Goal: Transaction & Acquisition: Purchase product/service

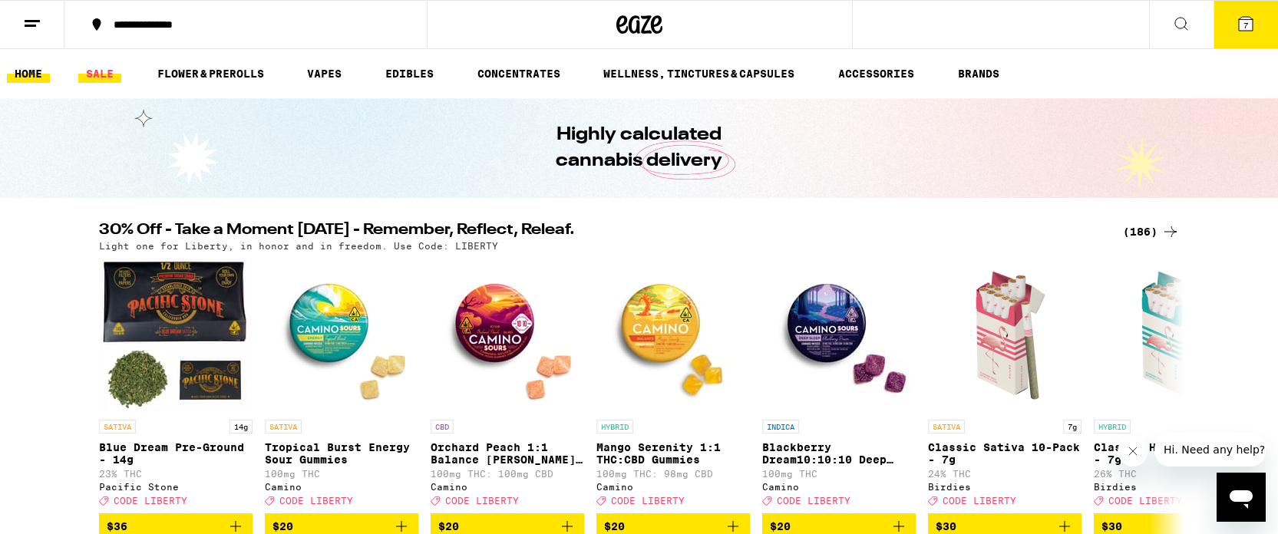
click at [94, 73] on link "SALE" at bounding box center [99, 73] width 43 height 18
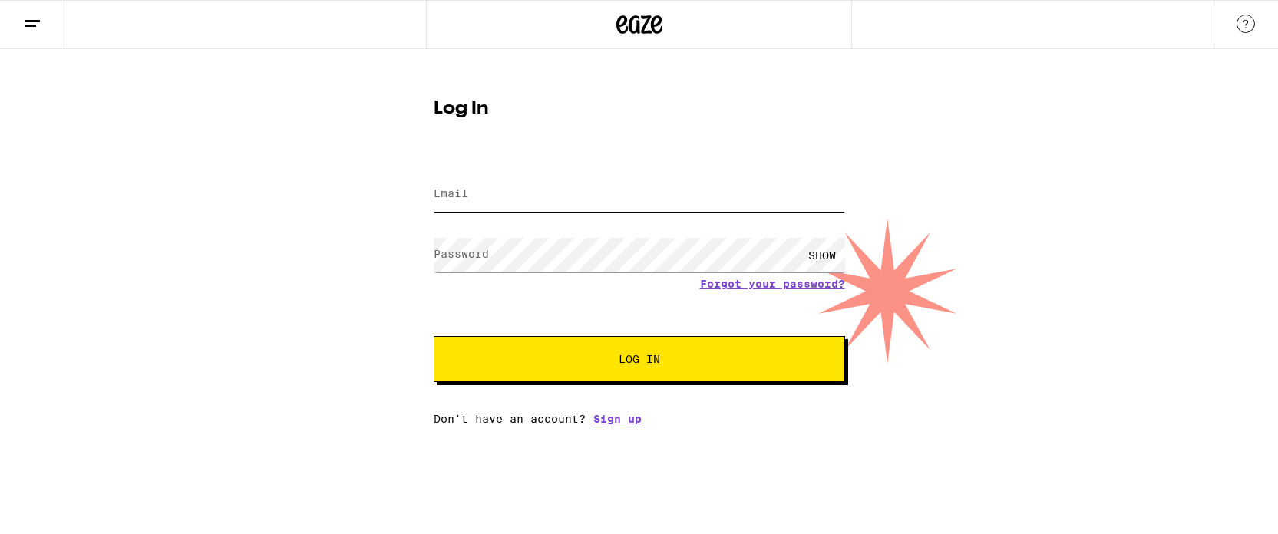
type input "[EMAIL_ADDRESS][DOMAIN_NAME]"
click at [391, 256] on div "Log In Email Email [EMAIL_ADDRESS][DOMAIN_NAME] Password Password SHOW Forgot y…" at bounding box center [639, 237] width 1278 height 376
click at [434, 336] on button "Log In" at bounding box center [639, 359] width 411 height 46
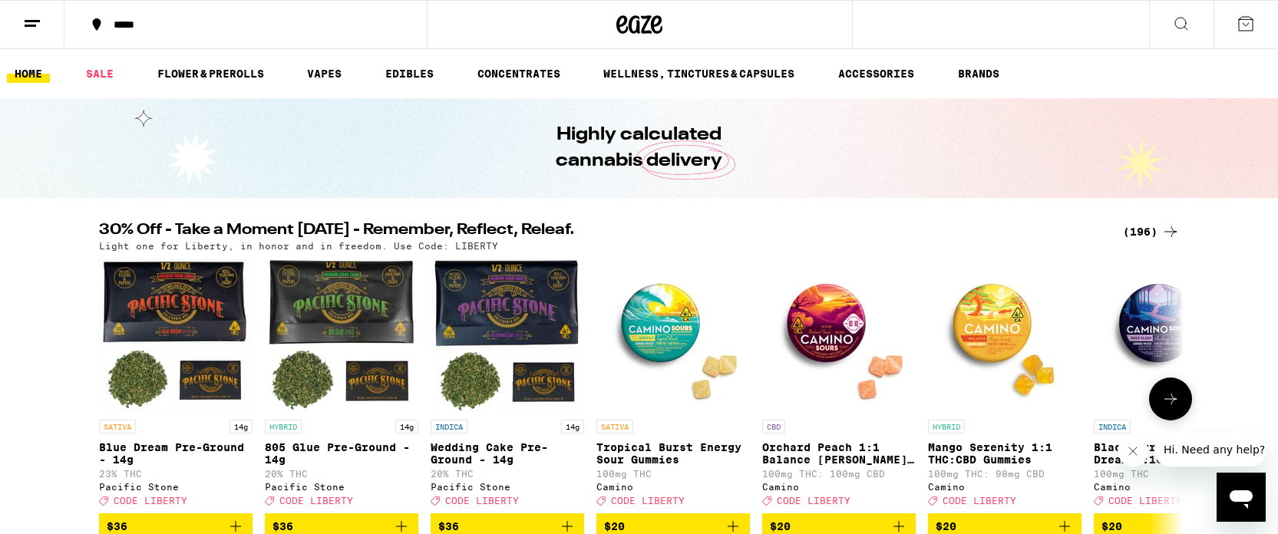
click at [1167, 404] on icon at bounding box center [1170, 399] width 12 height 11
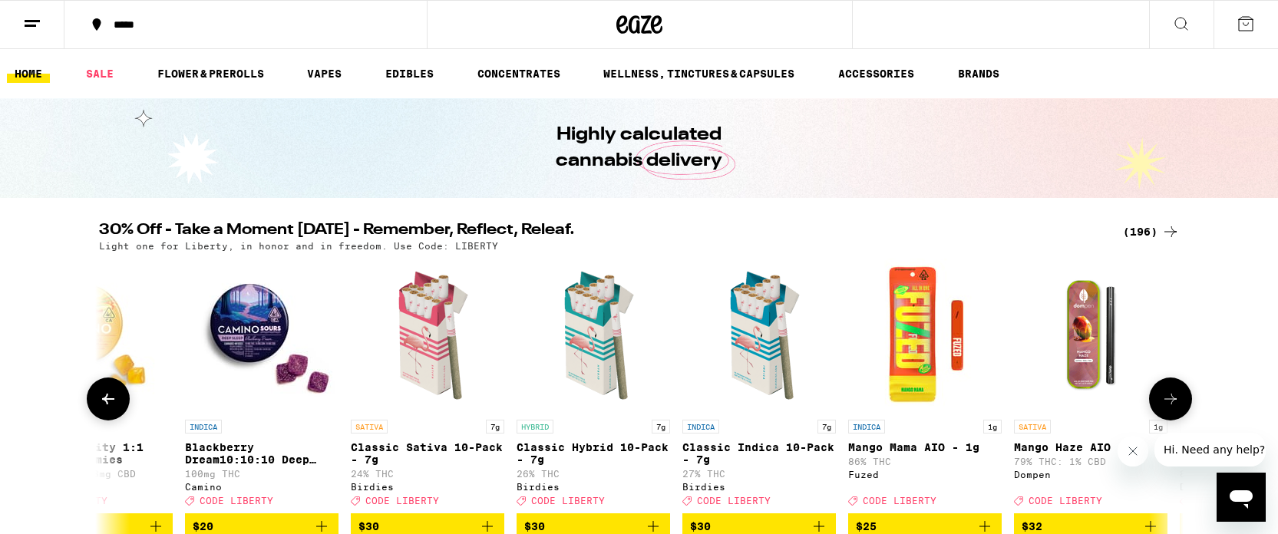
scroll to position [0, 913]
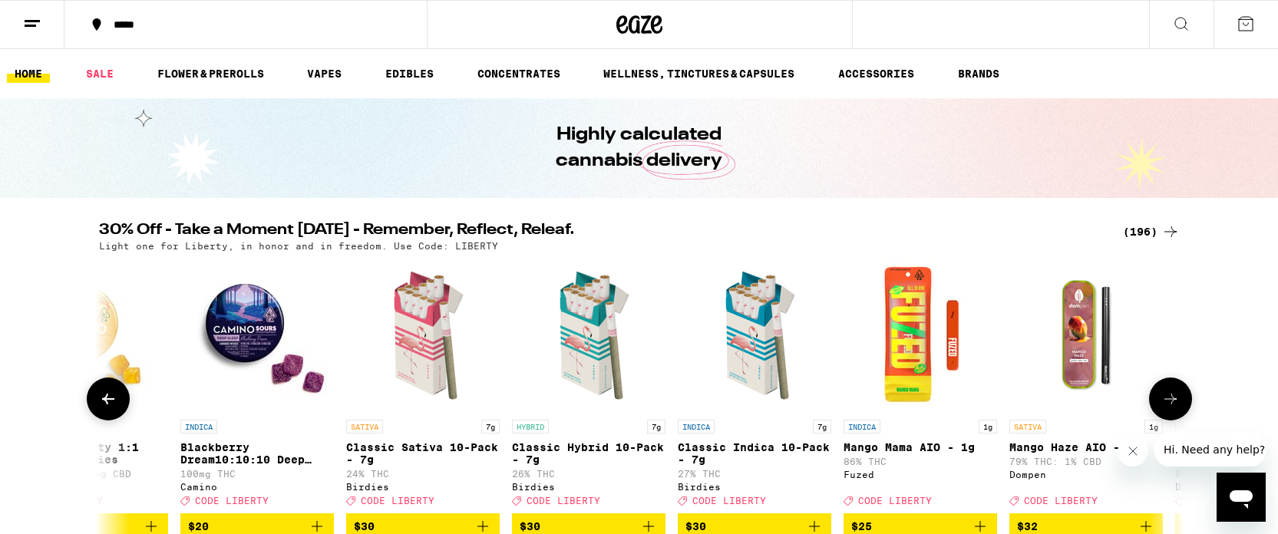
click at [593, 336] on img "Open page for Classic Hybrid 10-Pack - 7g from Birdies" at bounding box center [589, 336] width 154 height 154
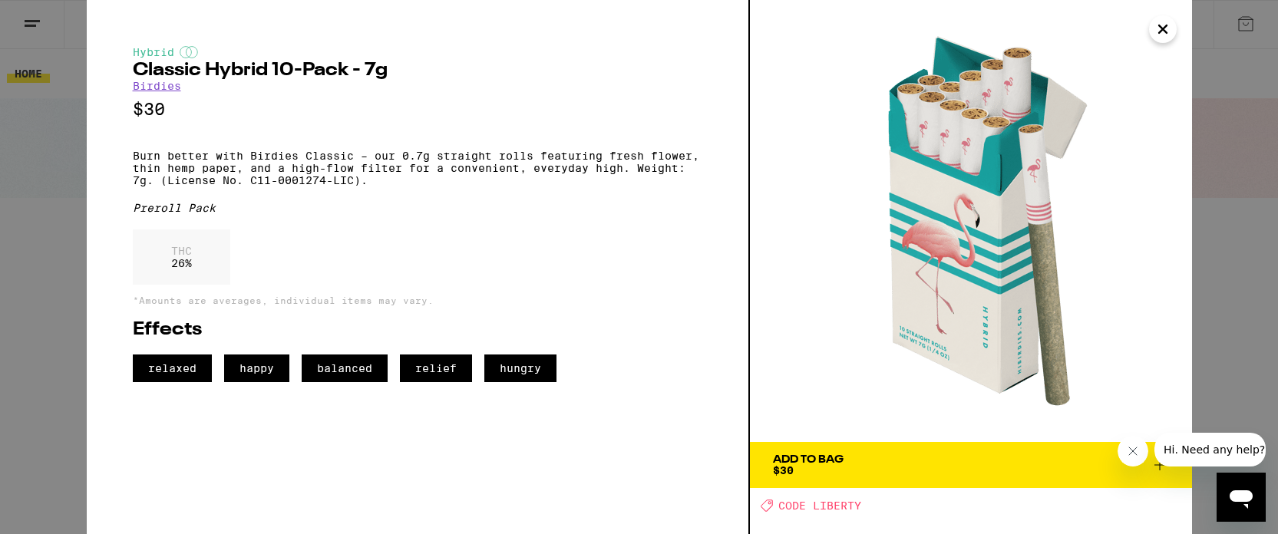
click at [1013, 466] on span "Add To Bag $30" at bounding box center [971, 464] width 396 height 21
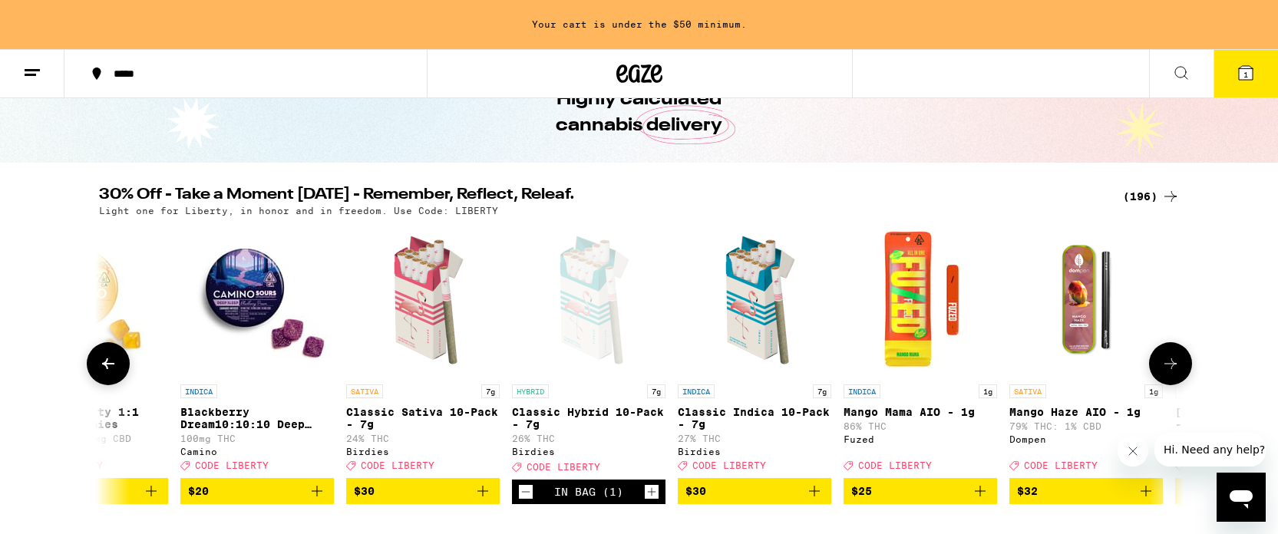
scroll to position [85, 0]
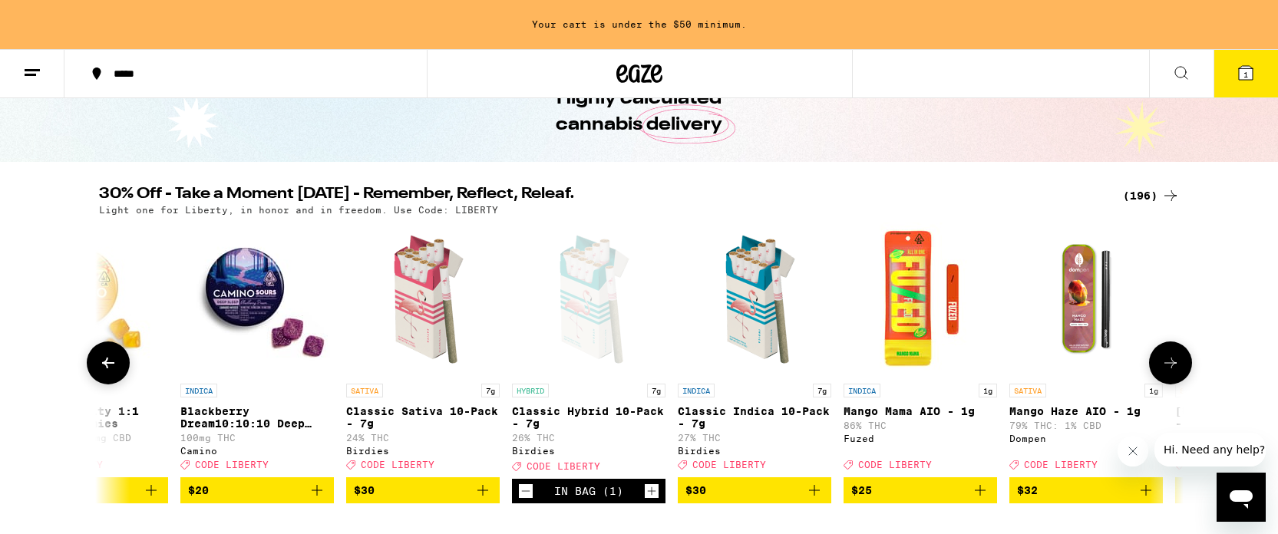
click at [1147, 500] on icon "Add to bag" at bounding box center [1146, 490] width 18 height 18
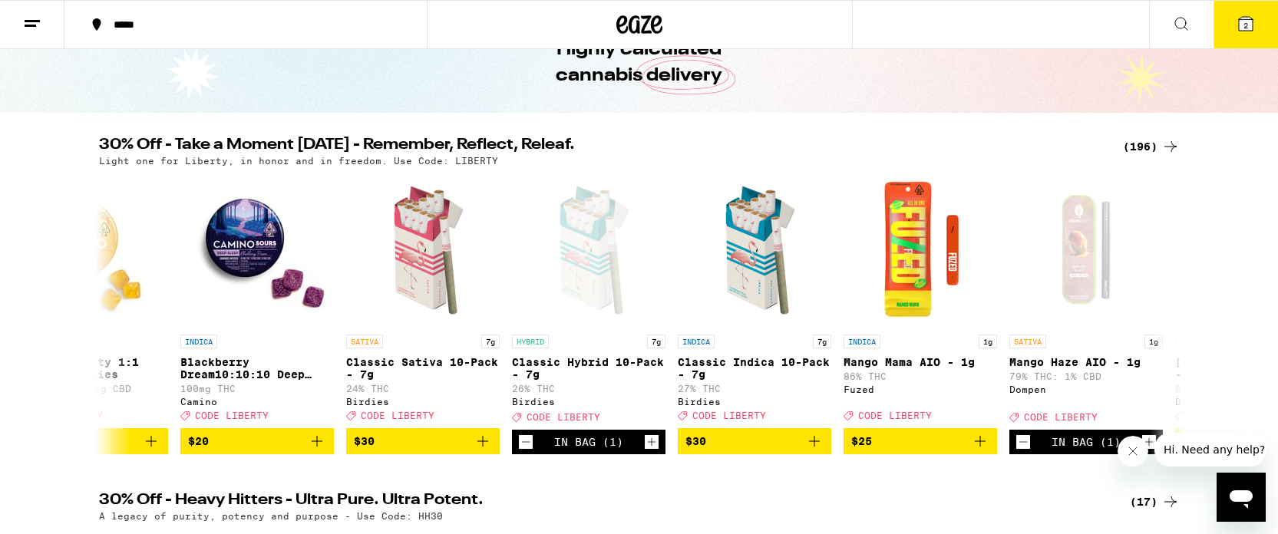
scroll to position [36, 0]
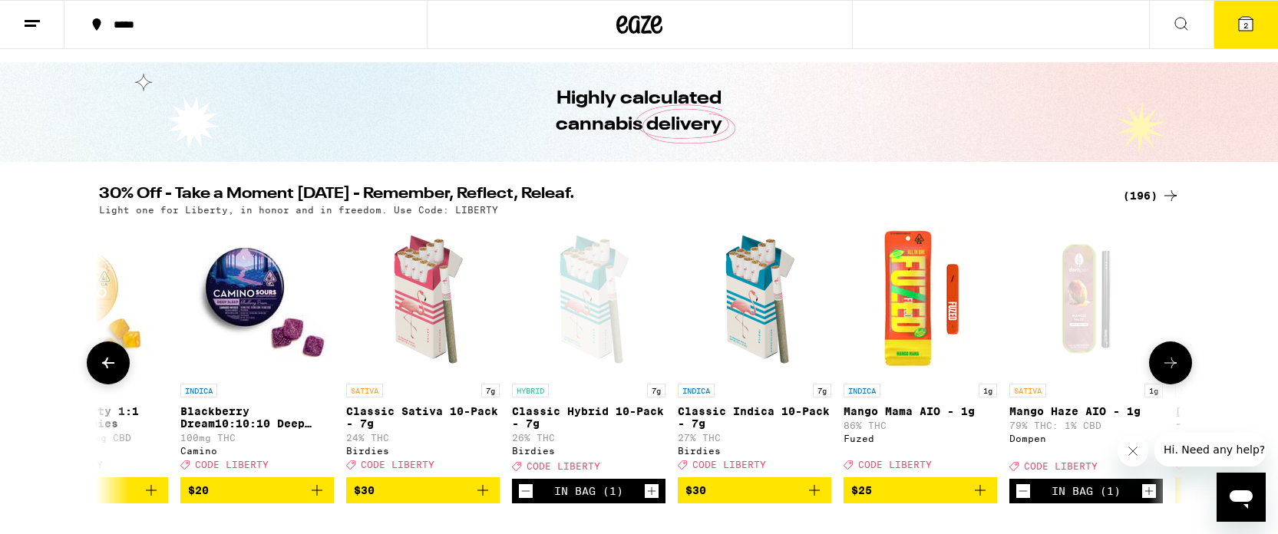
click at [1166, 368] on icon at bounding box center [1170, 363] width 12 height 11
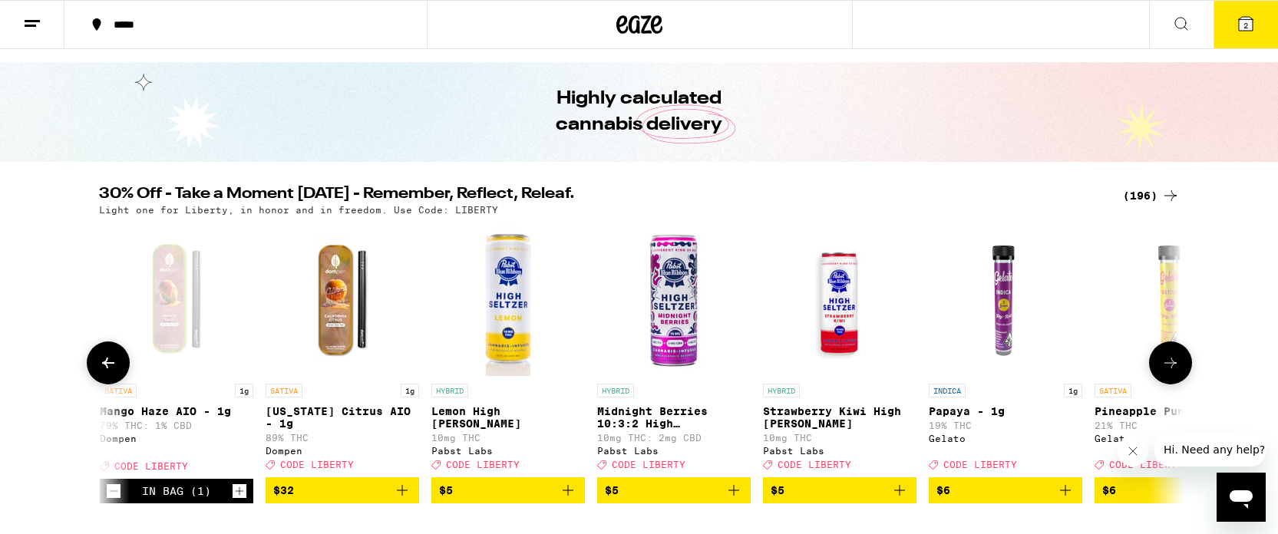
scroll to position [0, 1827]
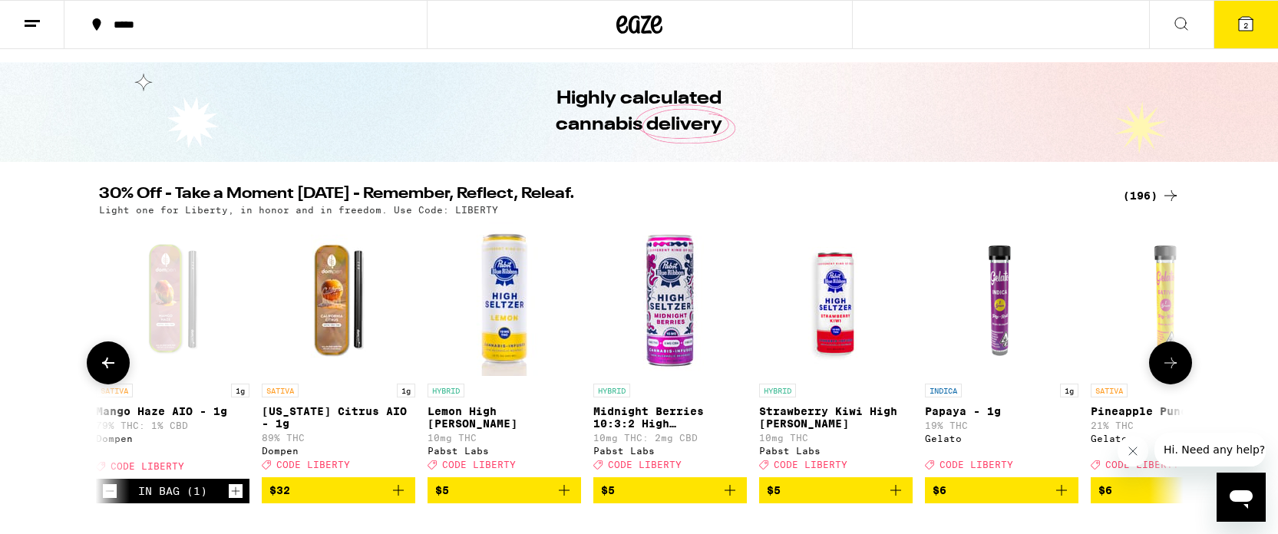
click at [1166, 368] on icon at bounding box center [1170, 363] width 12 height 11
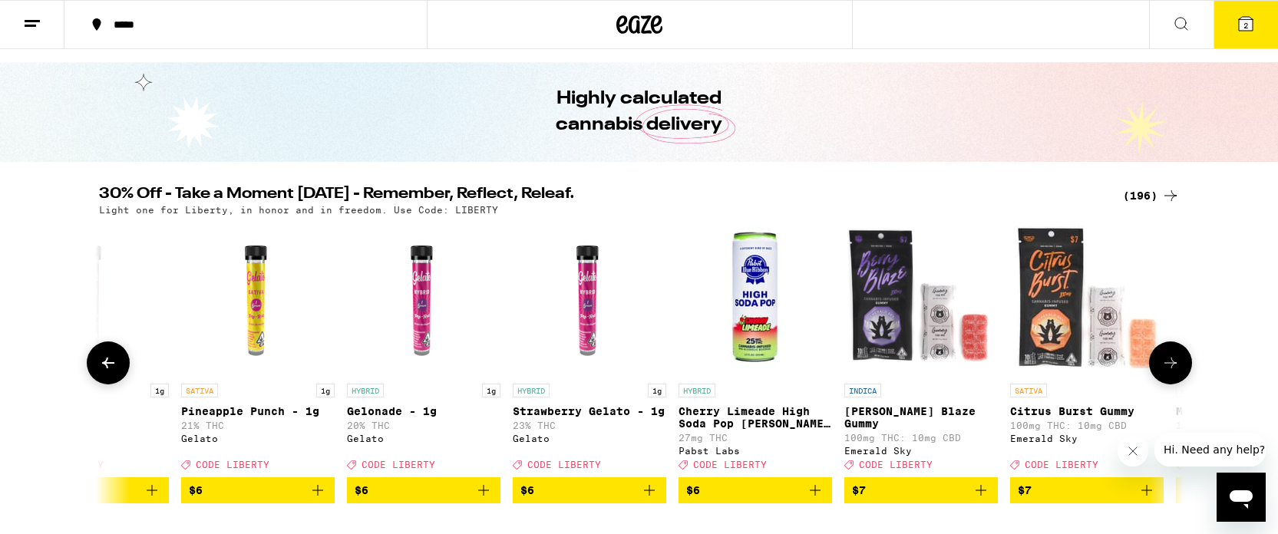
scroll to position [0, 2740]
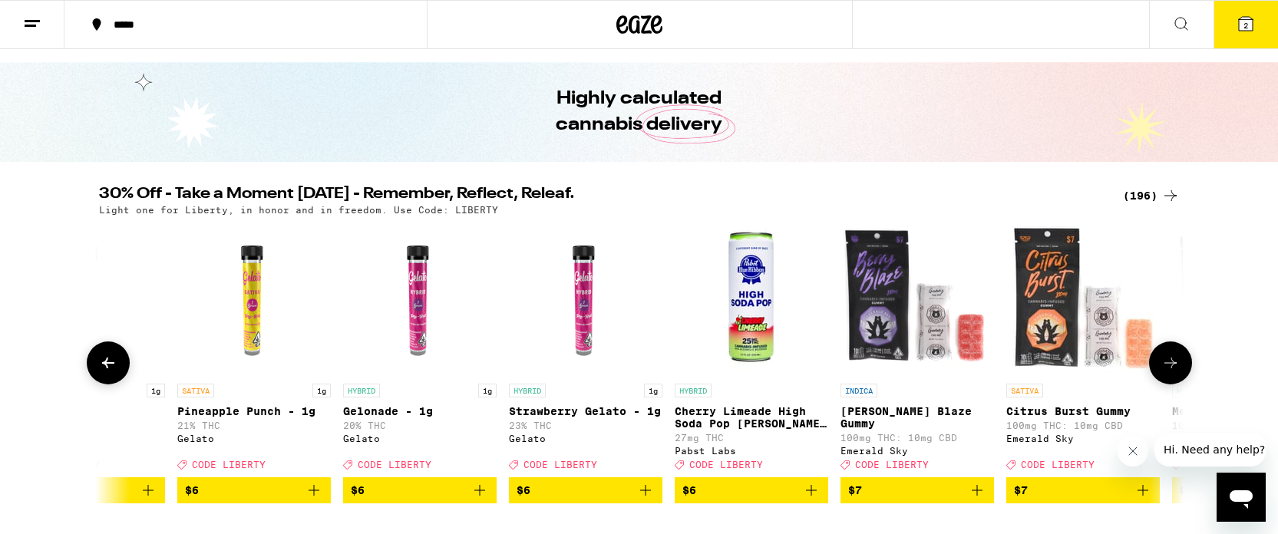
click at [110, 364] on icon at bounding box center [108, 363] width 18 height 18
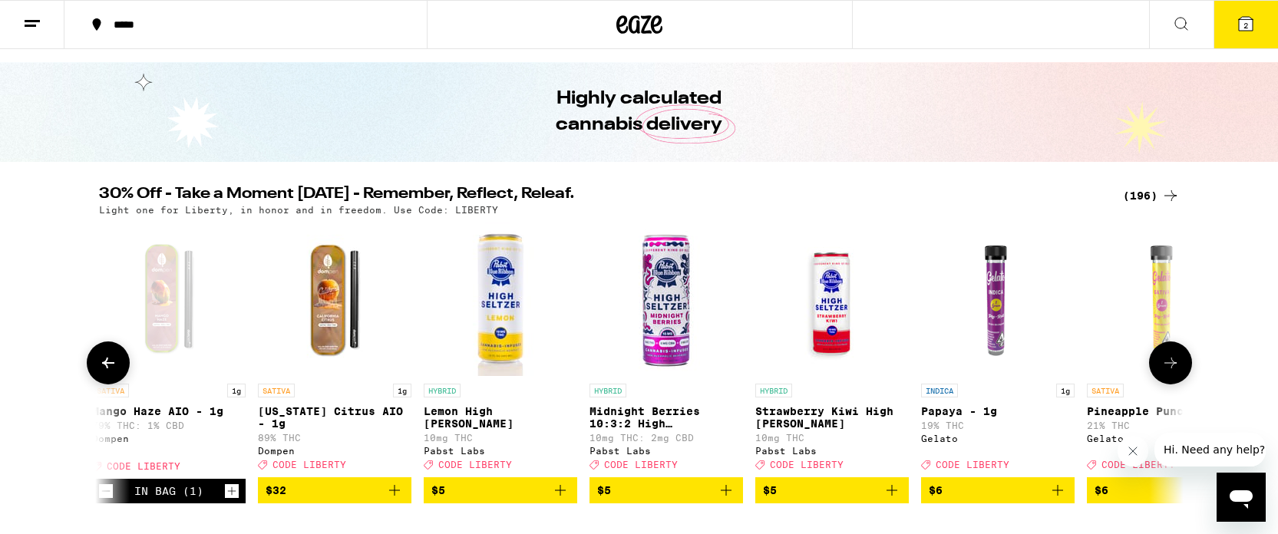
scroll to position [0, 1827]
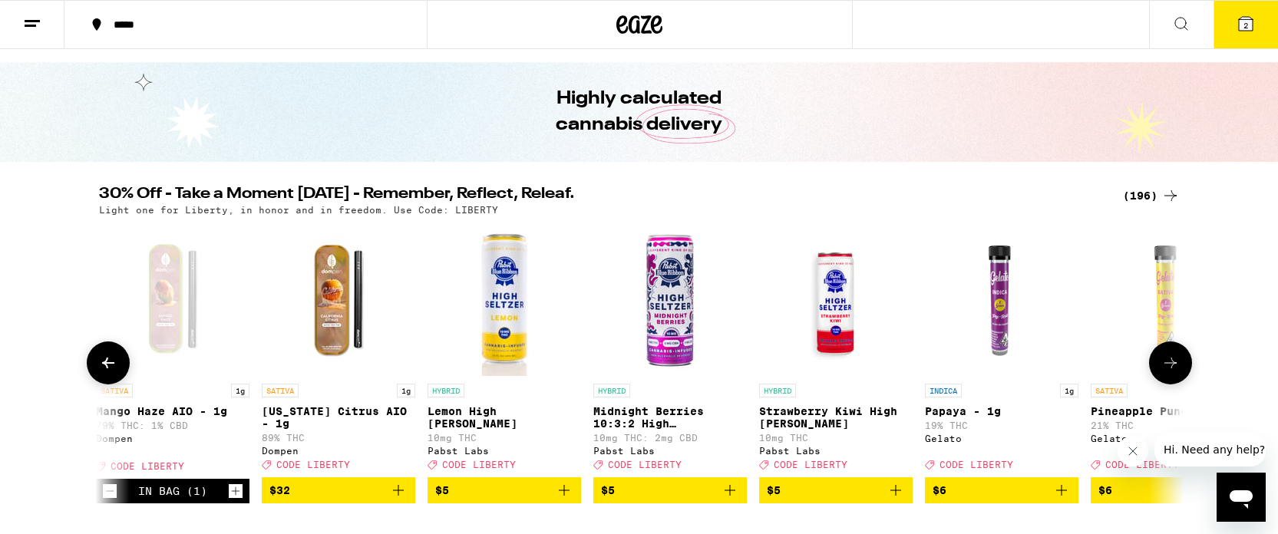
click at [1175, 371] on icon at bounding box center [1170, 363] width 18 height 18
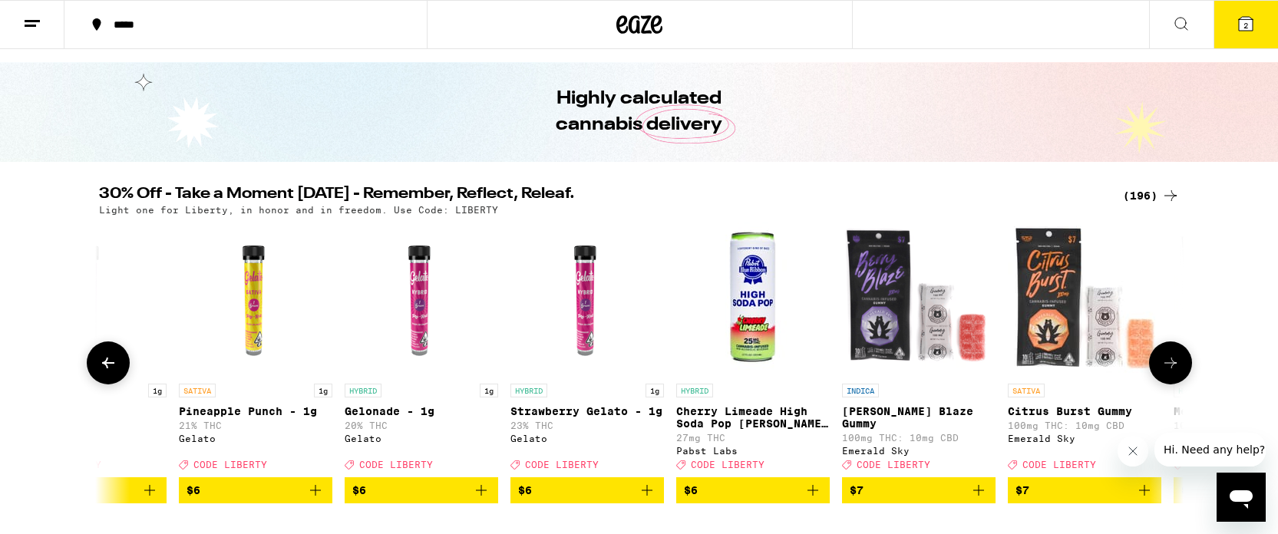
scroll to position [0, 2740]
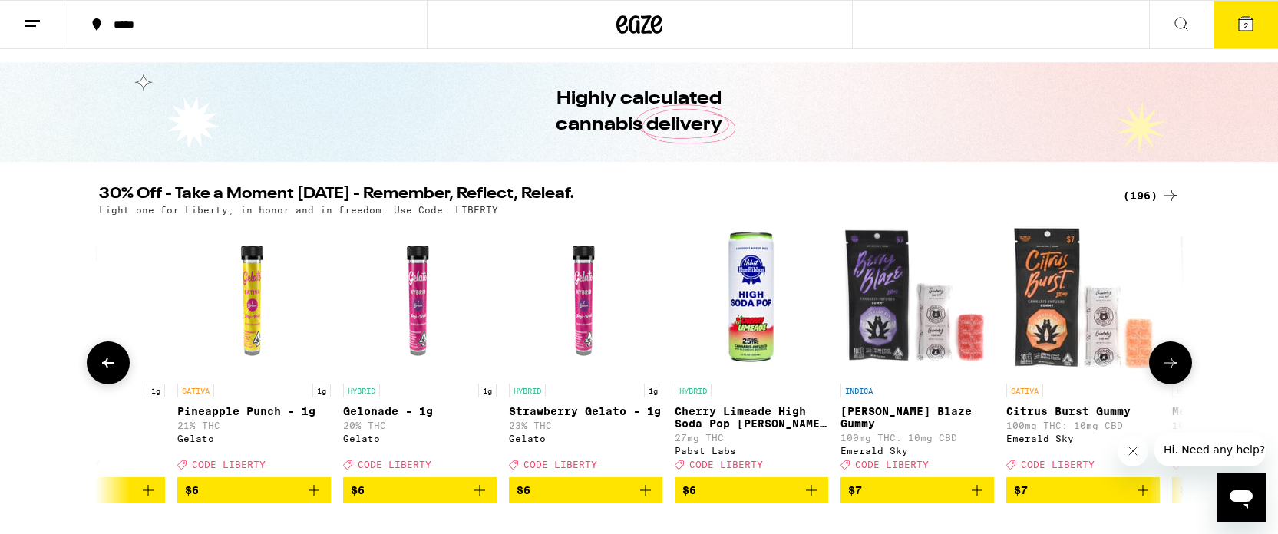
click at [1175, 371] on icon at bounding box center [1170, 363] width 18 height 18
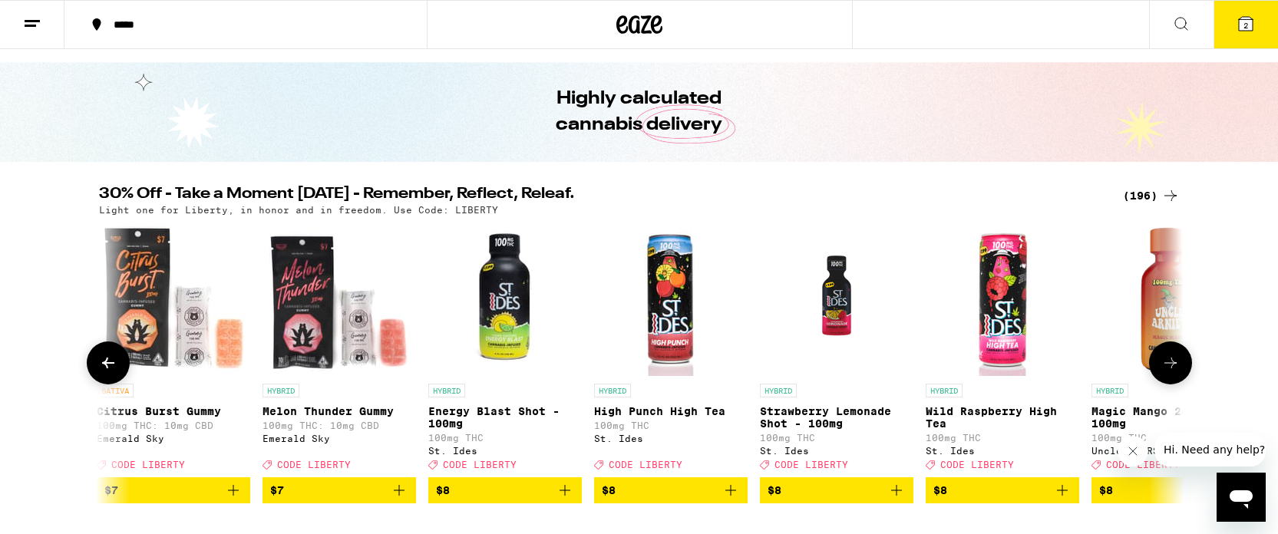
scroll to position [0, 3653]
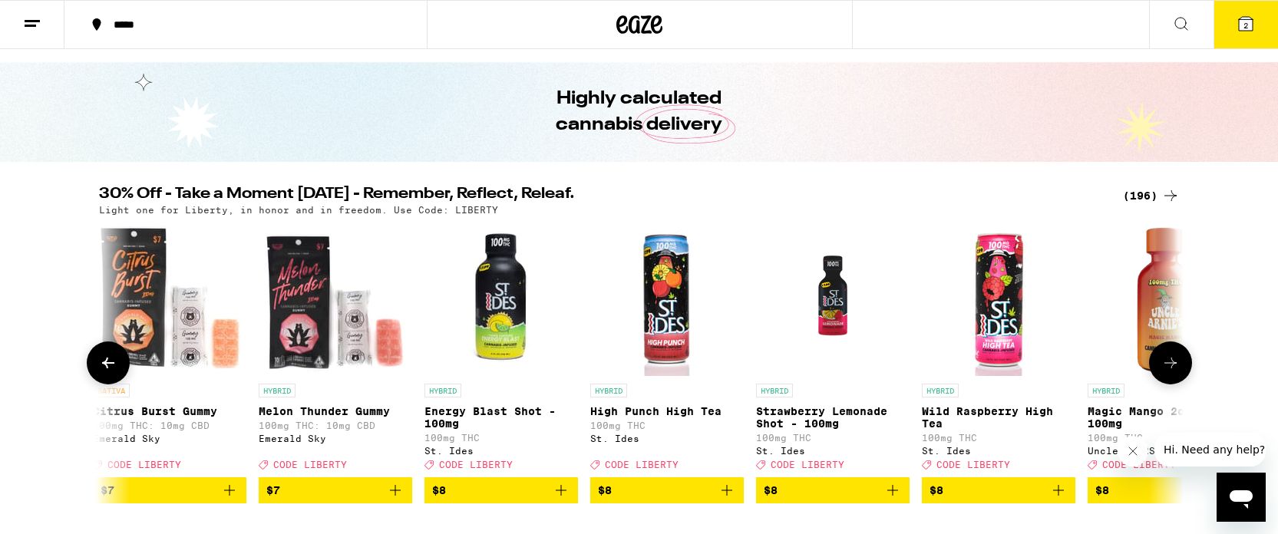
click at [1175, 371] on icon at bounding box center [1170, 363] width 18 height 18
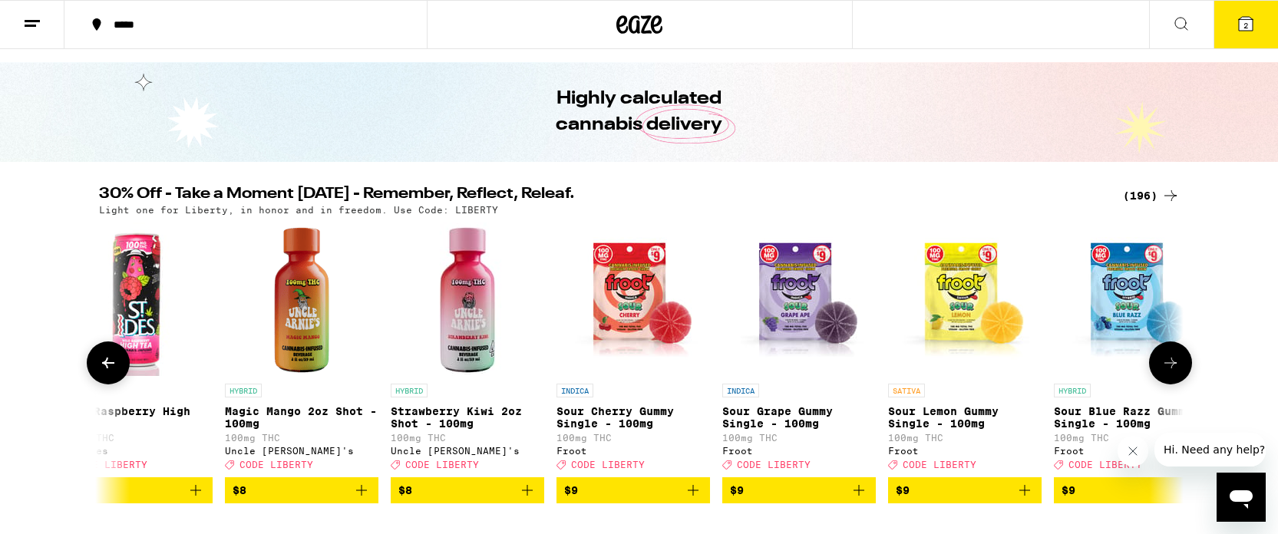
scroll to position [0, 4567]
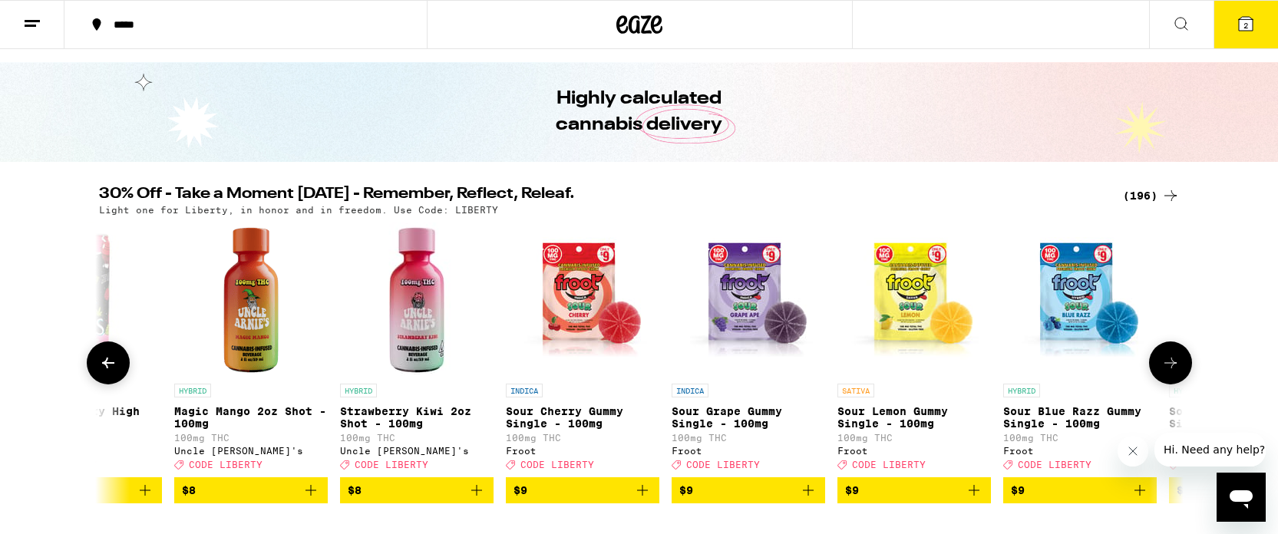
click at [1175, 371] on icon at bounding box center [1170, 363] width 18 height 18
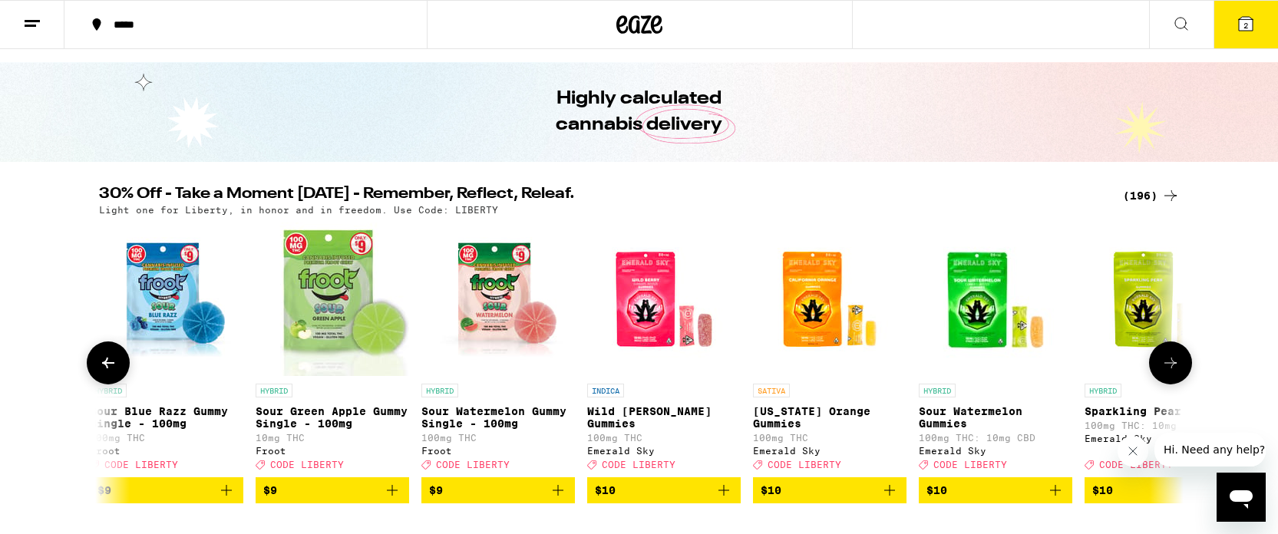
click at [1175, 371] on icon at bounding box center [1170, 363] width 18 height 18
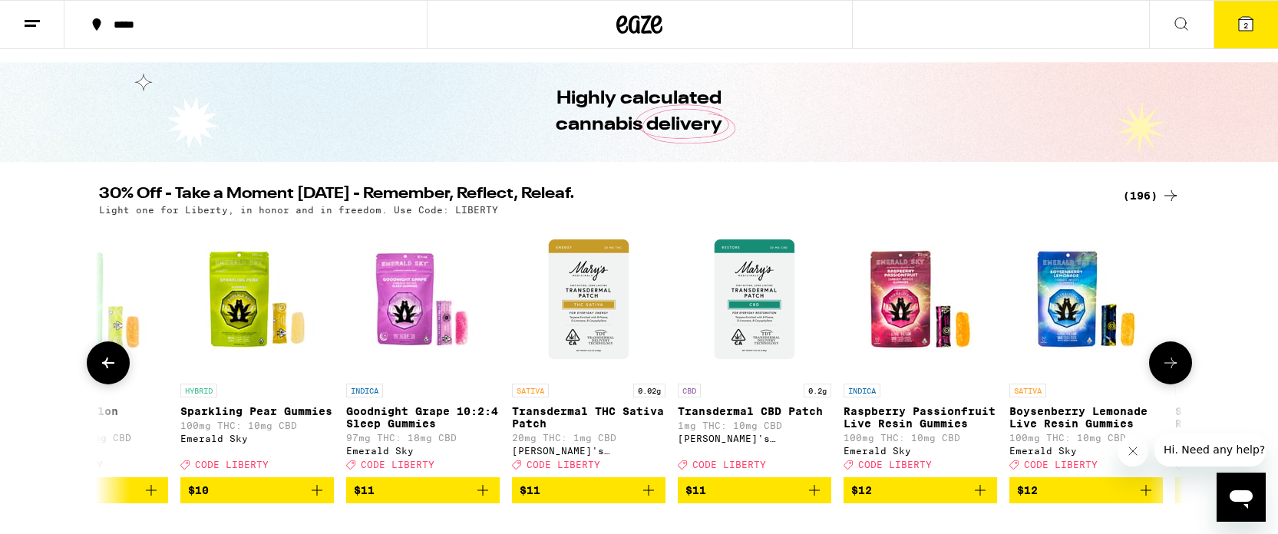
scroll to position [0, 6394]
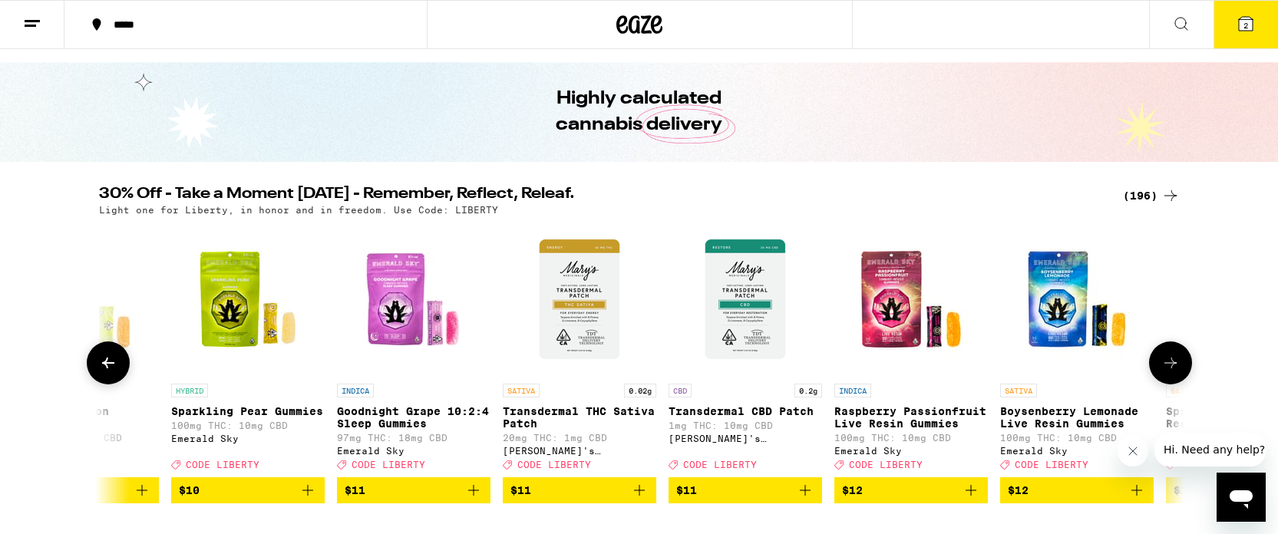
click at [1175, 371] on icon at bounding box center [1170, 363] width 18 height 18
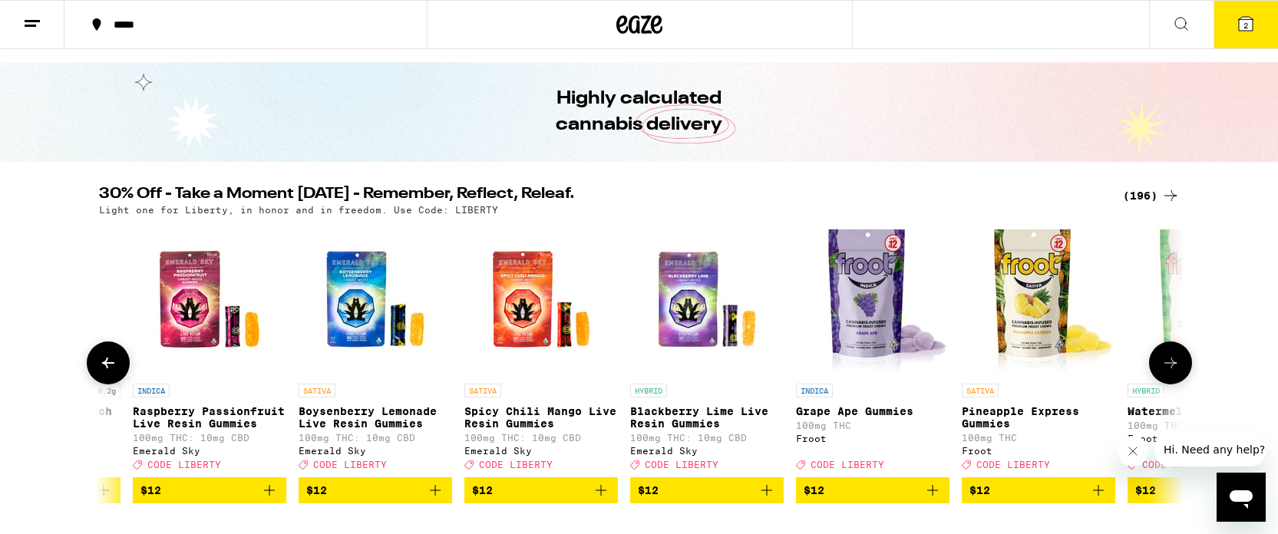
scroll to position [0, 7307]
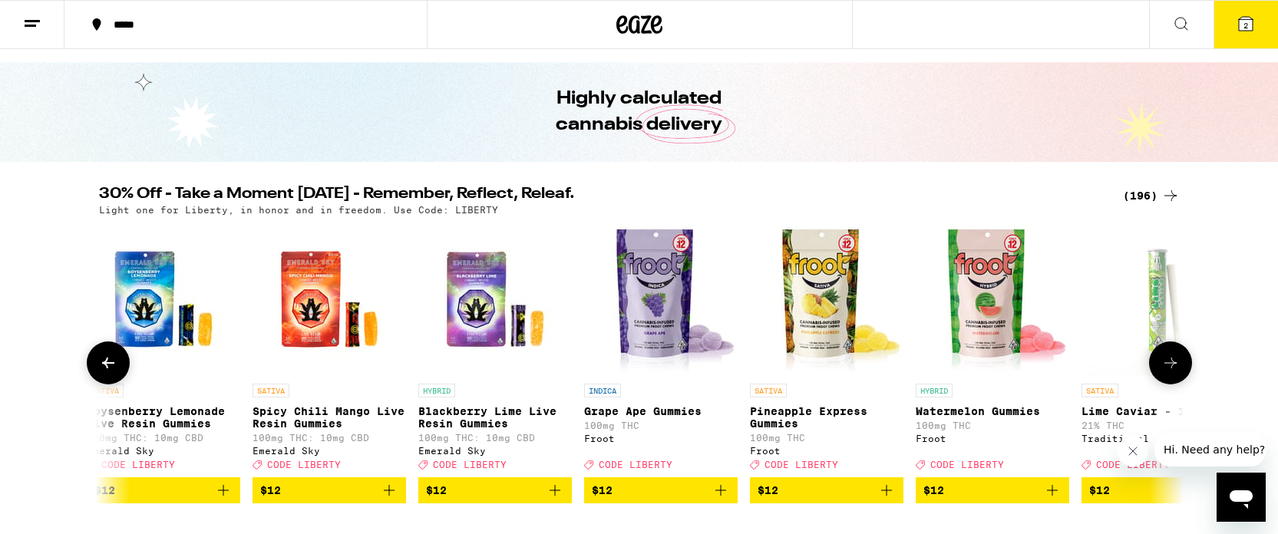
click at [1175, 371] on icon at bounding box center [1170, 363] width 18 height 18
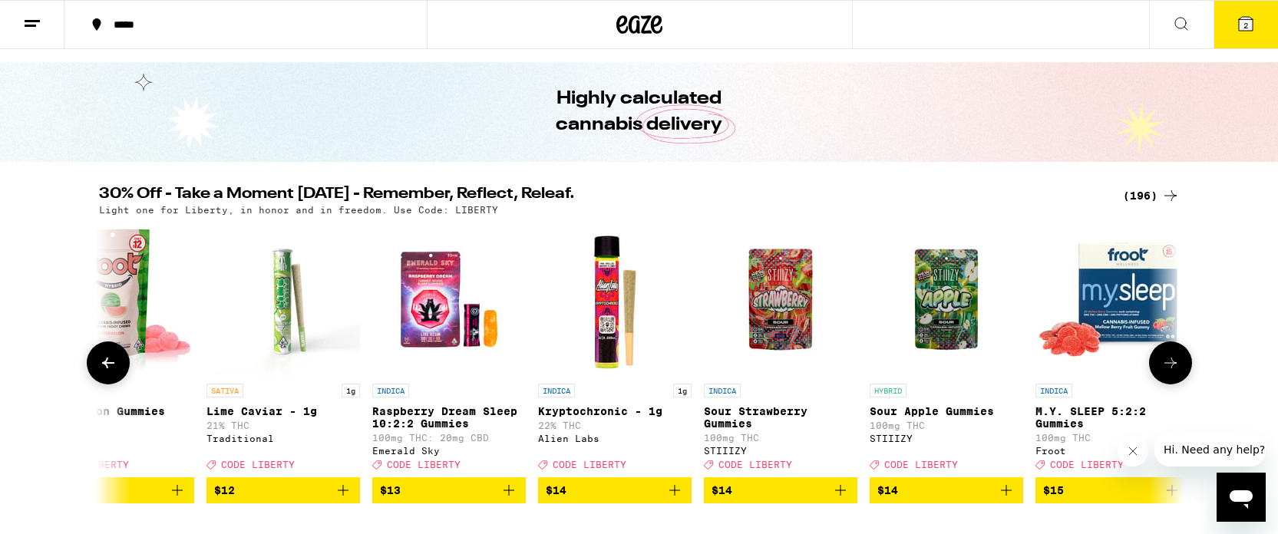
scroll to position [0, 8220]
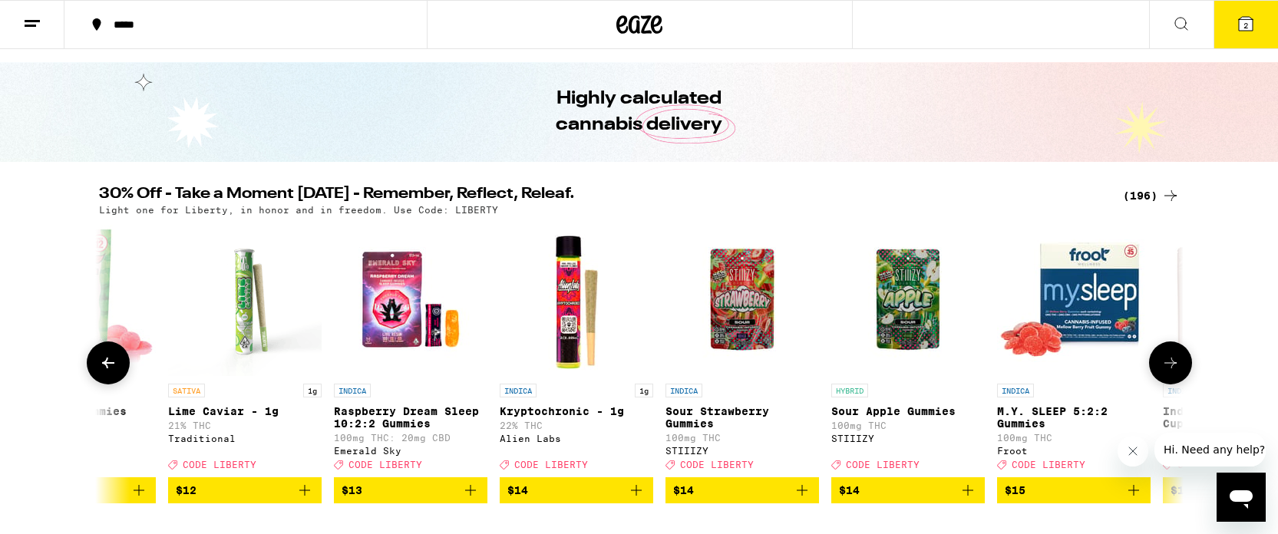
click at [309, 500] on icon "Add to bag" at bounding box center [305, 490] width 18 height 18
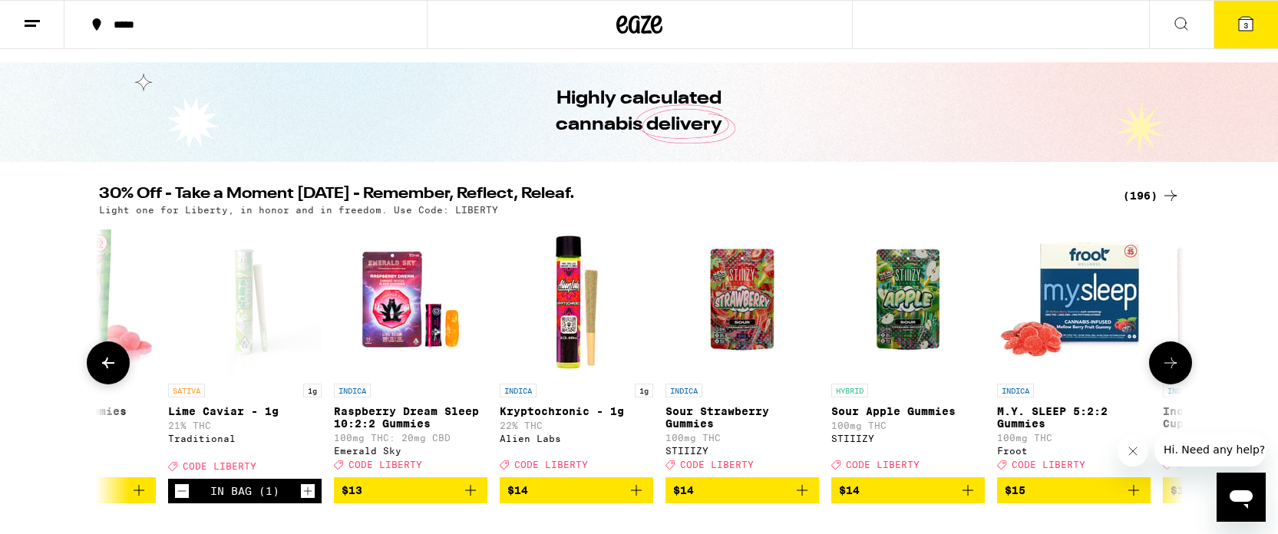
click at [633, 500] on icon "Add to bag" at bounding box center [636, 490] width 18 height 18
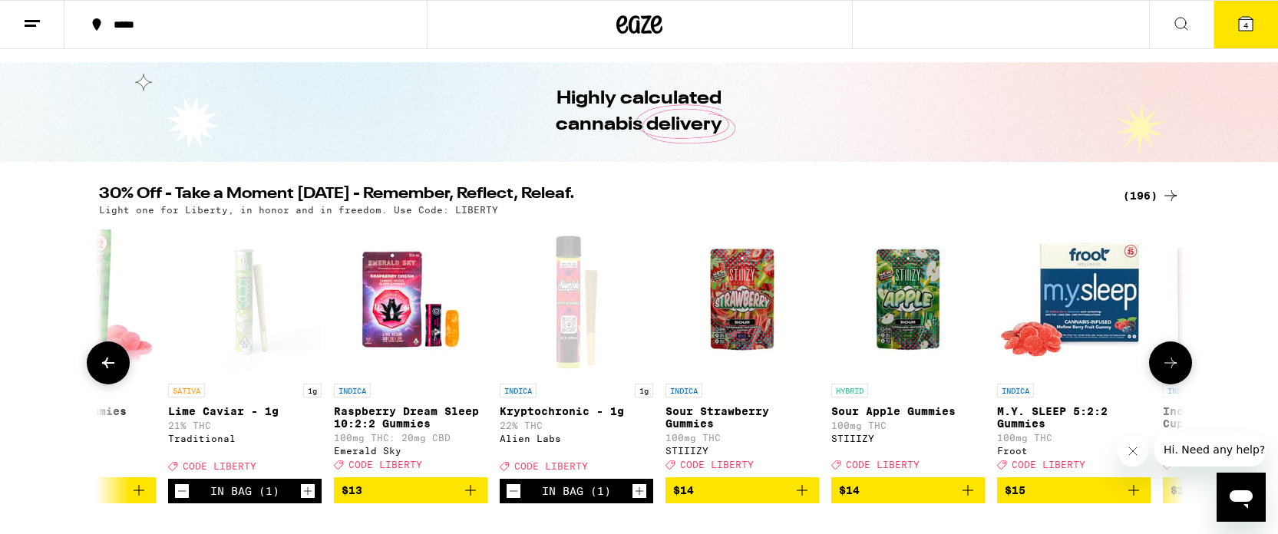
click at [1167, 366] on icon at bounding box center [1170, 363] width 18 height 18
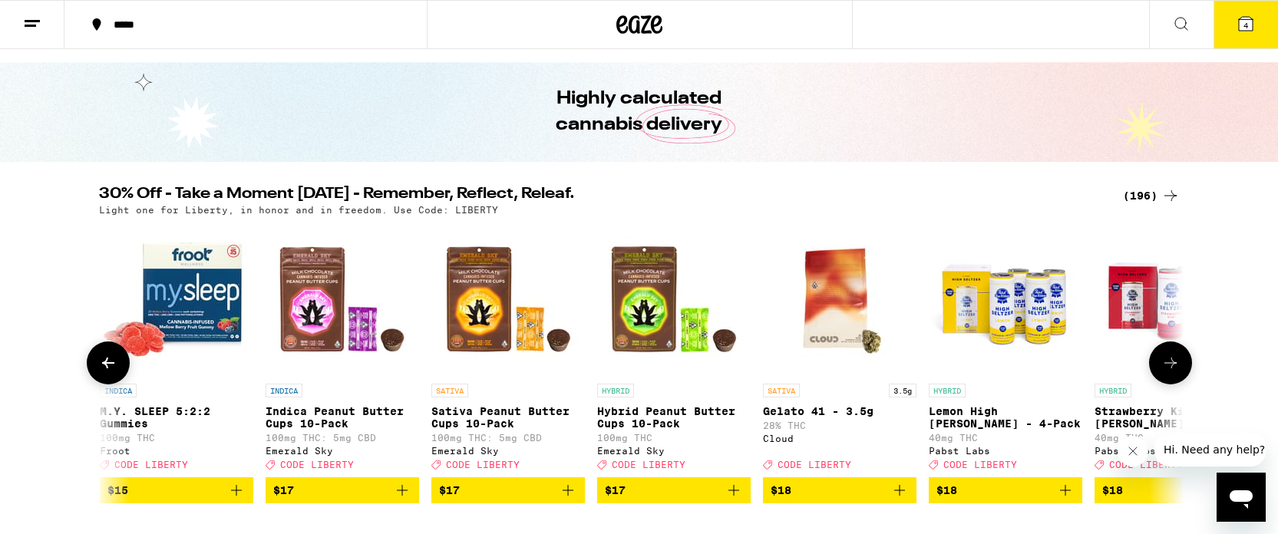
scroll to position [0, 9134]
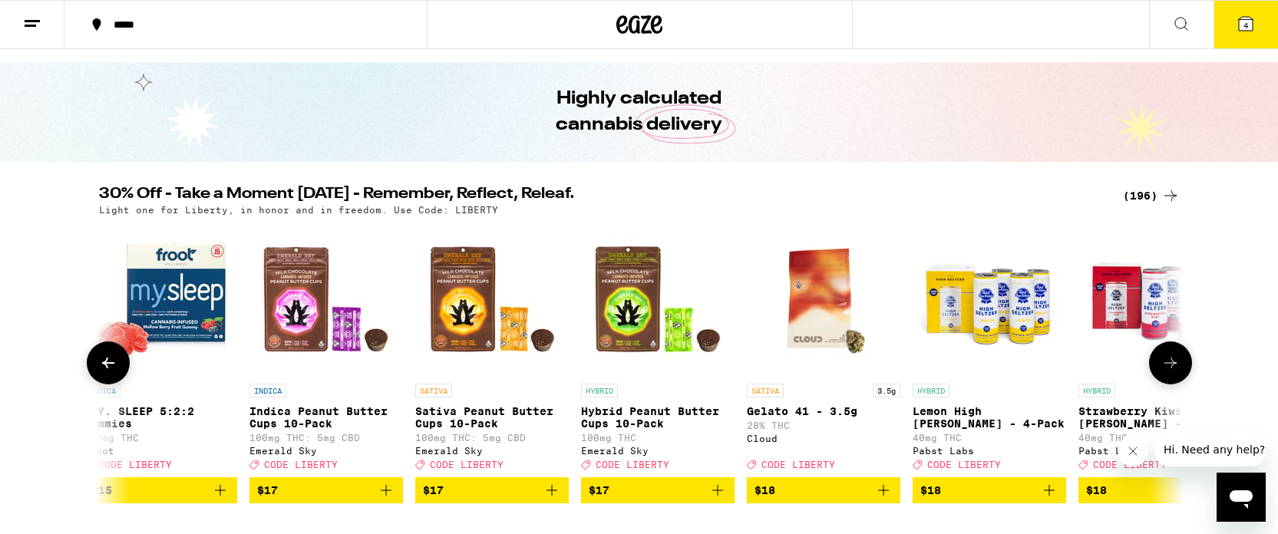
click at [1167, 366] on icon at bounding box center [1170, 363] width 18 height 18
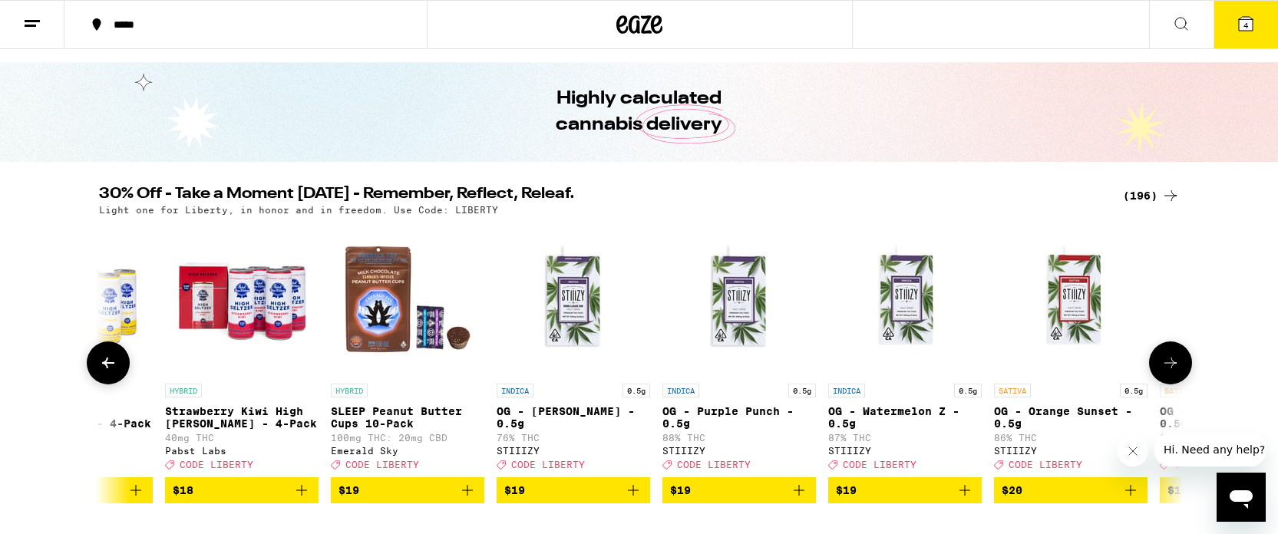
click at [1167, 366] on icon at bounding box center [1170, 363] width 18 height 18
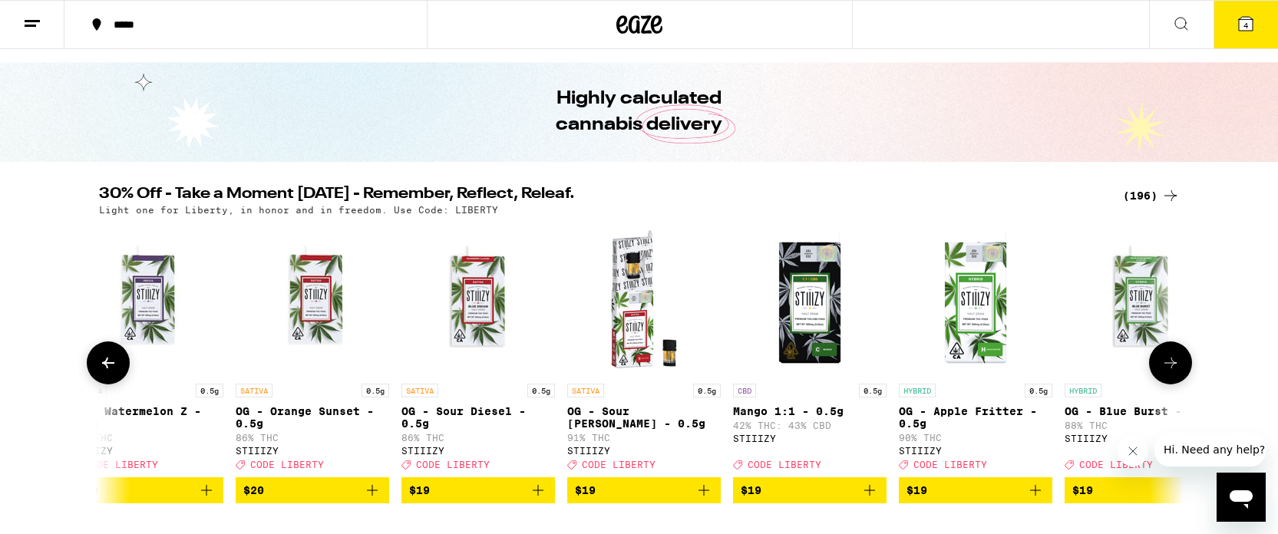
scroll to position [0, 10960]
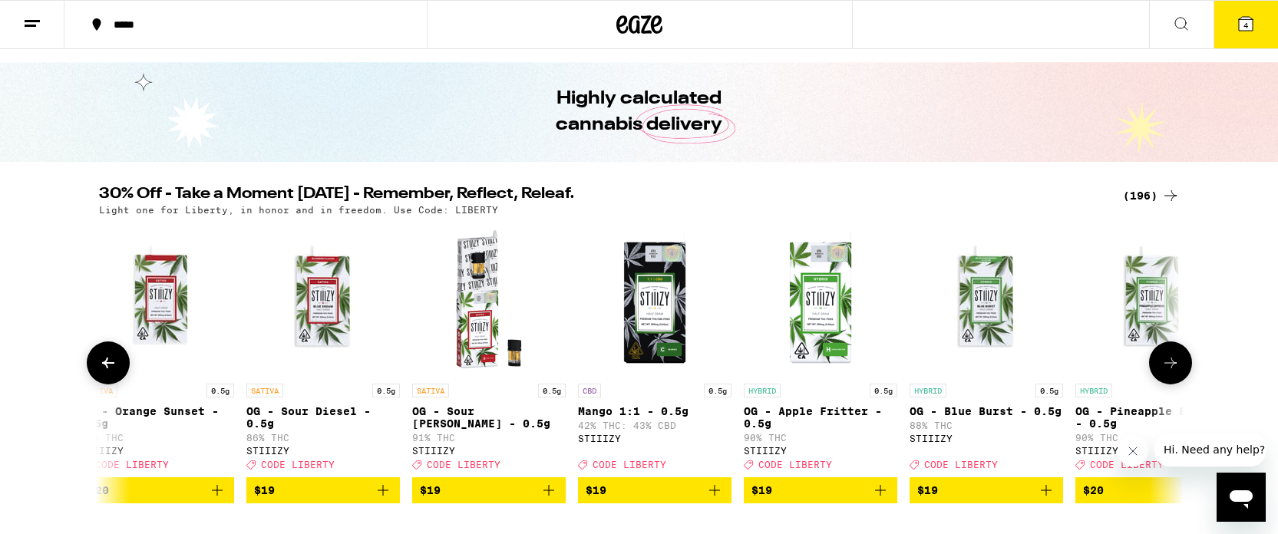
click at [1167, 366] on icon at bounding box center [1170, 363] width 18 height 18
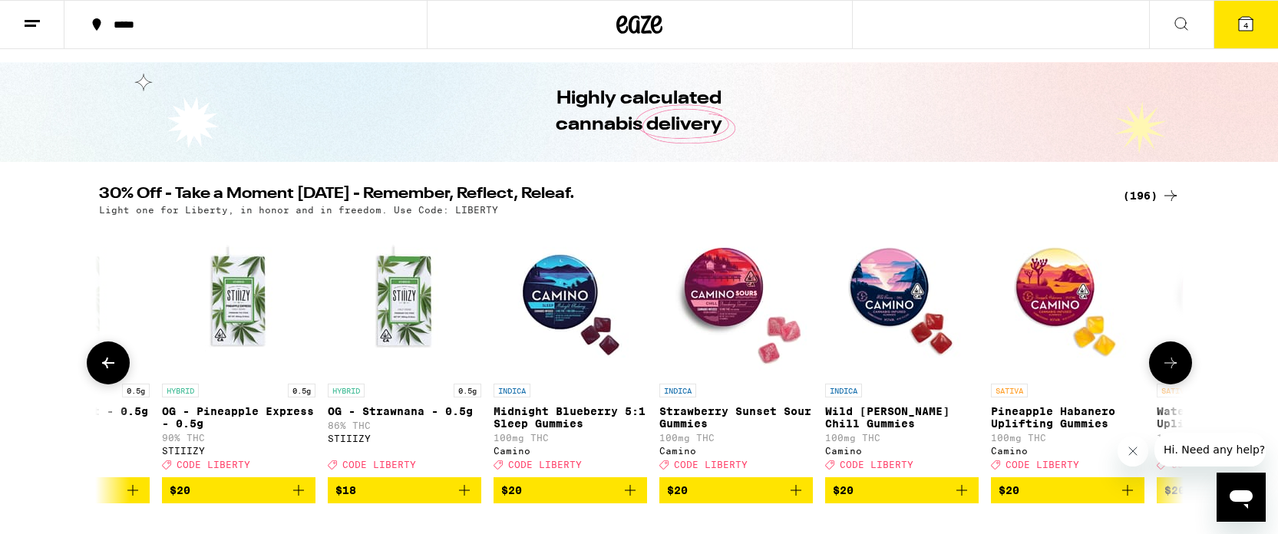
click at [1167, 366] on icon at bounding box center [1170, 363] width 18 height 18
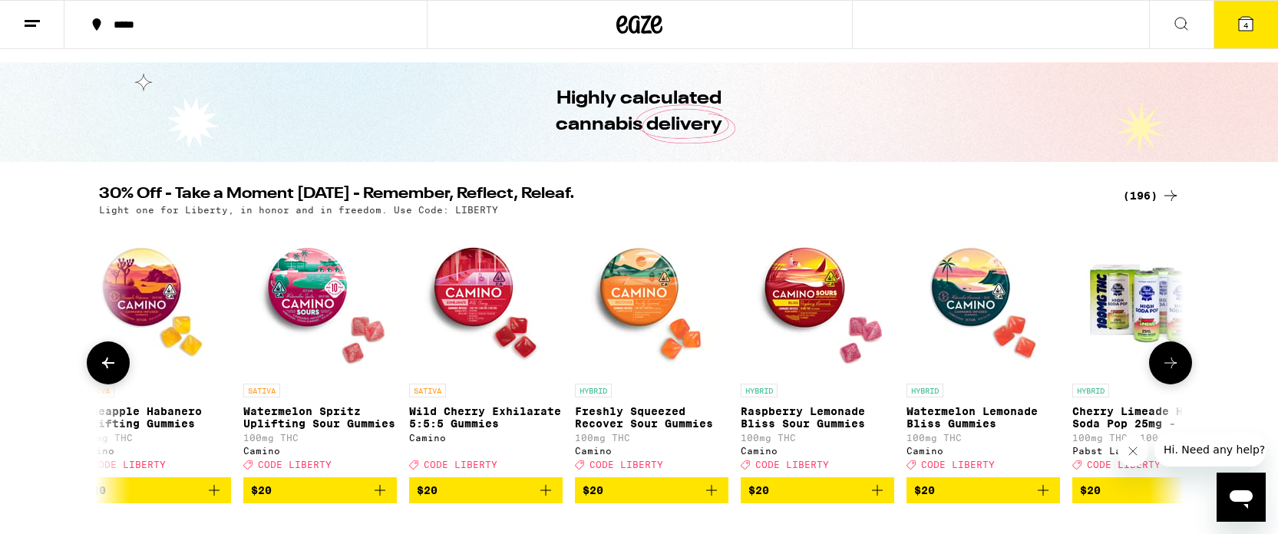
click at [1167, 366] on icon at bounding box center [1170, 363] width 18 height 18
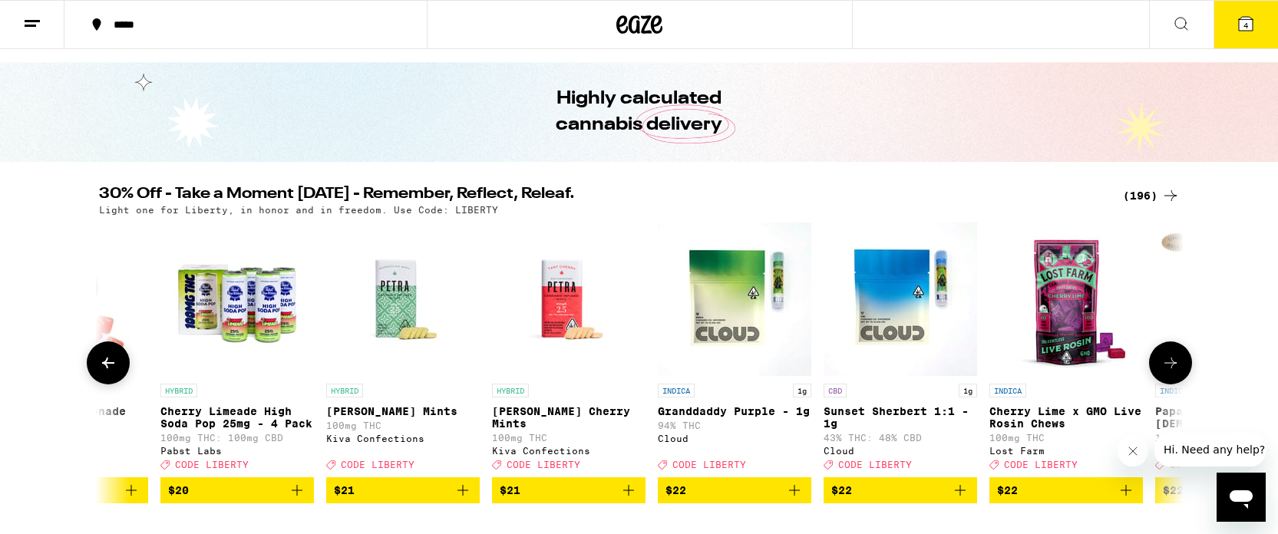
scroll to position [0, 13701]
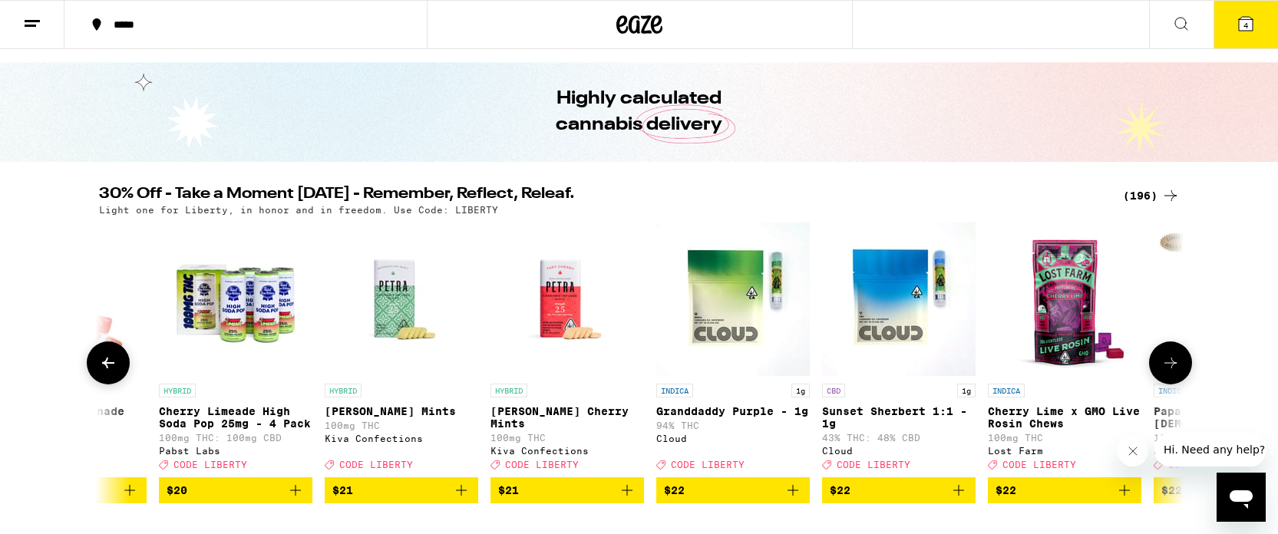
click at [1167, 366] on icon at bounding box center [1170, 363] width 18 height 18
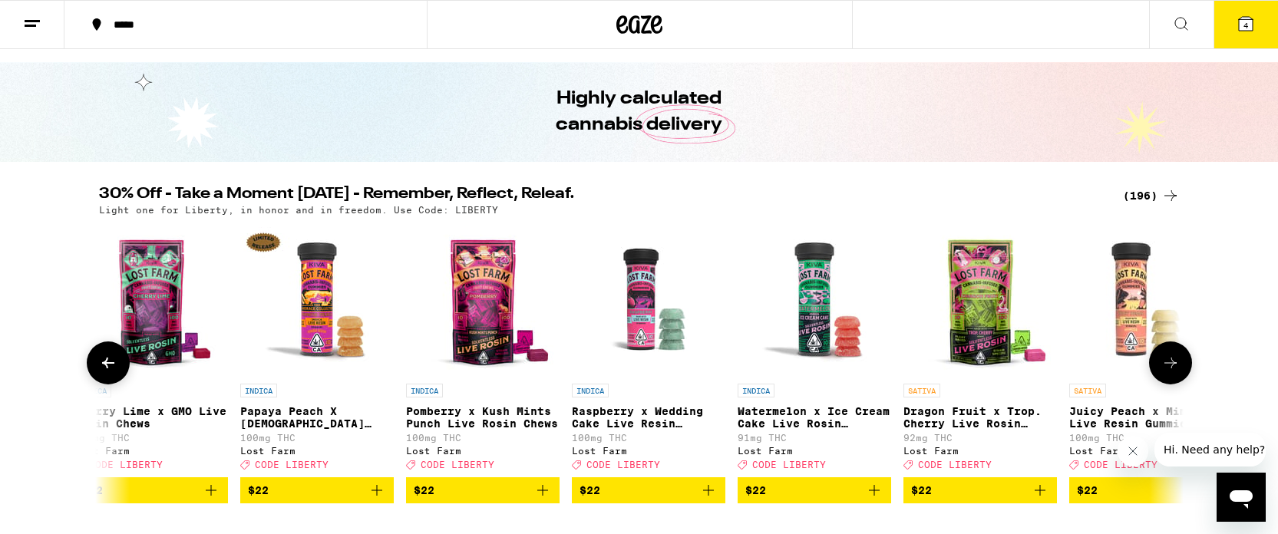
click at [1167, 366] on icon at bounding box center [1170, 363] width 18 height 18
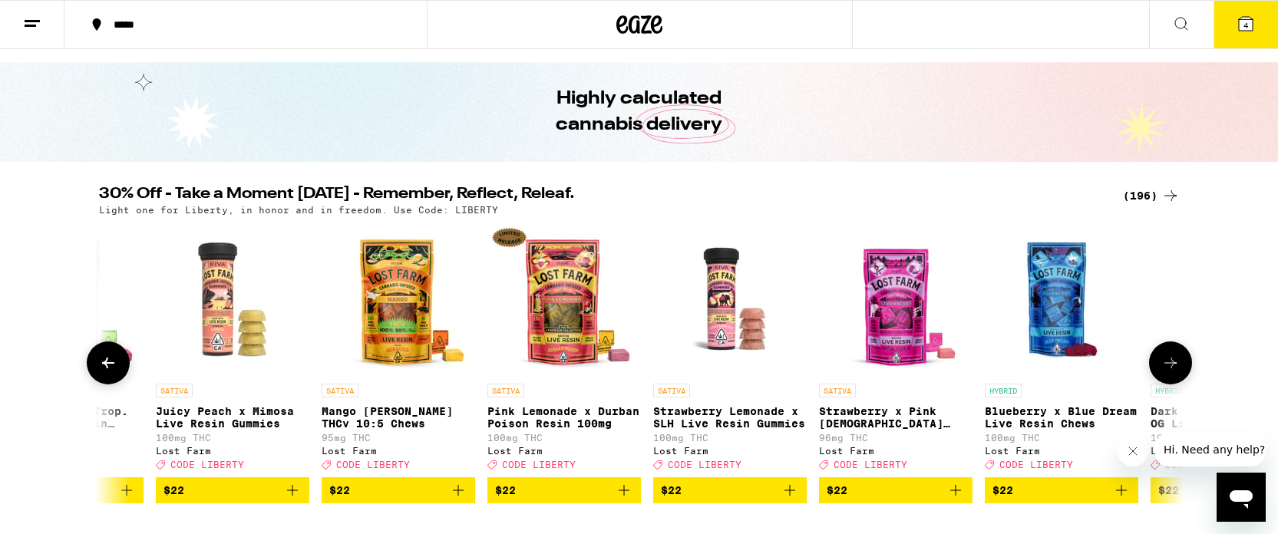
click at [1167, 366] on icon at bounding box center [1170, 363] width 18 height 18
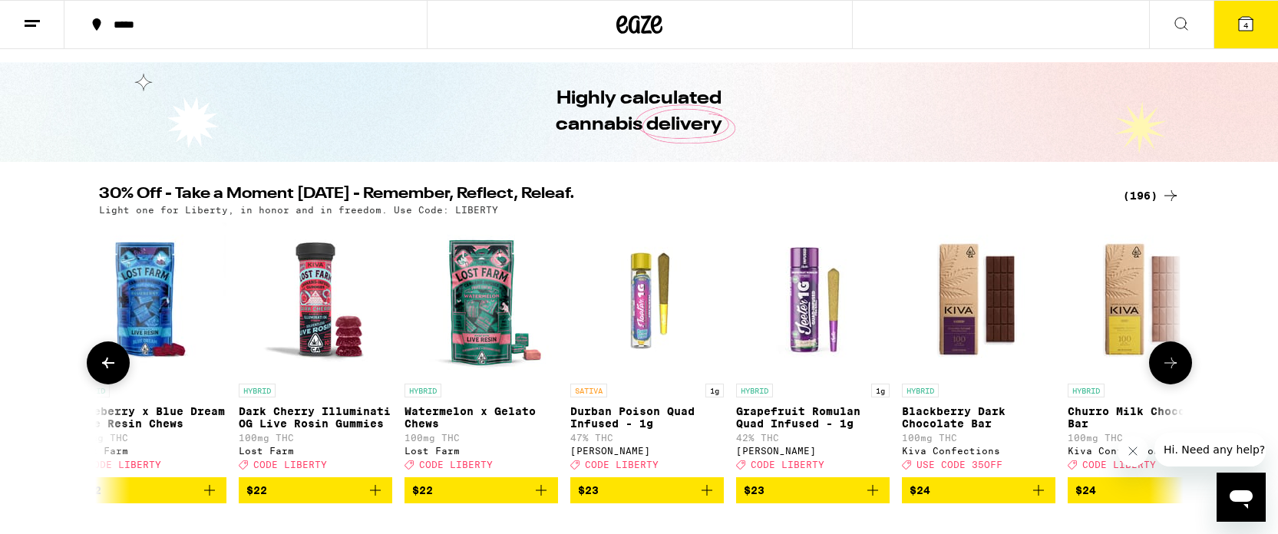
scroll to position [0, 16441]
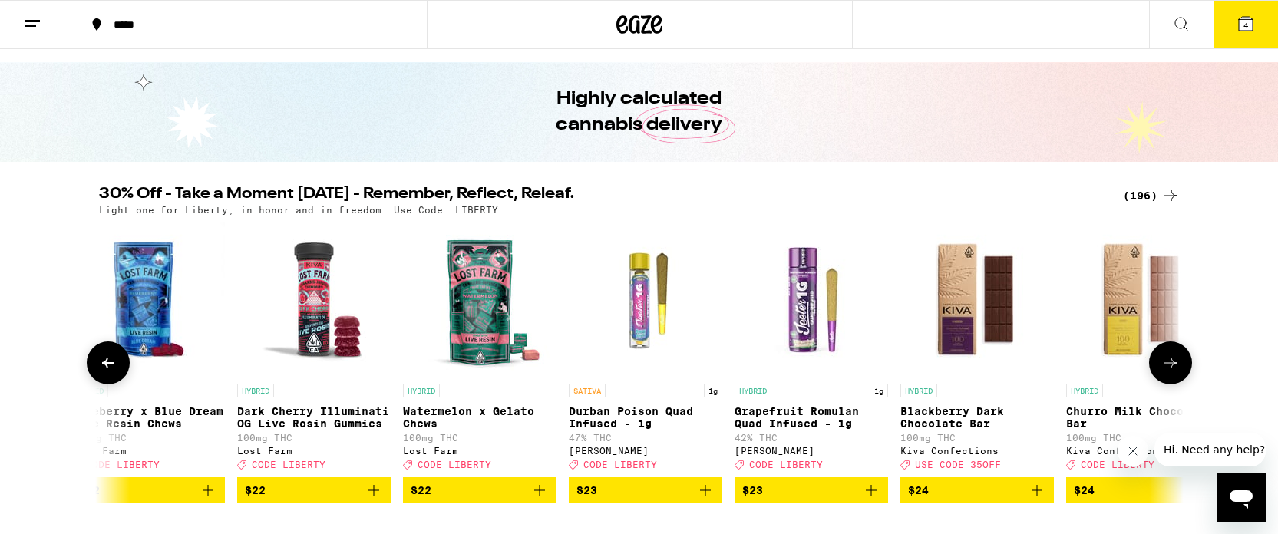
click at [1167, 366] on icon at bounding box center [1170, 363] width 18 height 18
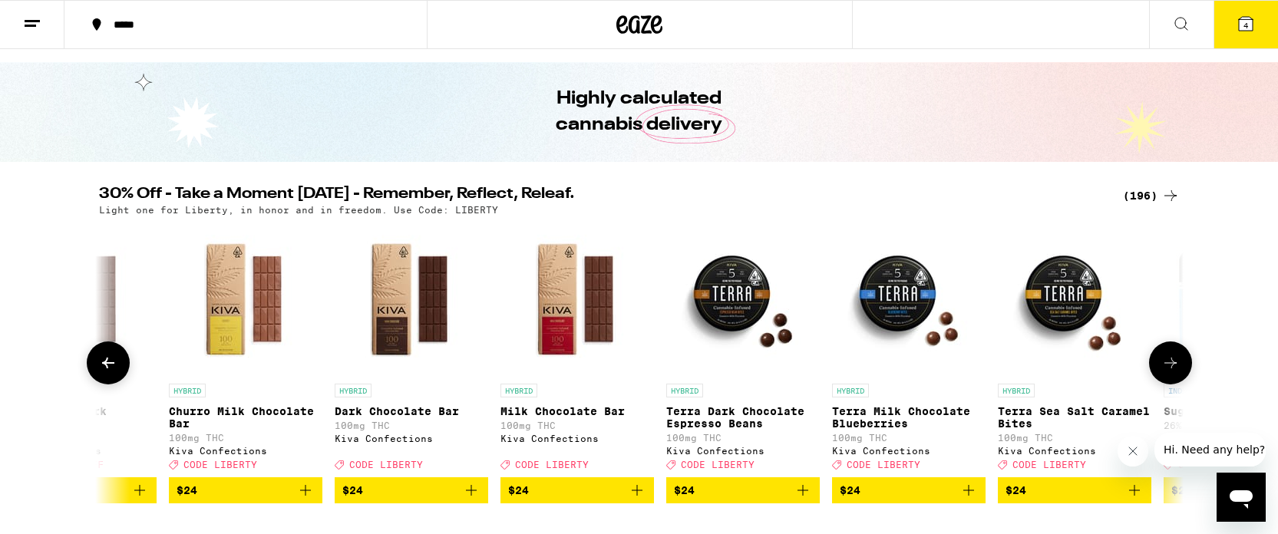
scroll to position [0, 17354]
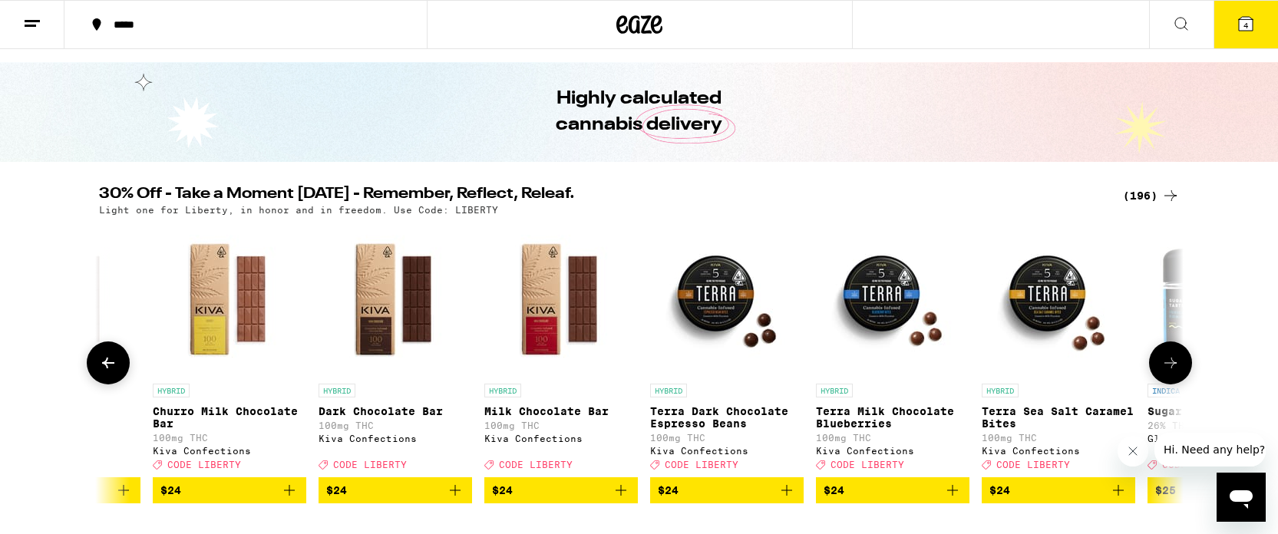
click at [113, 372] on icon at bounding box center [108, 363] width 18 height 18
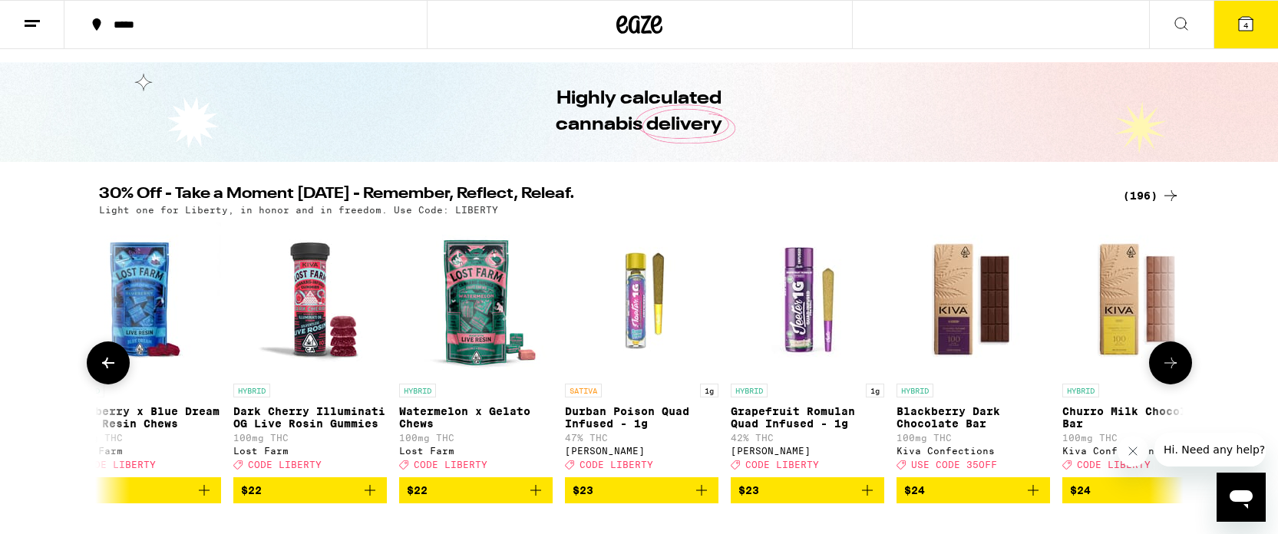
scroll to position [0, 16441]
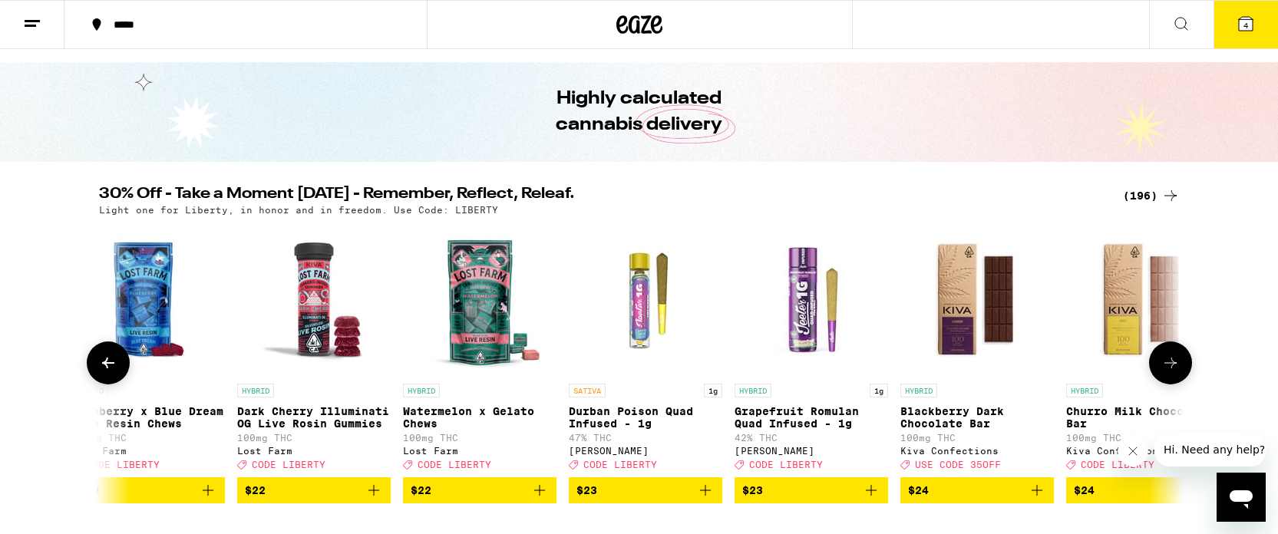
click at [1167, 368] on icon at bounding box center [1170, 363] width 18 height 18
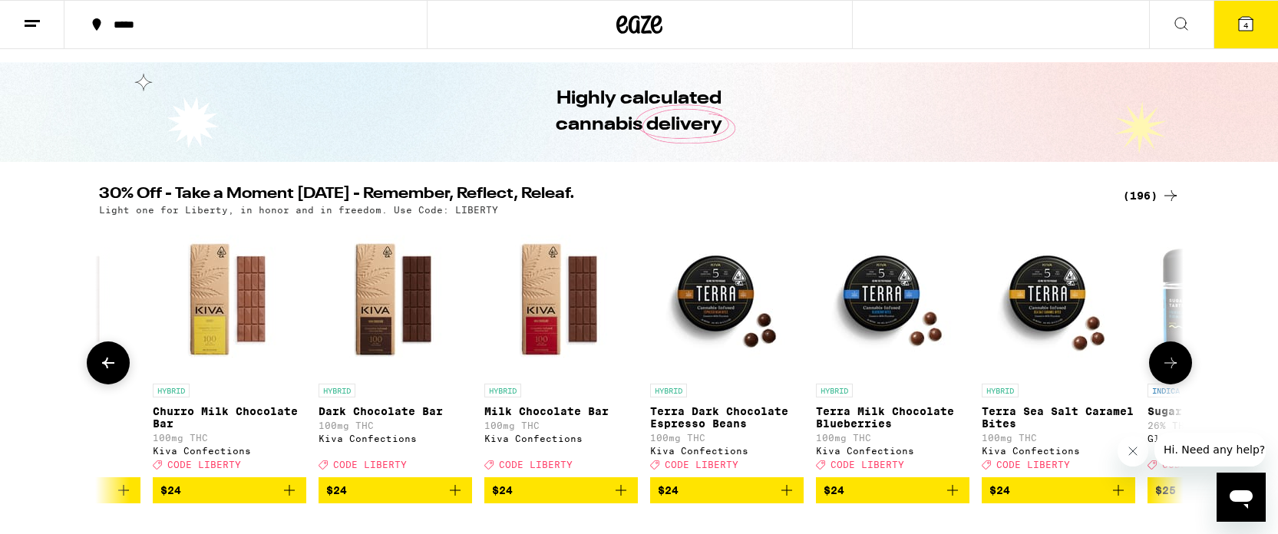
click at [1167, 368] on icon at bounding box center [1170, 363] width 18 height 18
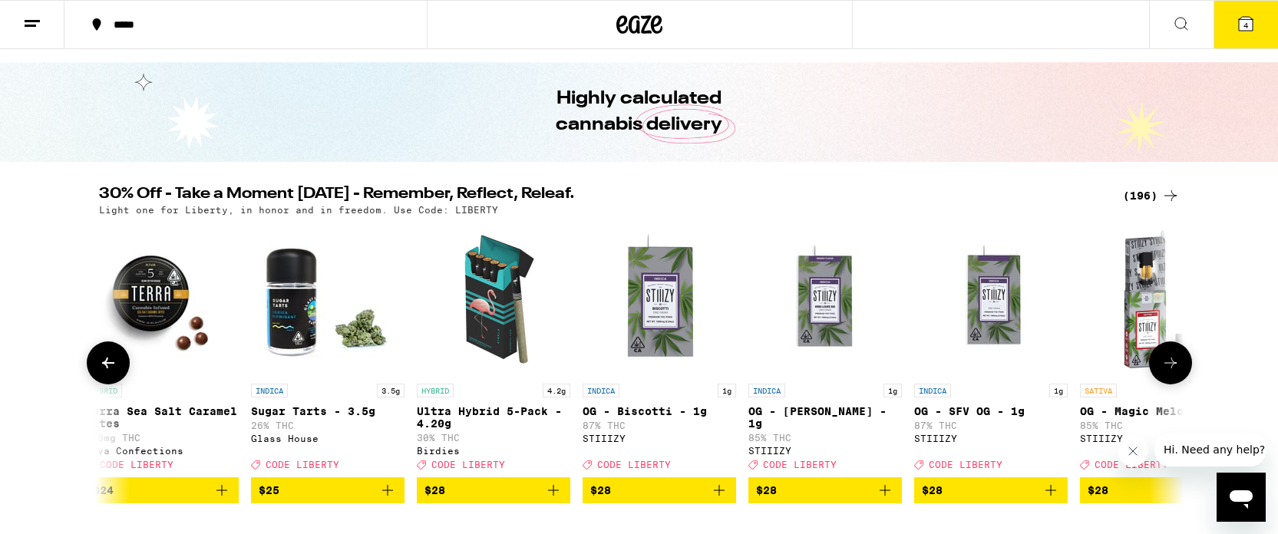
scroll to position [0, 18267]
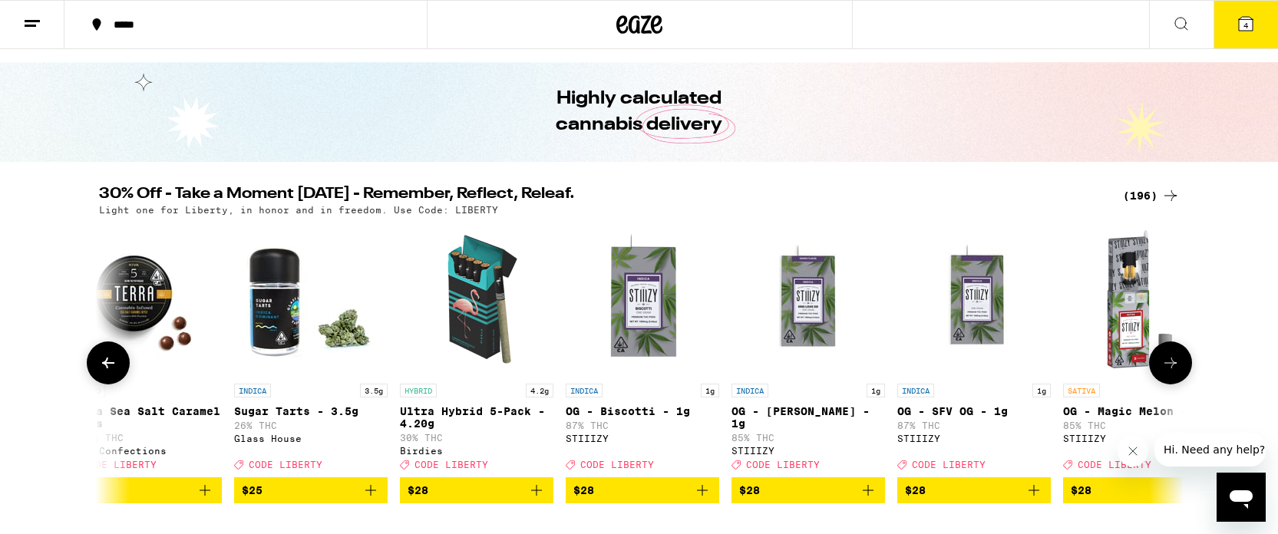
click at [541, 499] on icon "Add to bag" at bounding box center [536, 490] width 18 height 18
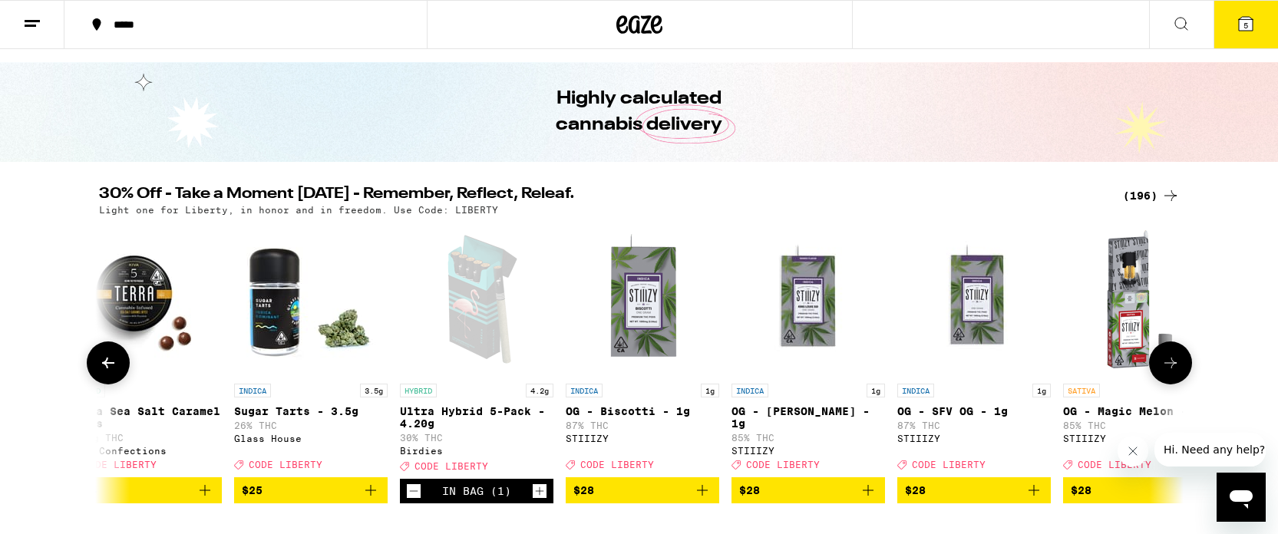
click at [1166, 372] on icon at bounding box center [1170, 363] width 18 height 18
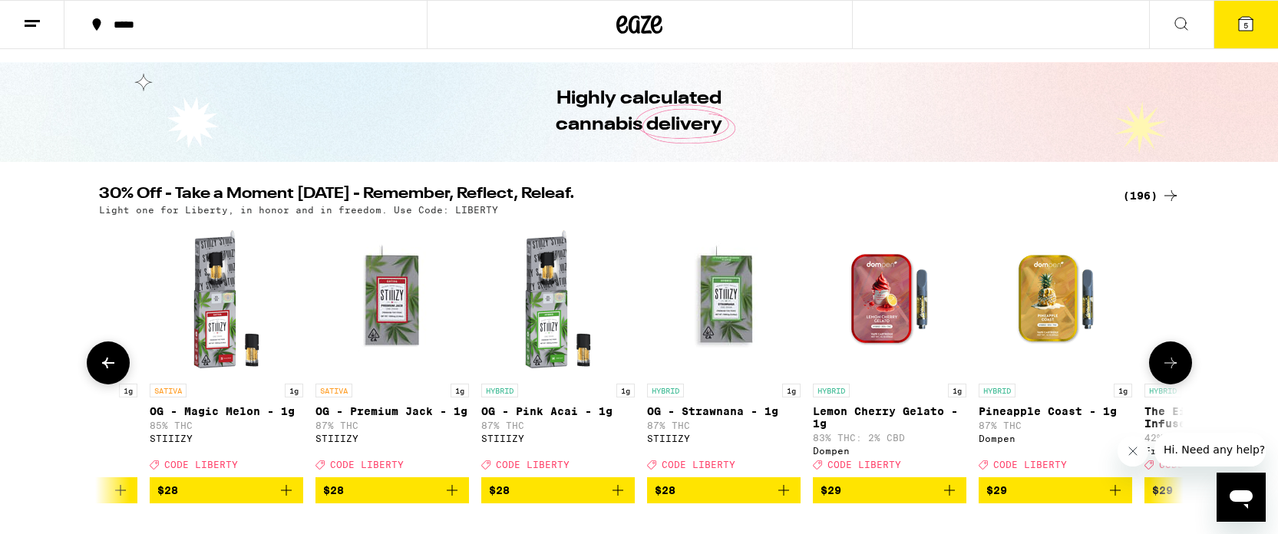
click at [1166, 372] on icon at bounding box center [1170, 363] width 18 height 18
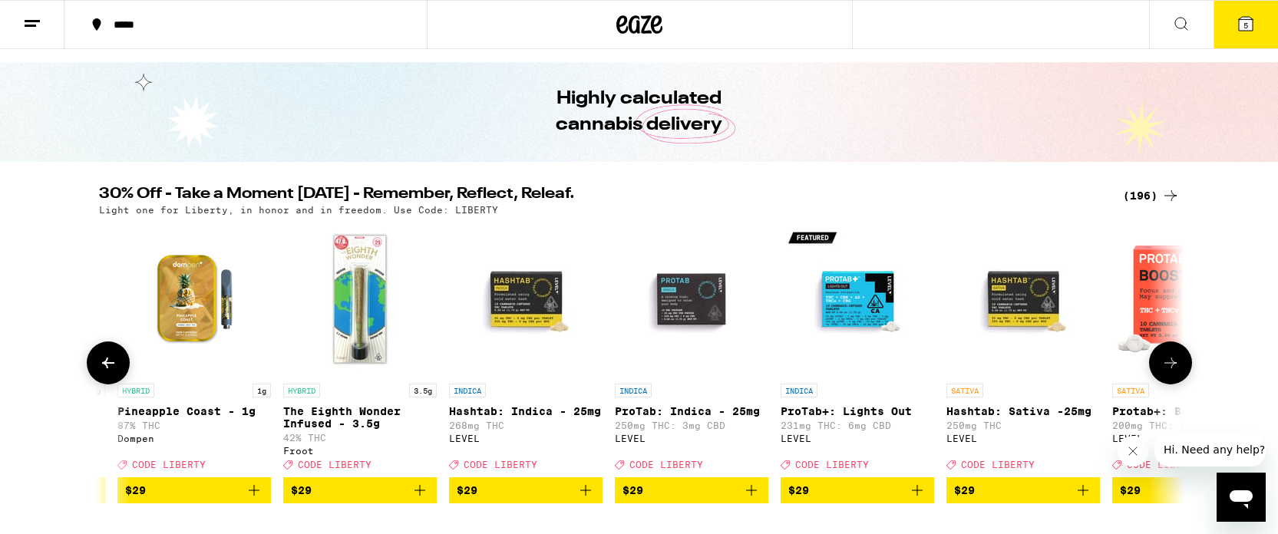
scroll to position [0, 20094]
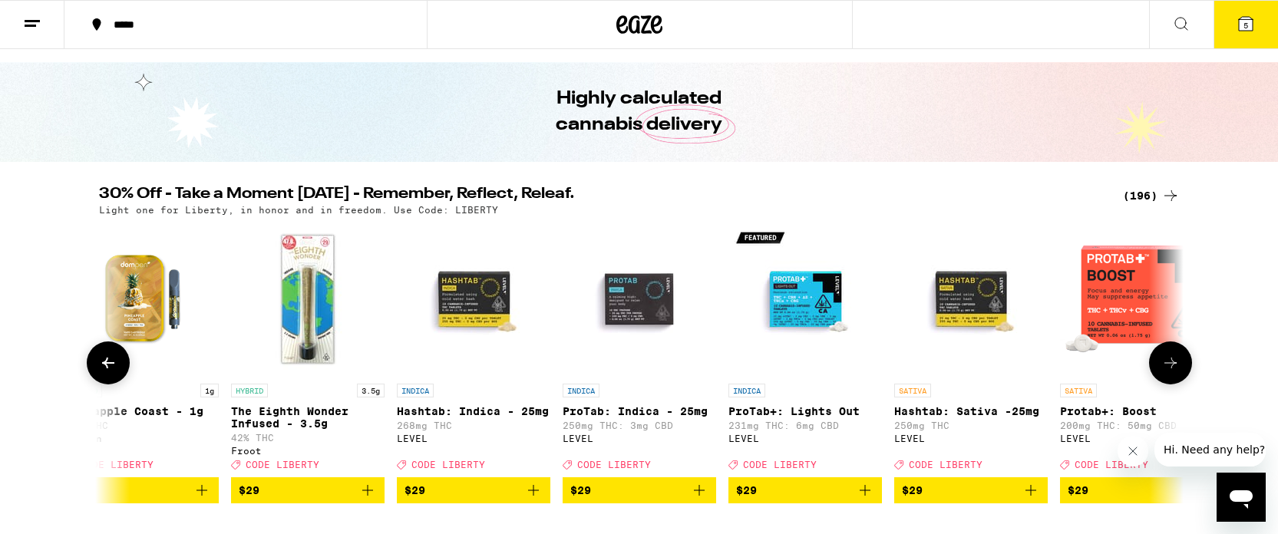
click at [105, 358] on button at bounding box center [108, 363] width 43 height 43
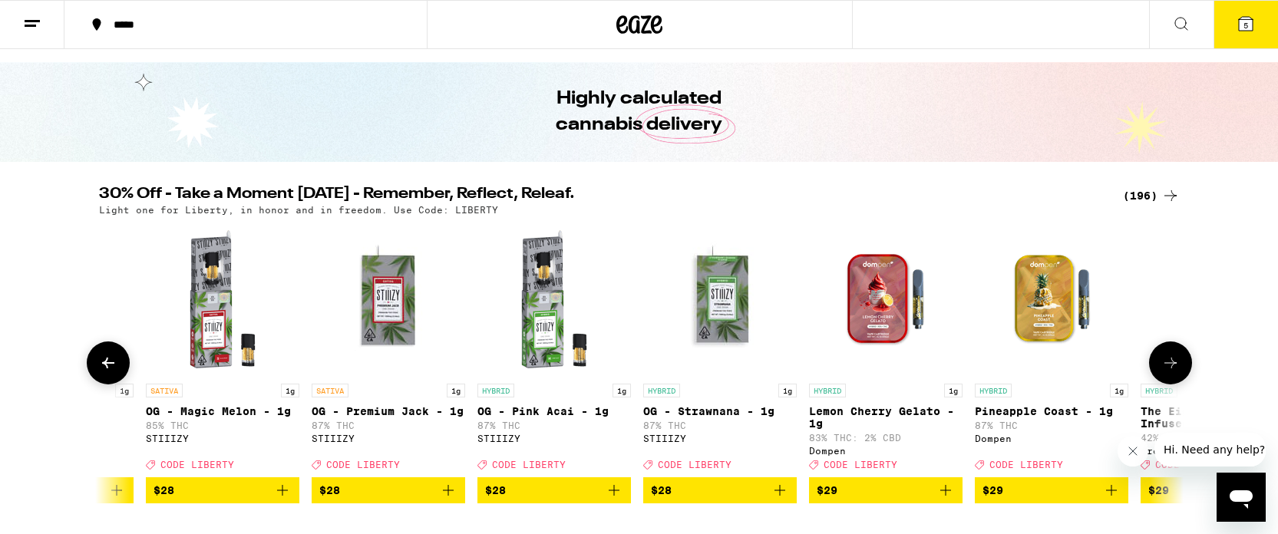
scroll to position [0, 19181]
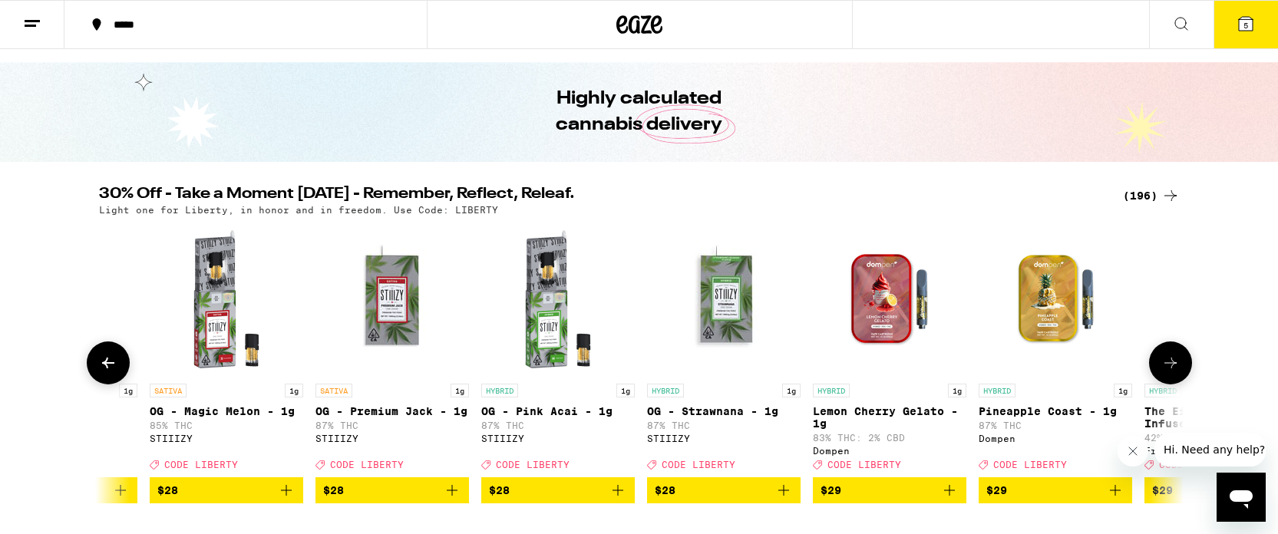
click at [1174, 372] on icon at bounding box center [1170, 363] width 18 height 18
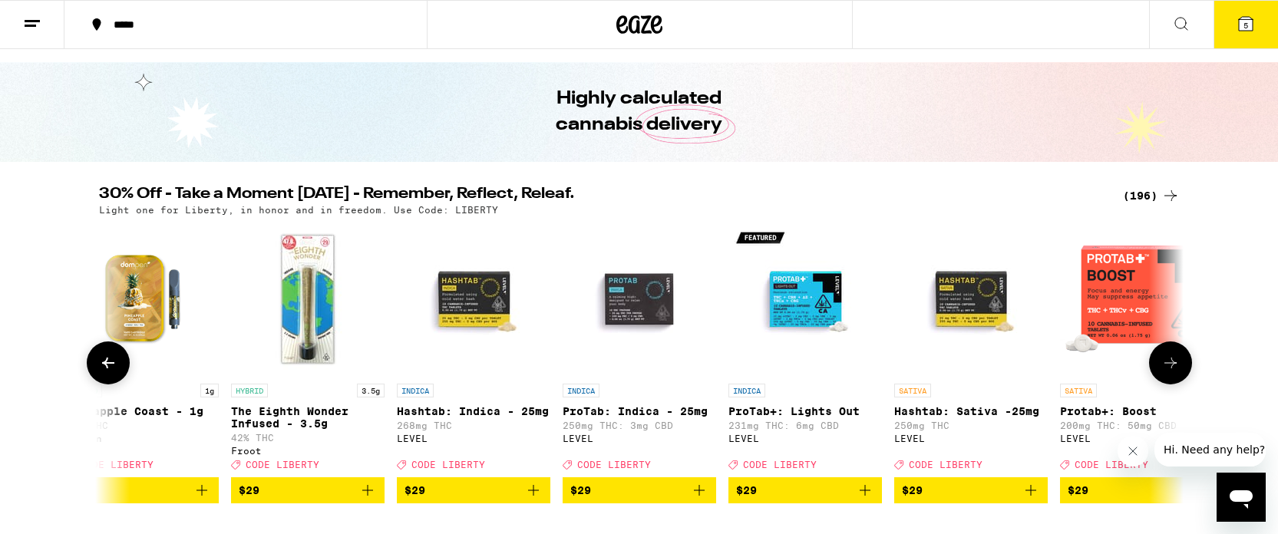
click at [1174, 372] on icon at bounding box center [1170, 363] width 18 height 18
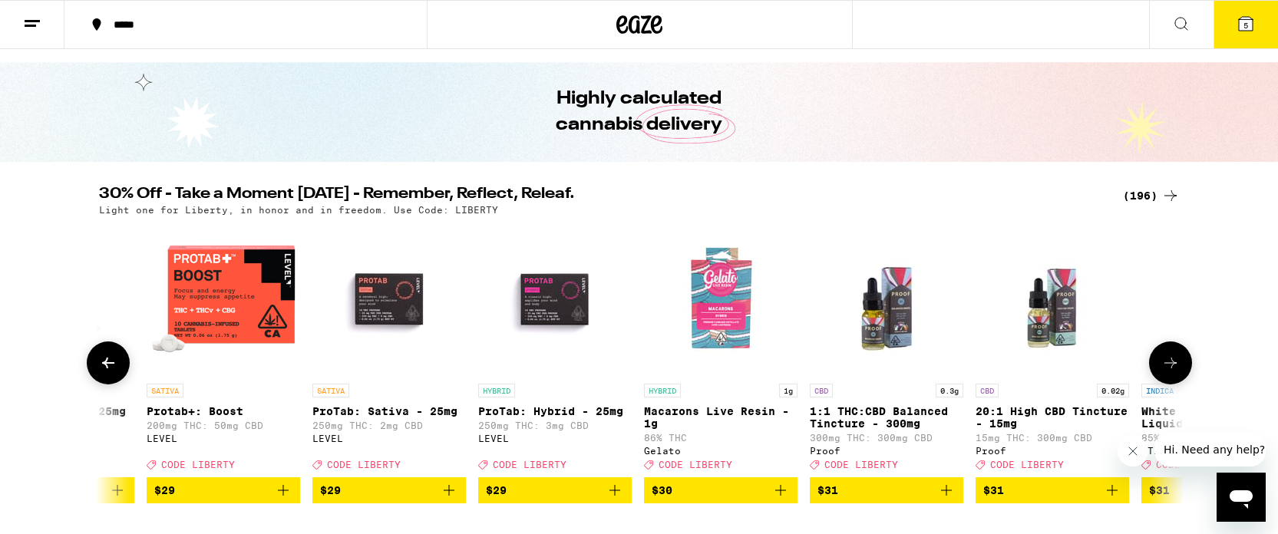
click at [1174, 372] on icon at bounding box center [1170, 363] width 18 height 18
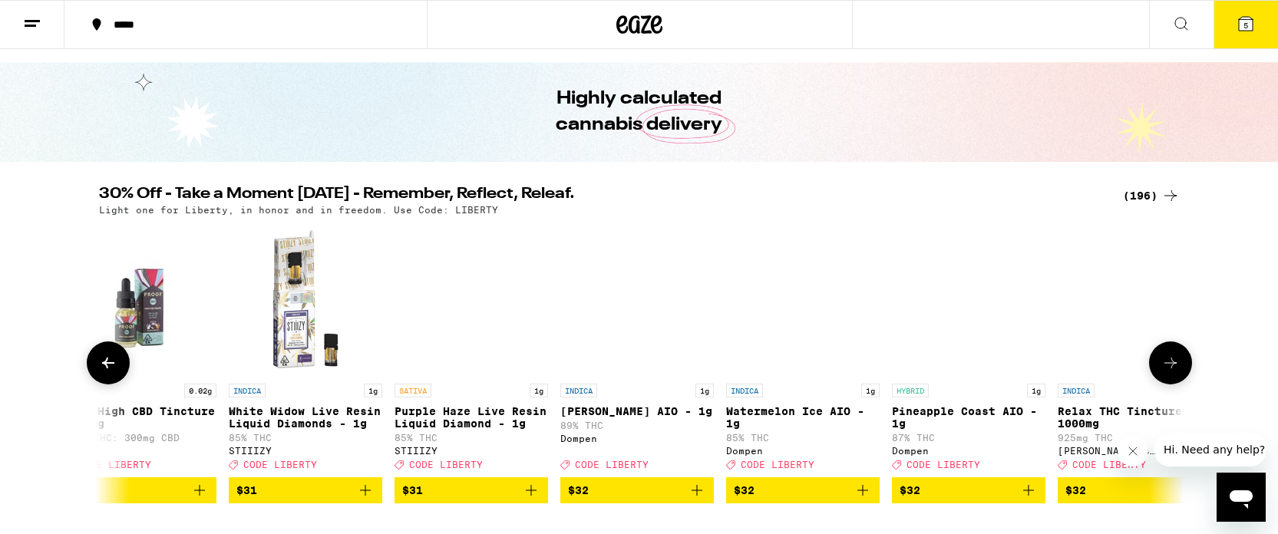
scroll to position [0, 21921]
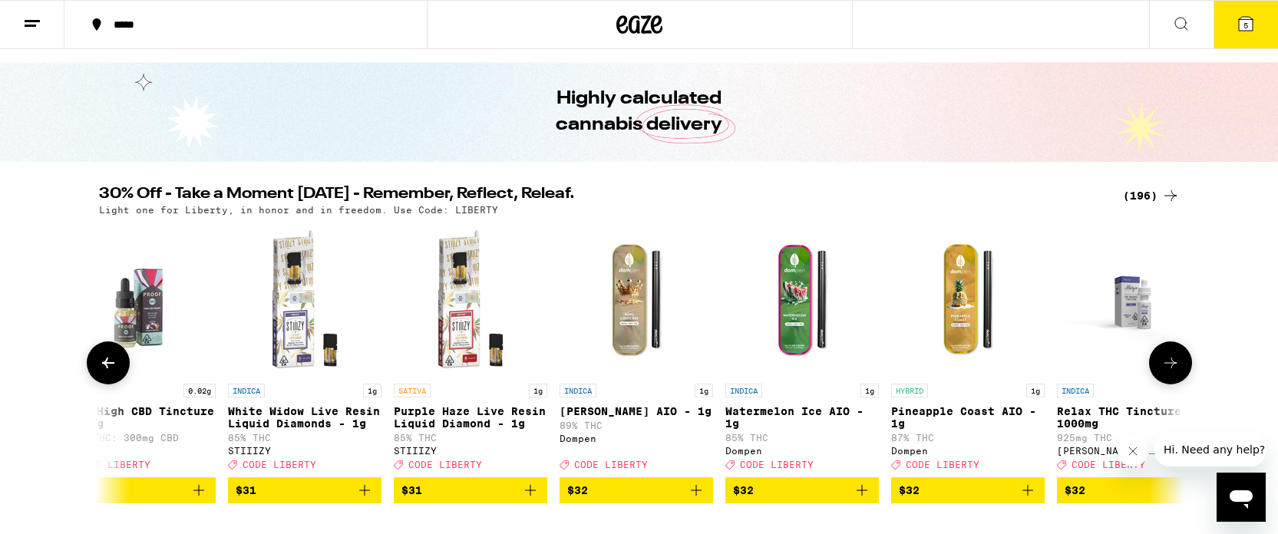
click at [1174, 372] on icon at bounding box center [1170, 363] width 18 height 18
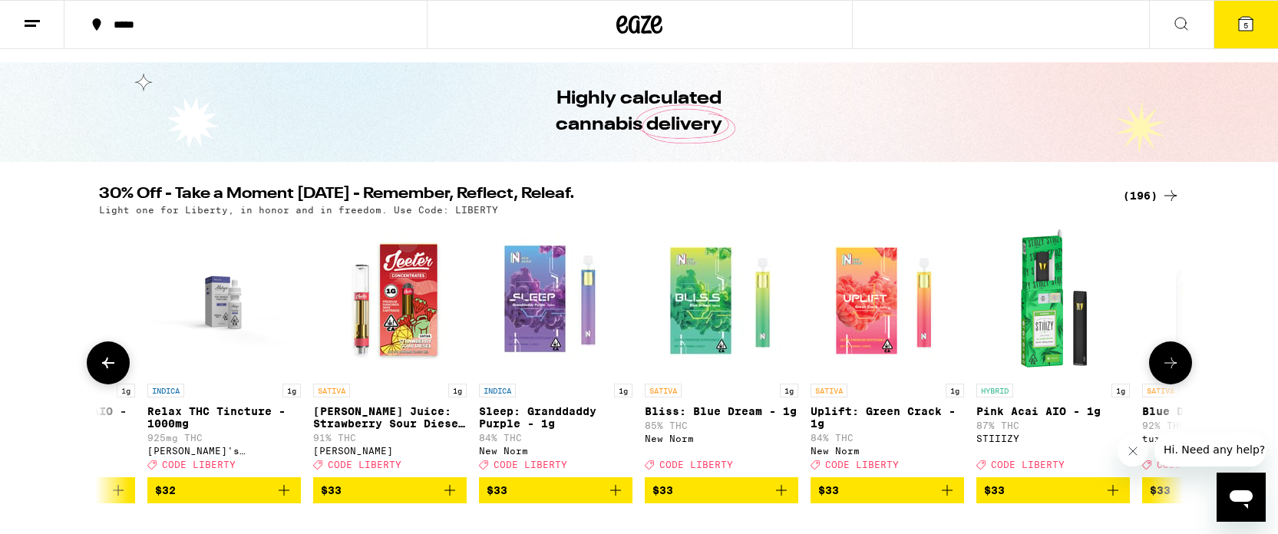
scroll to position [0, 22834]
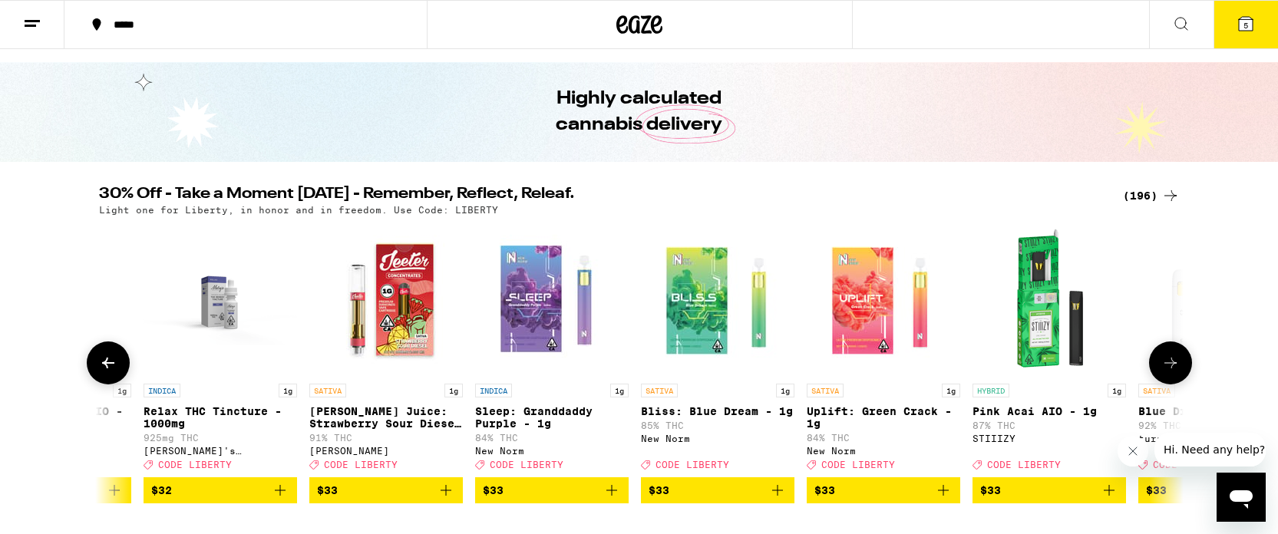
click at [1174, 372] on icon at bounding box center [1170, 363] width 18 height 18
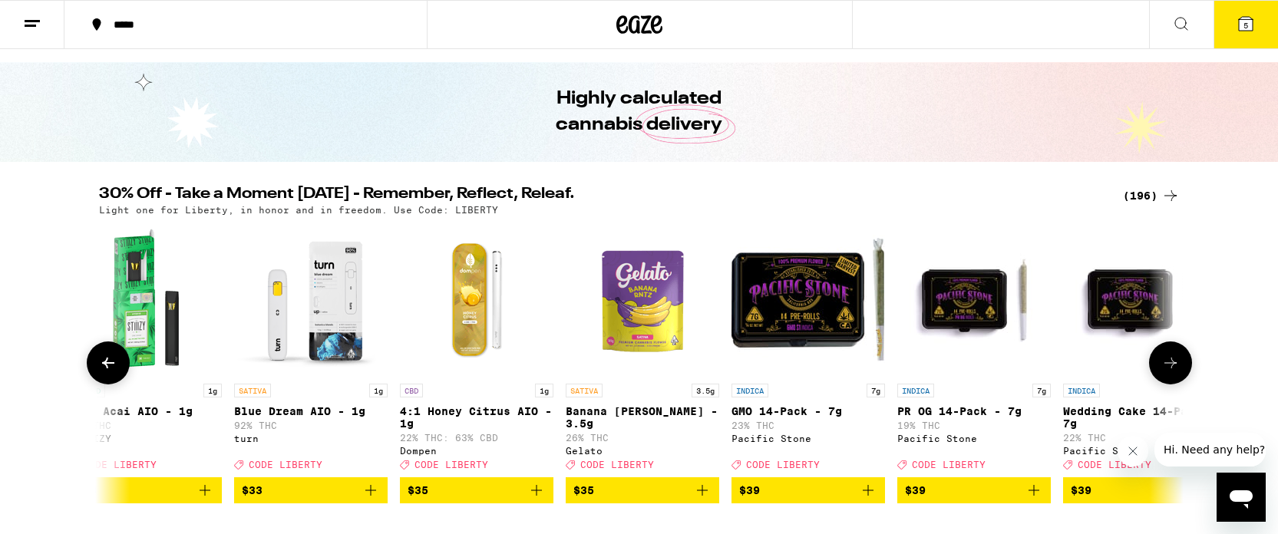
scroll to position [0, 23748]
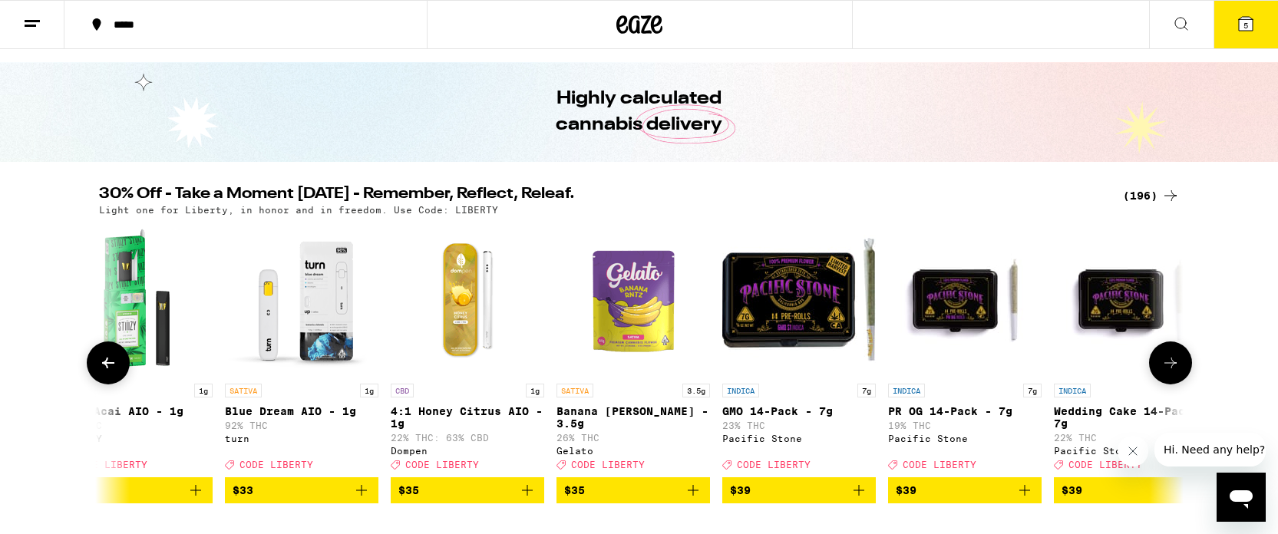
click at [1175, 372] on icon at bounding box center [1170, 363] width 18 height 18
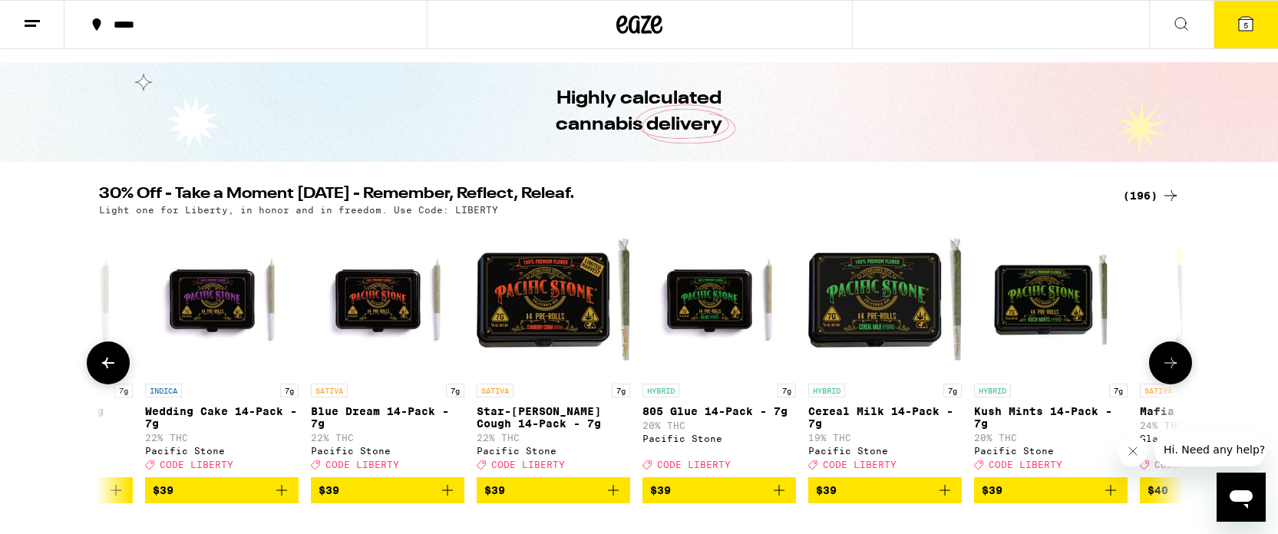
scroll to position [0, 24661]
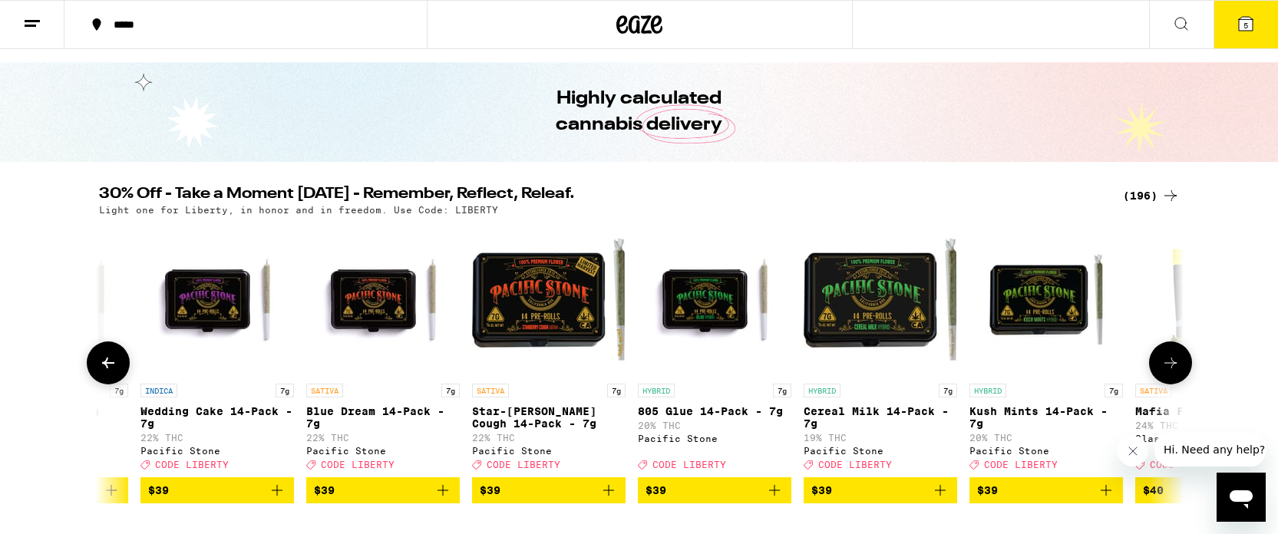
click at [1175, 372] on icon at bounding box center [1170, 363] width 18 height 18
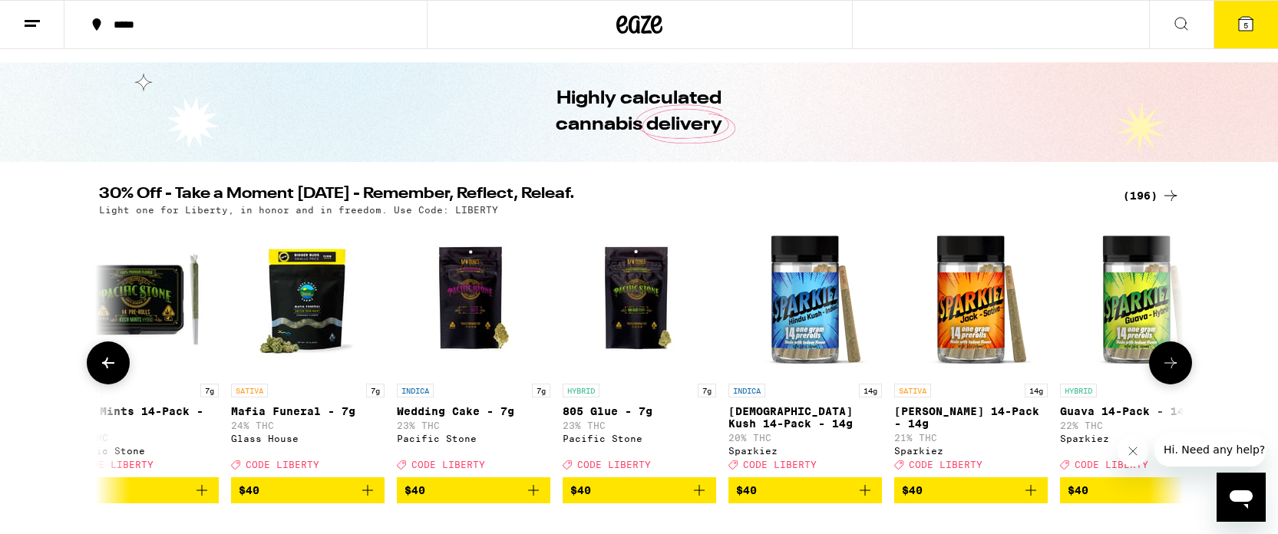
scroll to position [0, 25574]
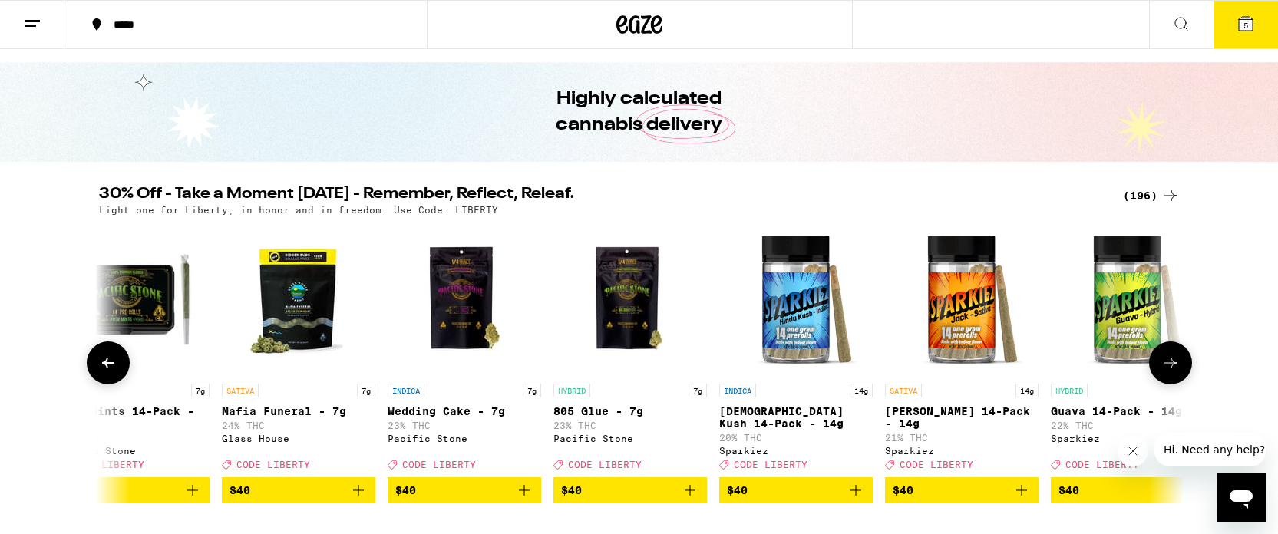
click at [1175, 372] on icon at bounding box center [1170, 363] width 18 height 18
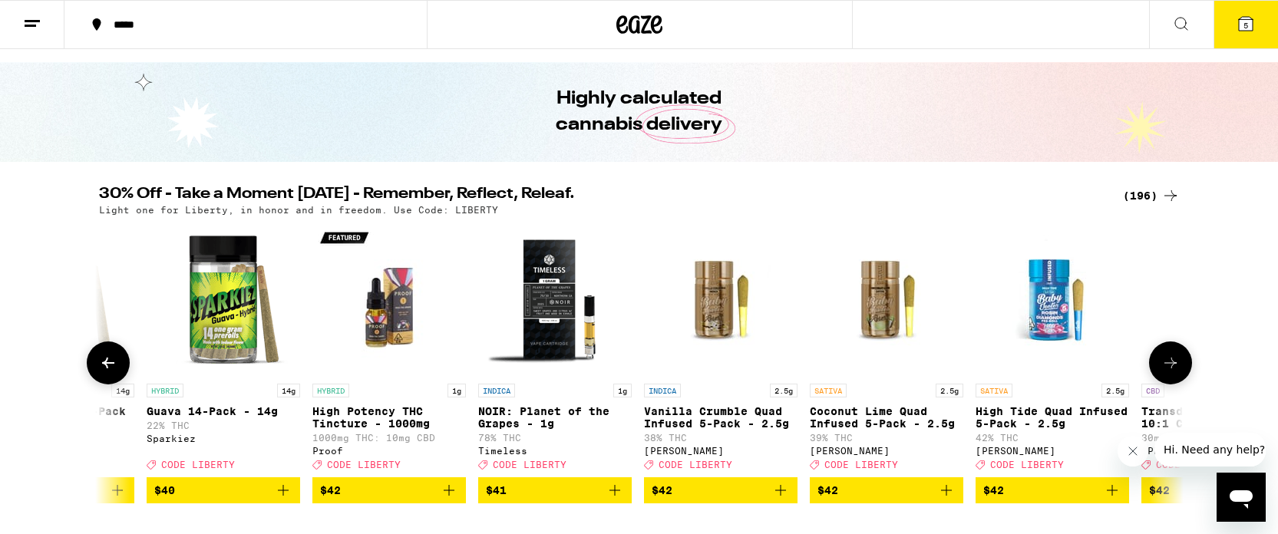
scroll to position [0, 26488]
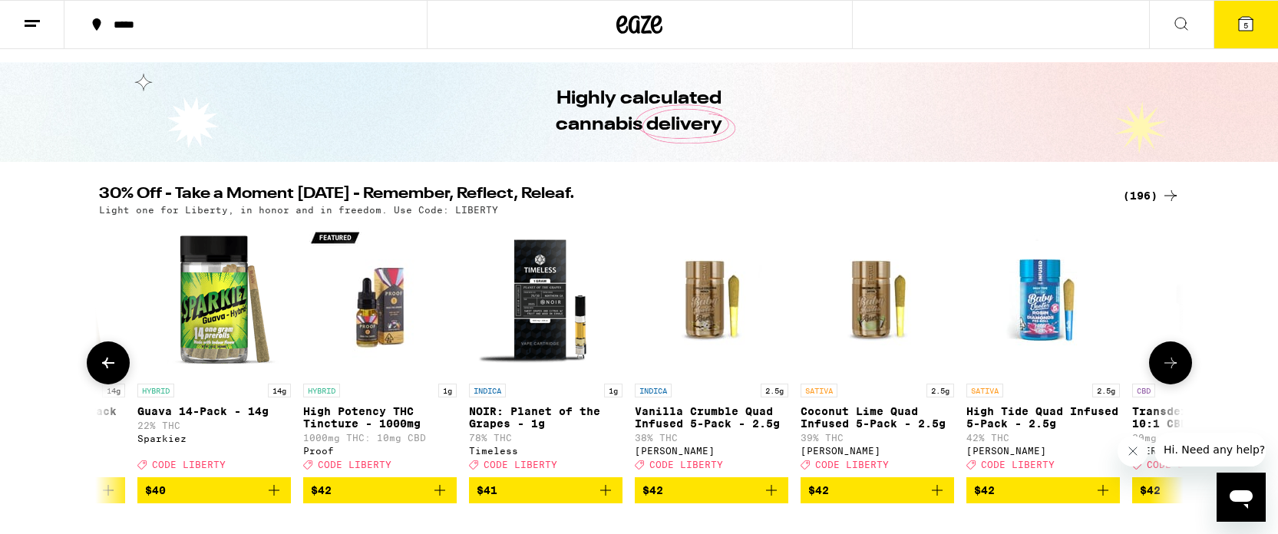
click at [1175, 372] on icon at bounding box center [1170, 363] width 18 height 18
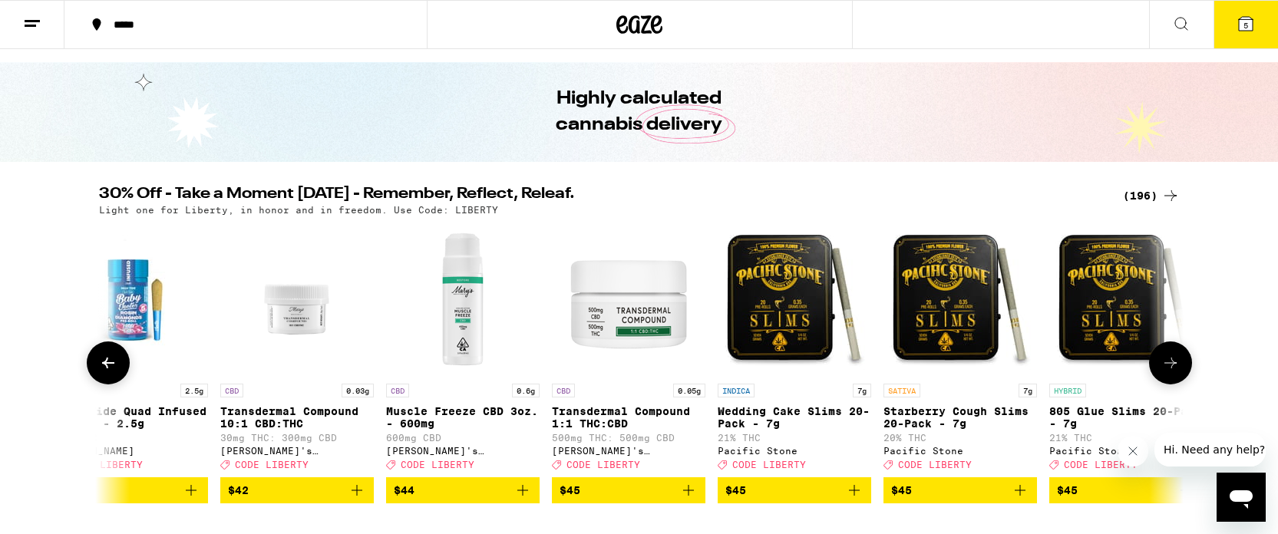
scroll to position [0, 27401]
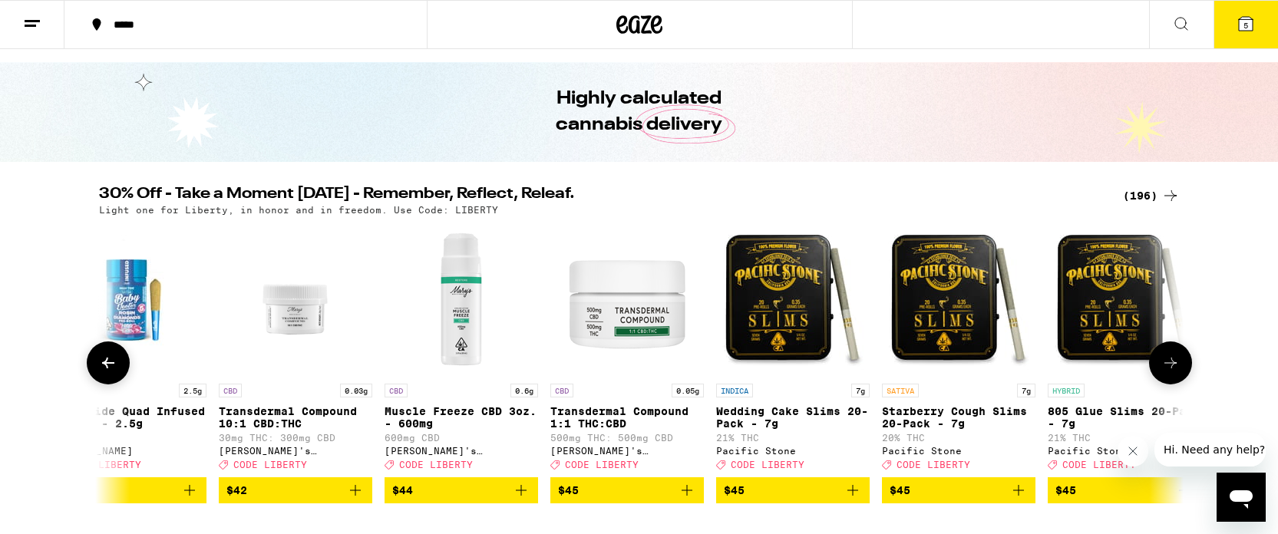
click at [111, 363] on icon at bounding box center [108, 363] width 18 height 18
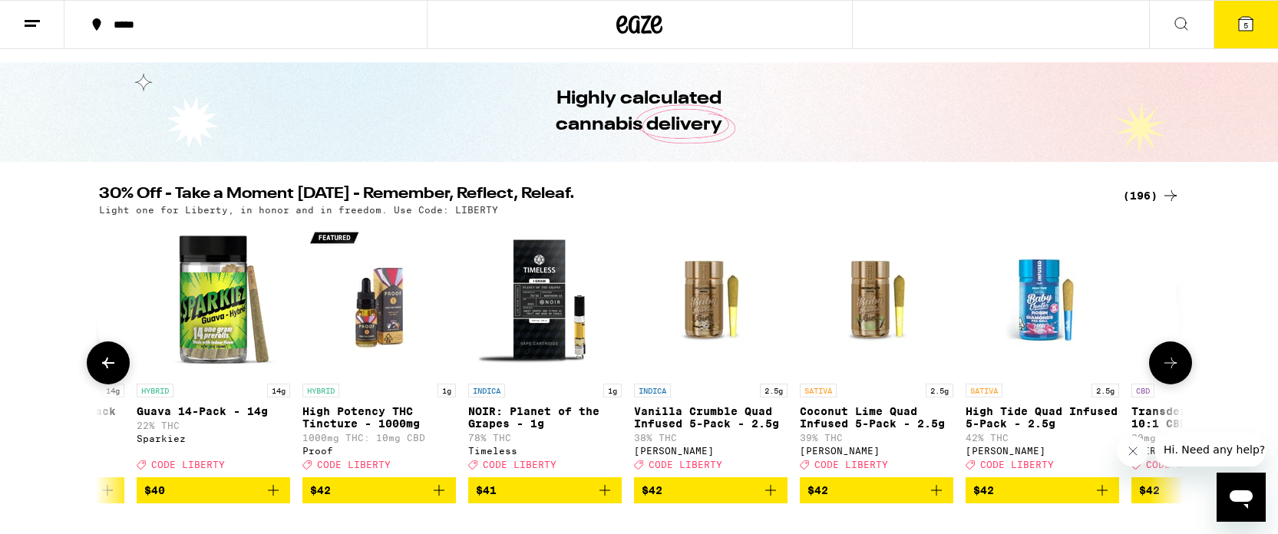
scroll to position [0, 26488]
click at [934, 500] on icon "Add to bag" at bounding box center [937, 490] width 18 height 18
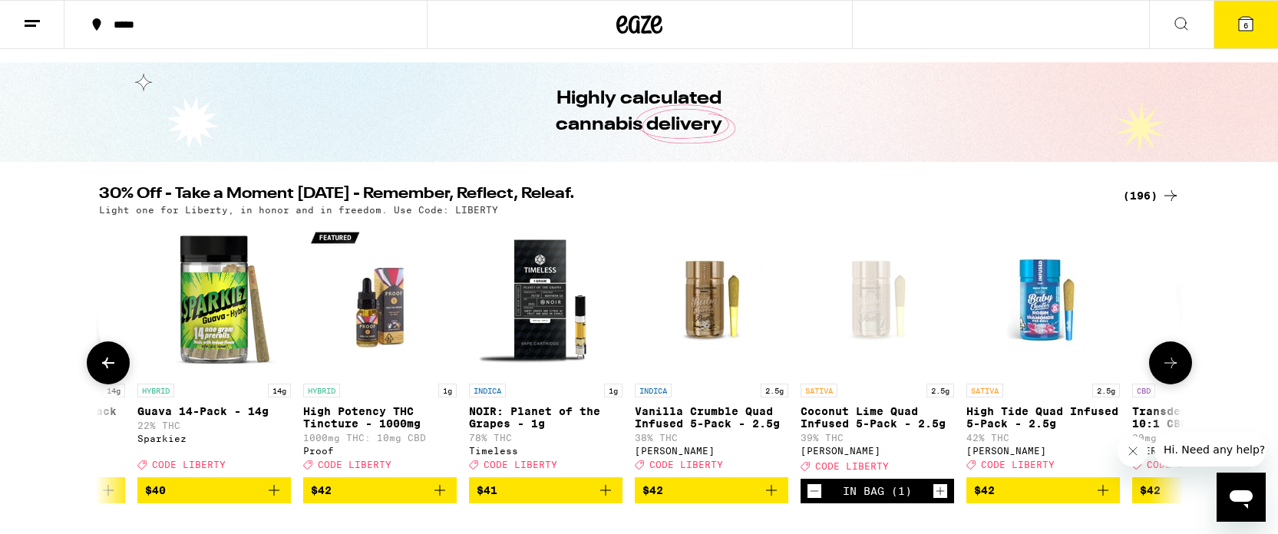
click at [1175, 372] on icon at bounding box center [1170, 363] width 18 height 18
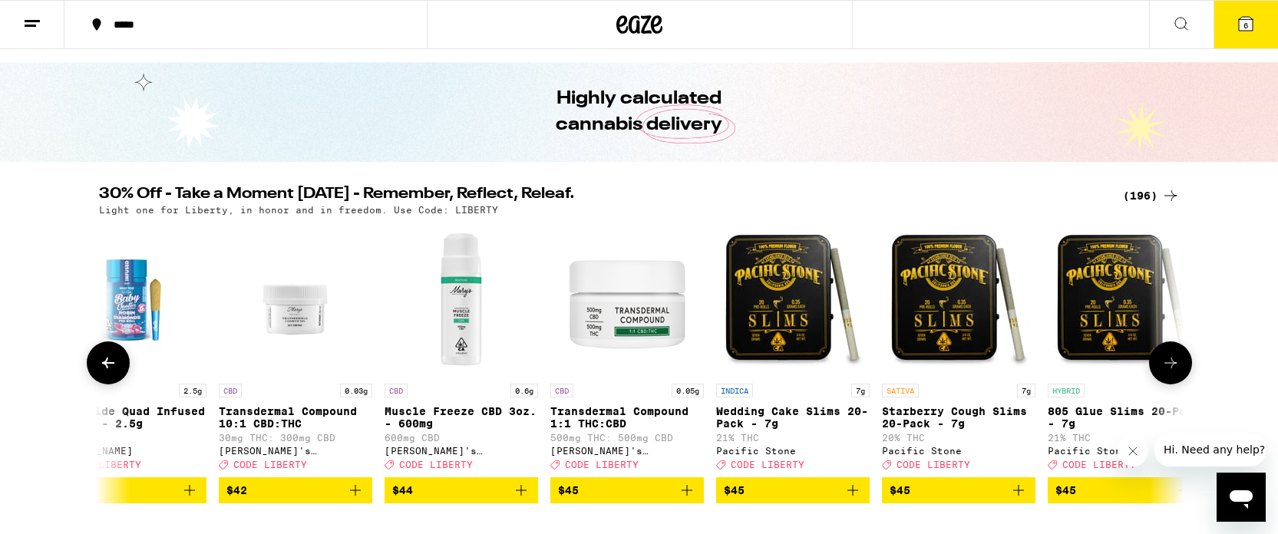
click at [1175, 372] on icon at bounding box center [1170, 363] width 18 height 18
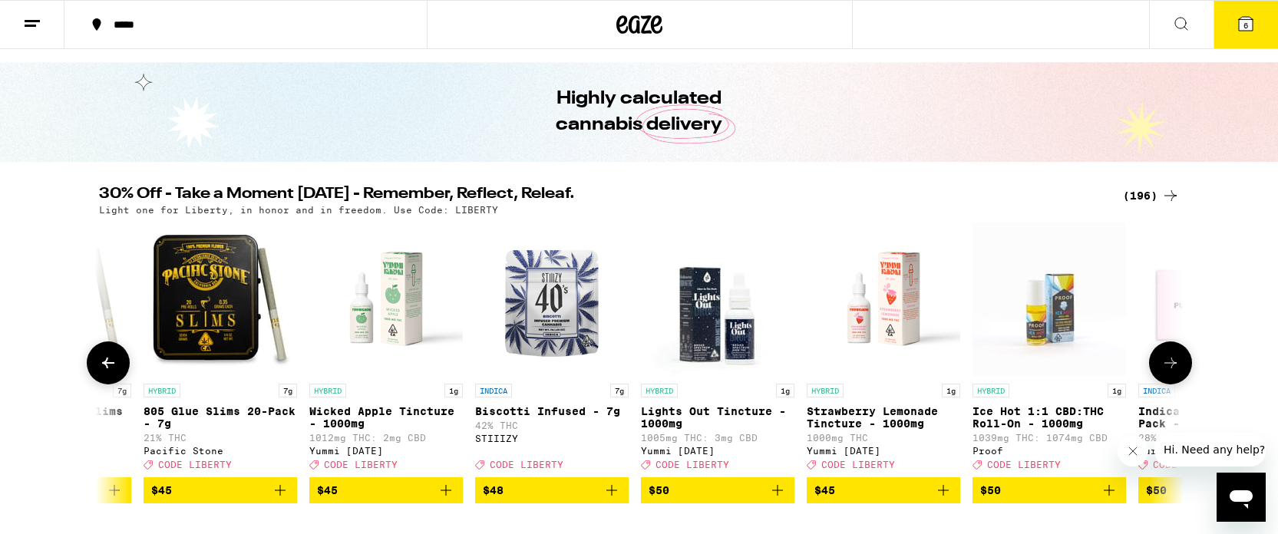
scroll to position [0, 28314]
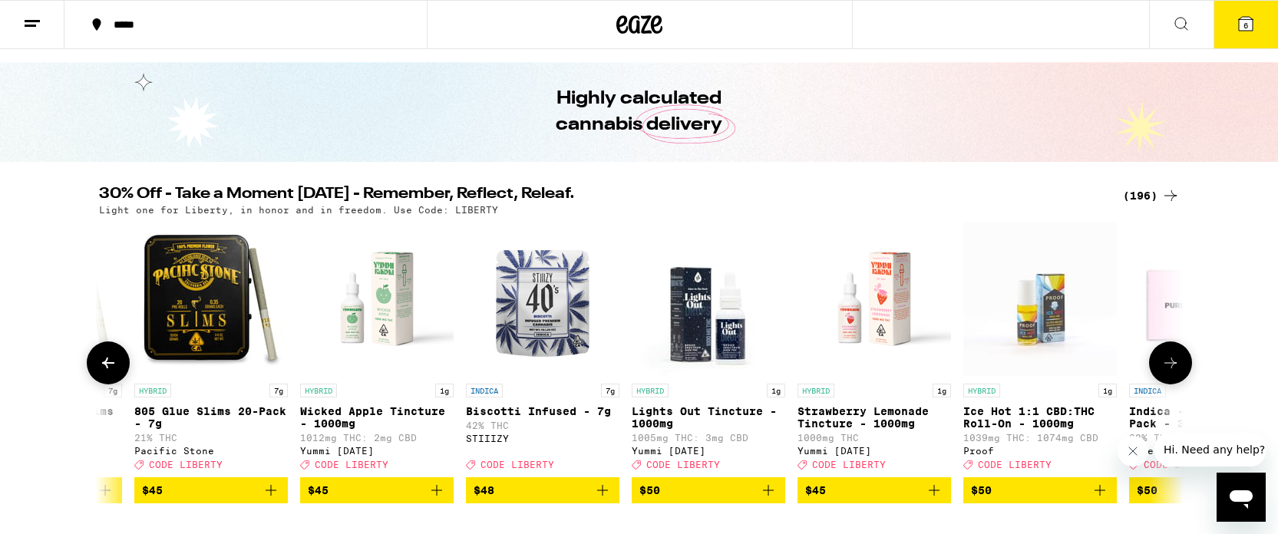
click at [1175, 372] on icon at bounding box center [1170, 363] width 18 height 18
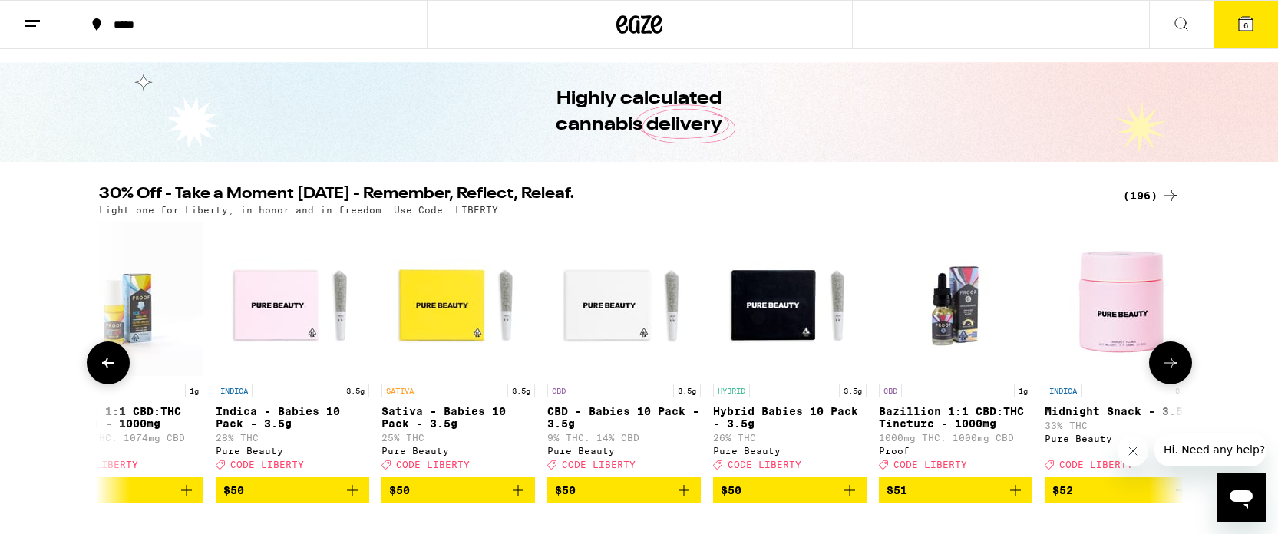
click at [1176, 372] on icon at bounding box center [1170, 363] width 18 height 18
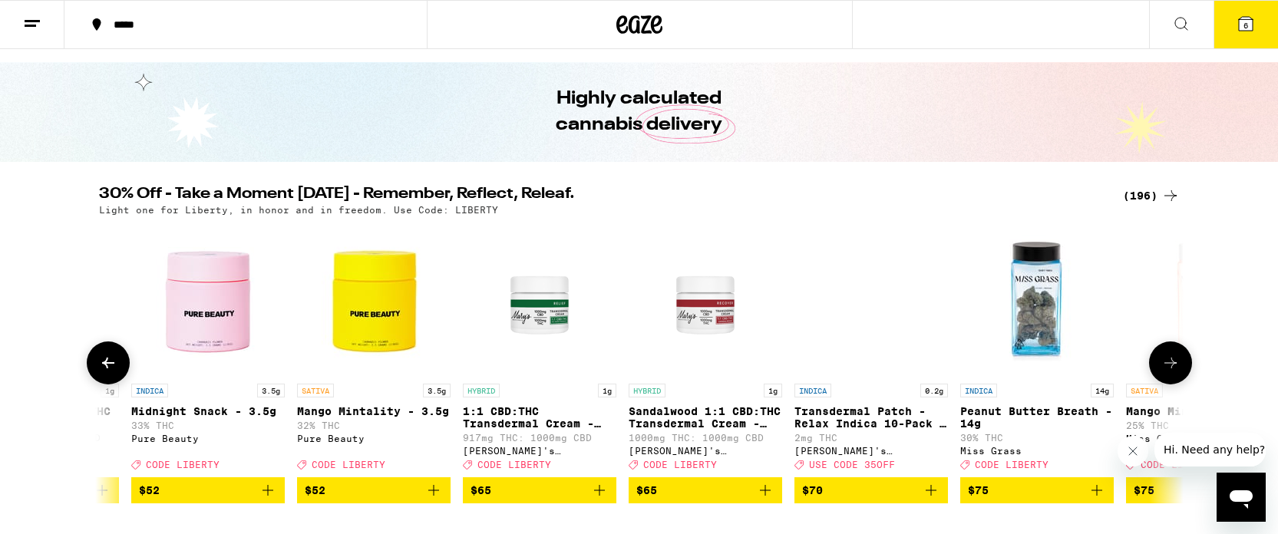
click at [1176, 372] on icon at bounding box center [1170, 363] width 18 height 18
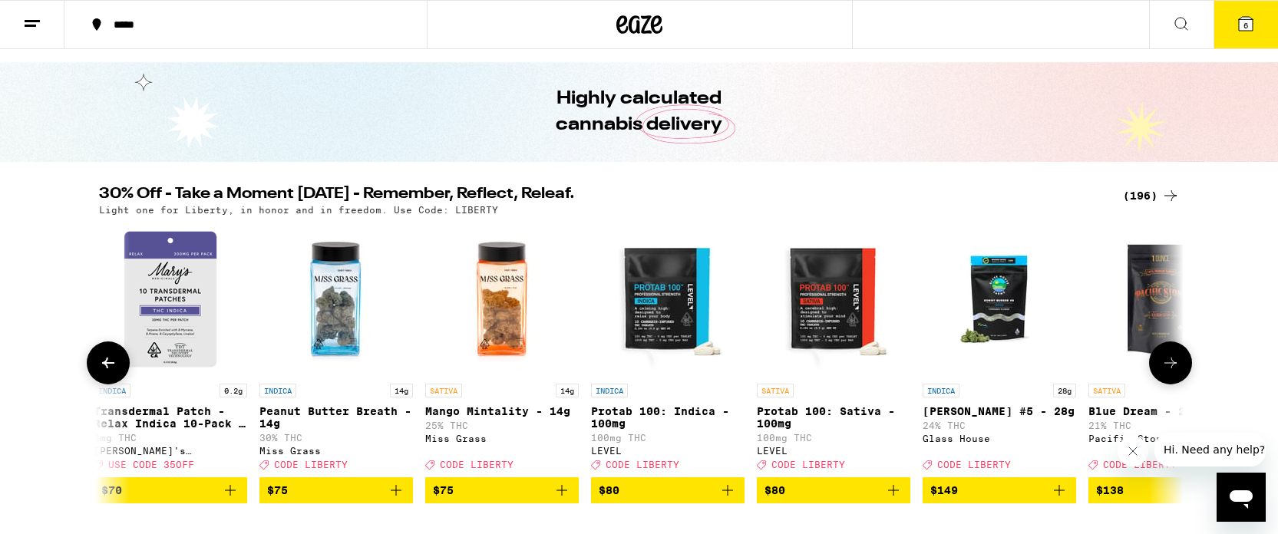
scroll to position [0, 31055]
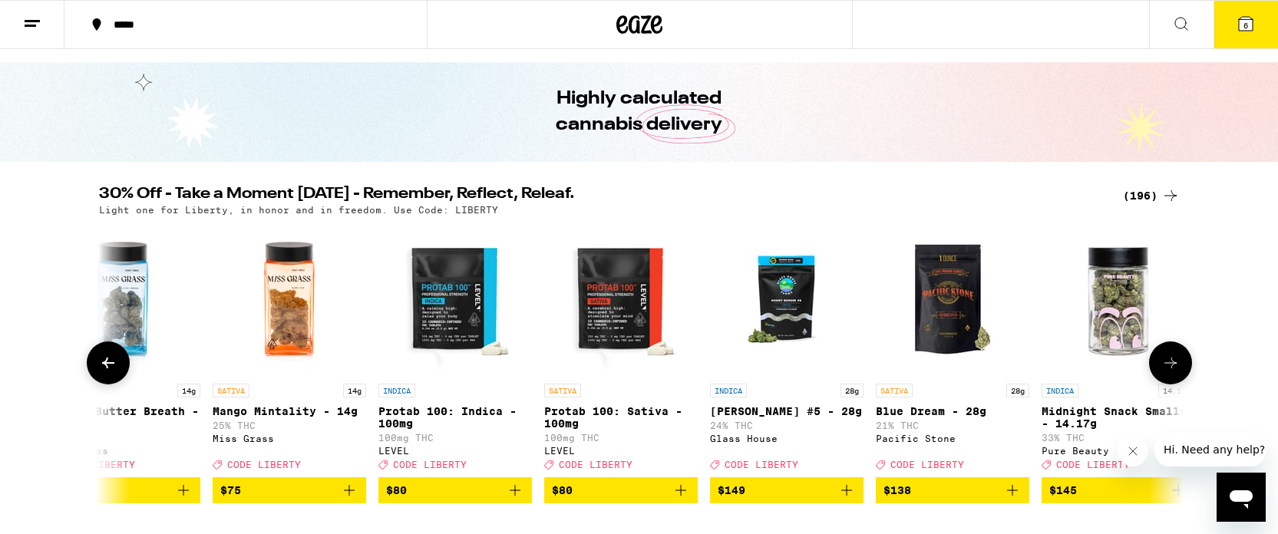
click at [1176, 371] on icon at bounding box center [1170, 363] width 18 height 18
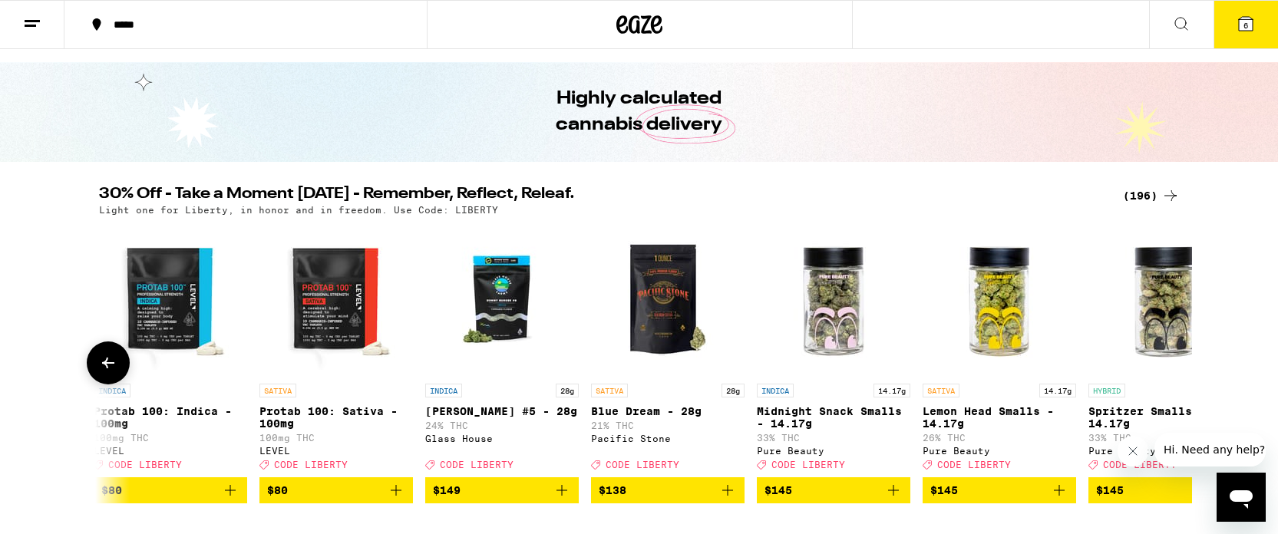
scroll to position [0, 31414]
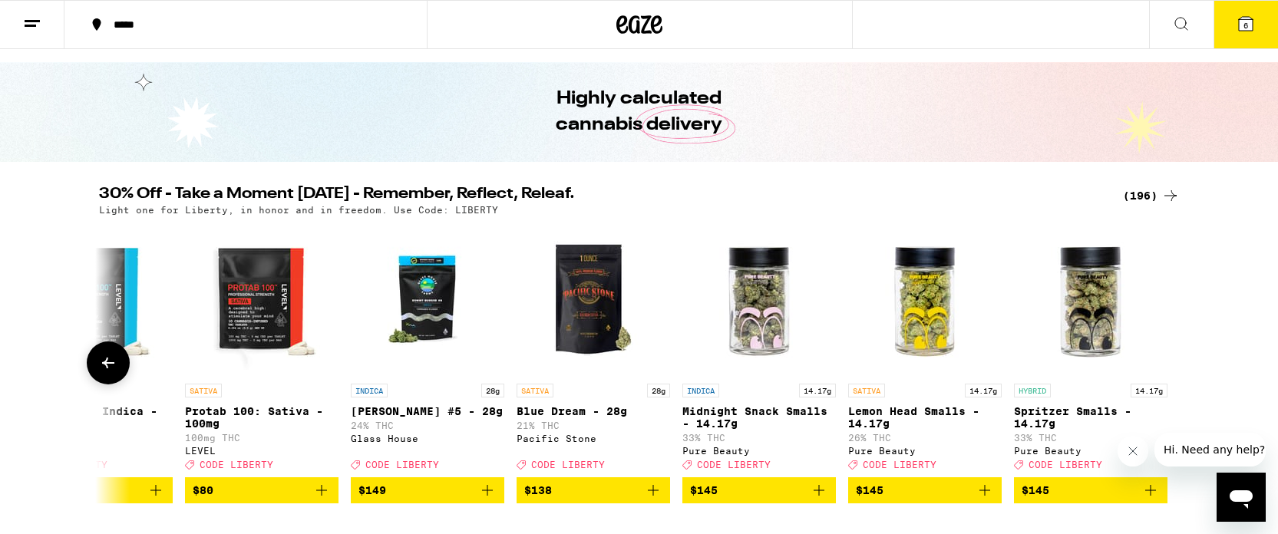
click at [99, 370] on icon at bounding box center [108, 363] width 18 height 18
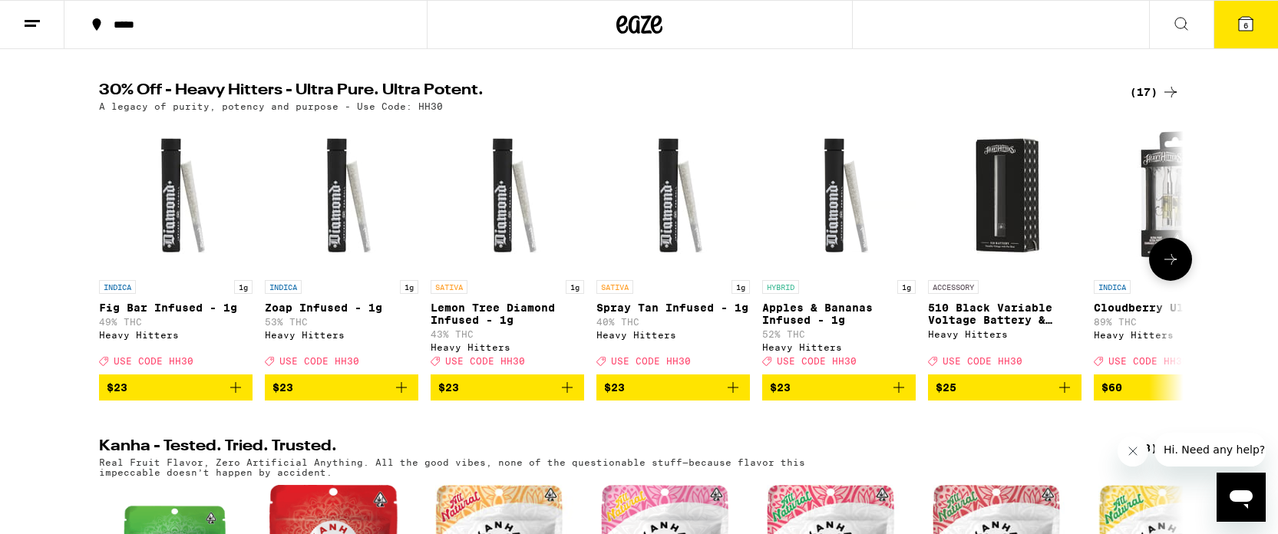
scroll to position [502, 0]
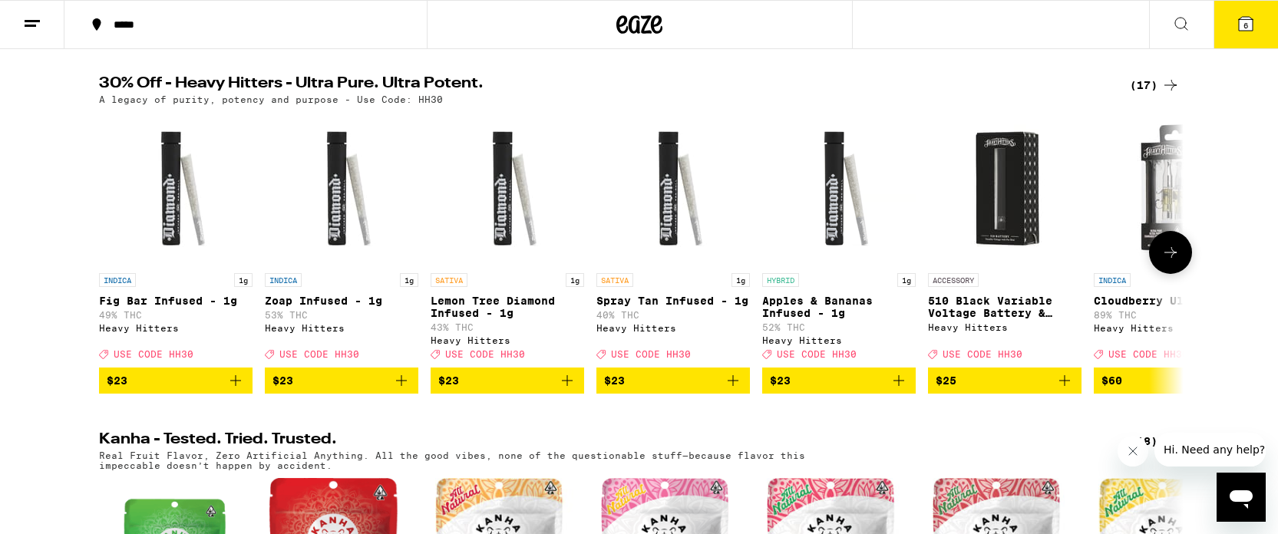
click at [1173, 258] on icon at bounding box center [1170, 252] width 12 height 11
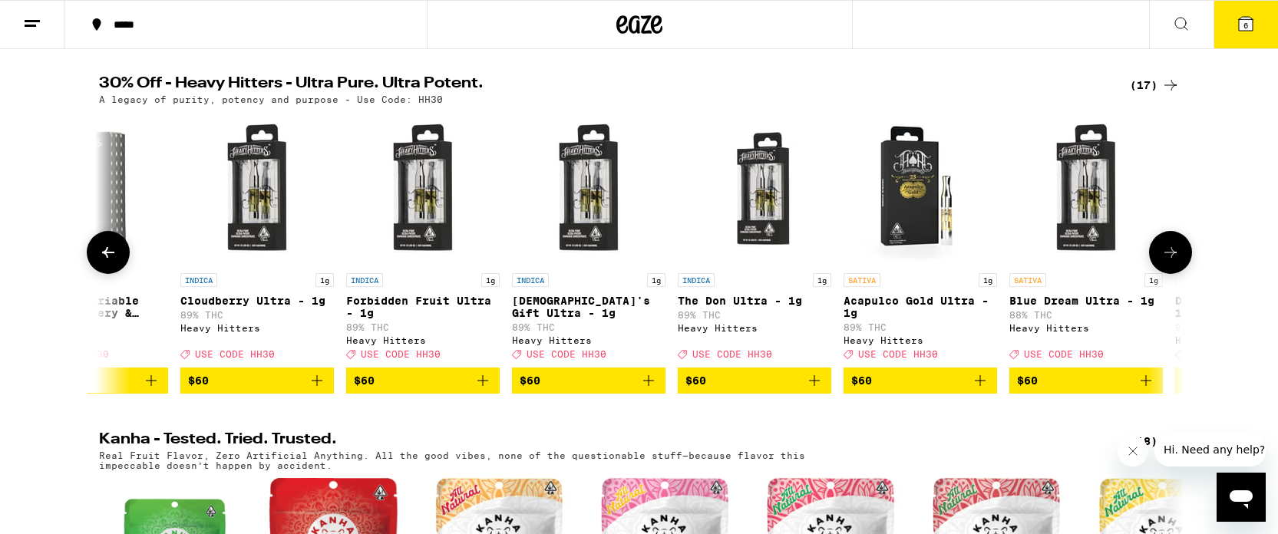
click at [1173, 258] on icon at bounding box center [1170, 252] width 12 height 11
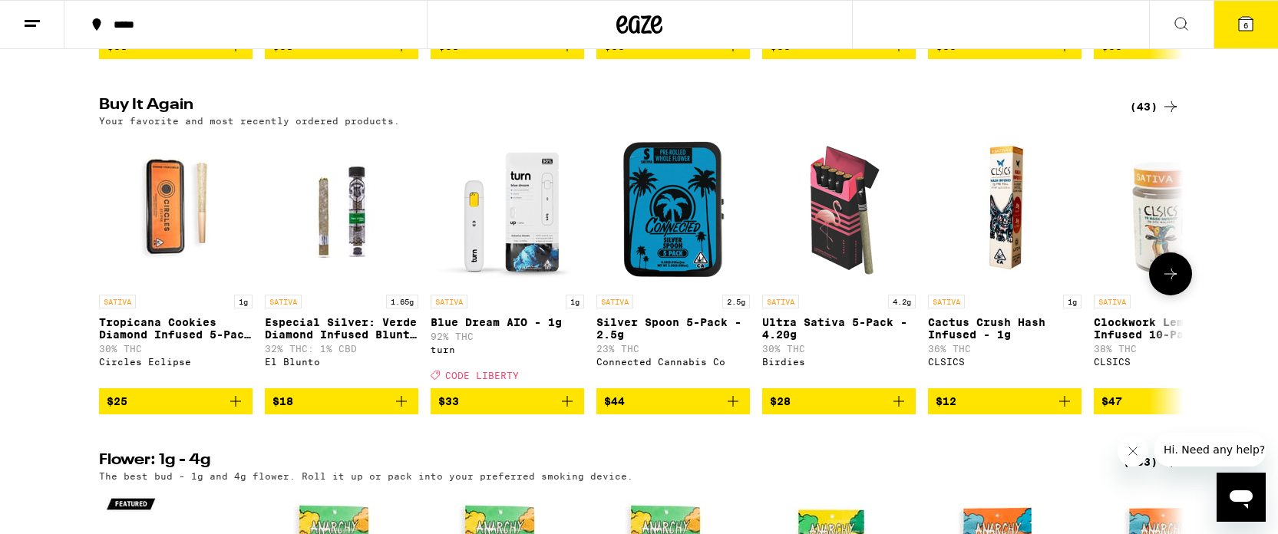
scroll to position [1553, 0]
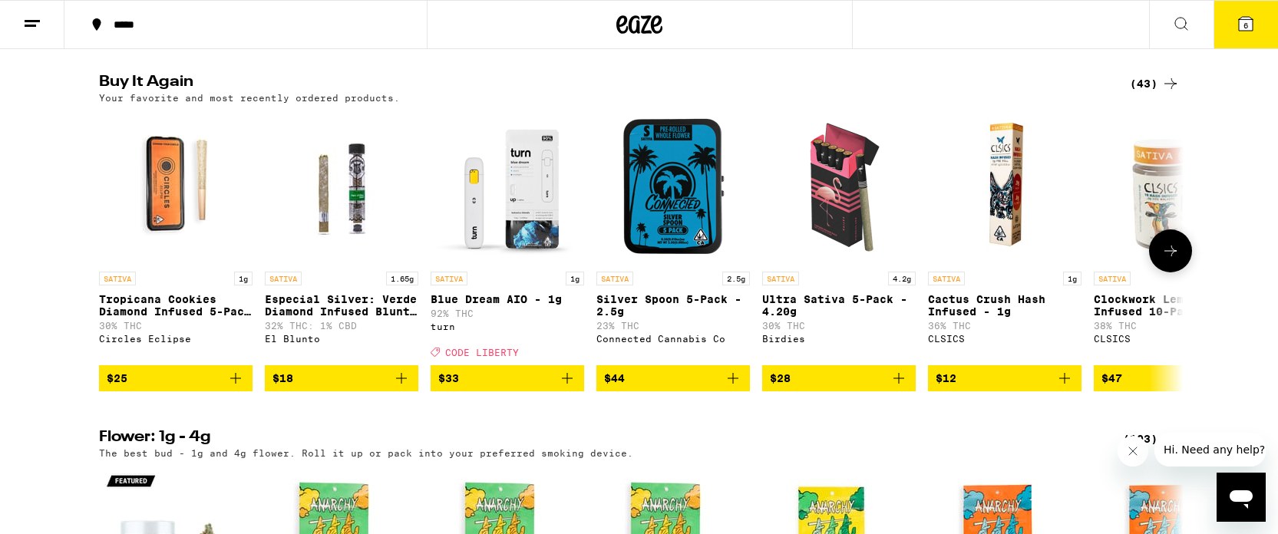
click at [1170, 260] on icon at bounding box center [1170, 251] width 18 height 18
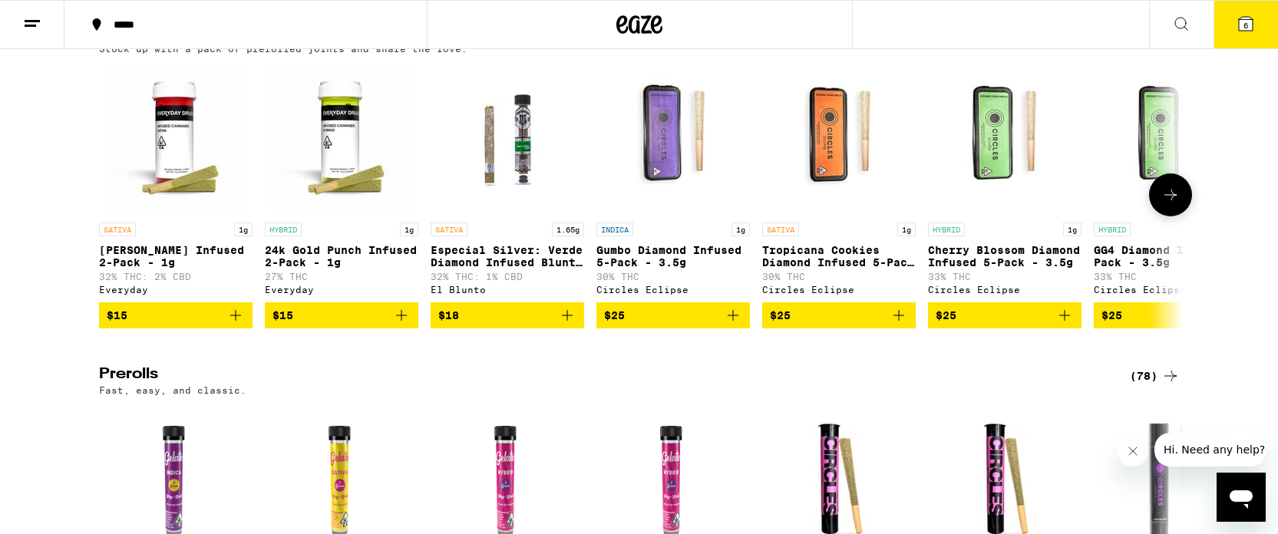
scroll to position [4551, 0]
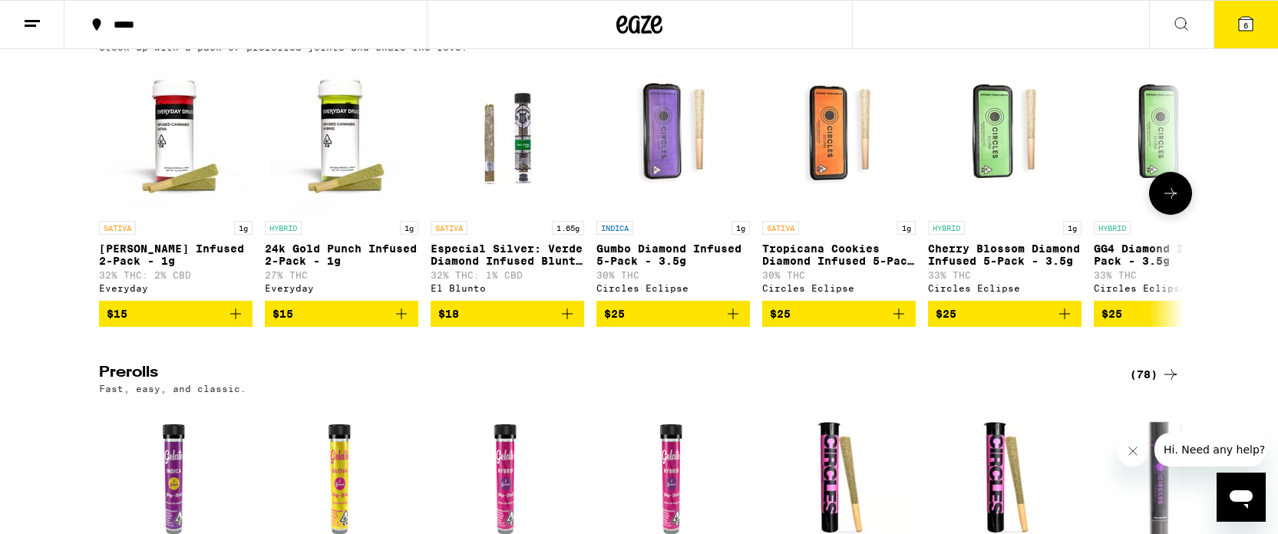
click at [1180, 215] on button at bounding box center [1170, 193] width 43 height 43
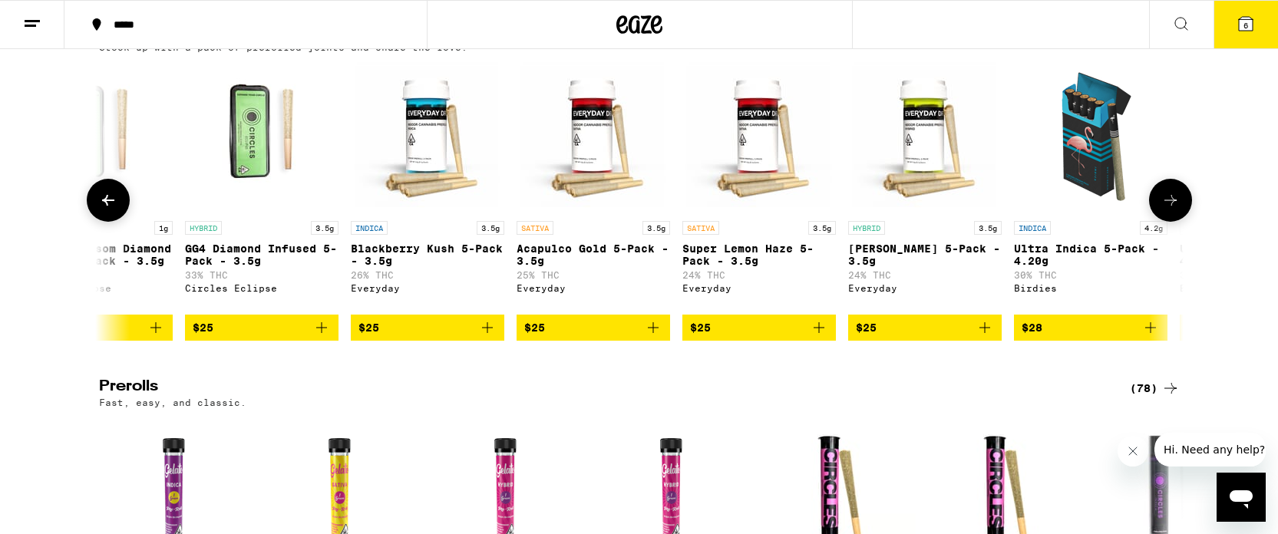
scroll to position [0, 913]
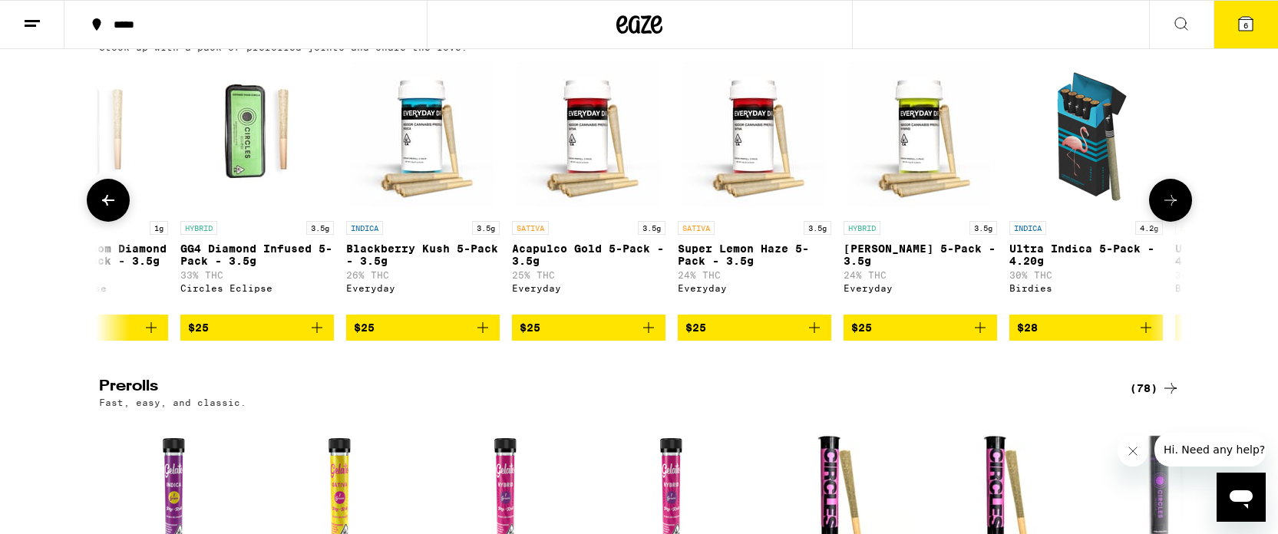
click at [110, 222] on button at bounding box center [108, 200] width 43 height 43
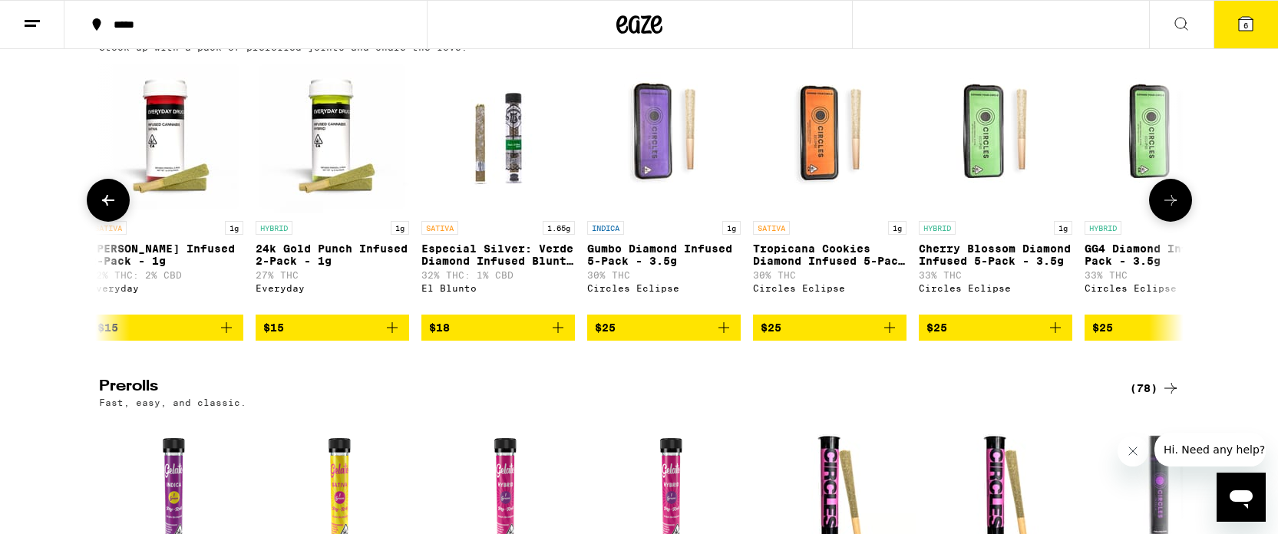
scroll to position [0, 0]
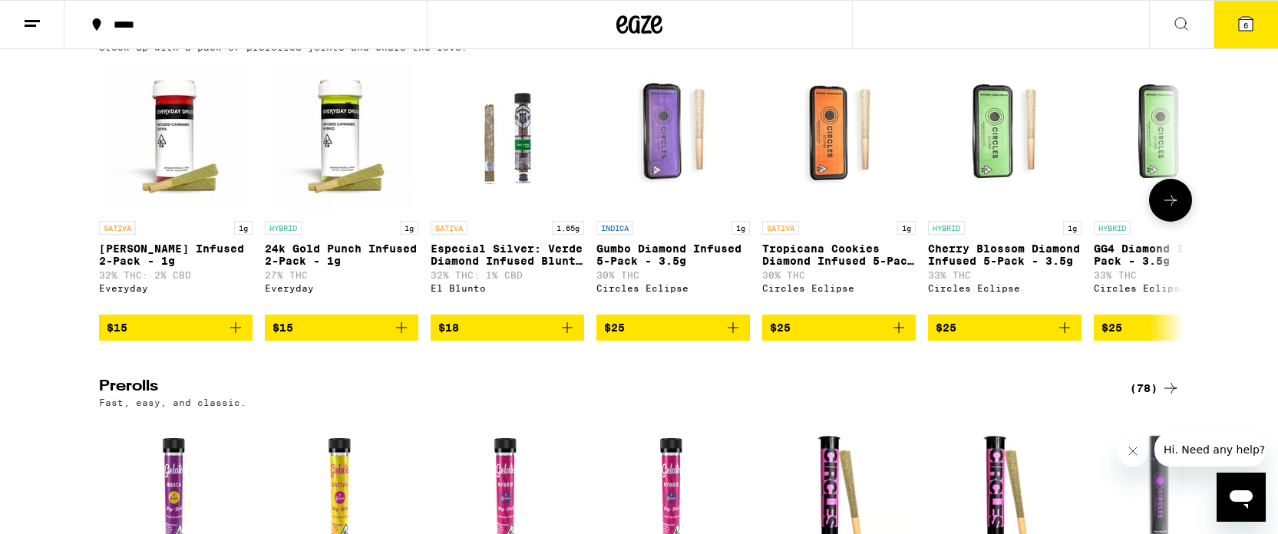
click at [1169, 210] on icon at bounding box center [1170, 200] width 18 height 18
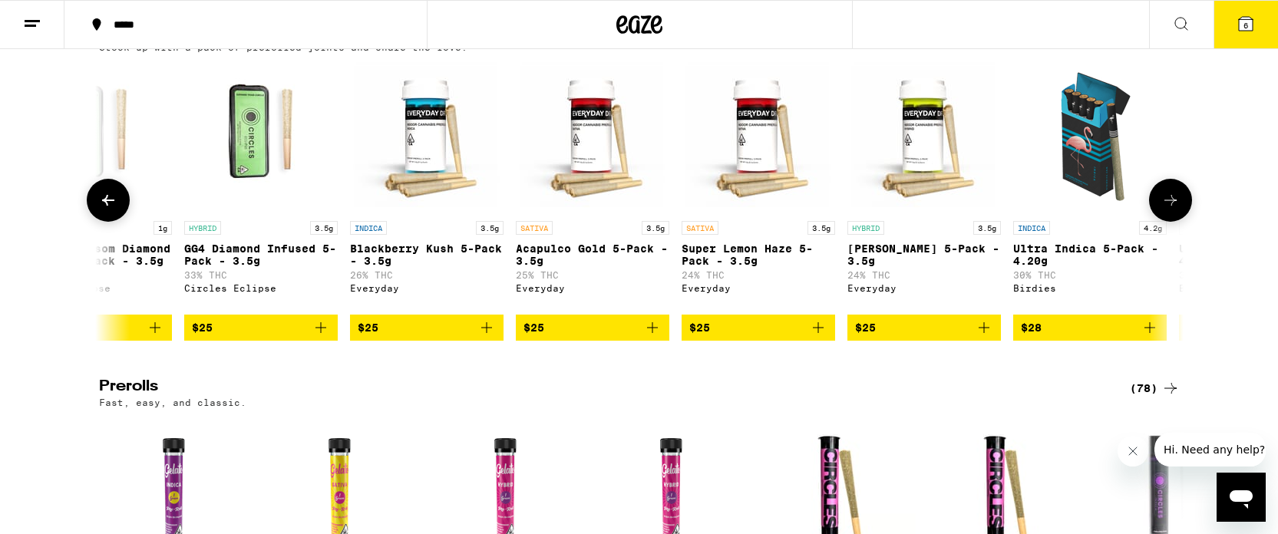
scroll to position [0, 913]
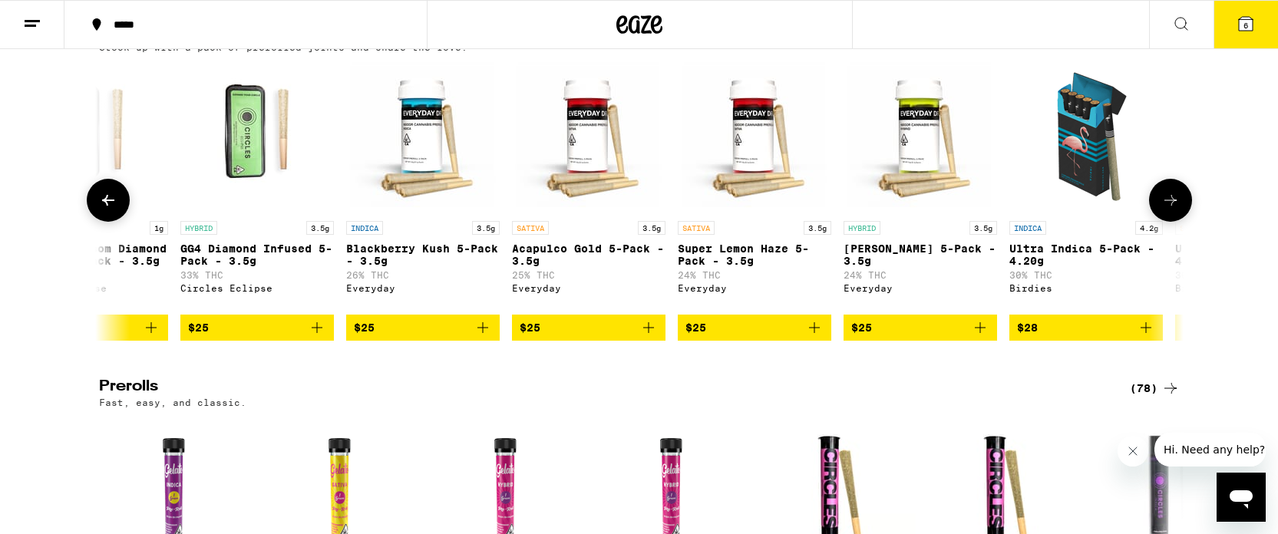
click at [1169, 210] on icon at bounding box center [1170, 200] width 18 height 18
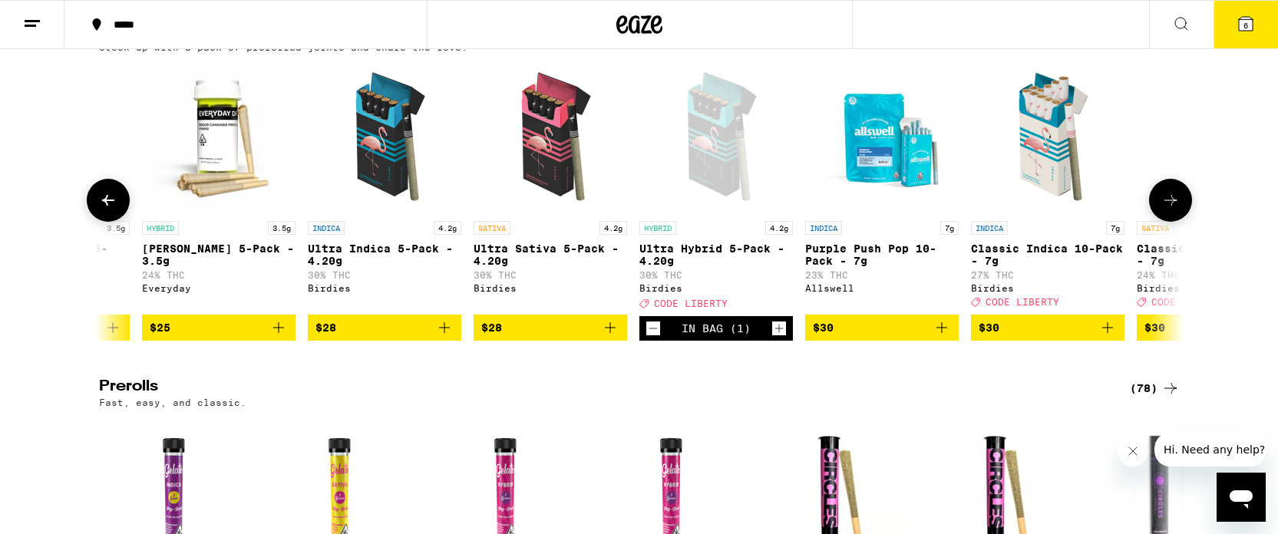
scroll to position [0, 1827]
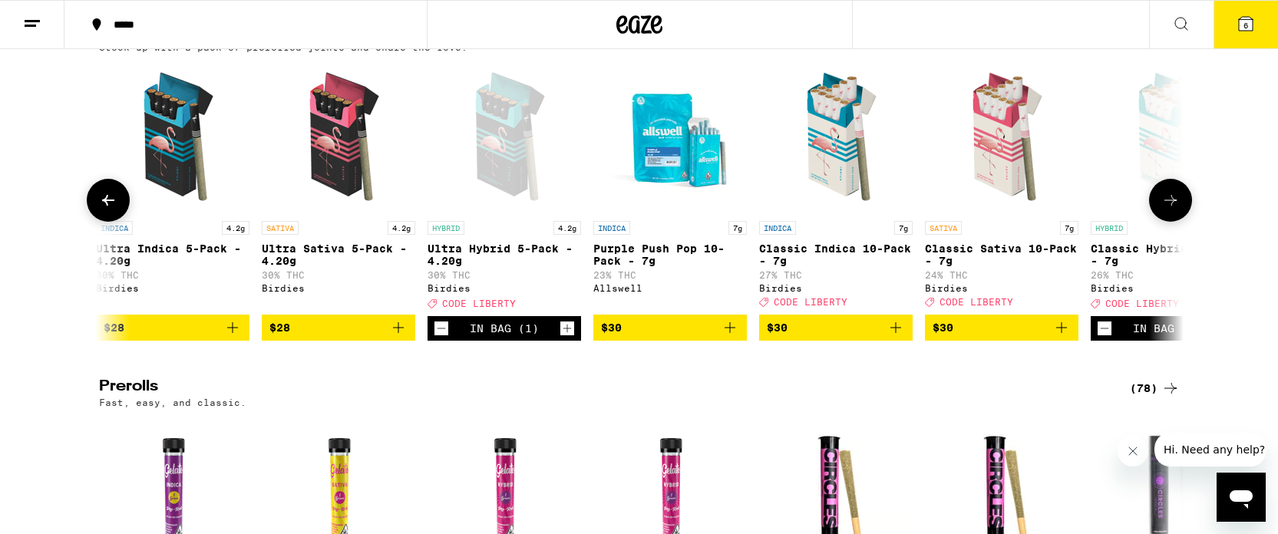
click at [1169, 210] on icon at bounding box center [1170, 200] width 18 height 18
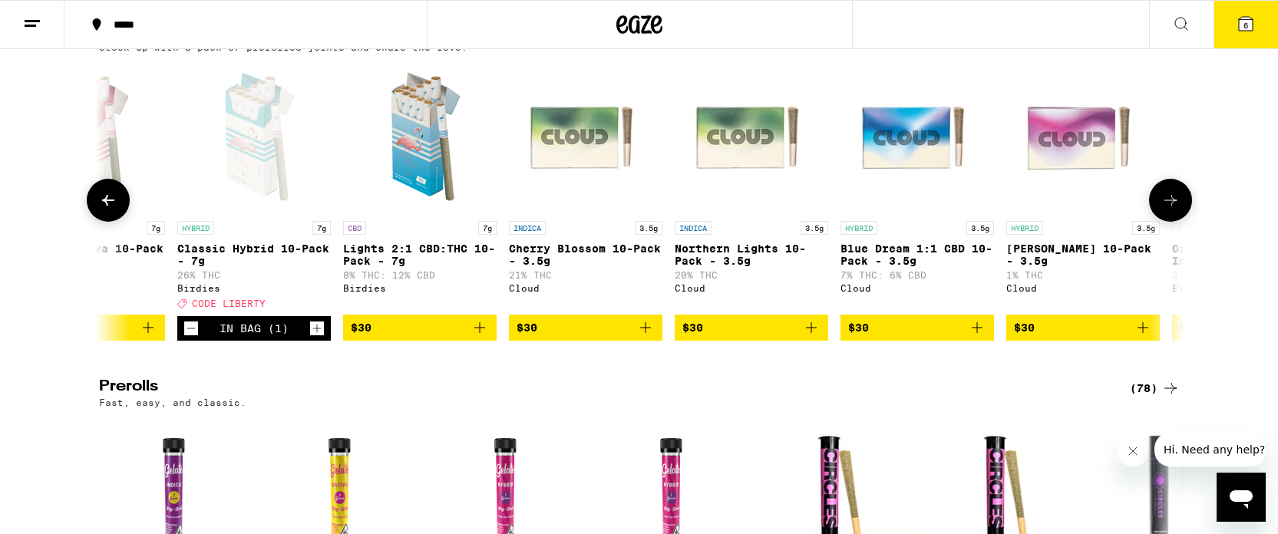
click at [1169, 210] on icon at bounding box center [1170, 200] width 18 height 18
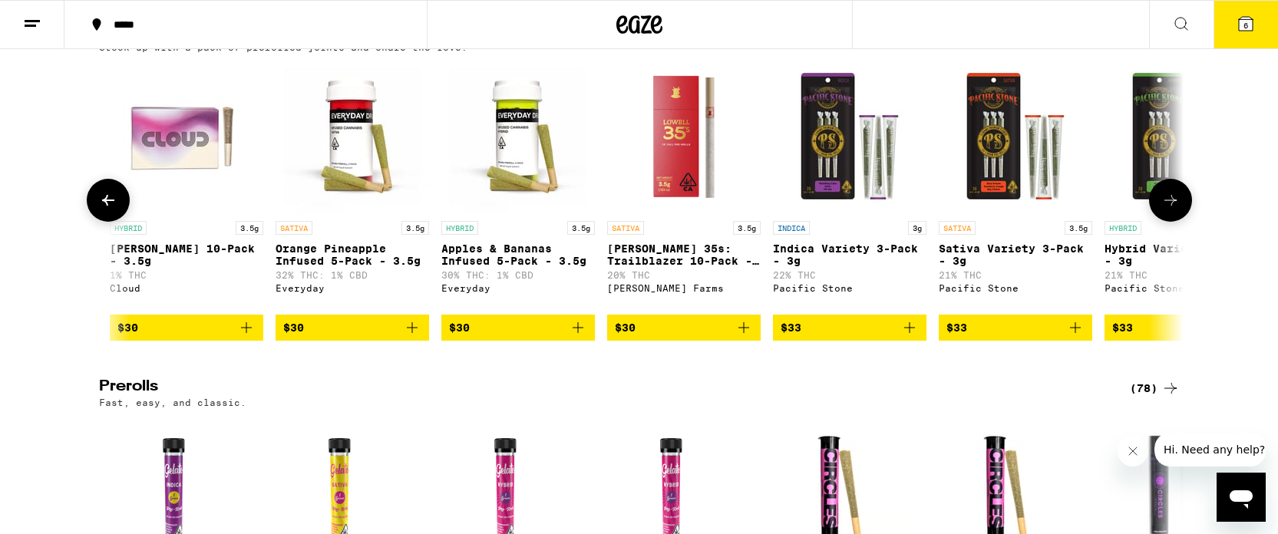
scroll to position [0, 3653]
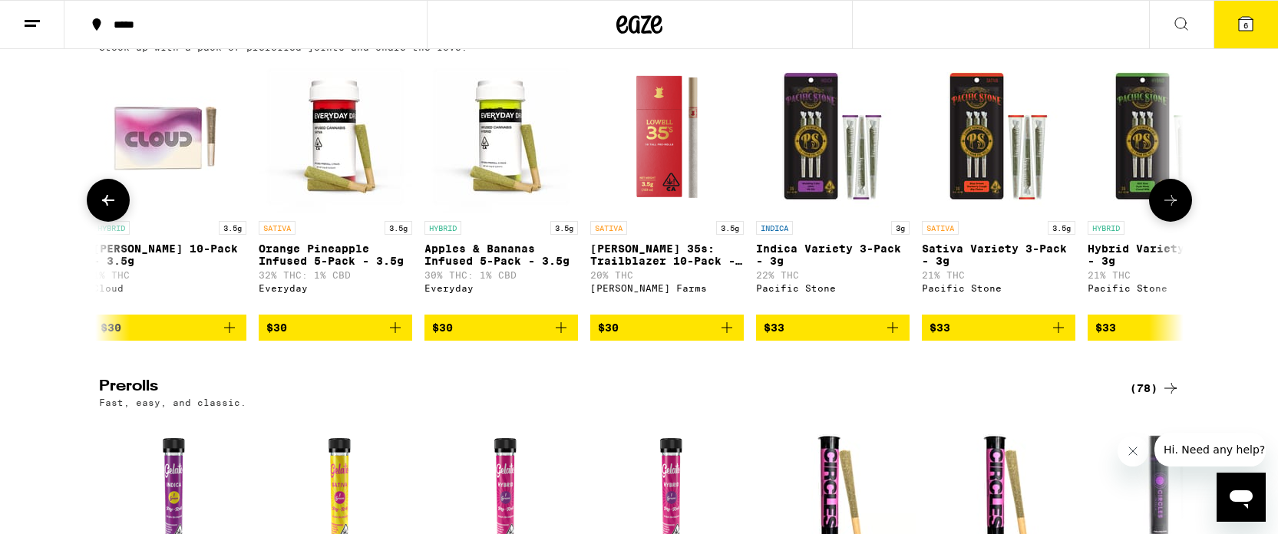
click at [1169, 210] on icon at bounding box center [1170, 200] width 18 height 18
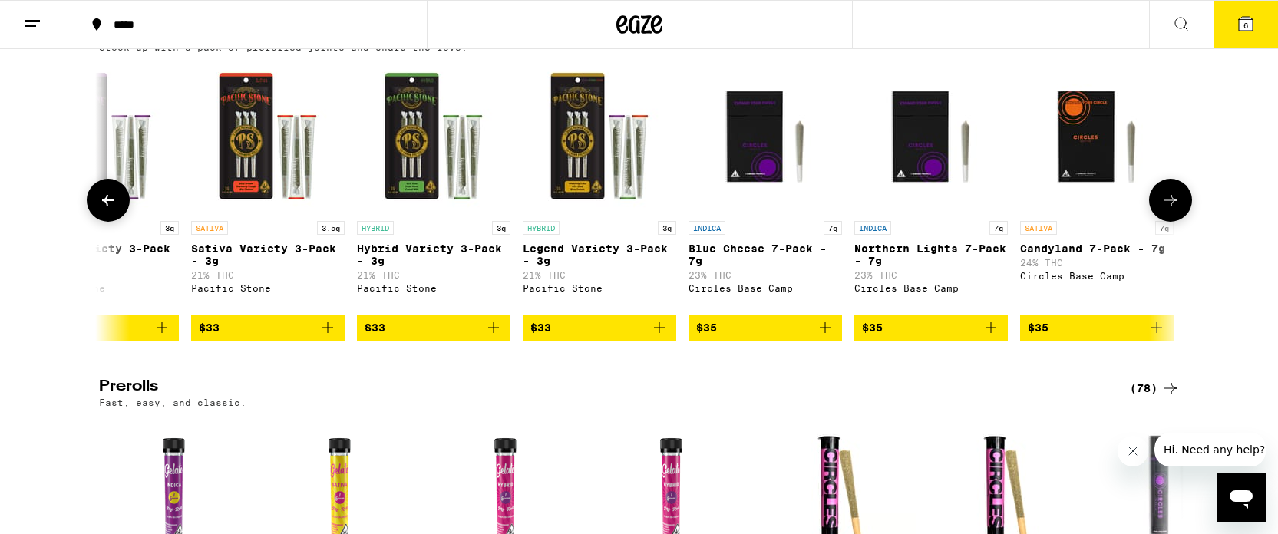
scroll to position [0, 4567]
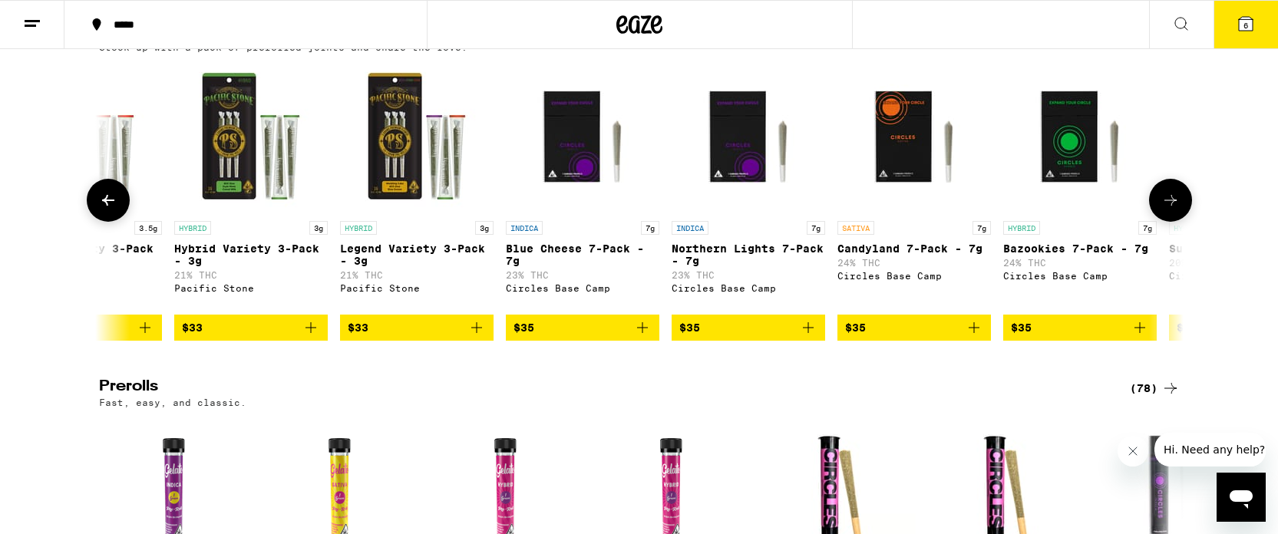
click at [1169, 210] on icon at bounding box center [1170, 200] width 18 height 18
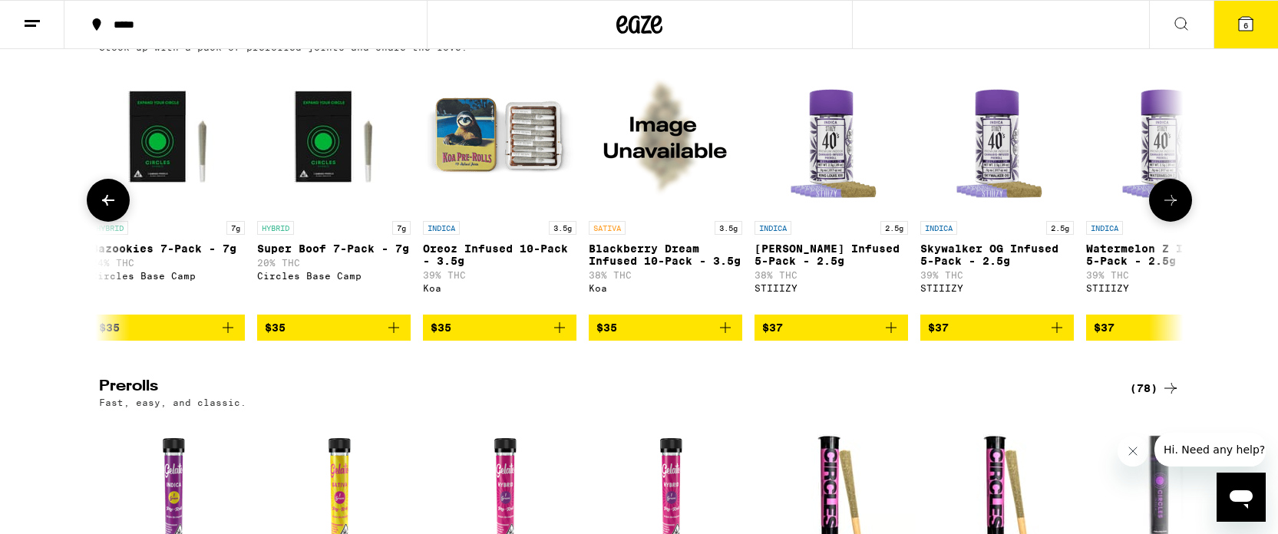
scroll to position [0, 5480]
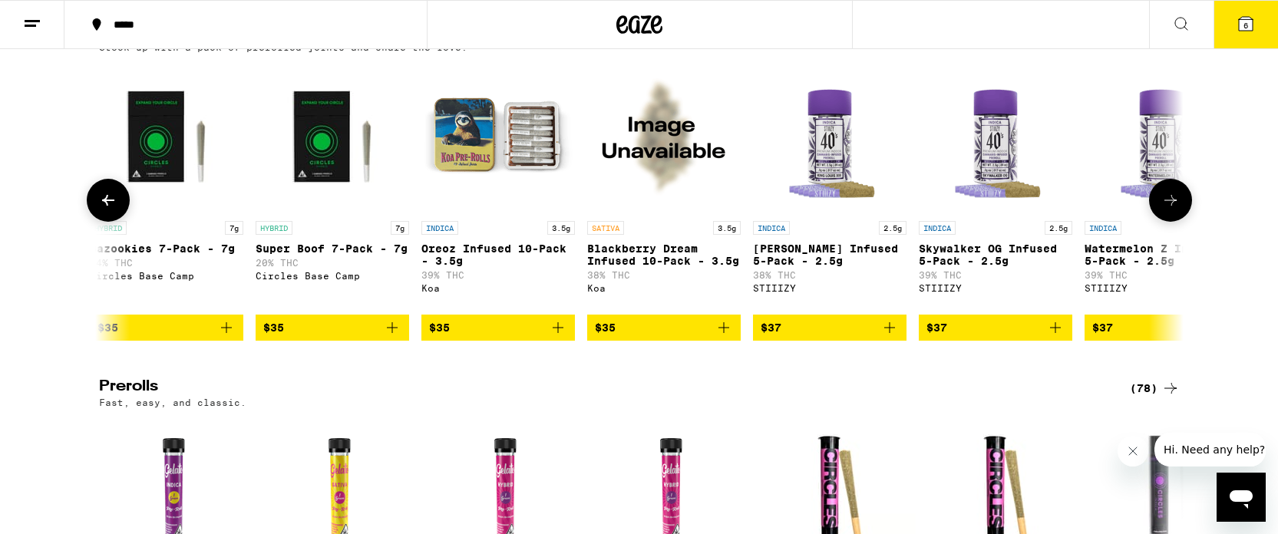
click at [107, 206] on icon at bounding box center [108, 200] width 12 height 11
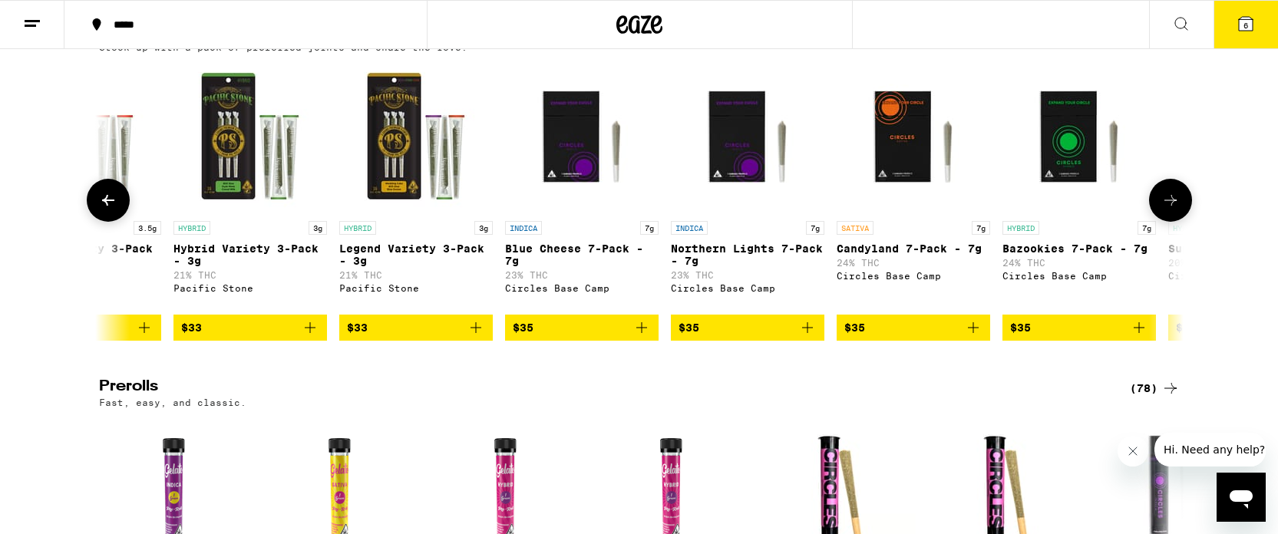
scroll to position [0, 4567]
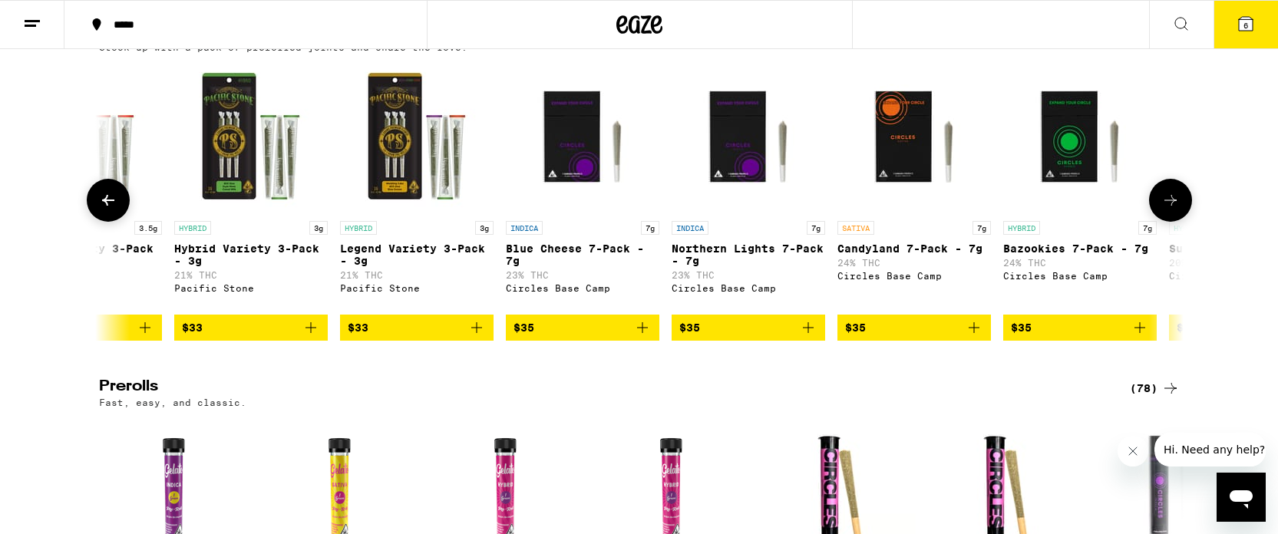
click at [1169, 210] on icon at bounding box center [1170, 200] width 18 height 18
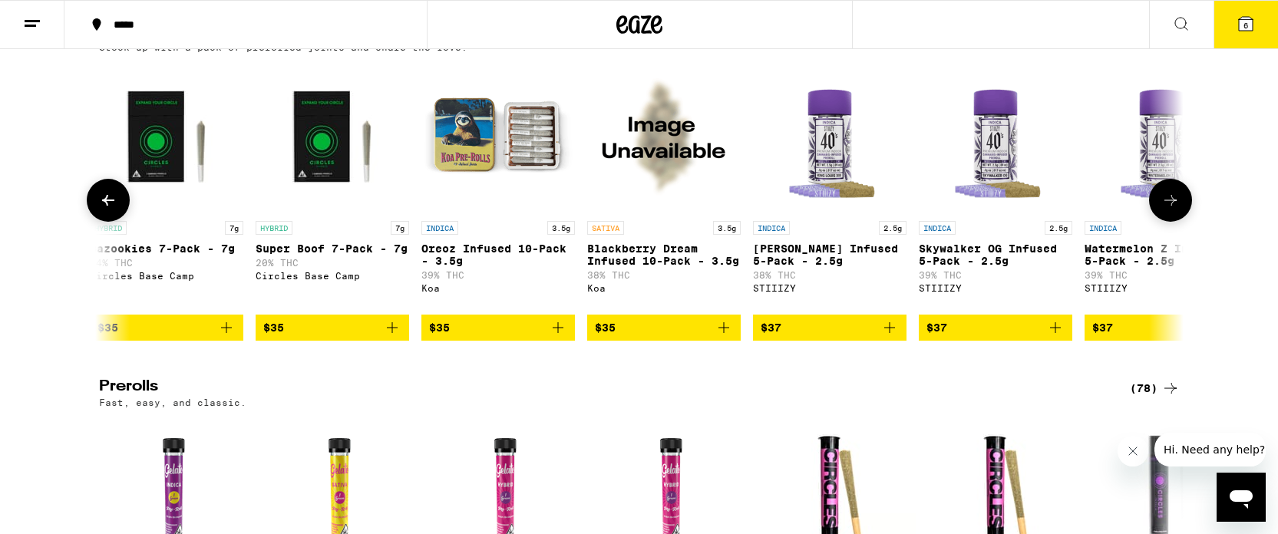
click at [1169, 210] on icon at bounding box center [1170, 200] width 18 height 18
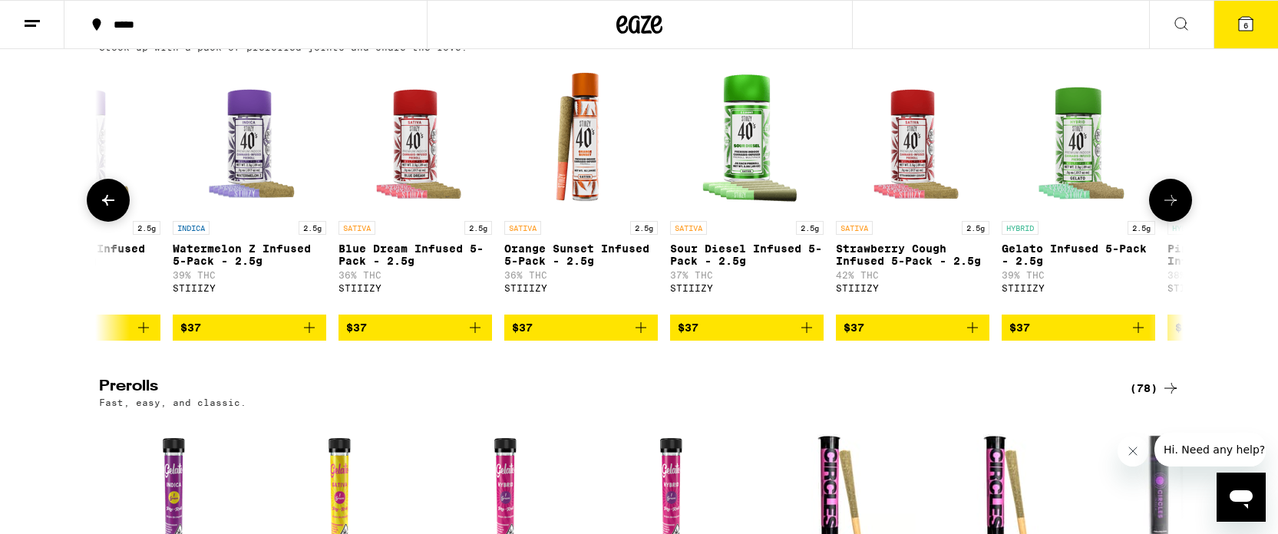
scroll to position [0, 6394]
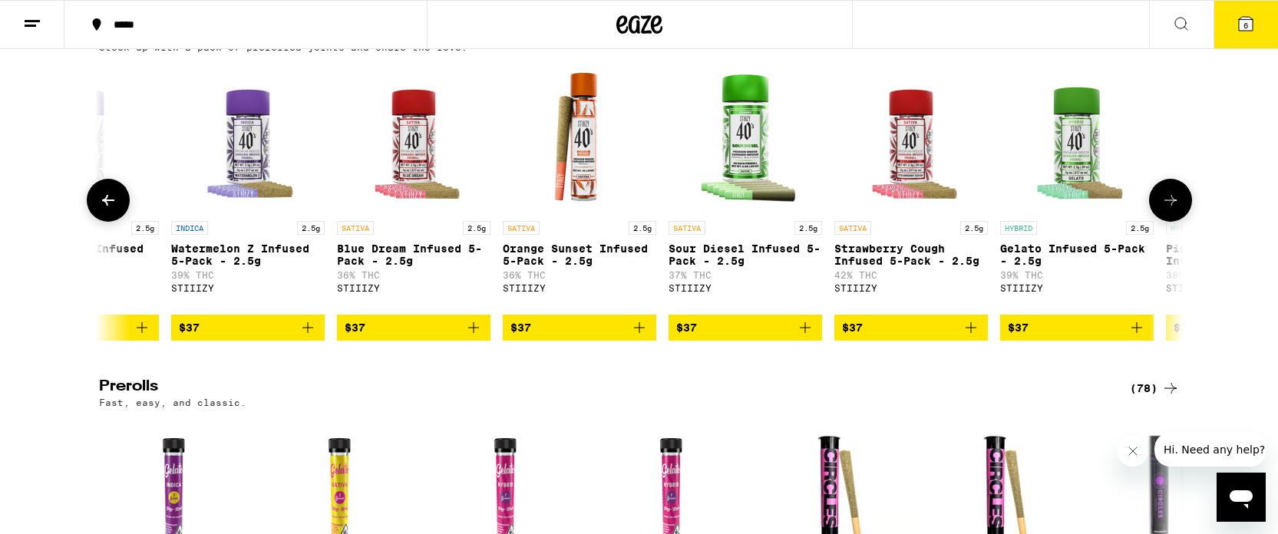
click at [1169, 210] on icon at bounding box center [1170, 200] width 18 height 18
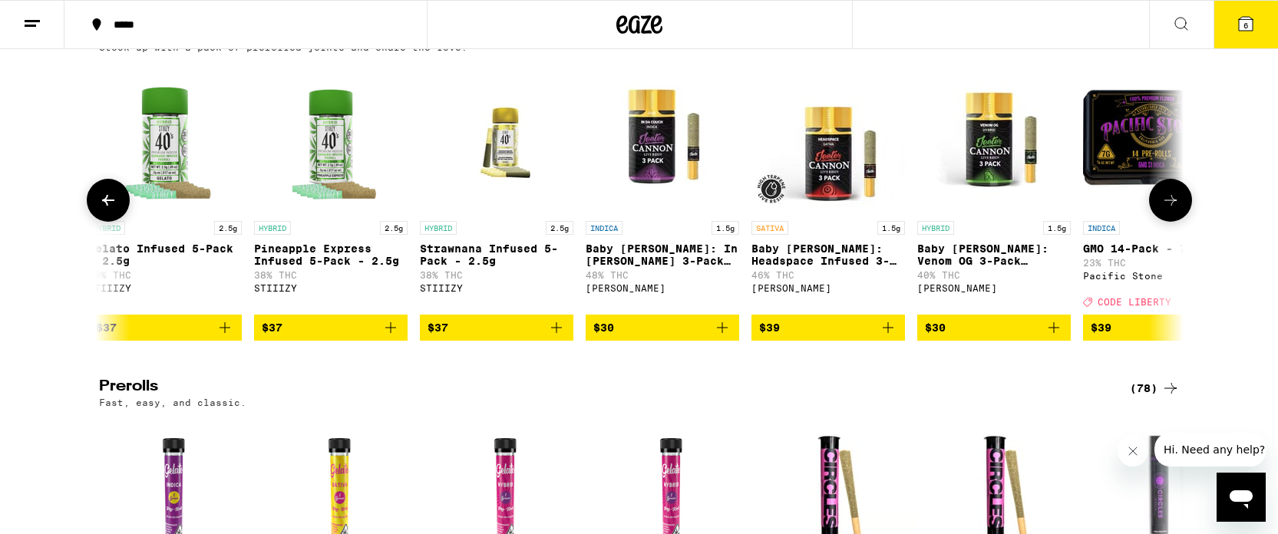
scroll to position [0, 7307]
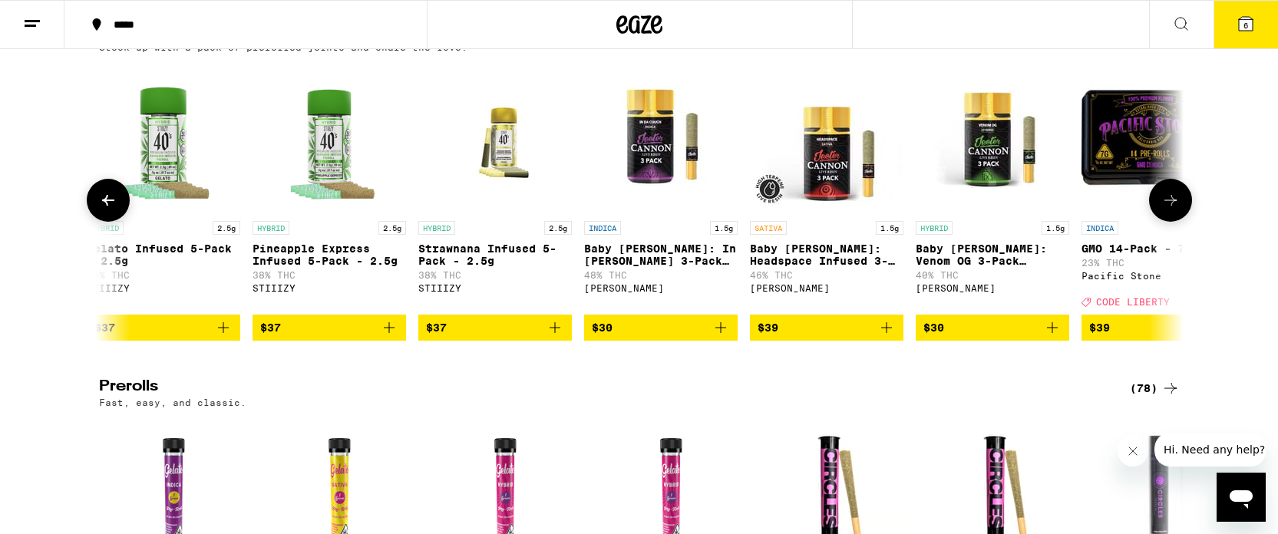
click at [1169, 210] on icon at bounding box center [1170, 200] width 18 height 18
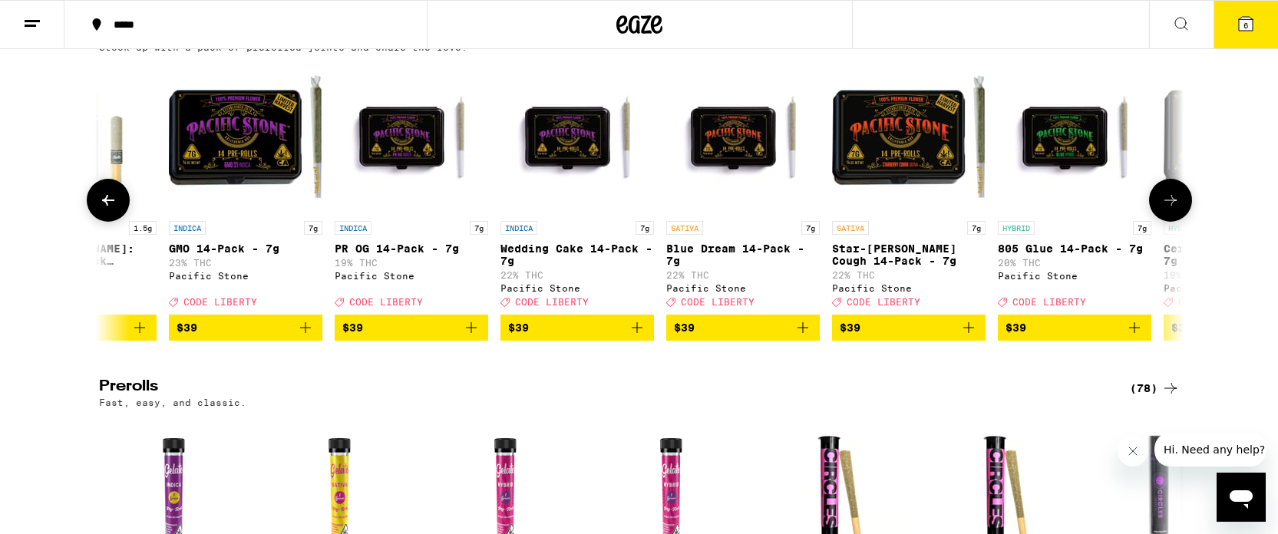
scroll to position [0, 8220]
click at [1170, 210] on icon at bounding box center [1170, 200] width 18 height 18
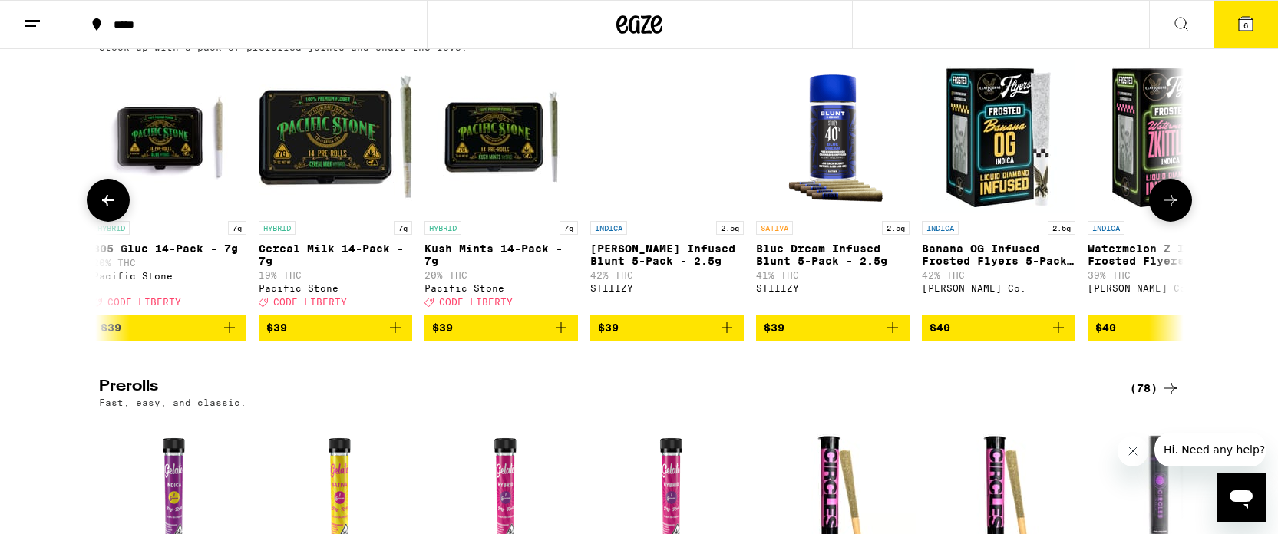
scroll to position [0, 9134]
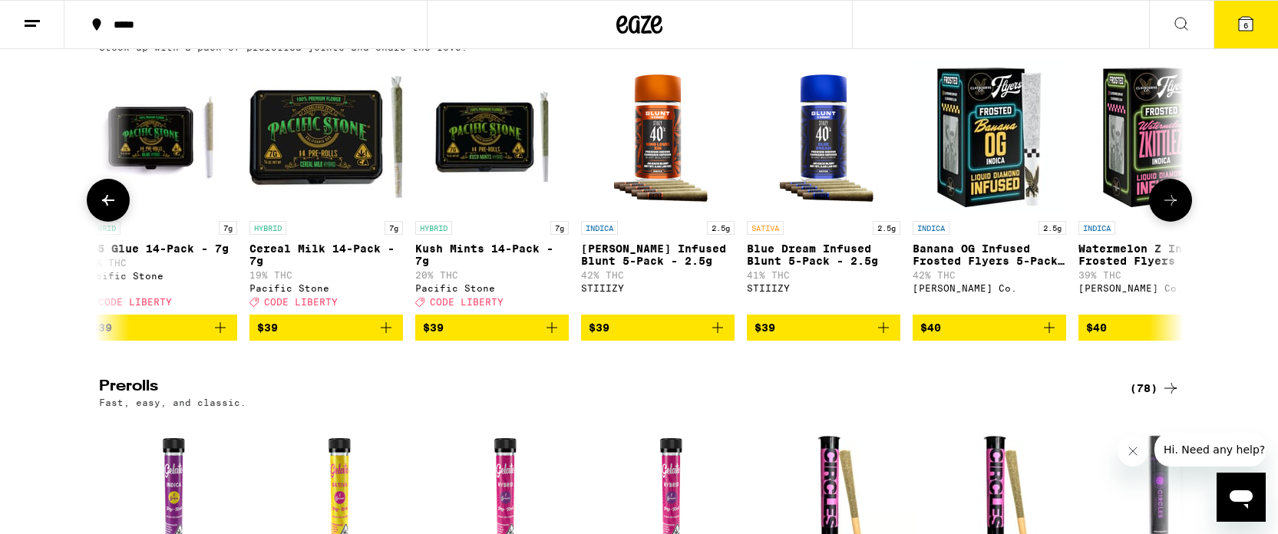
click at [1170, 210] on icon at bounding box center [1170, 200] width 18 height 18
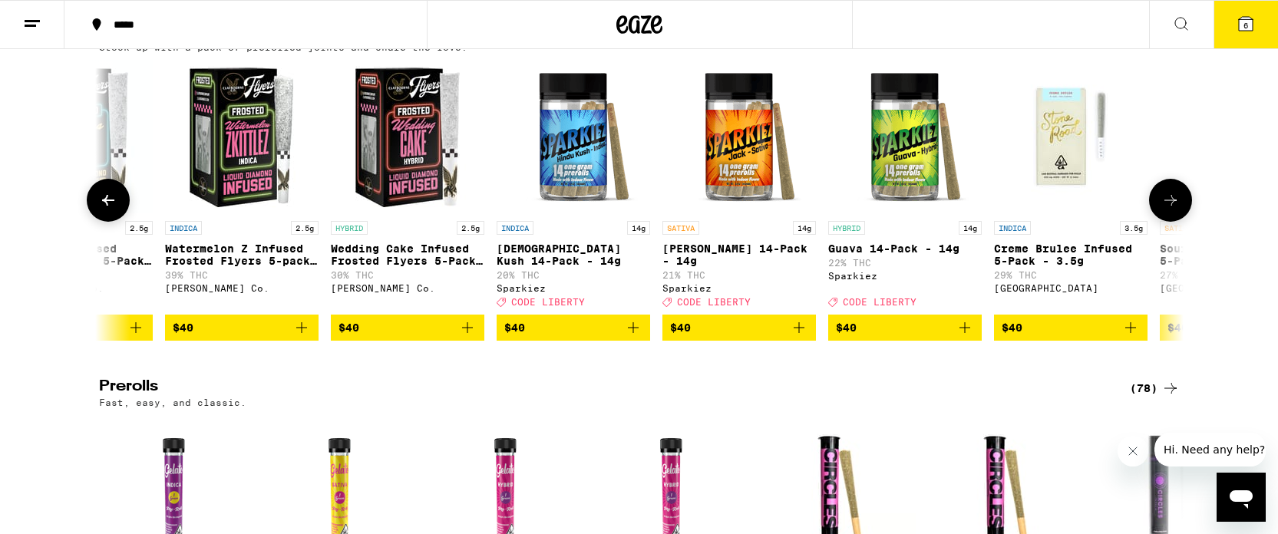
click at [1172, 210] on icon at bounding box center [1170, 200] width 18 height 18
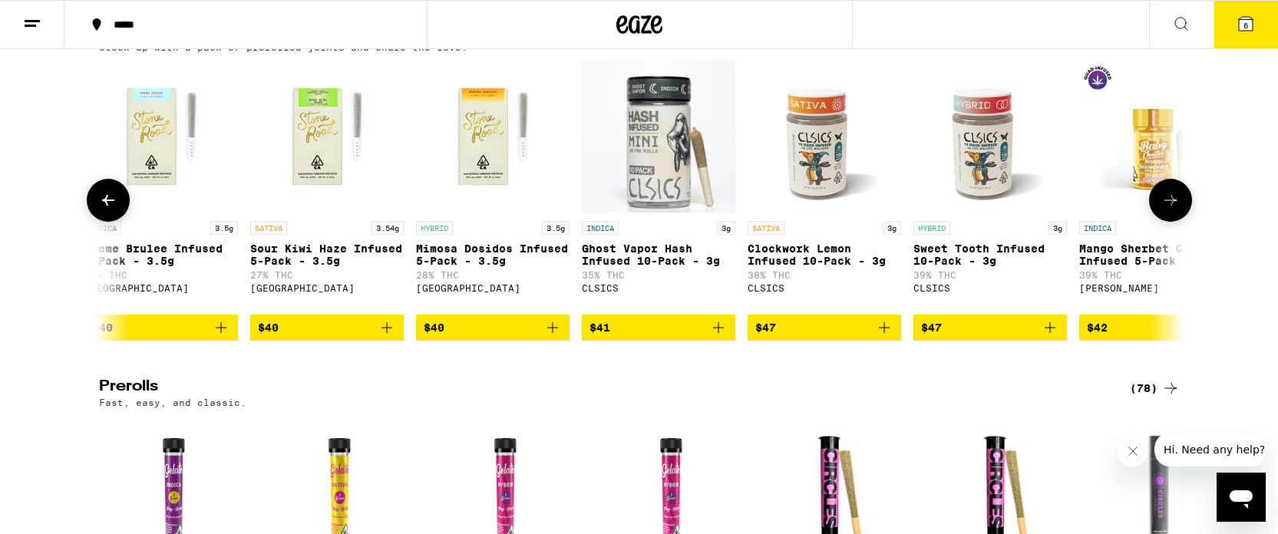
scroll to position [0, 10960]
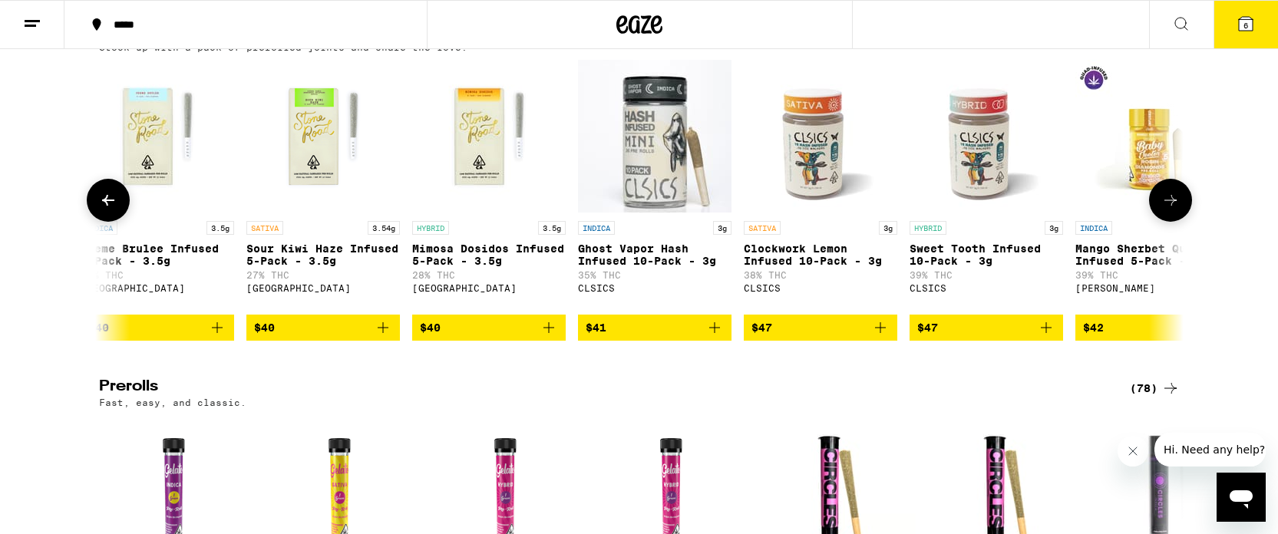
click at [883, 337] on icon "Add to bag" at bounding box center [880, 328] width 18 height 18
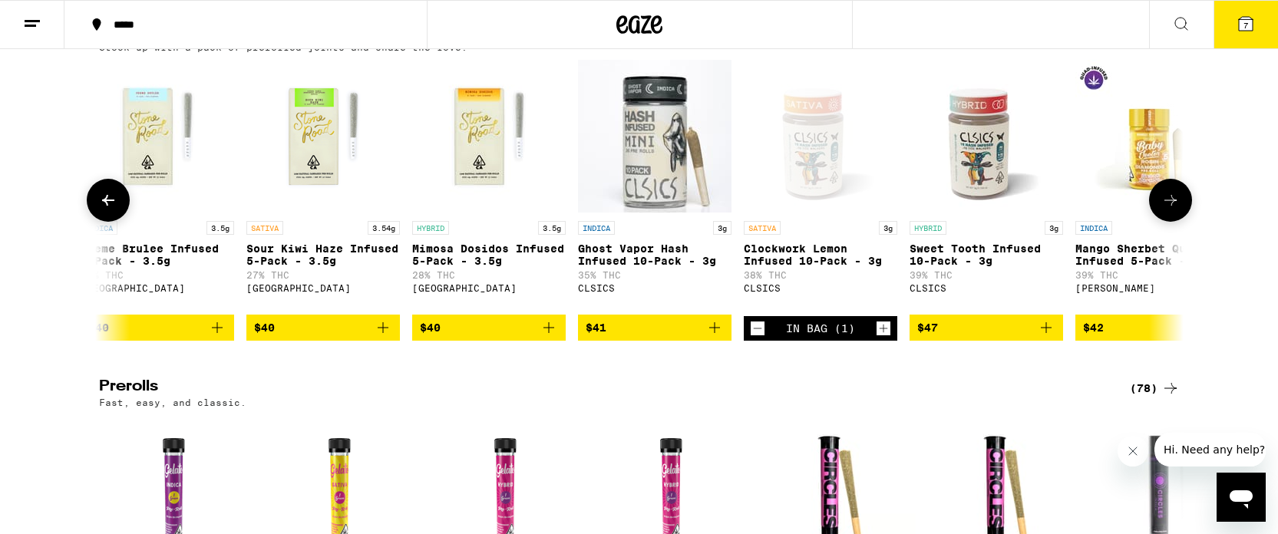
click at [1177, 210] on icon at bounding box center [1170, 200] width 18 height 18
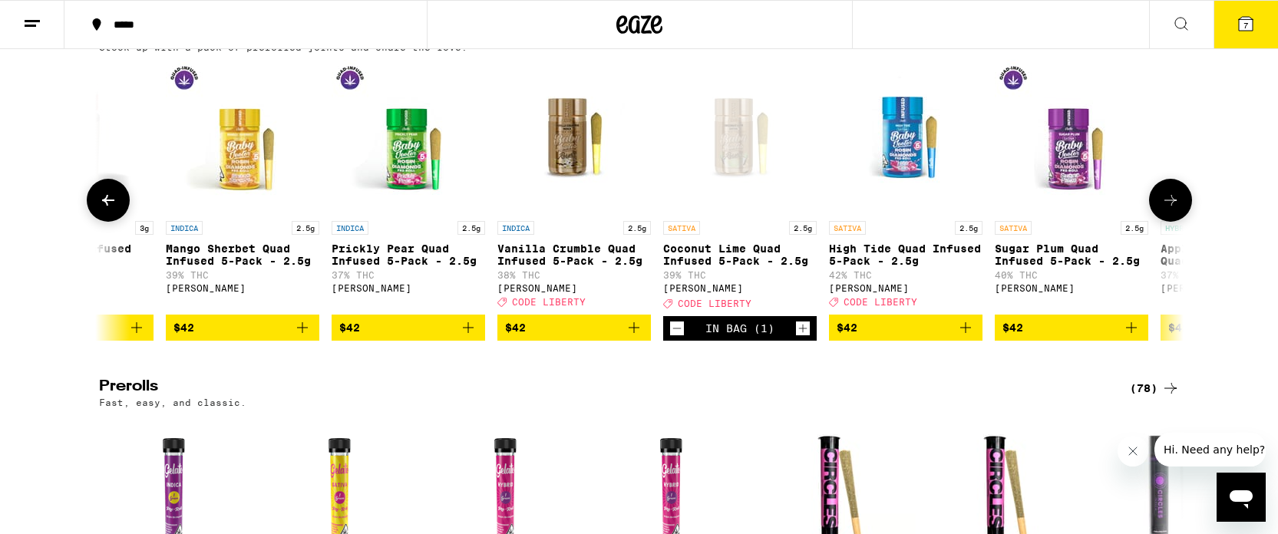
scroll to position [0, 11874]
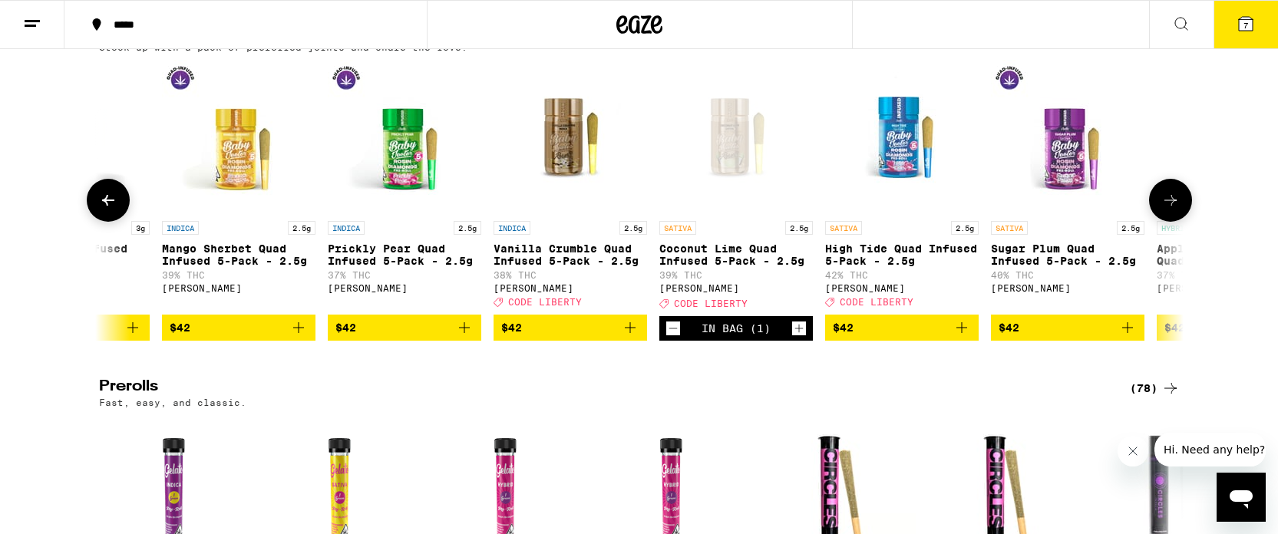
click at [1177, 210] on icon at bounding box center [1170, 200] width 18 height 18
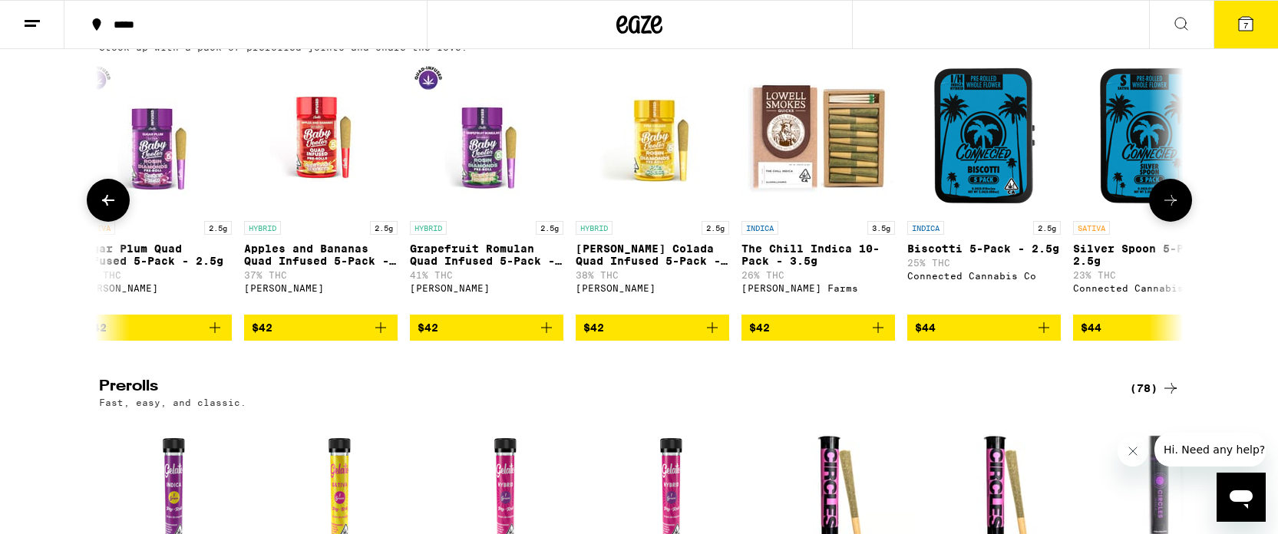
scroll to position [0, 12787]
click at [1162, 210] on icon at bounding box center [1170, 200] width 18 height 18
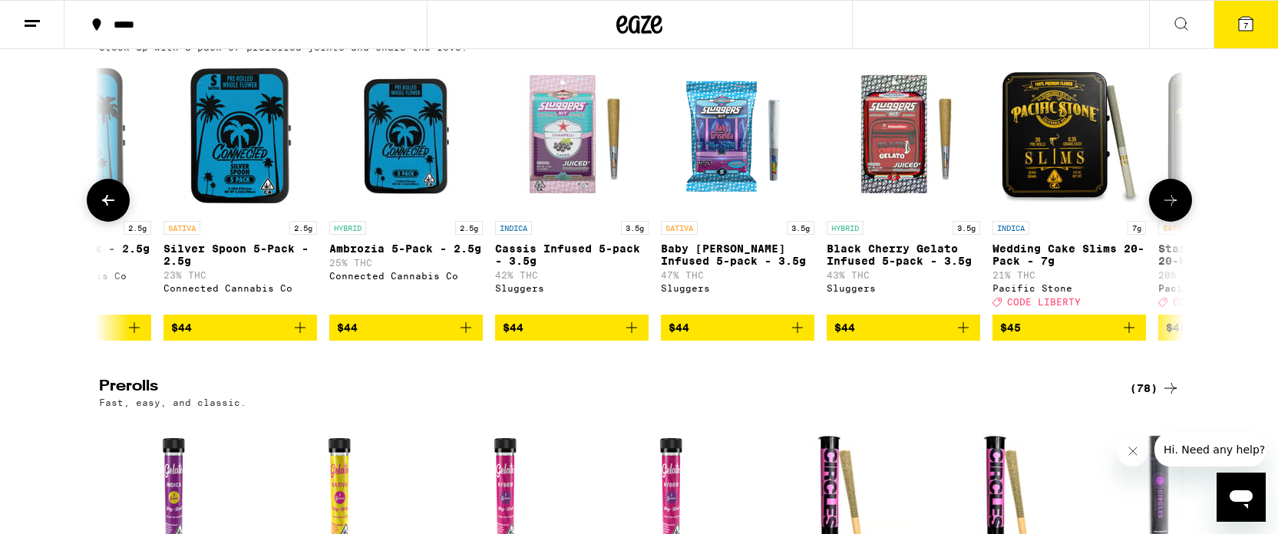
scroll to position [0, 13701]
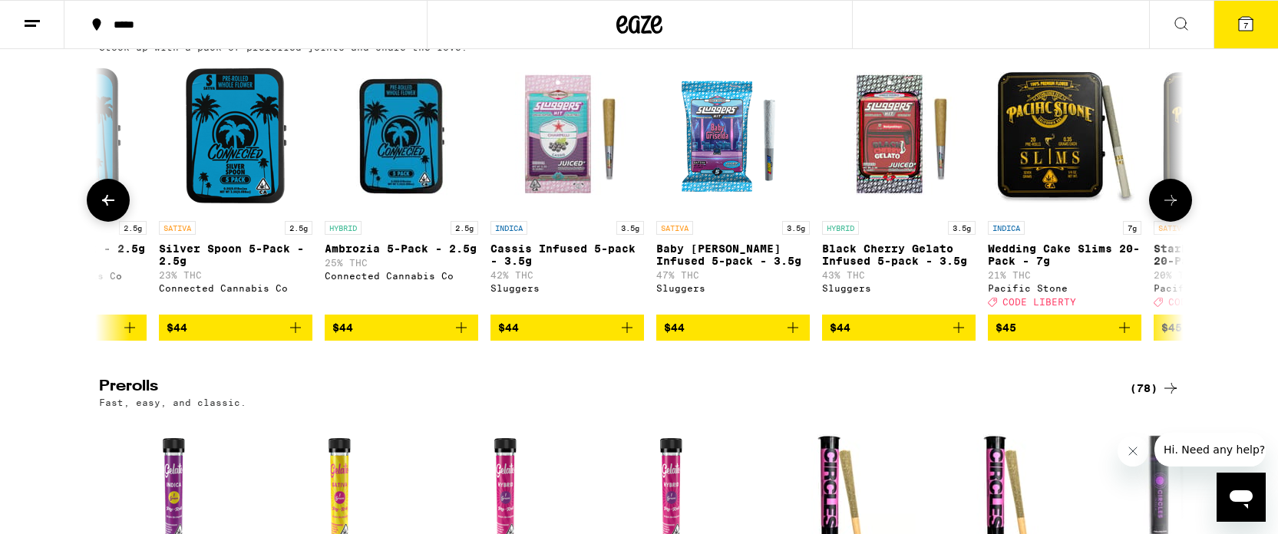
click at [1162, 210] on icon at bounding box center [1170, 200] width 18 height 18
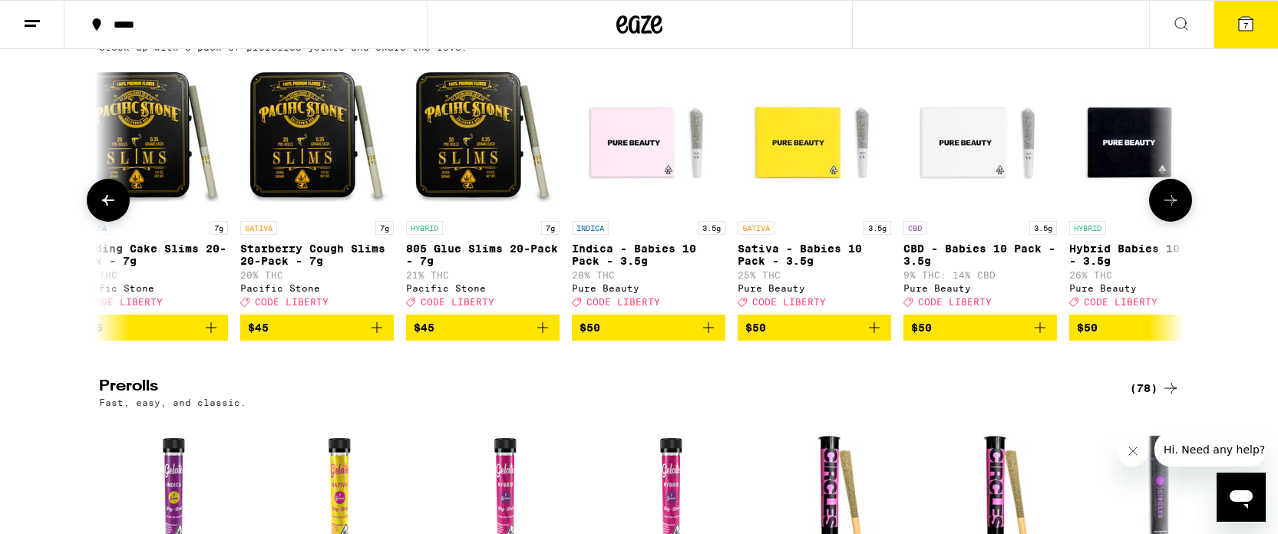
click at [1162, 210] on icon at bounding box center [1170, 200] width 18 height 18
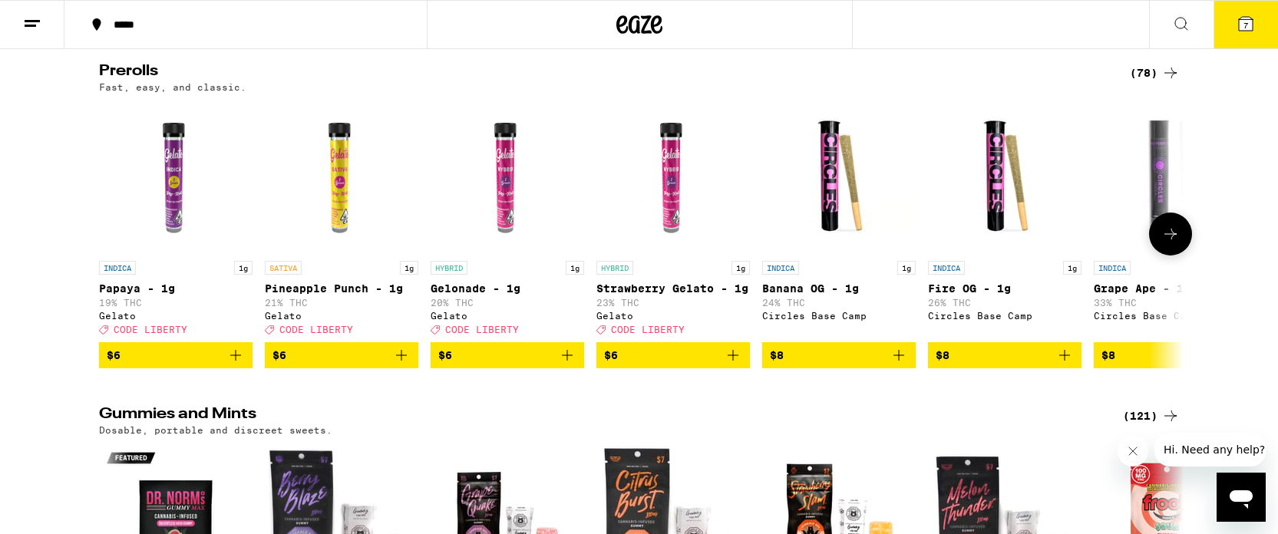
scroll to position [4872, 0]
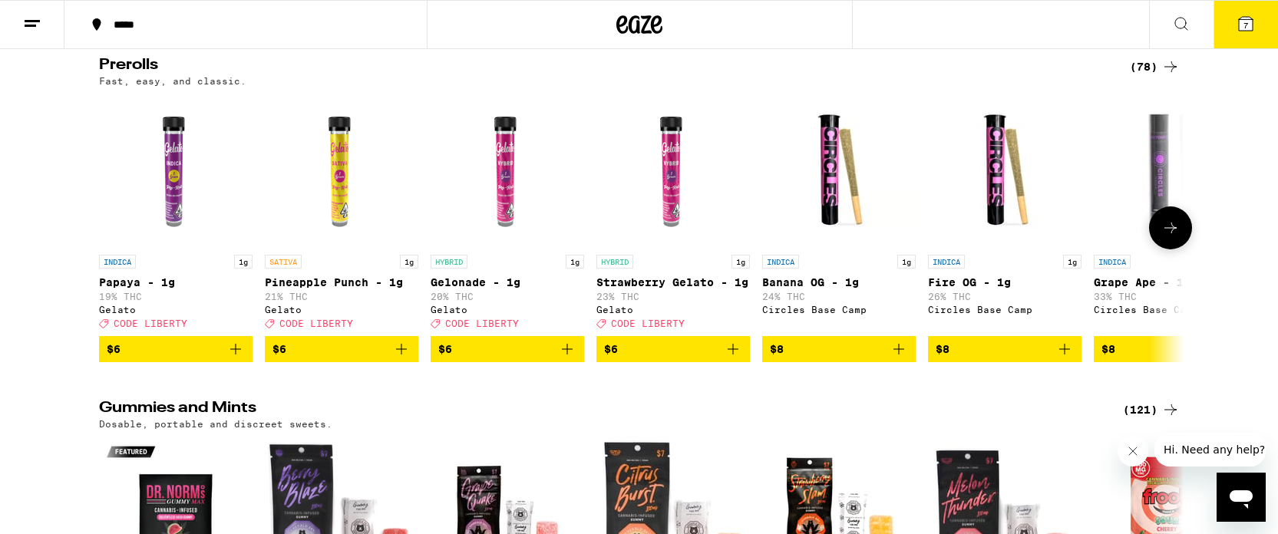
click at [1170, 237] on icon at bounding box center [1170, 228] width 18 height 18
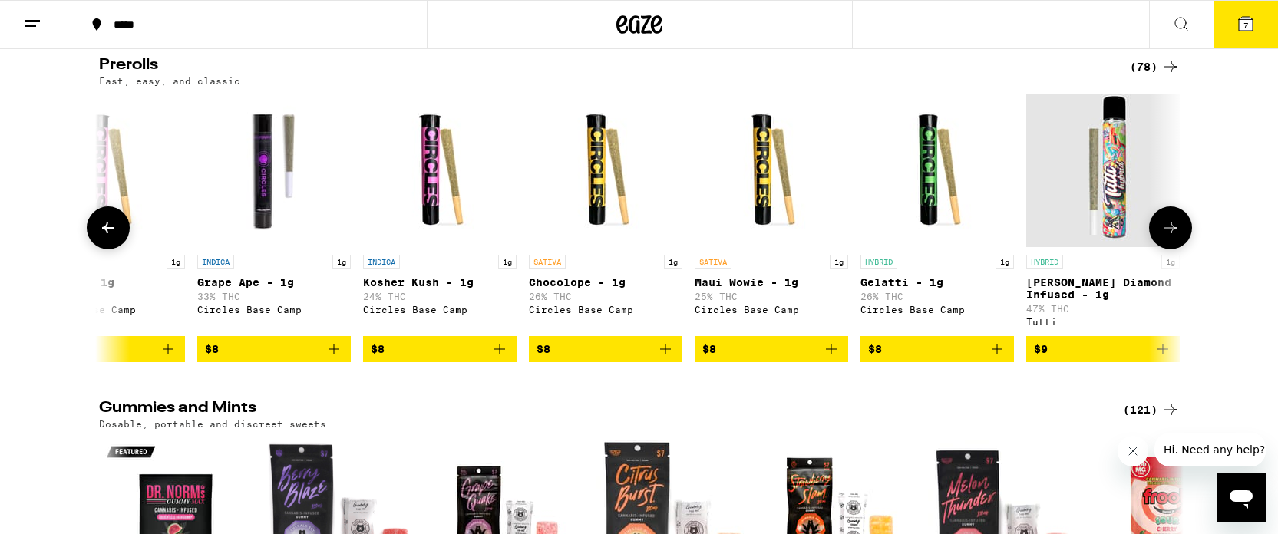
scroll to position [0, 913]
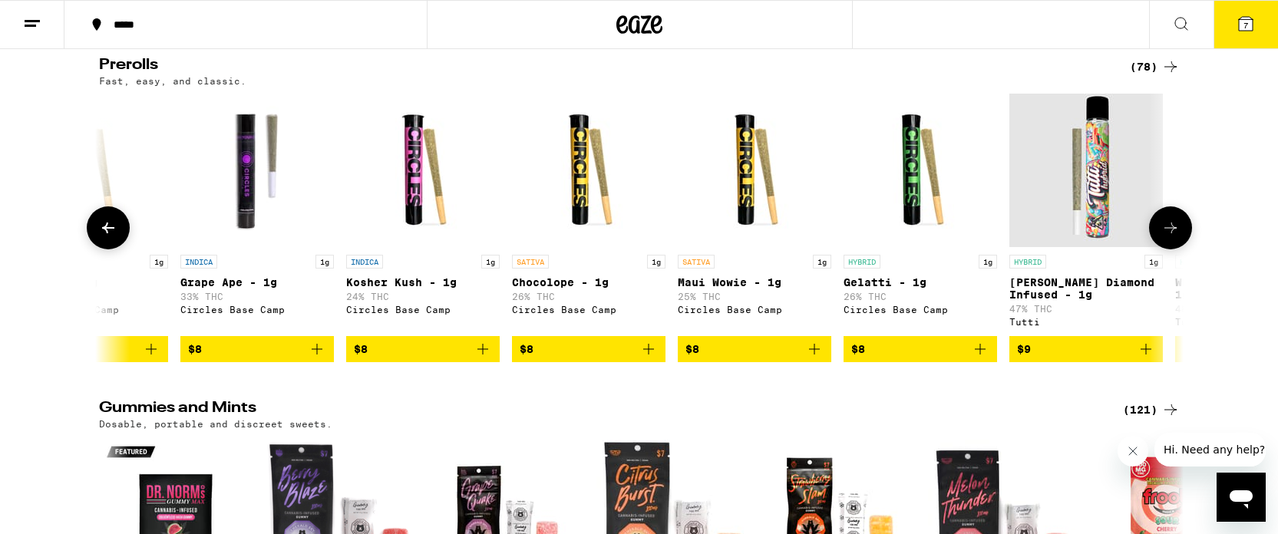
click at [1170, 237] on icon at bounding box center [1170, 228] width 18 height 18
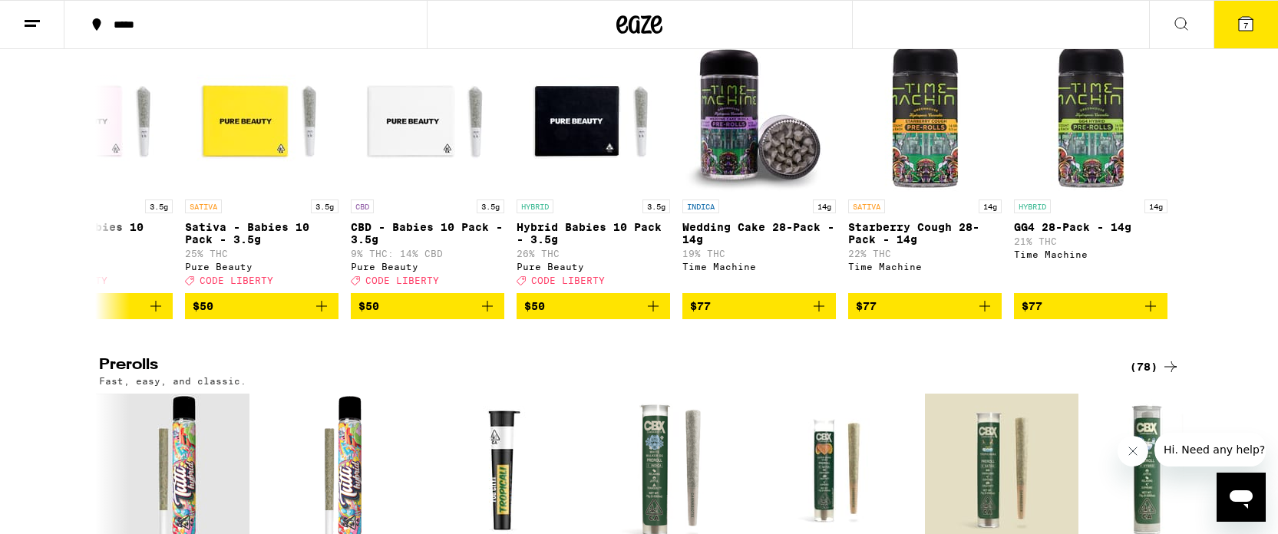
scroll to position [4569, 0]
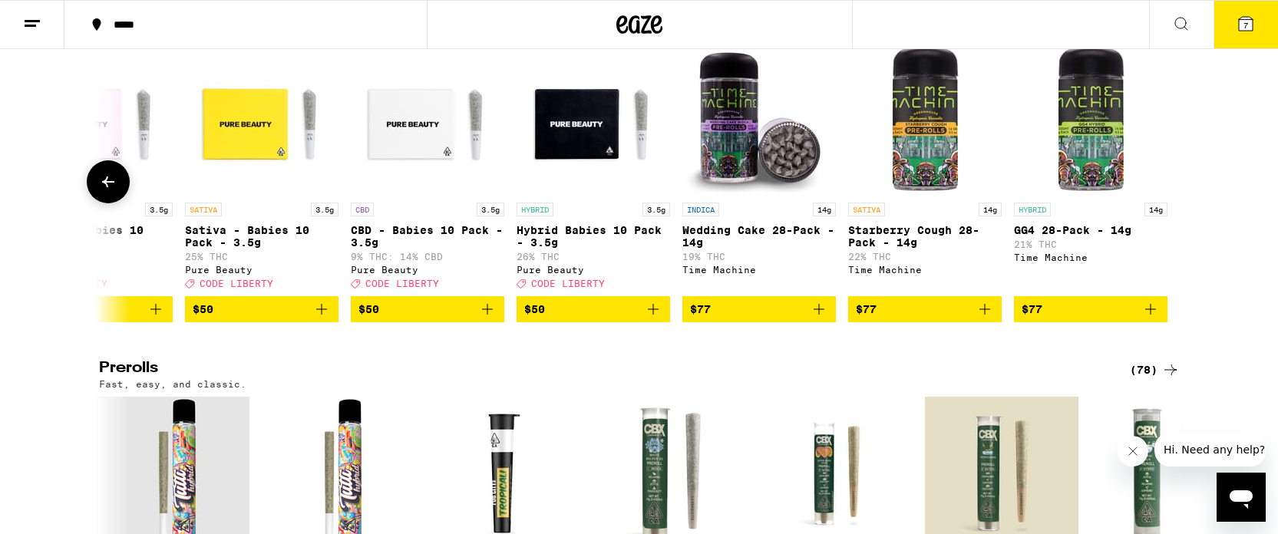
click at [108, 191] on icon at bounding box center [108, 182] width 18 height 18
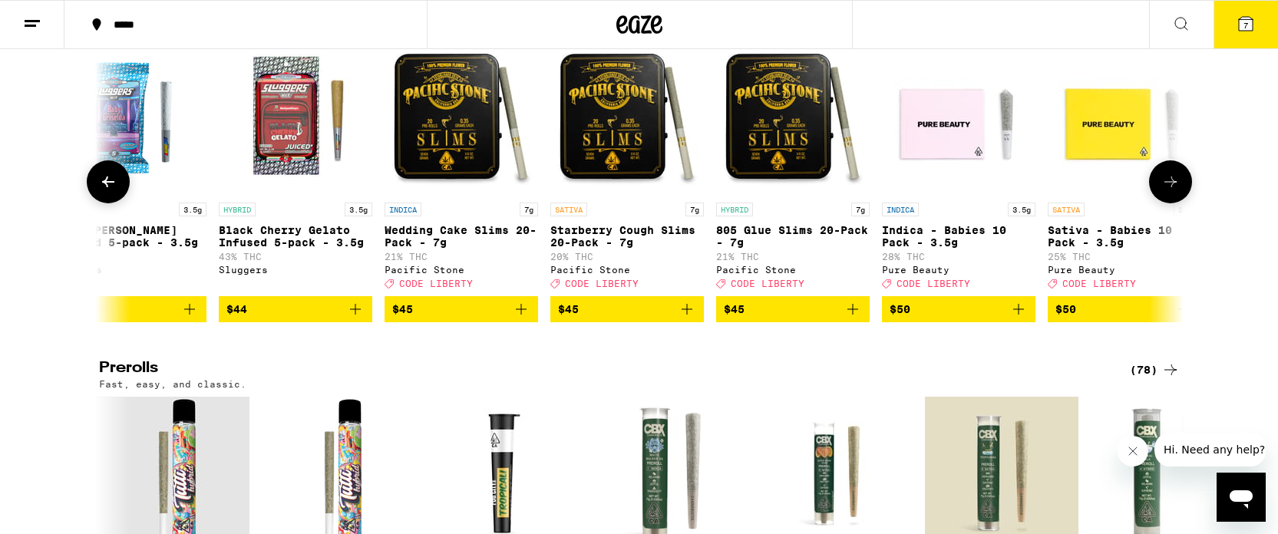
scroll to position [0, 14253]
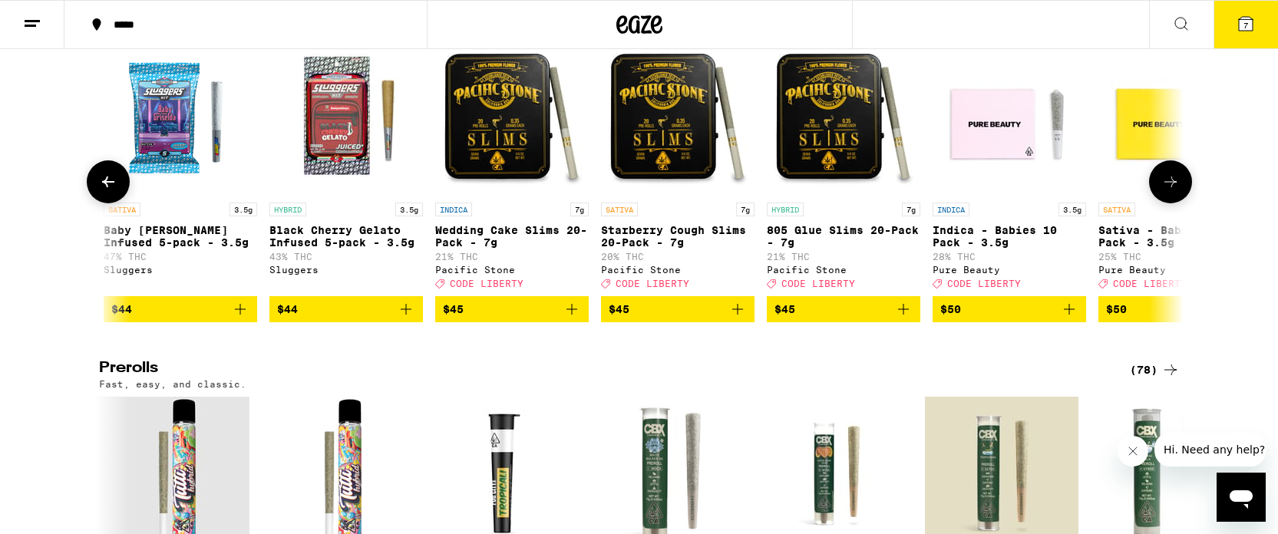
click at [111, 191] on icon at bounding box center [108, 182] width 18 height 18
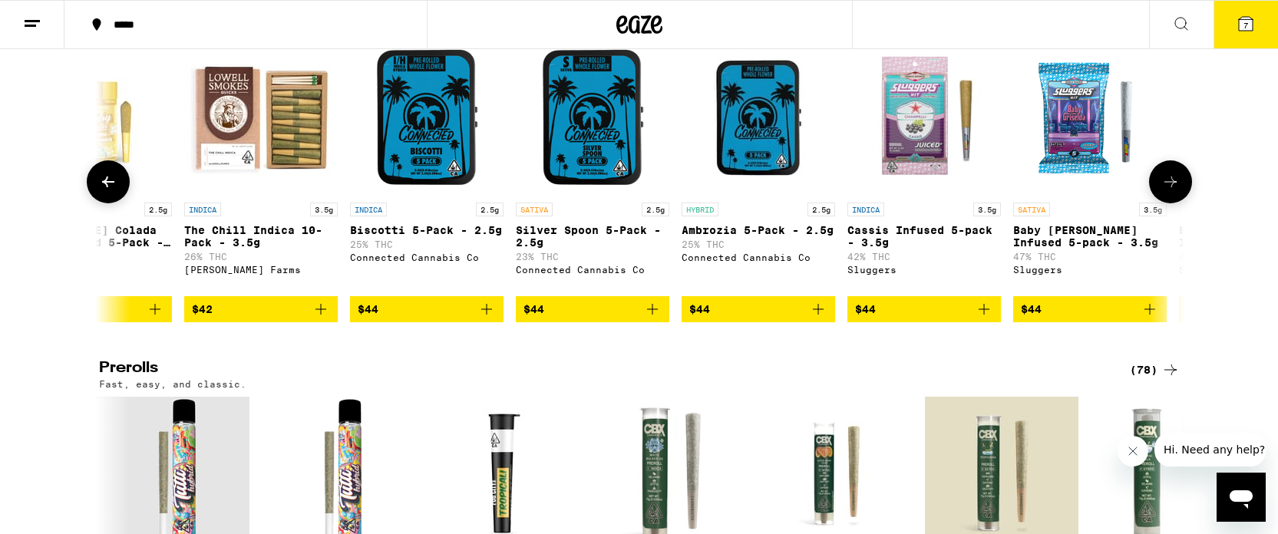
scroll to position [0, 13340]
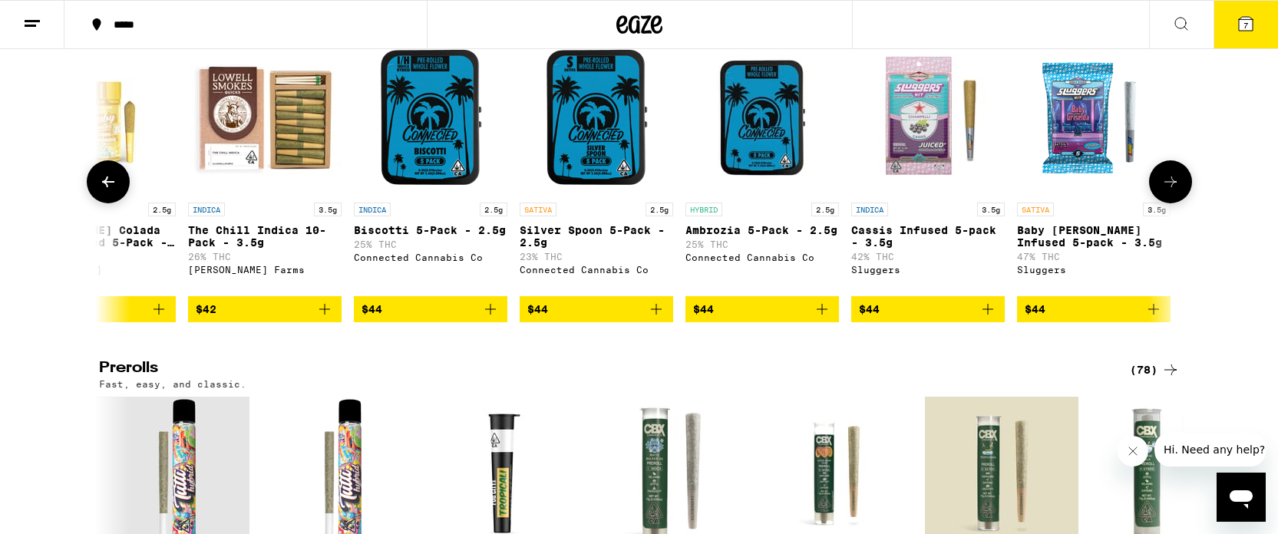
click at [111, 191] on icon at bounding box center [108, 182] width 18 height 18
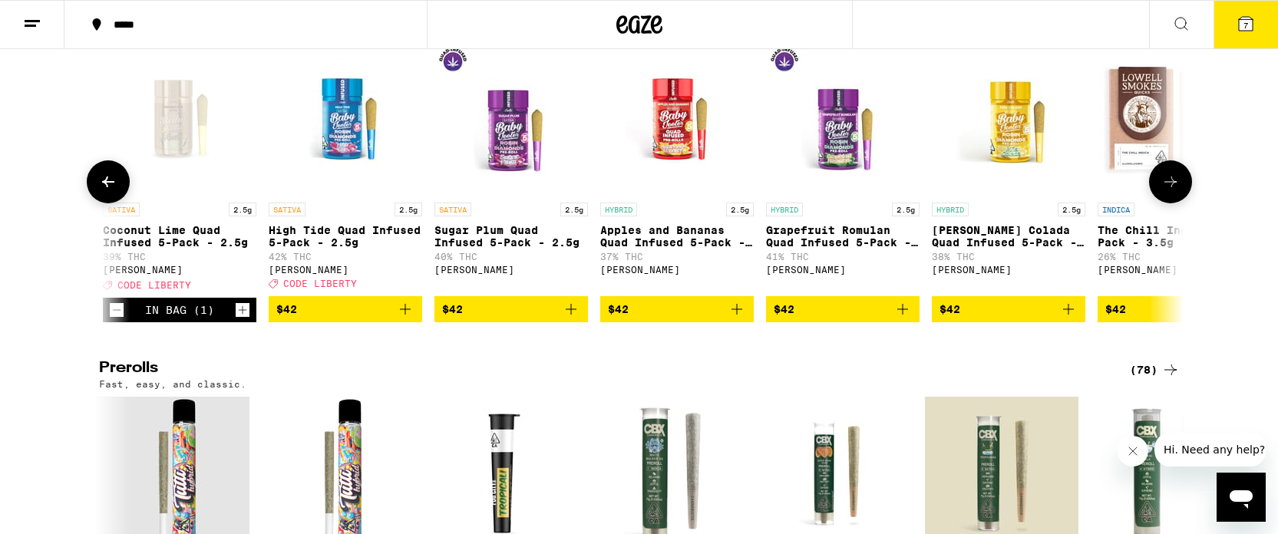
scroll to position [0, 12426]
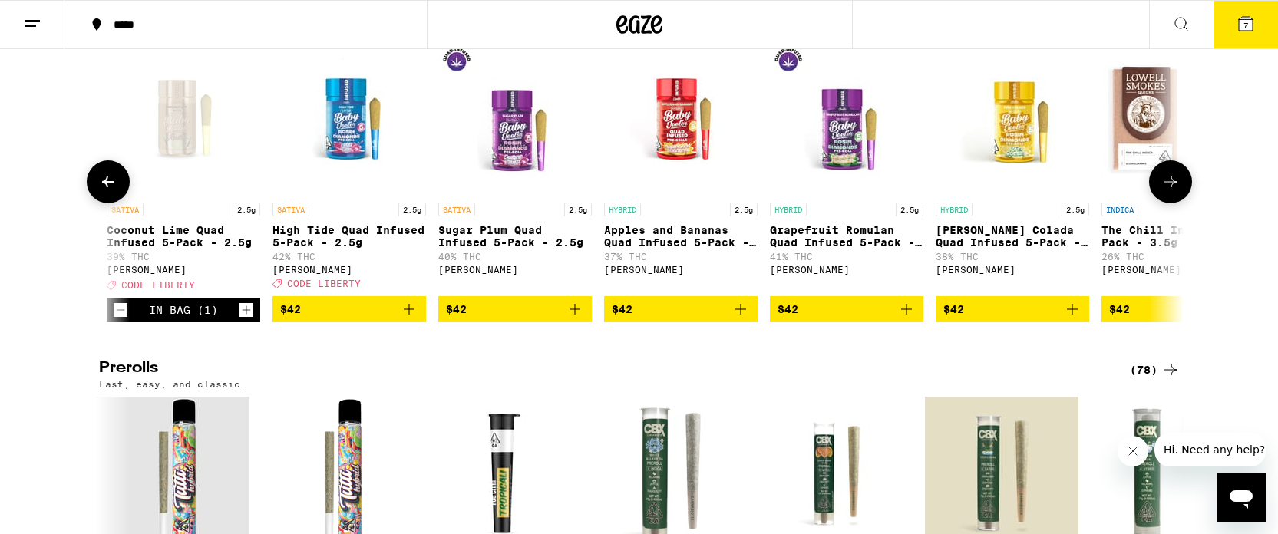
click at [99, 191] on icon at bounding box center [108, 182] width 18 height 18
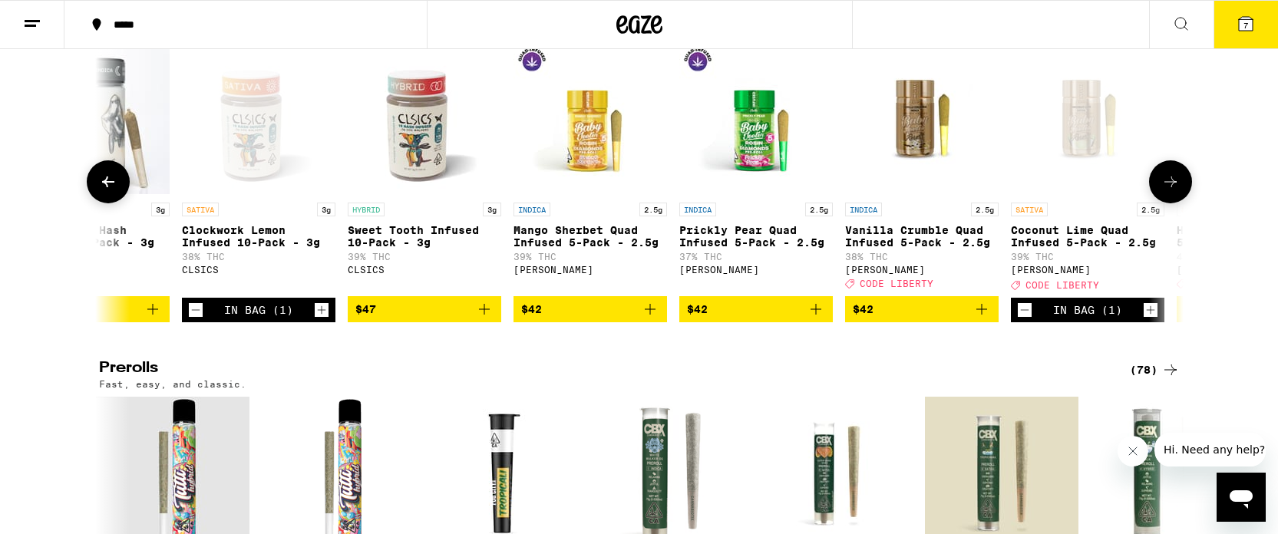
scroll to position [0, 11513]
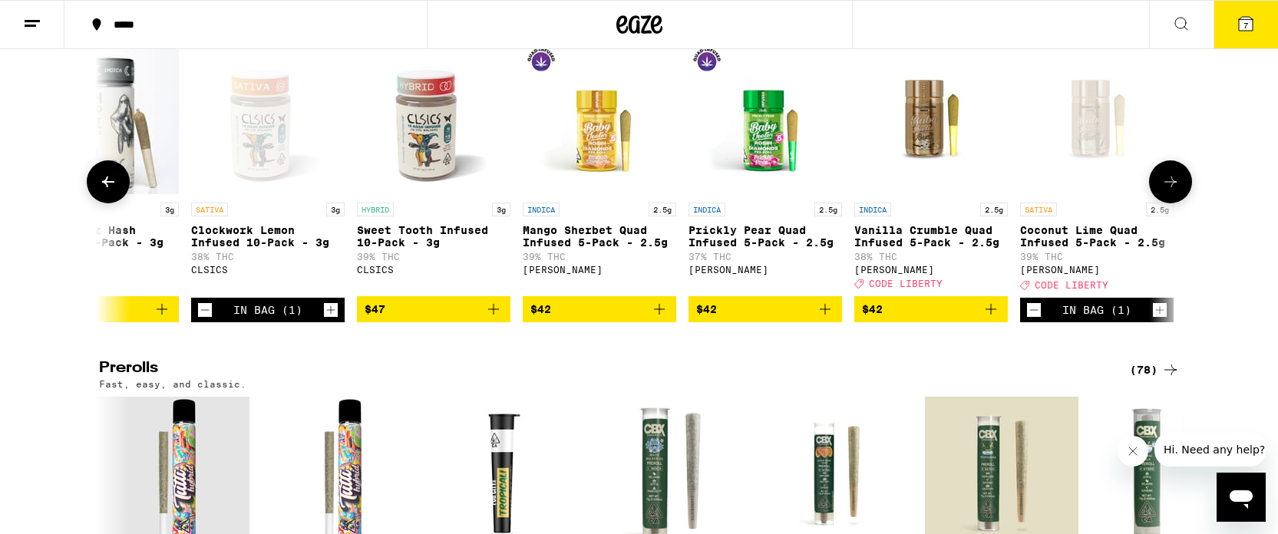
click at [99, 191] on icon at bounding box center [108, 182] width 18 height 18
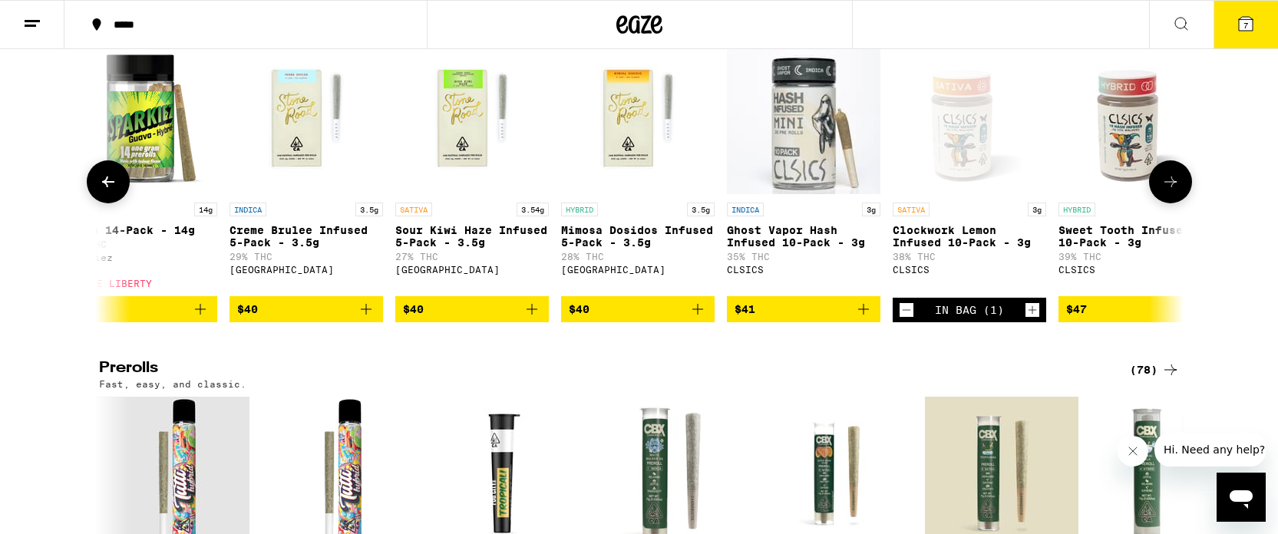
scroll to position [0, 10600]
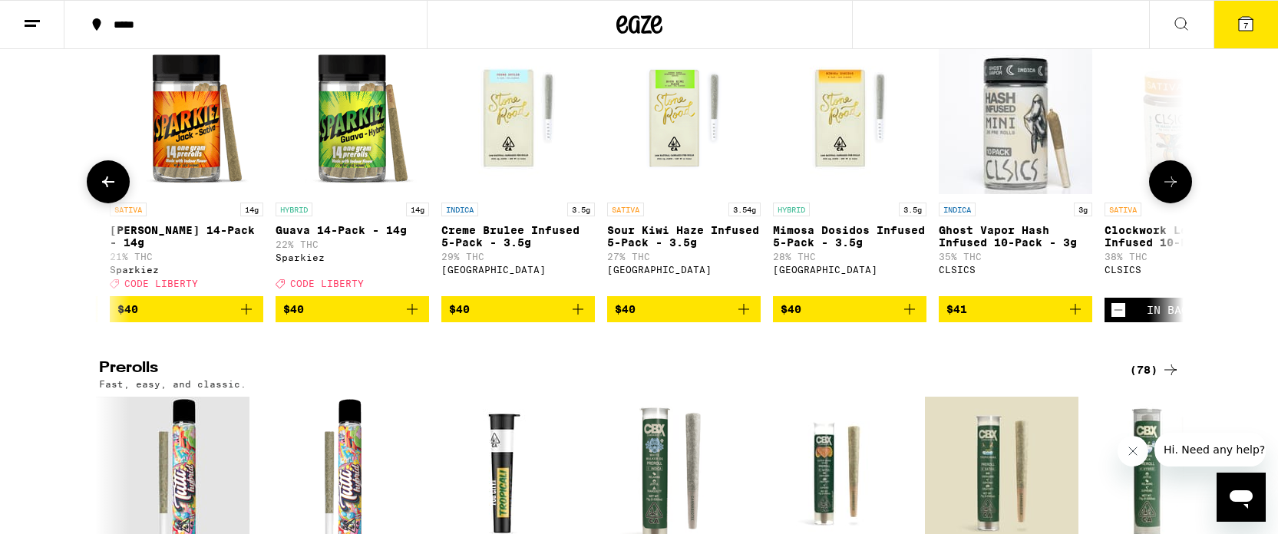
click at [741, 319] on icon "Add to bag" at bounding box center [744, 309] width 18 height 18
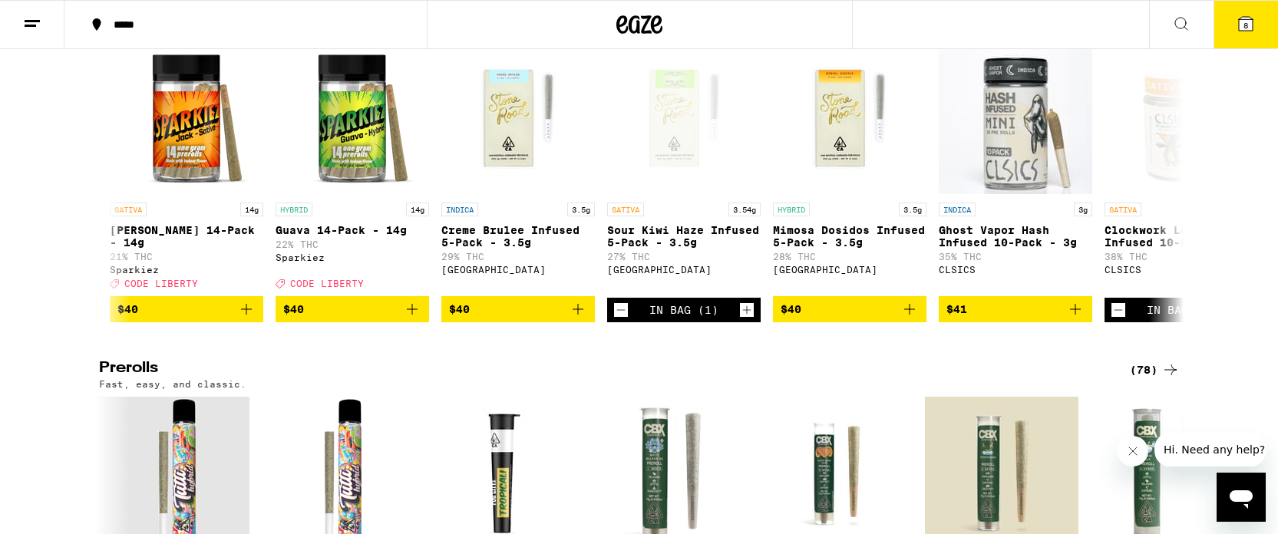
click at [1240, 29] on icon at bounding box center [1246, 24] width 14 height 14
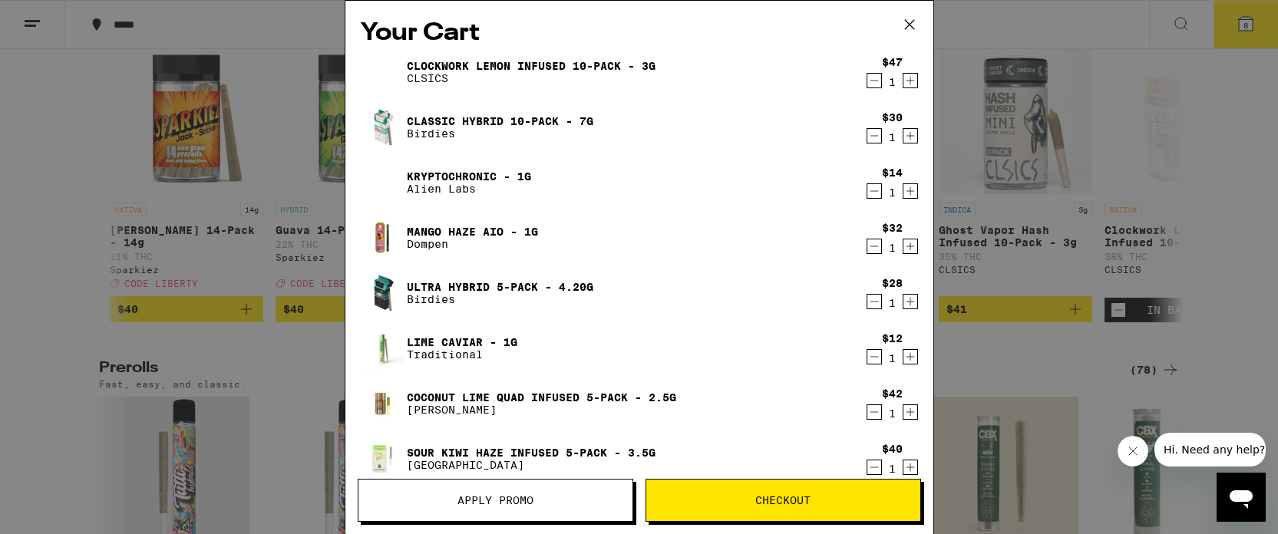
click at [510, 497] on span "Apply Promo" at bounding box center [495, 500] width 76 height 11
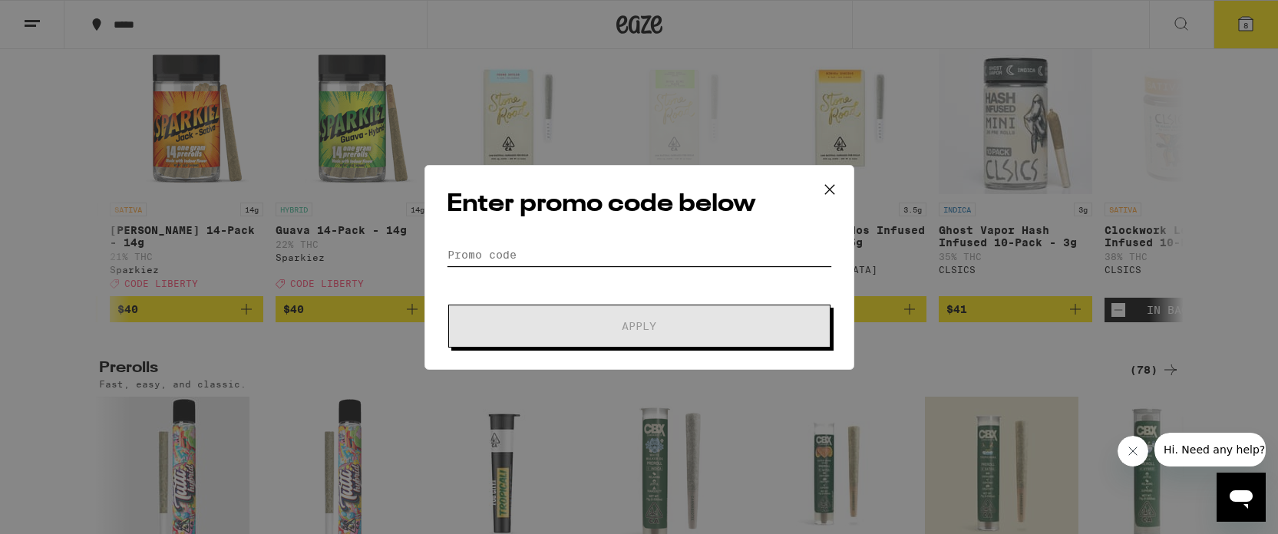
click at [484, 257] on input "Promo Code" at bounding box center [639, 254] width 385 height 23
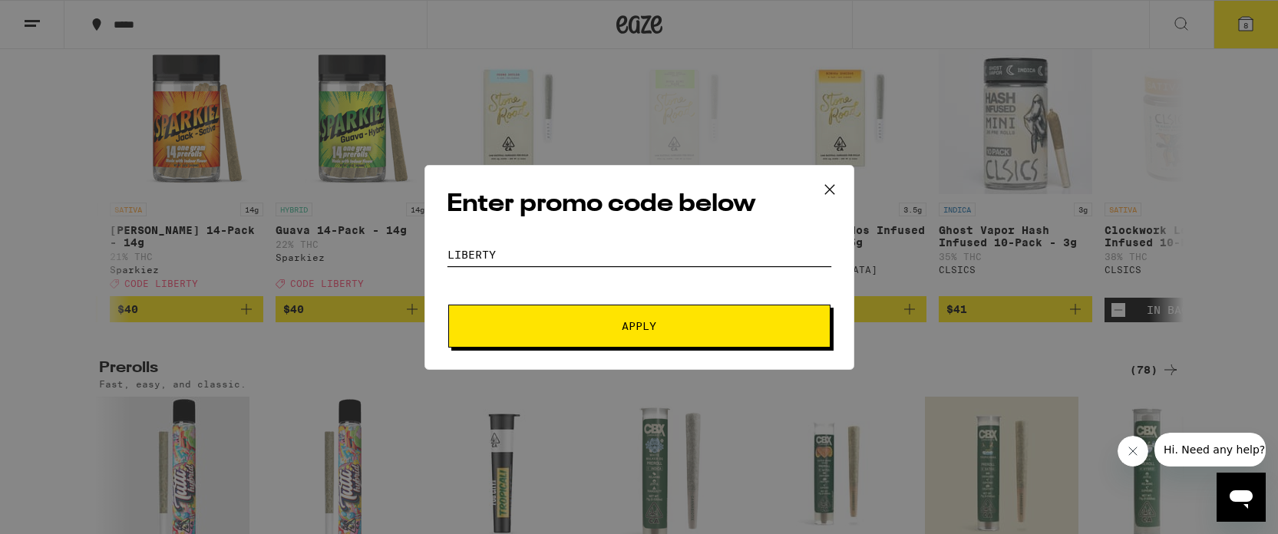
type input "Liberty"
click at [448, 305] on button "Apply" at bounding box center [639, 326] width 382 height 43
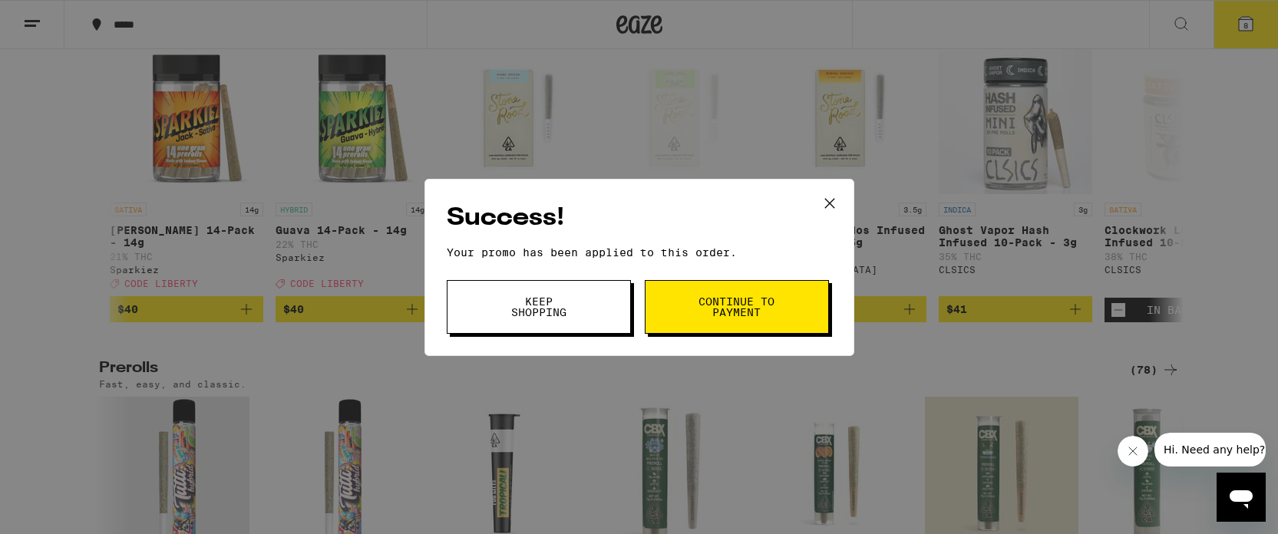
click at [530, 319] on button "Keep Shopping" at bounding box center [539, 307] width 184 height 54
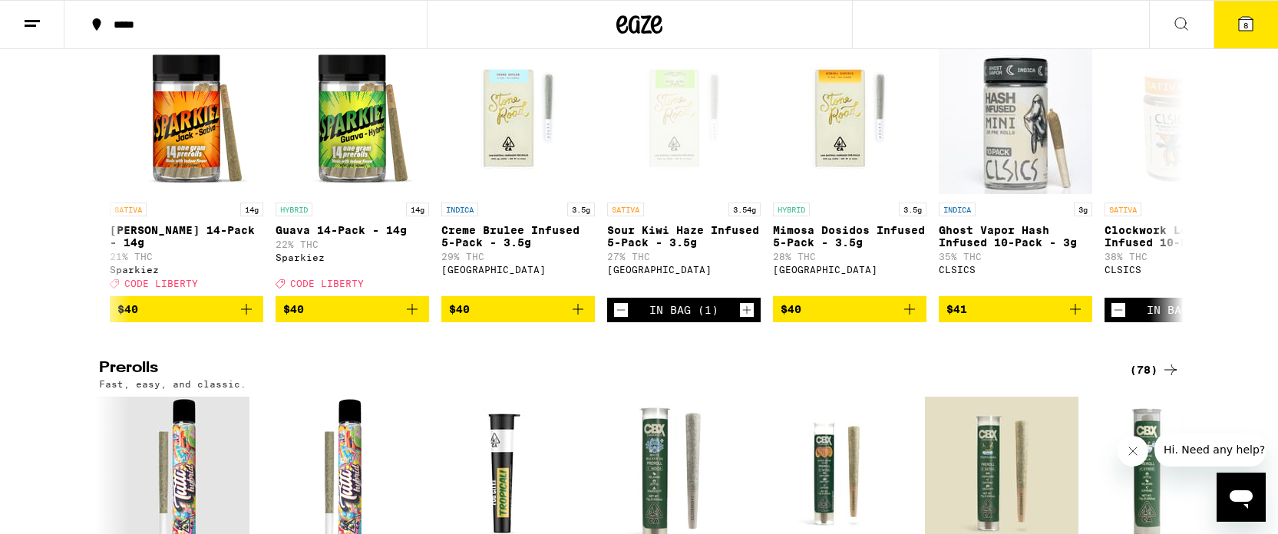
click at [1237, 22] on icon at bounding box center [1246, 24] width 18 height 18
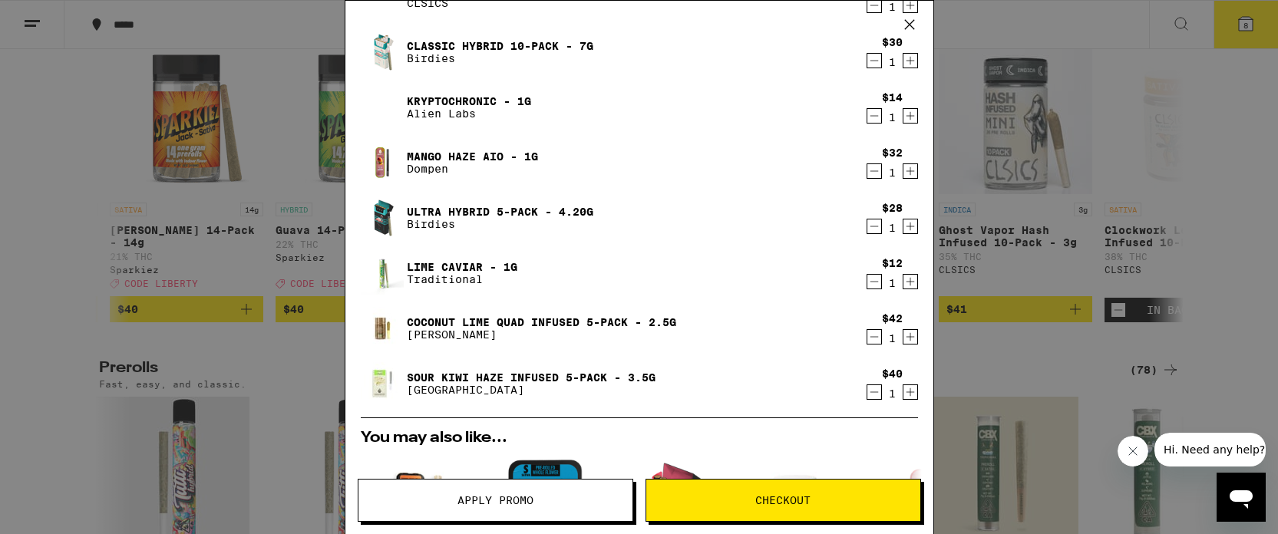
scroll to position [72, 0]
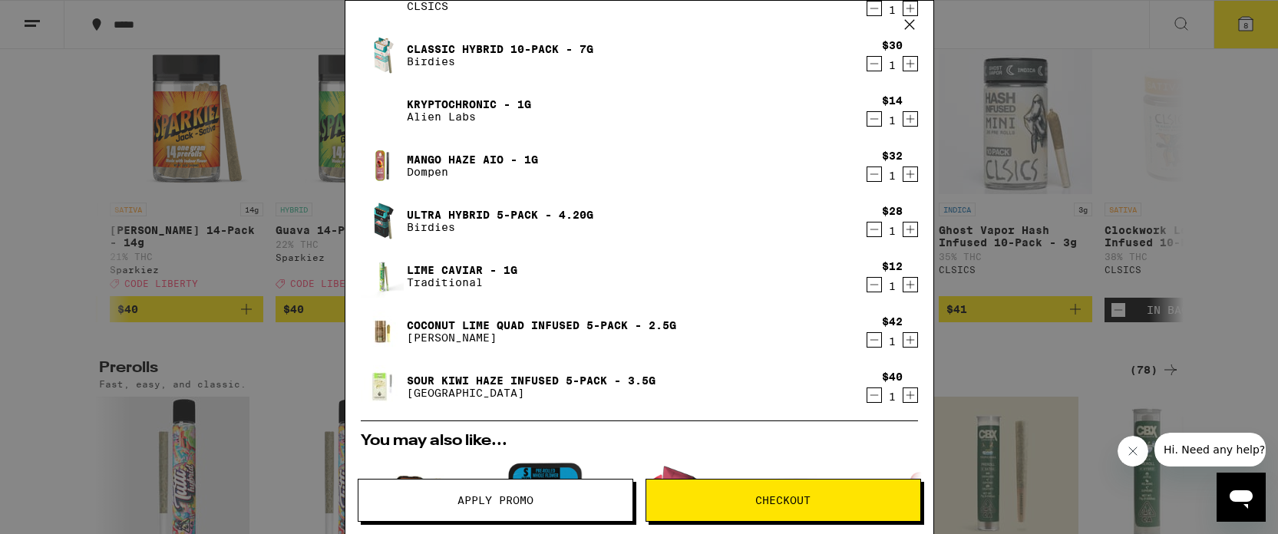
click at [876, 289] on icon "Decrement" at bounding box center [874, 285] width 14 height 18
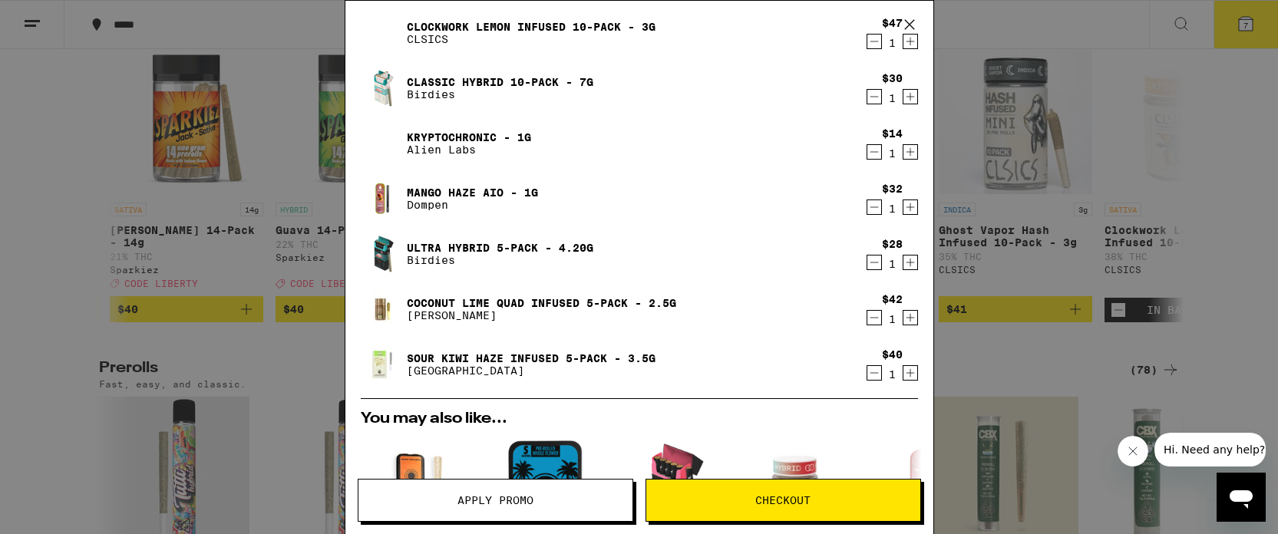
scroll to position [41, 0]
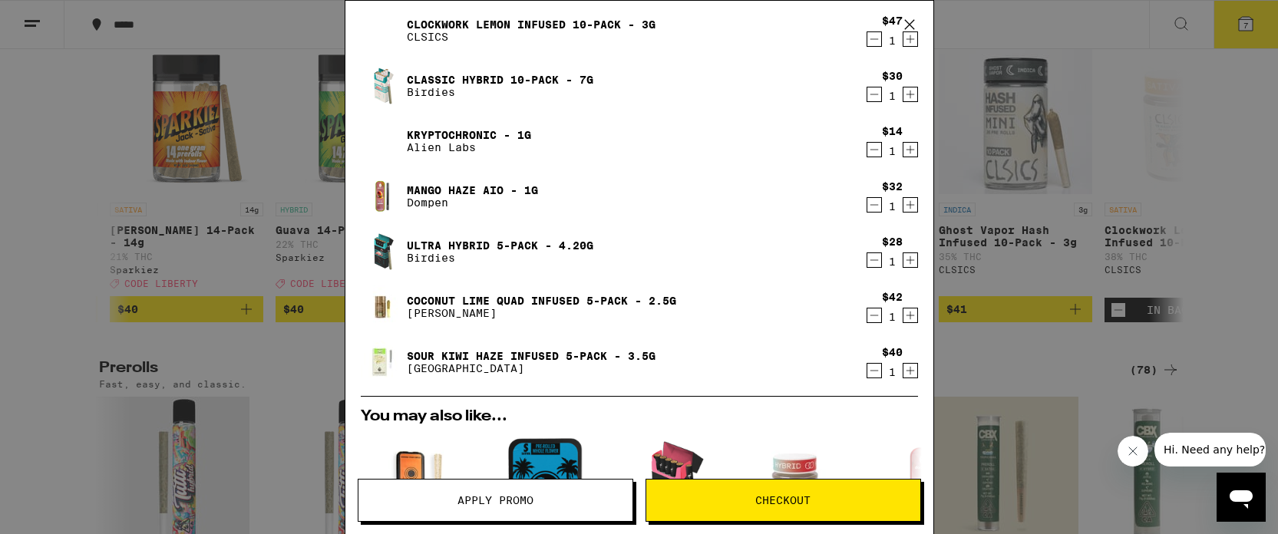
click at [768, 487] on button "Checkout" at bounding box center [783, 500] width 276 height 43
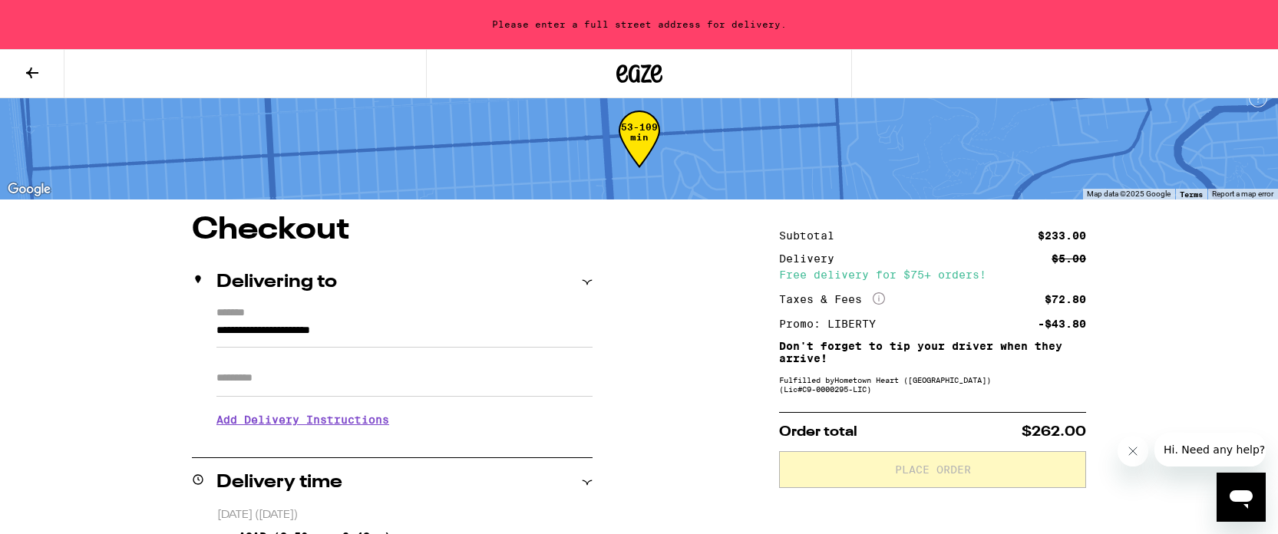
scroll to position [25, 0]
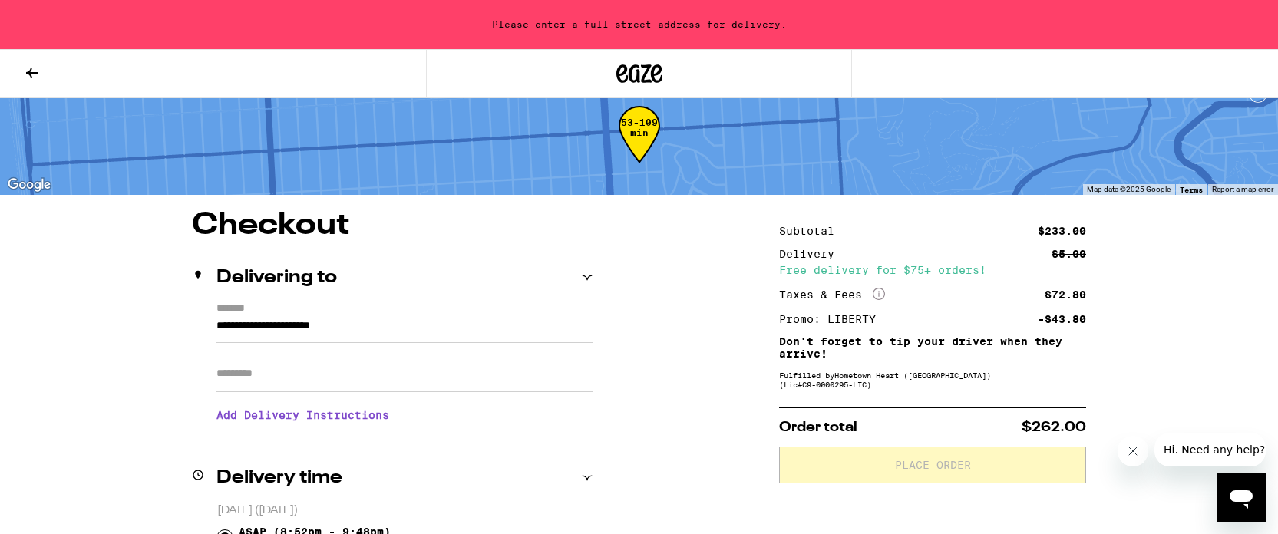
click at [232, 321] on input "**********" at bounding box center [404, 330] width 376 height 26
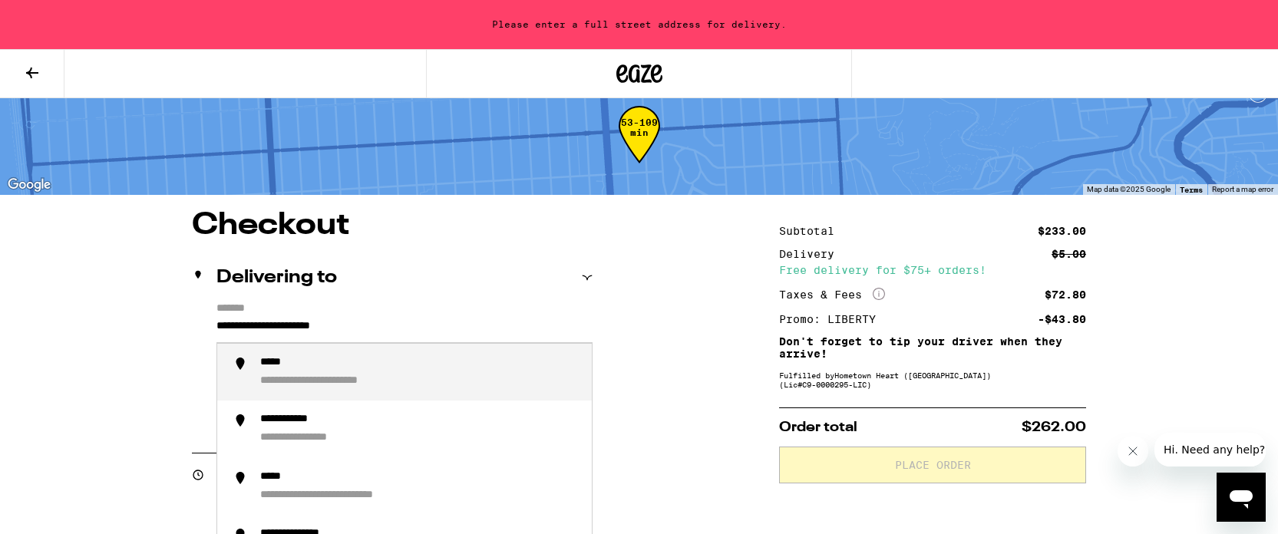
drag, startPoint x: 402, startPoint y: 322, endPoint x: 179, endPoint y: 325, distance: 223.4
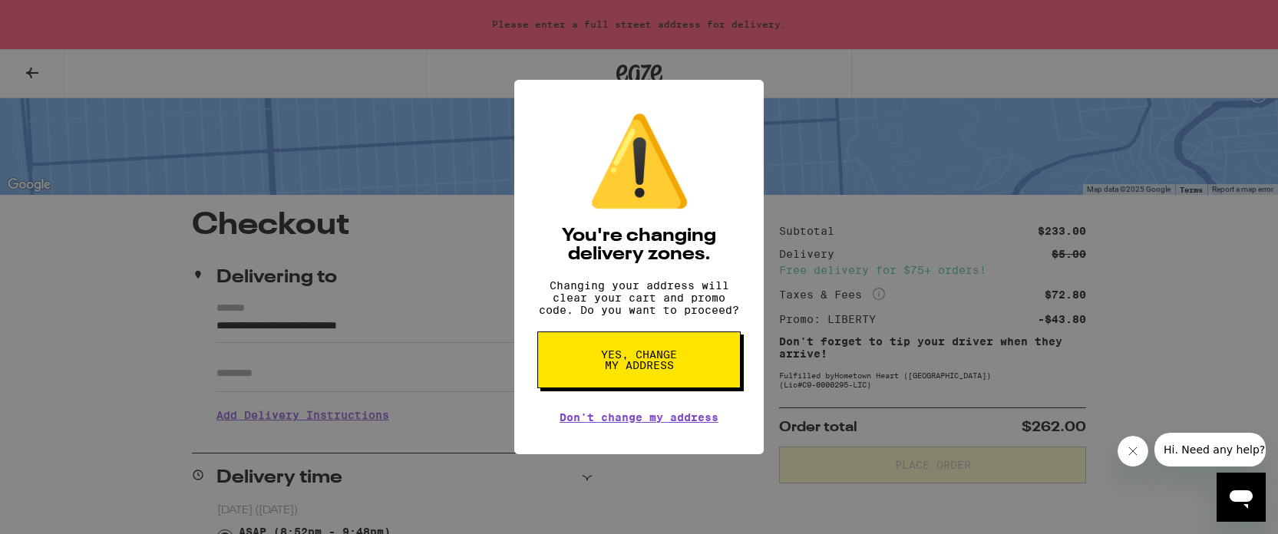
click at [642, 368] on span "Yes, change my address" at bounding box center [638, 359] width 79 height 21
type input "**********"
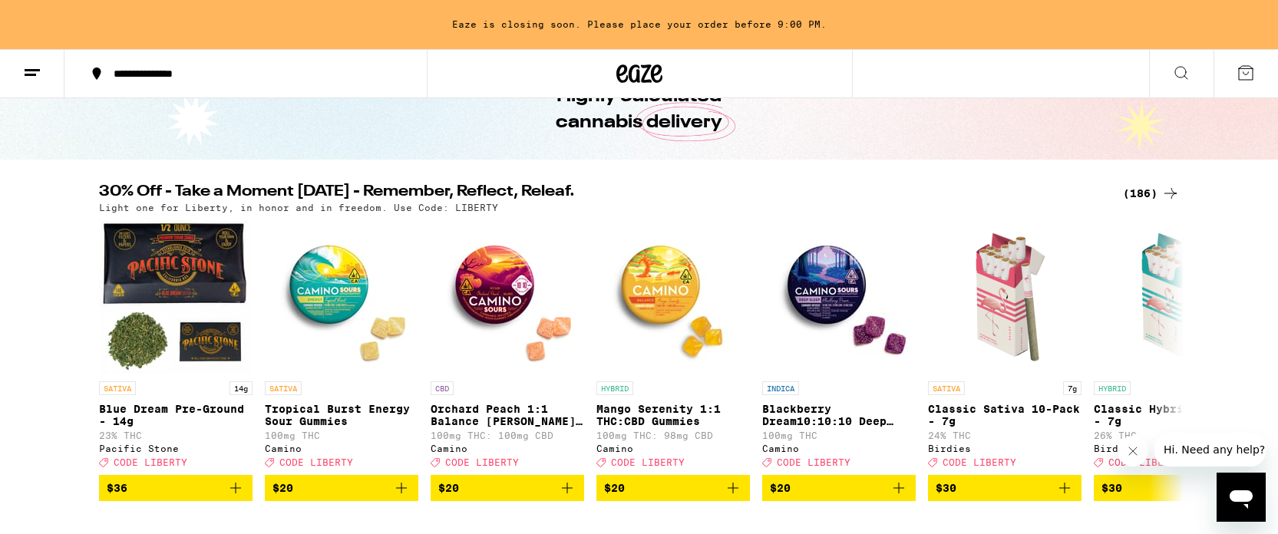
scroll to position [101, 0]
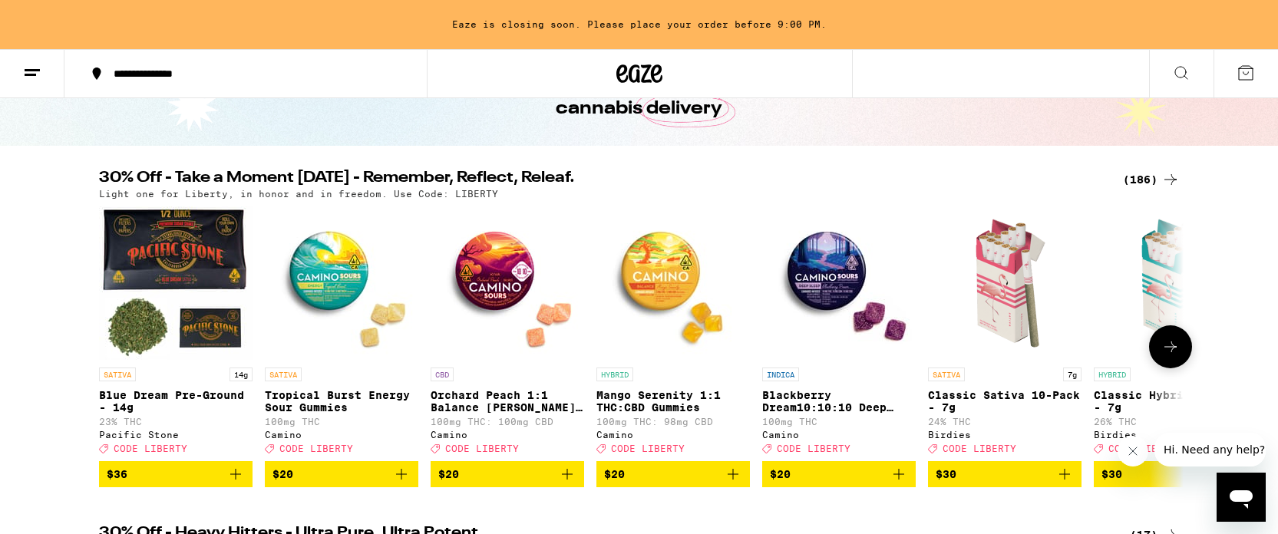
click at [1176, 343] on button at bounding box center [1170, 346] width 43 height 43
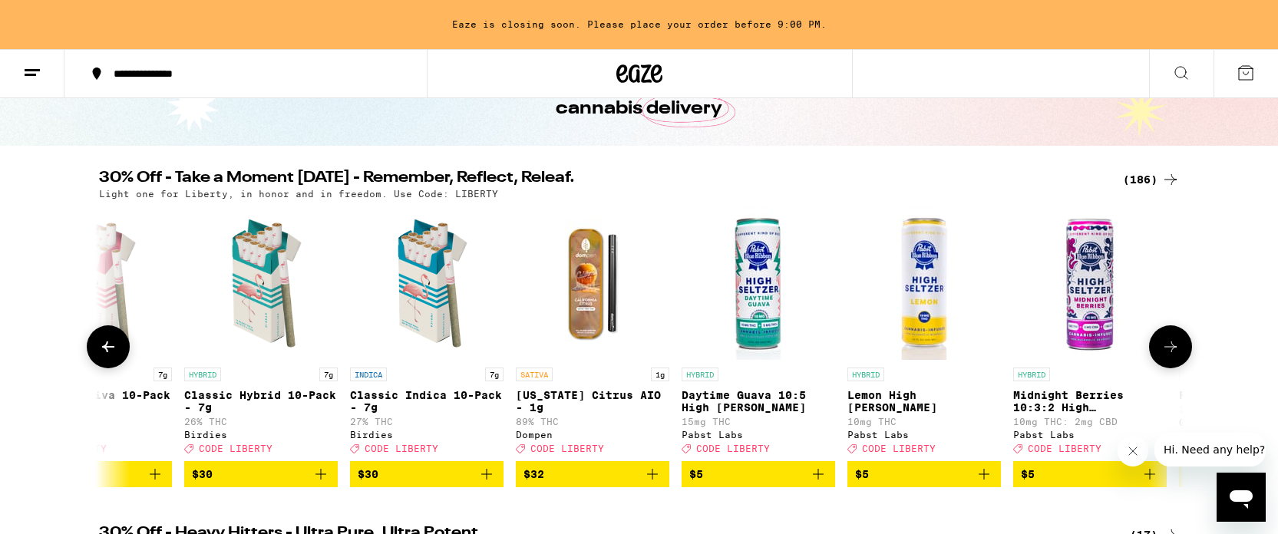
scroll to position [0, 913]
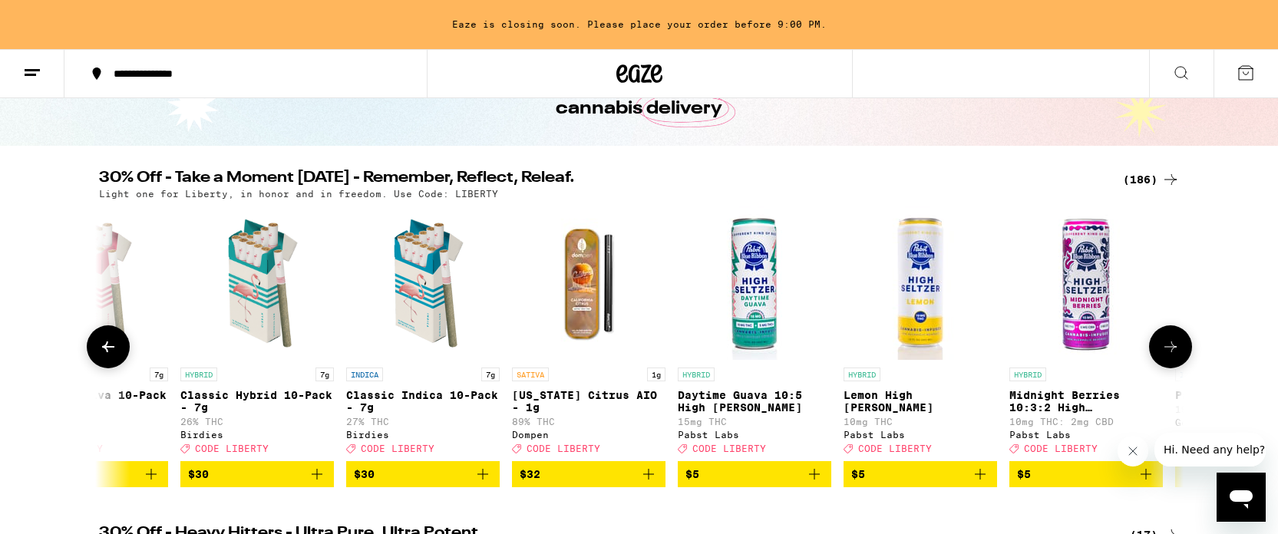
click at [645, 483] on icon "Add to bag" at bounding box center [648, 474] width 18 height 18
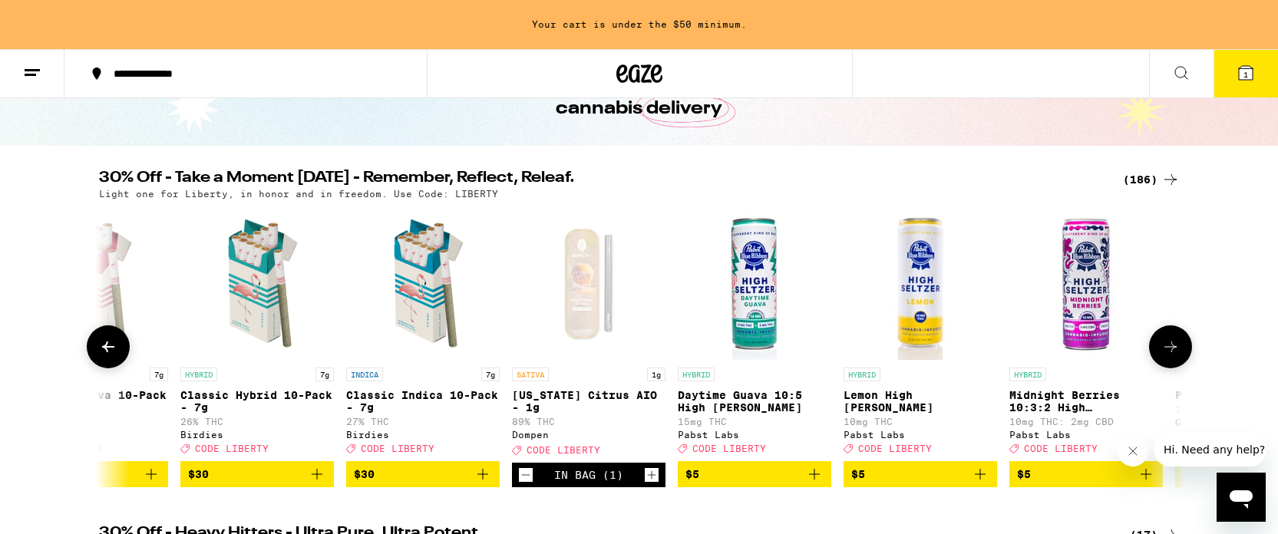
click at [1161, 356] on icon at bounding box center [1170, 347] width 18 height 18
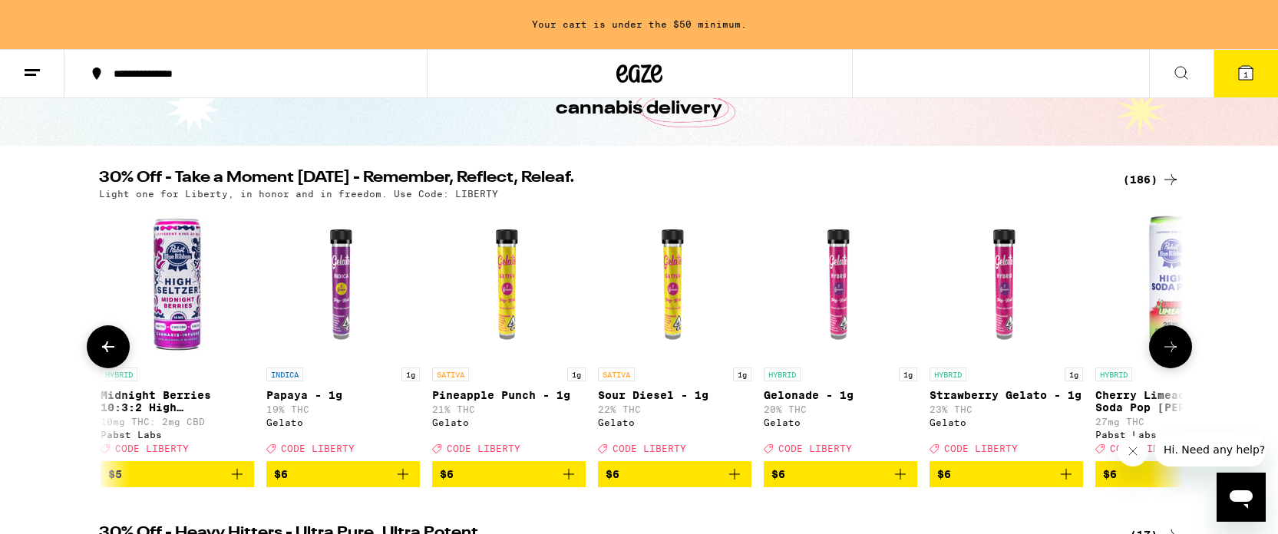
scroll to position [0, 1827]
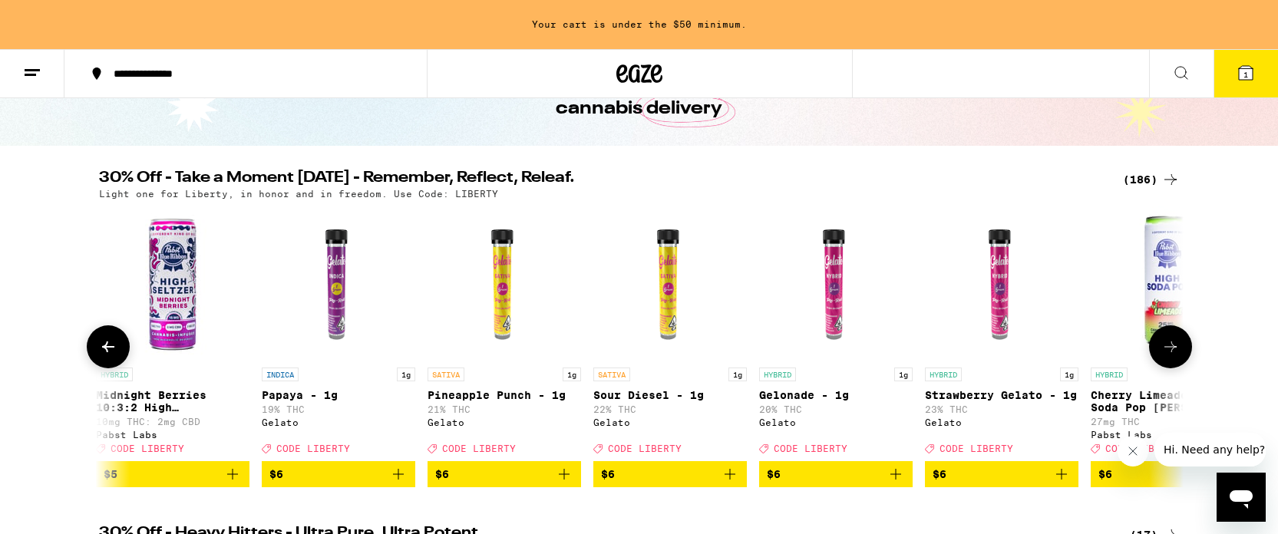
click at [728, 484] on icon "Add to bag" at bounding box center [730, 474] width 18 height 18
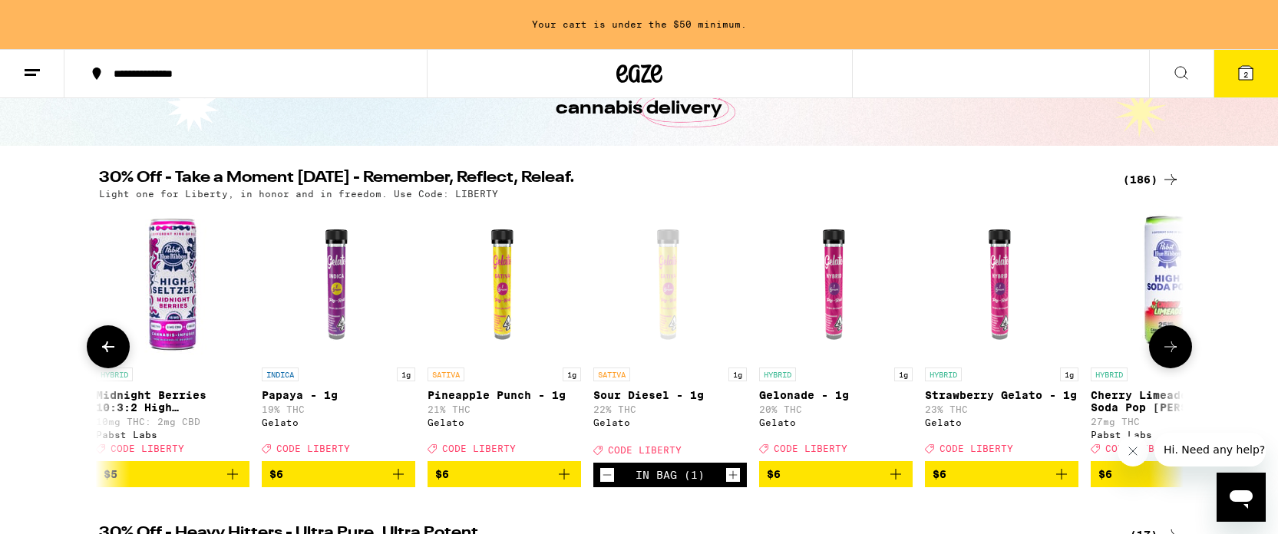
click at [562, 484] on icon "Add to bag" at bounding box center [564, 474] width 18 height 18
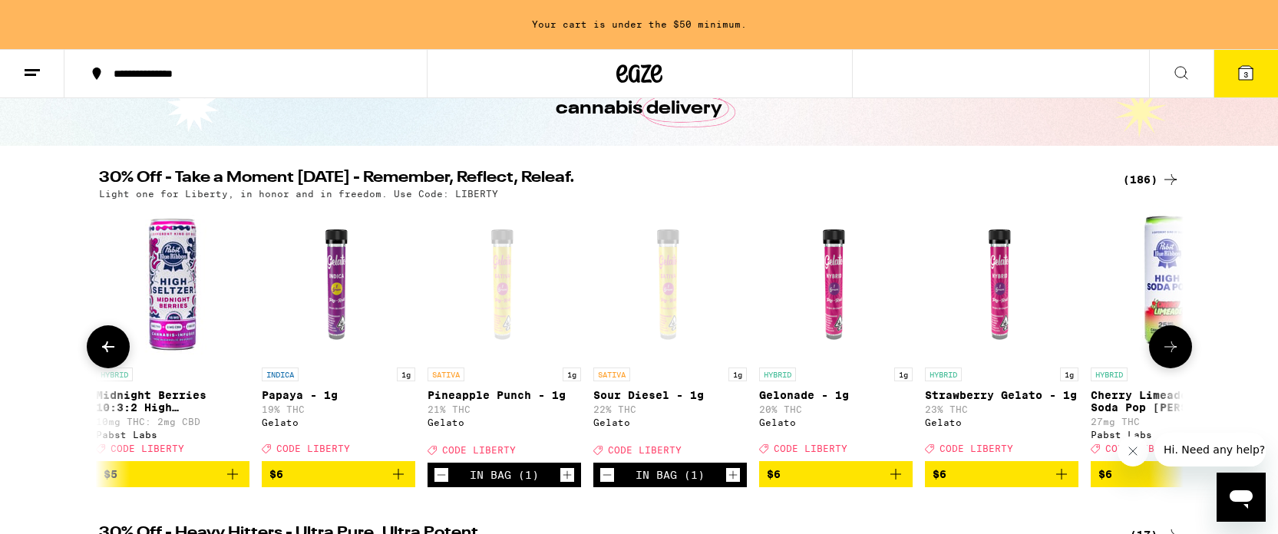
click at [1166, 356] on icon at bounding box center [1170, 347] width 18 height 18
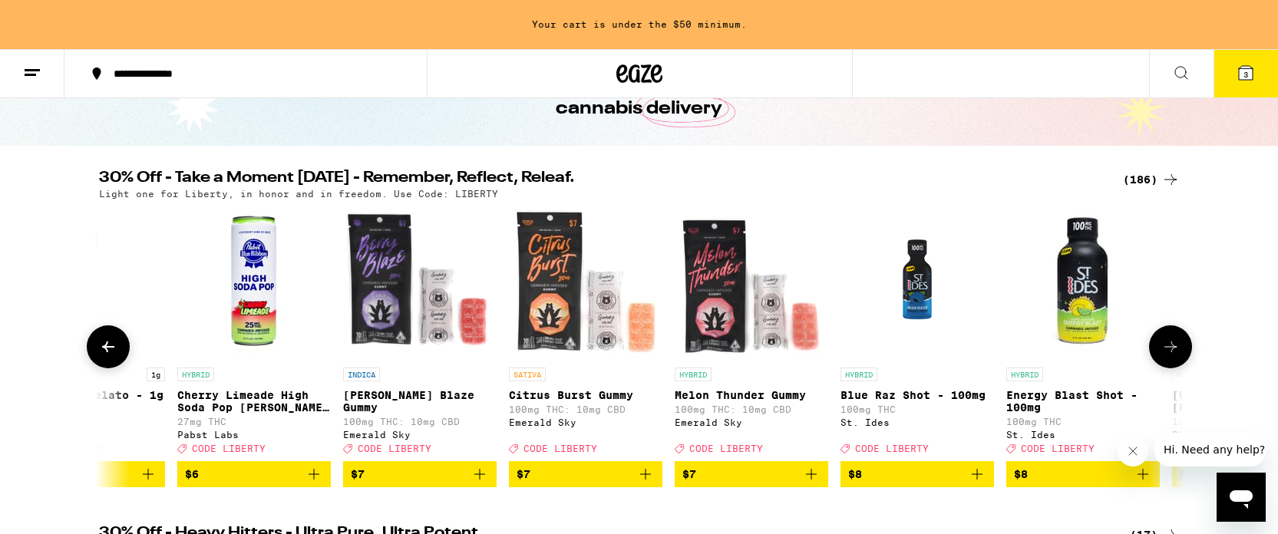
click at [1166, 356] on icon at bounding box center [1170, 347] width 18 height 18
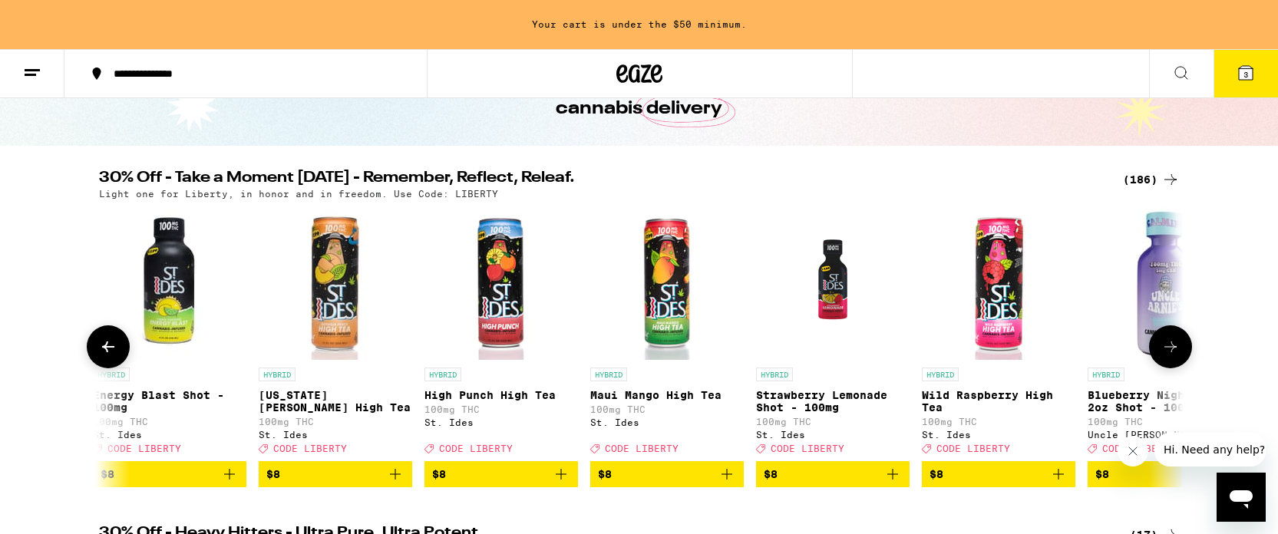
click at [1166, 356] on icon at bounding box center [1170, 347] width 18 height 18
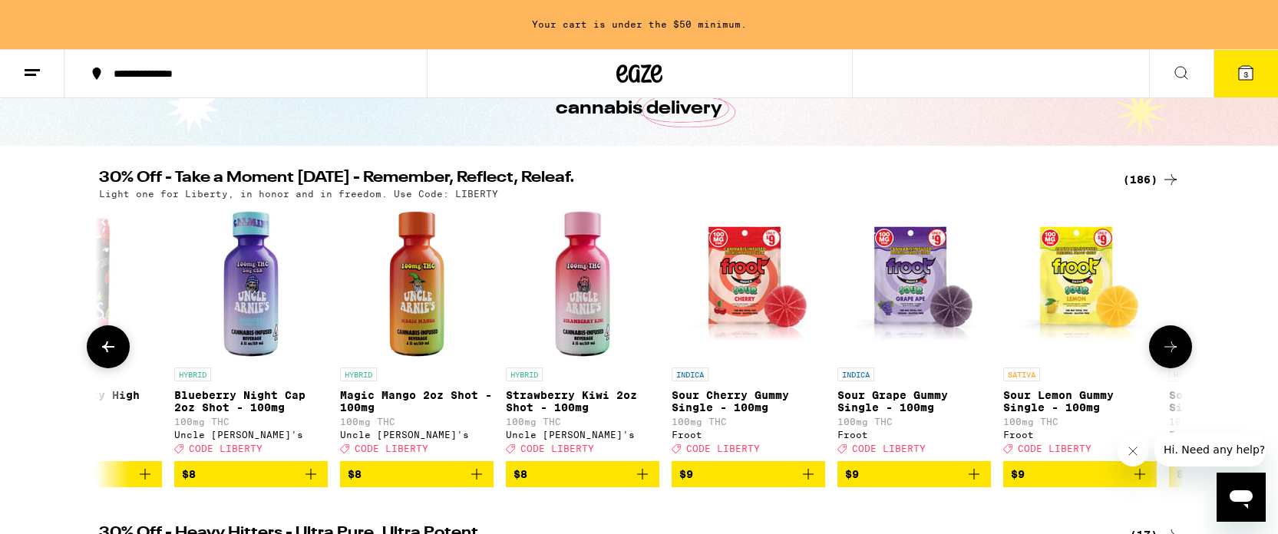
click at [1166, 356] on icon at bounding box center [1170, 347] width 18 height 18
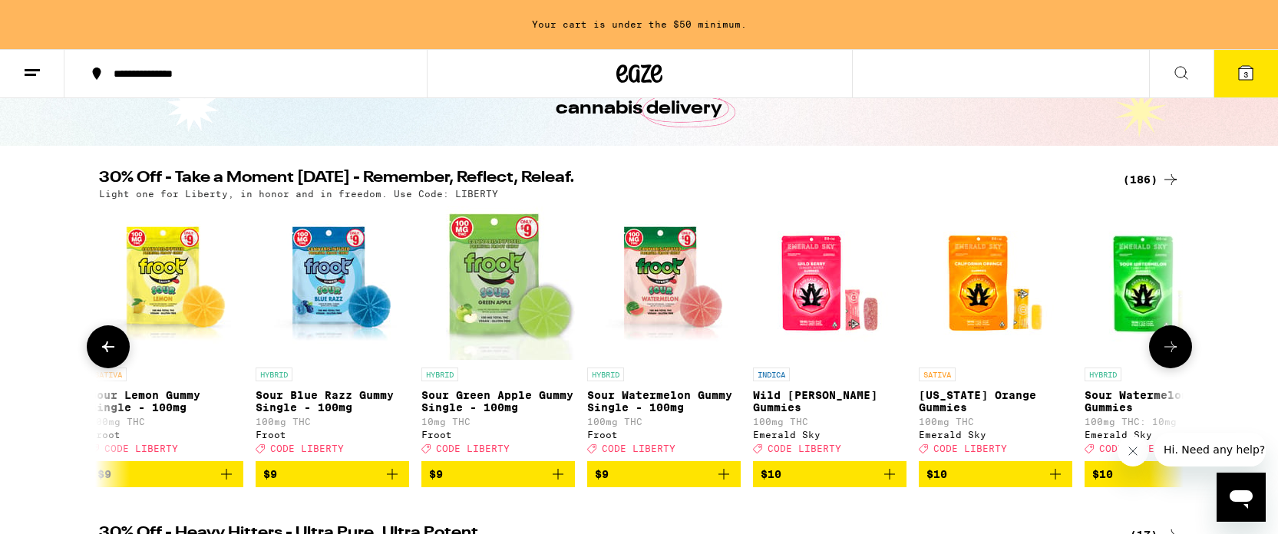
click at [1166, 356] on icon at bounding box center [1170, 347] width 18 height 18
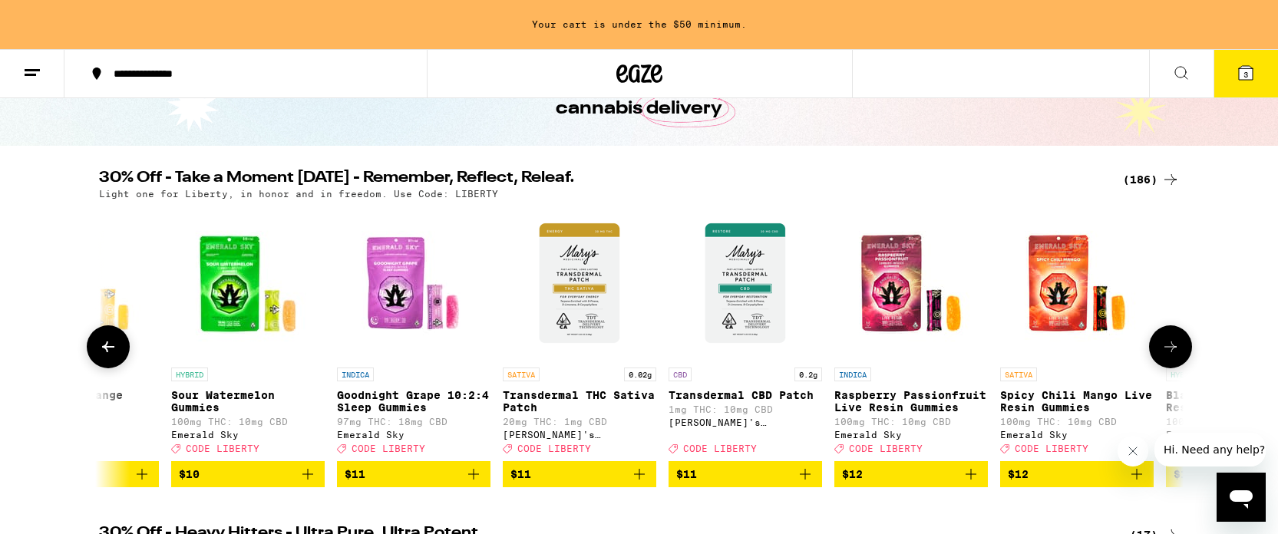
click at [1166, 356] on icon at bounding box center [1170, 347] width 18 height 18
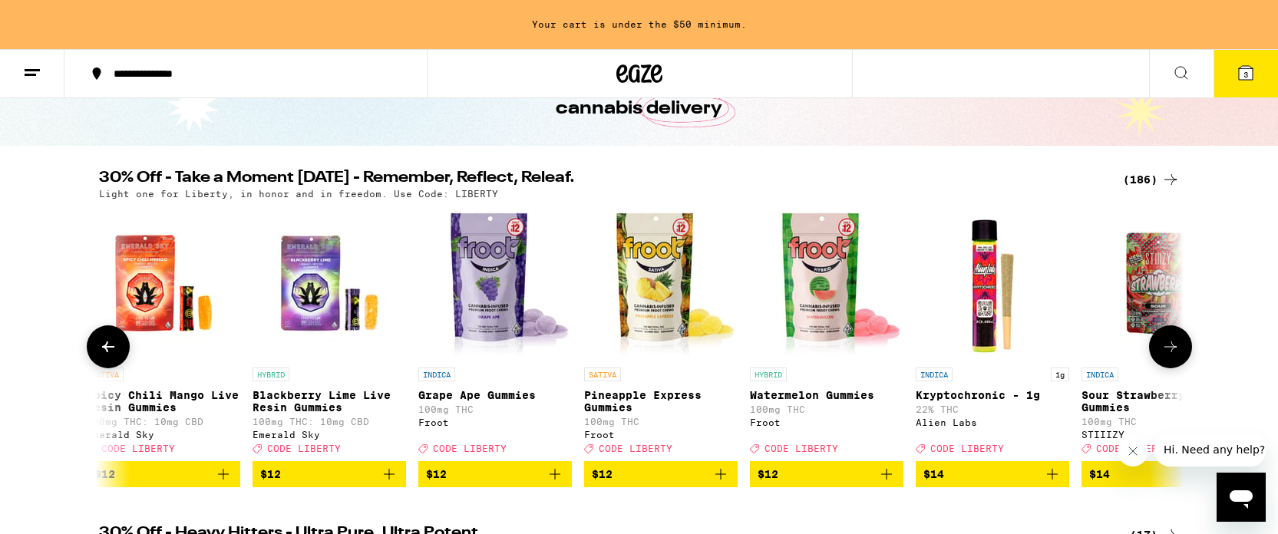
click at [1166, 356] on icon at bounding box center [1170, 347] width 18 height 18
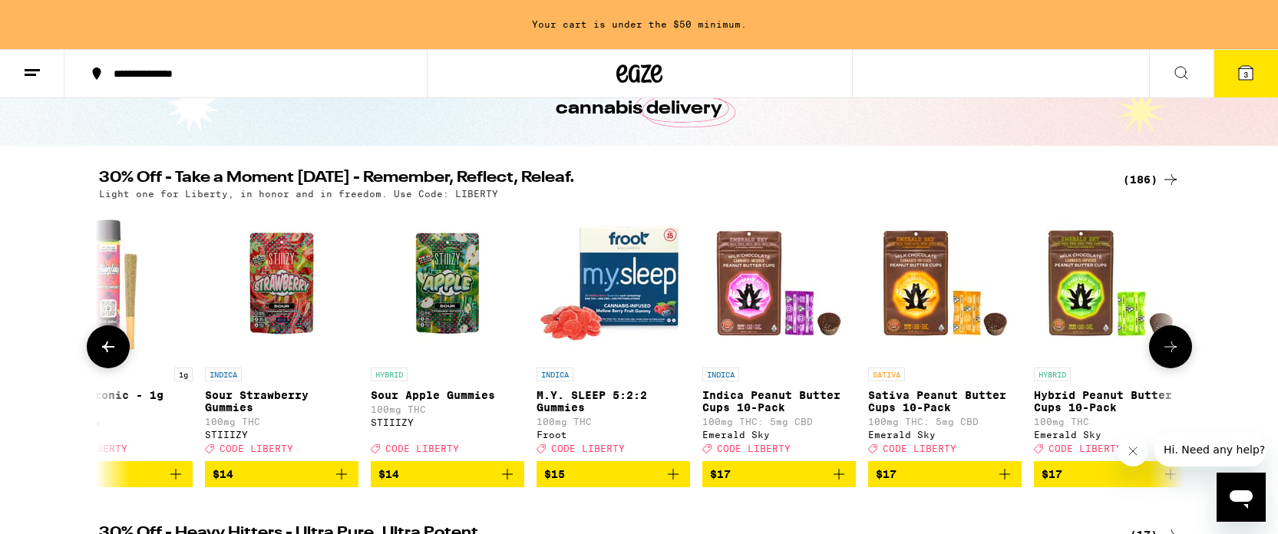
scroll to position [0, 8220]
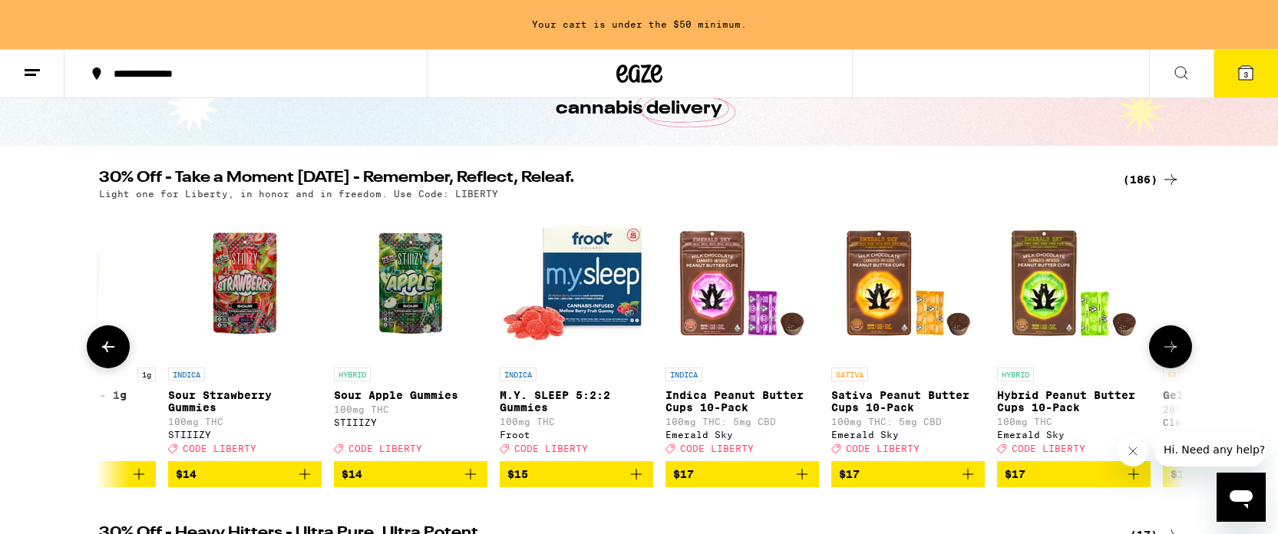
click at [107, 352] on icon at bounding box center [108, 347] width 12 height 11
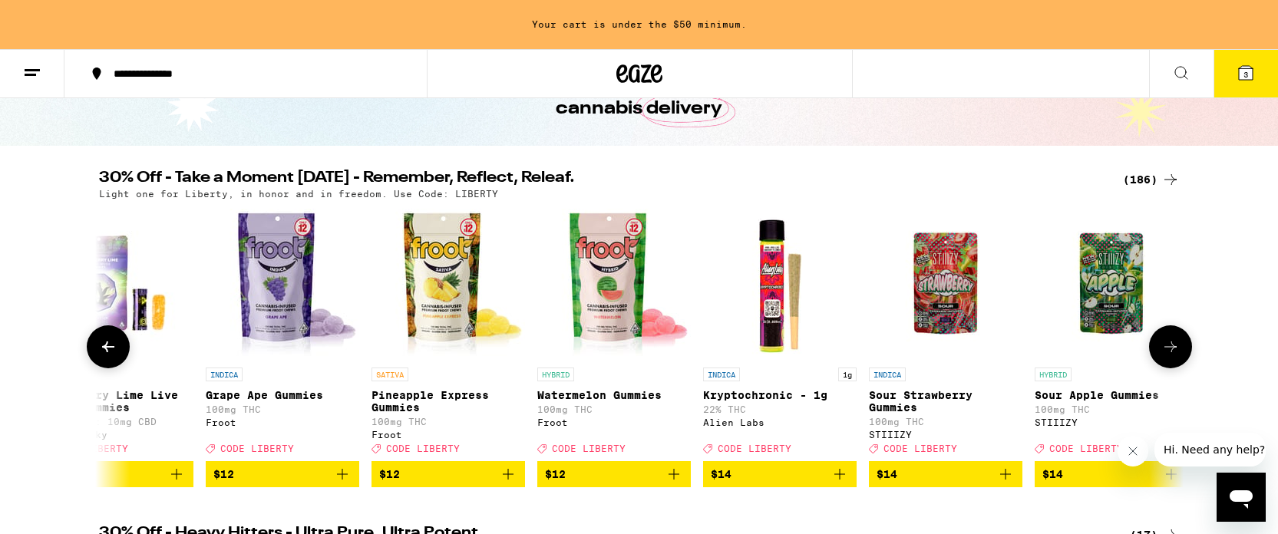
scroll to position [0, 7307]
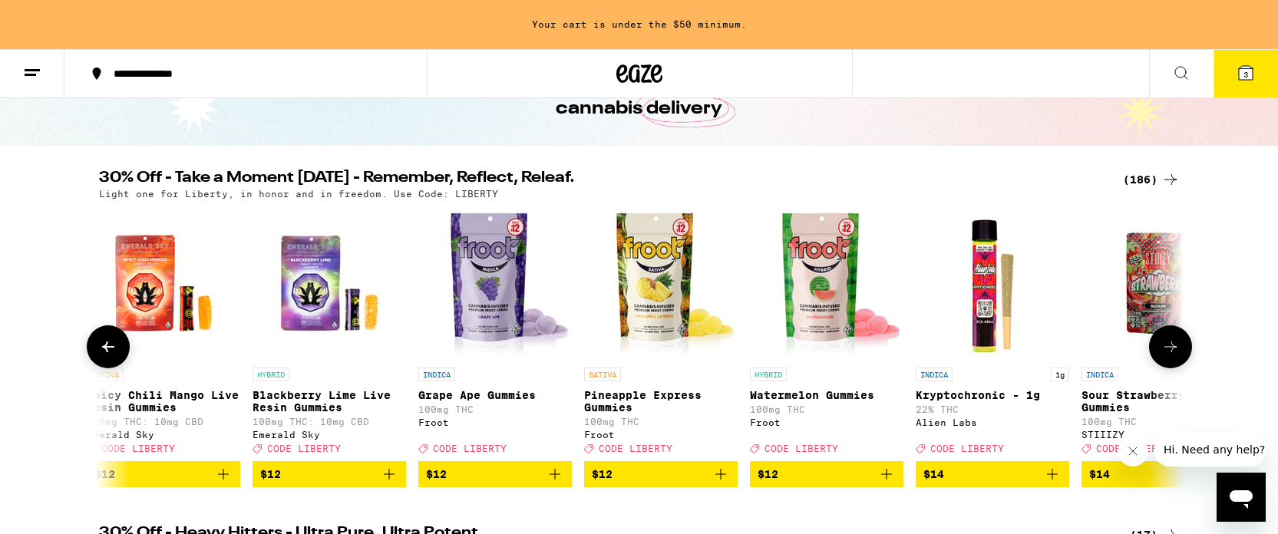
click at [1172, 356] on icon at bounding box center [1170, 347] width 18 height 18
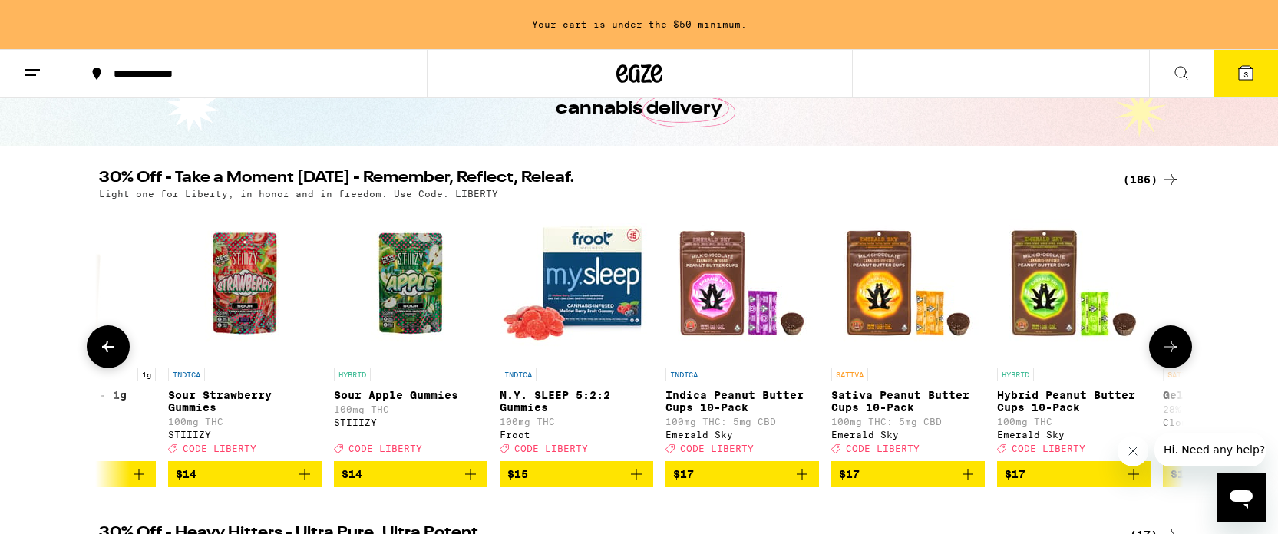
click at [1172, 356] on icon at bounding box center [1170, 347] width 18 height 18
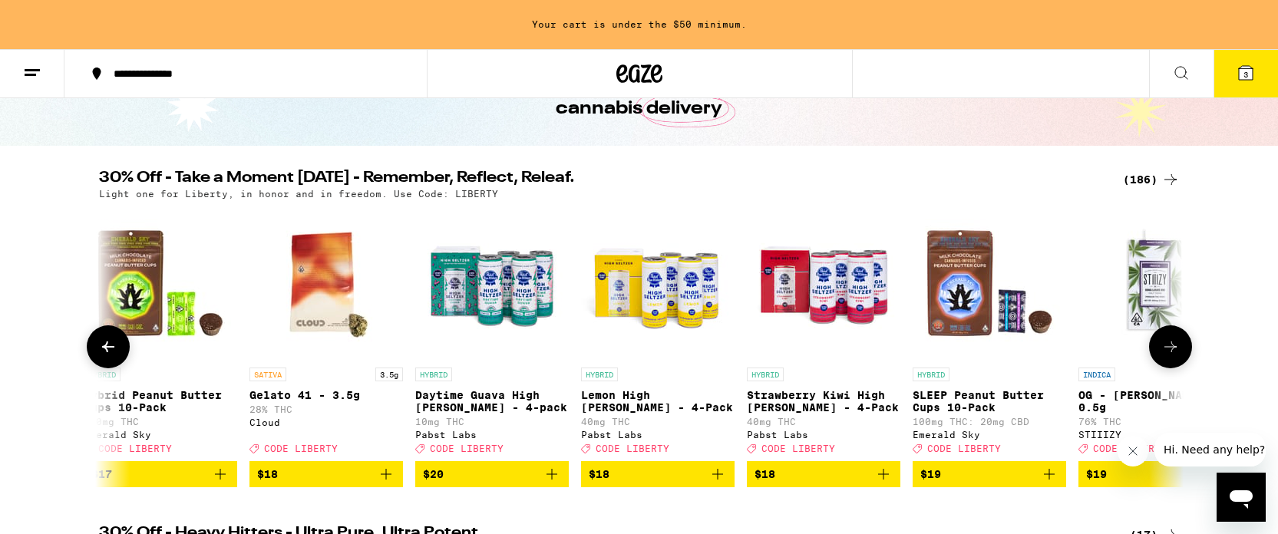
click at [1172, 356] on icon at bounding box center [1170, 347] width 18 height 18
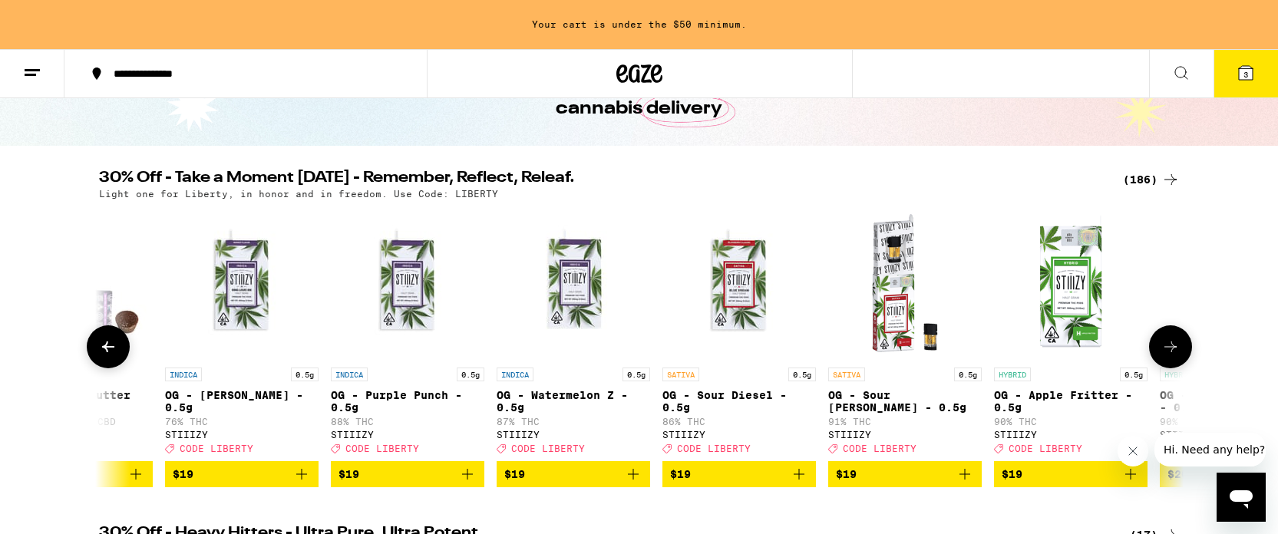
click at [1172, 356] on icon at bounding box center [1170, 347] width 18 height 18
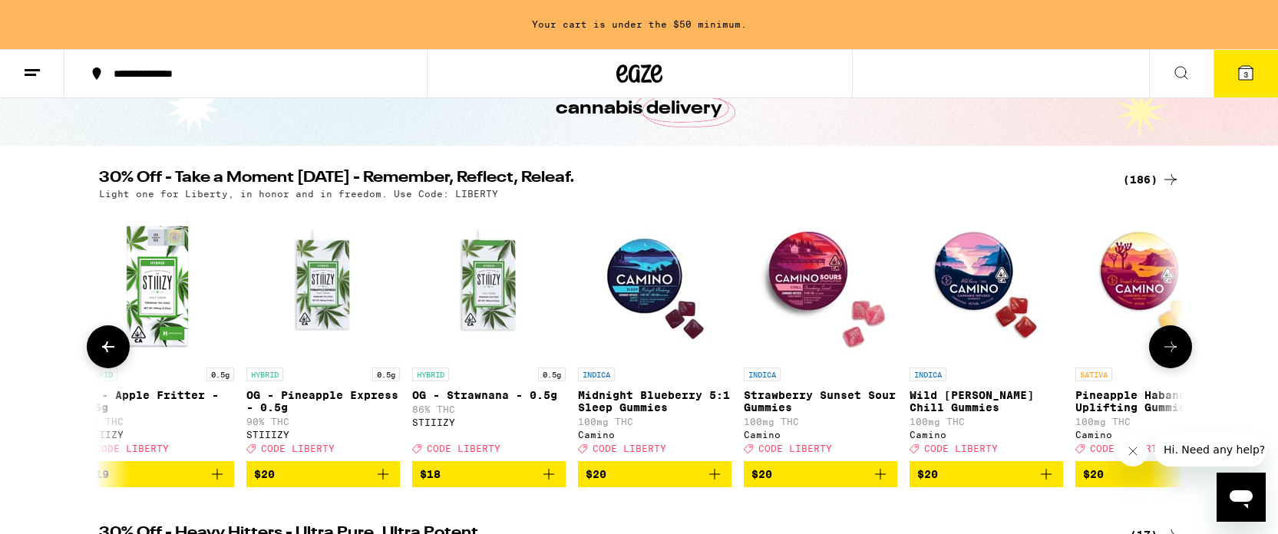
click at [1172, 356] on icon at bounding box center [1170, 347] width 18 height 18
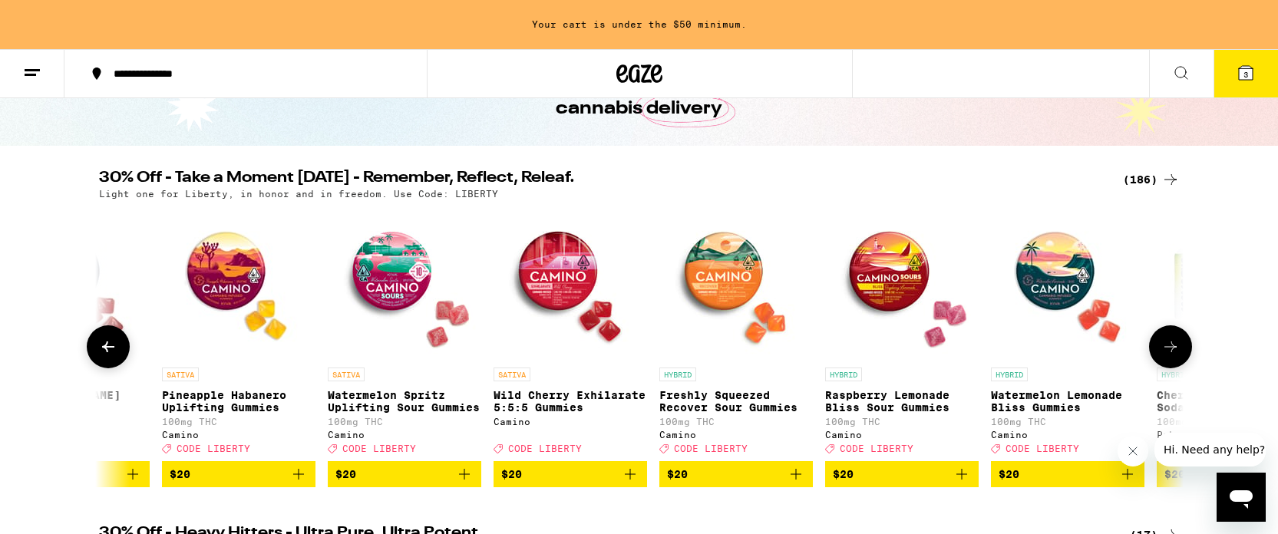
click at [1173, 356] on icon at bounding box center [1170, 347] width 18 height 18
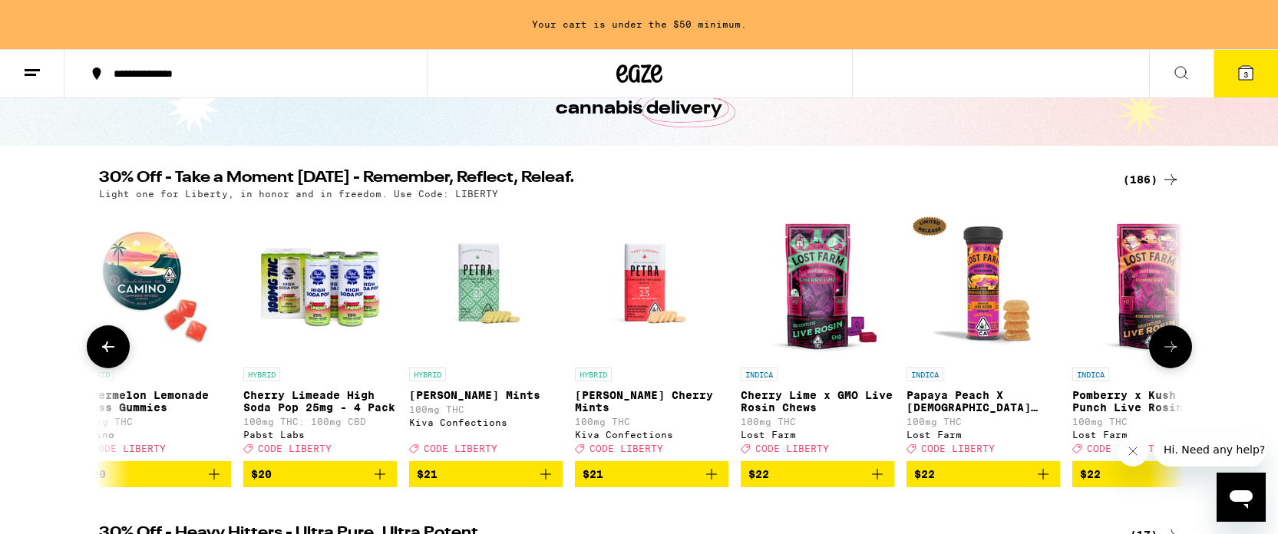
click at [1173, 356] on icon at bounding box center [1170, 347] width 18 height 18
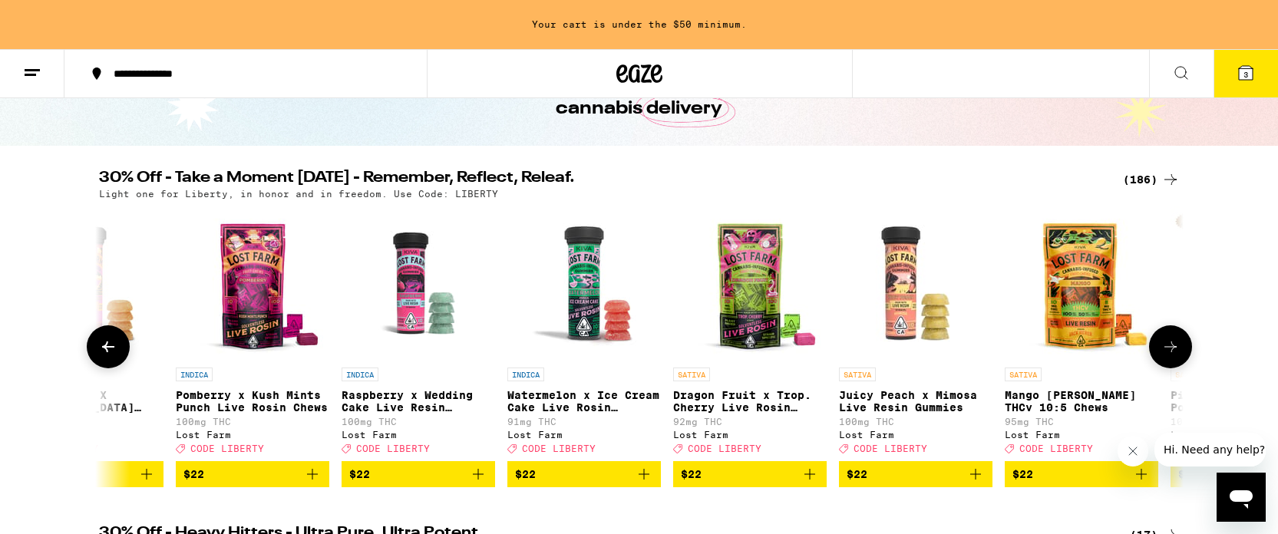
scroll to position [0, 13701]
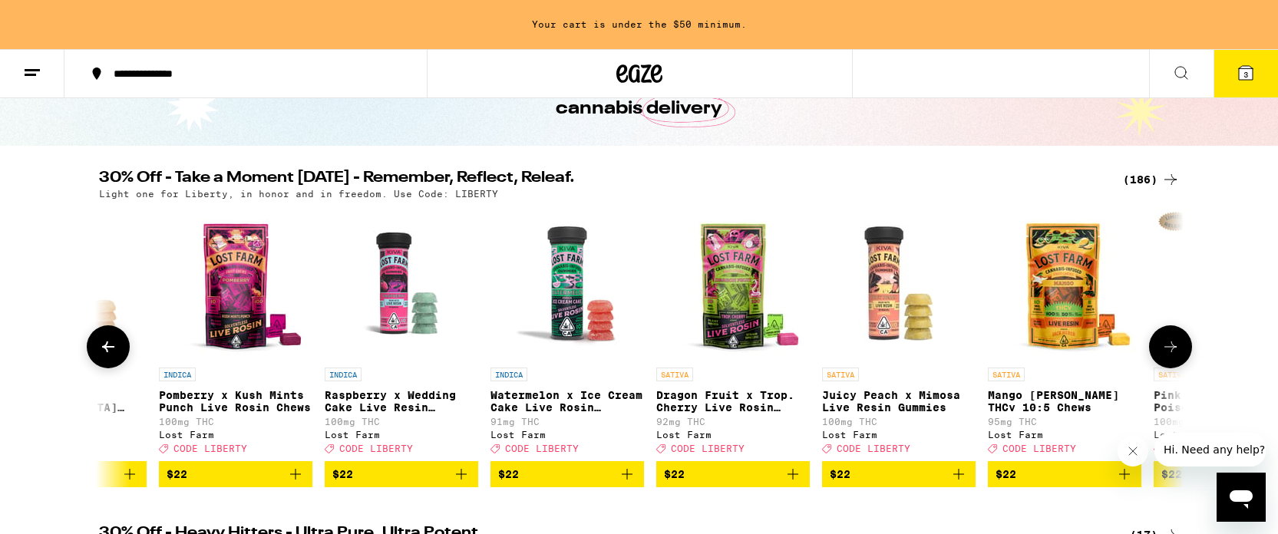
click at [1173, 356] on icon at bounding box center [1170, 347] width 18 height 18
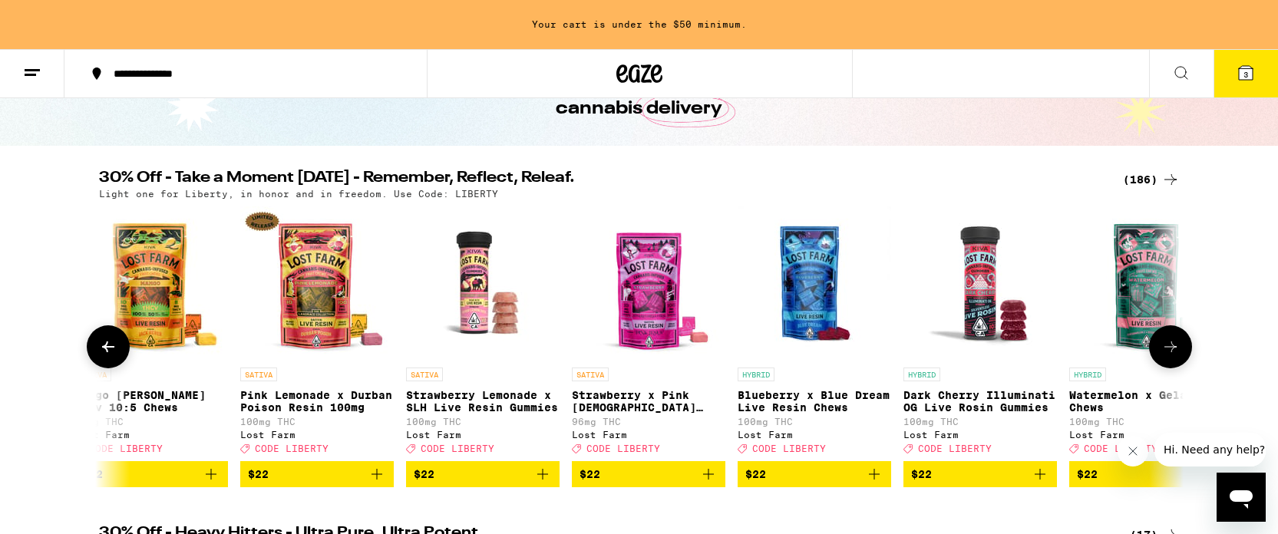
click at [1173, 356] on icon at bounding box center [1170, 347] width 18 height 18
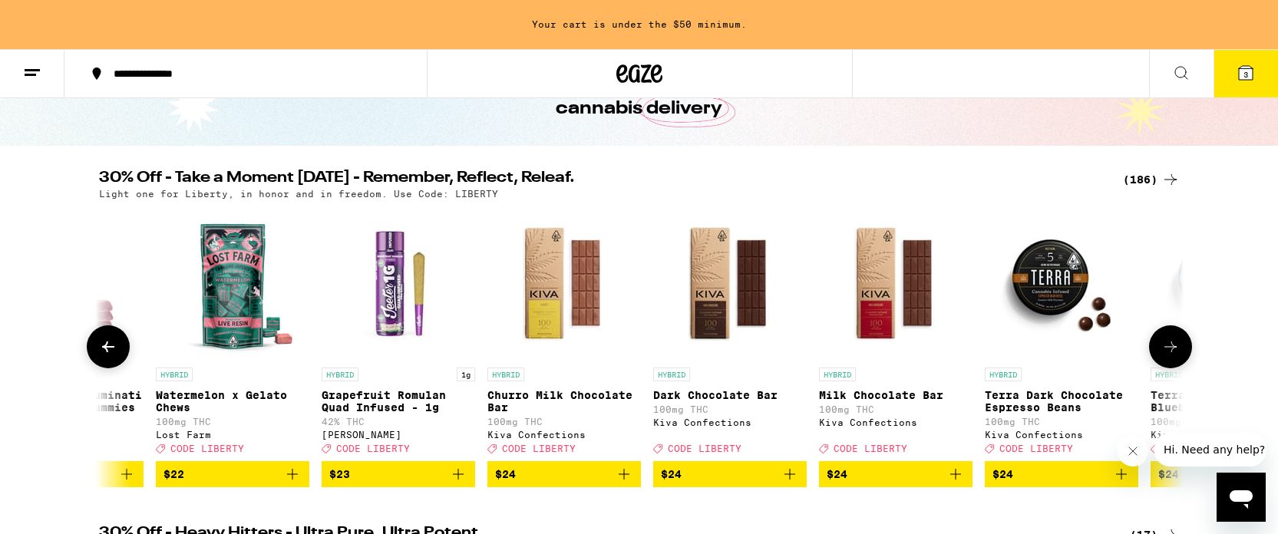
click at [1173, 356] on icon at bounding box center [1170, 347] width 18 height 18
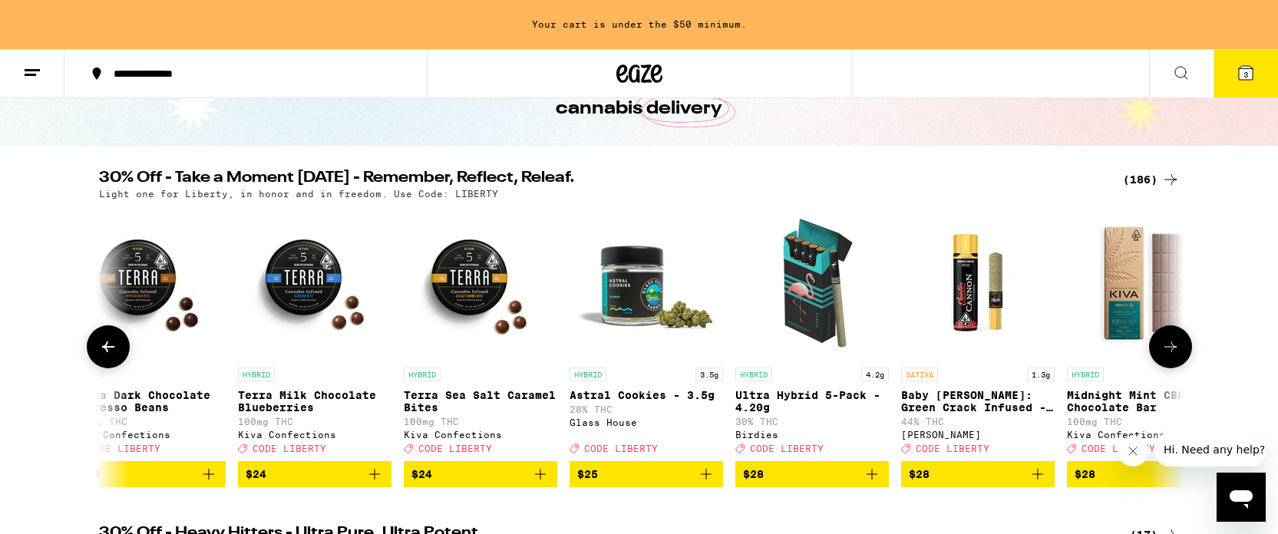
scroll to position [0, 16441]
click at [868, 481] on icon "Add to bag" at bounding box center [871, 474] width 18 height 18
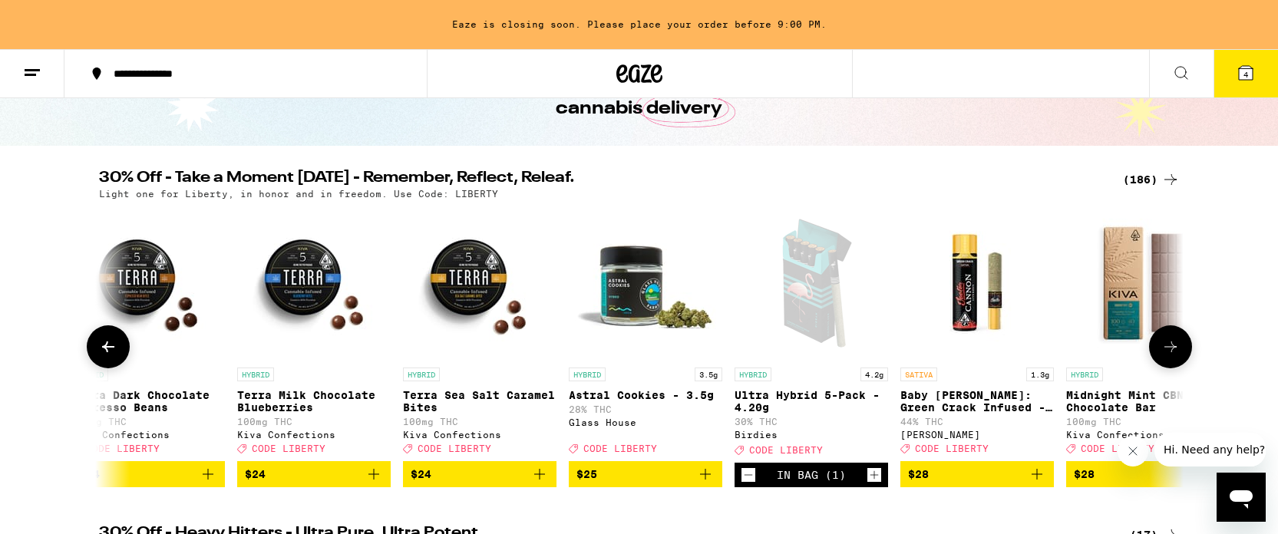
click at [1042, 484] on icon "Add to bag" at bounding box center [1037, 474] width 18 height 18
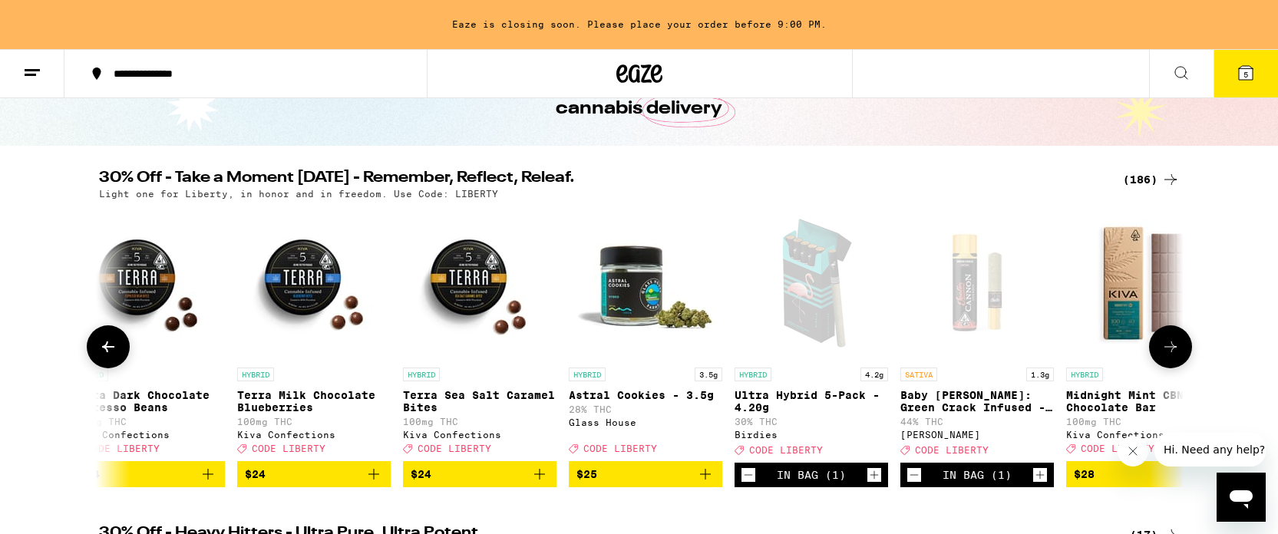
click at [1170, 351] on icon at bounding box center [1170, 347] width 18 height 18
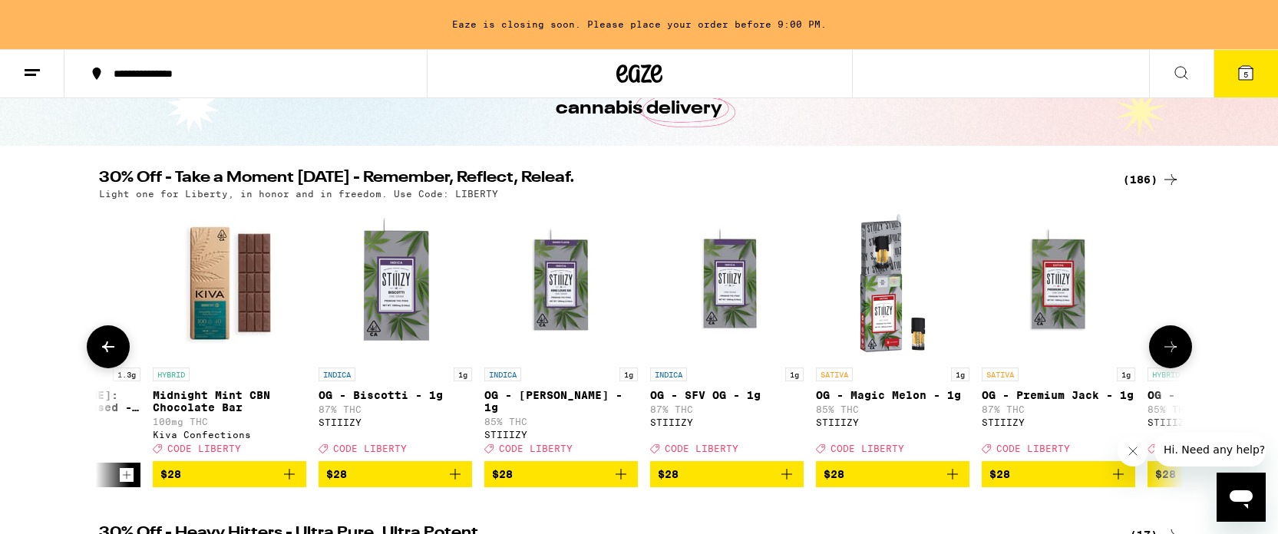
click at [1170, 351] on icon at bounding box center [1170, 347] width 18 height 18
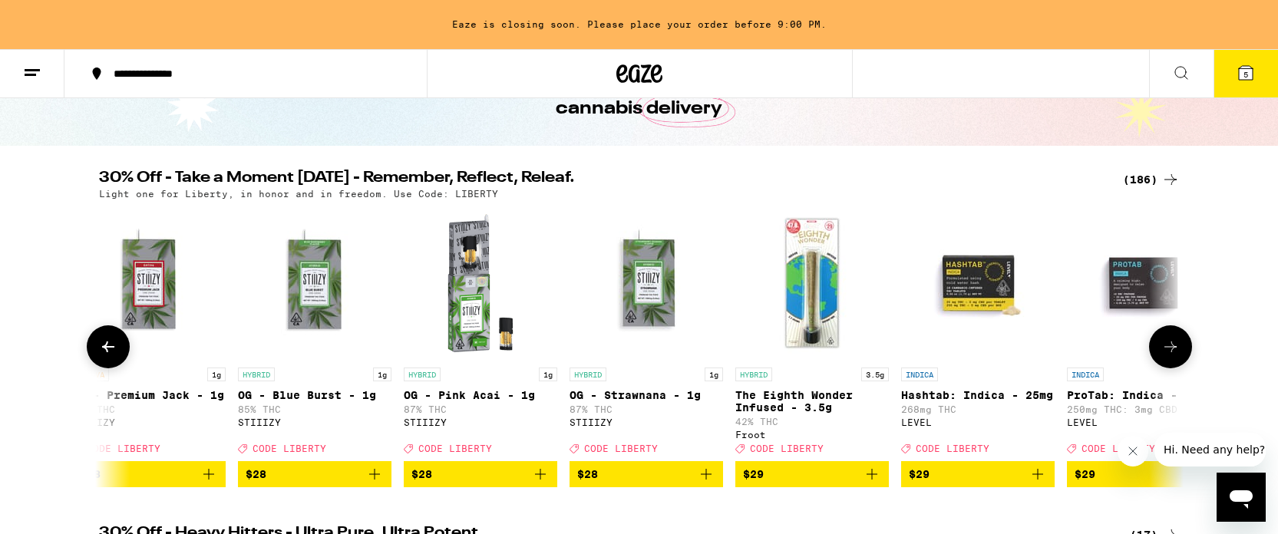
scroll to position [0, 18267]
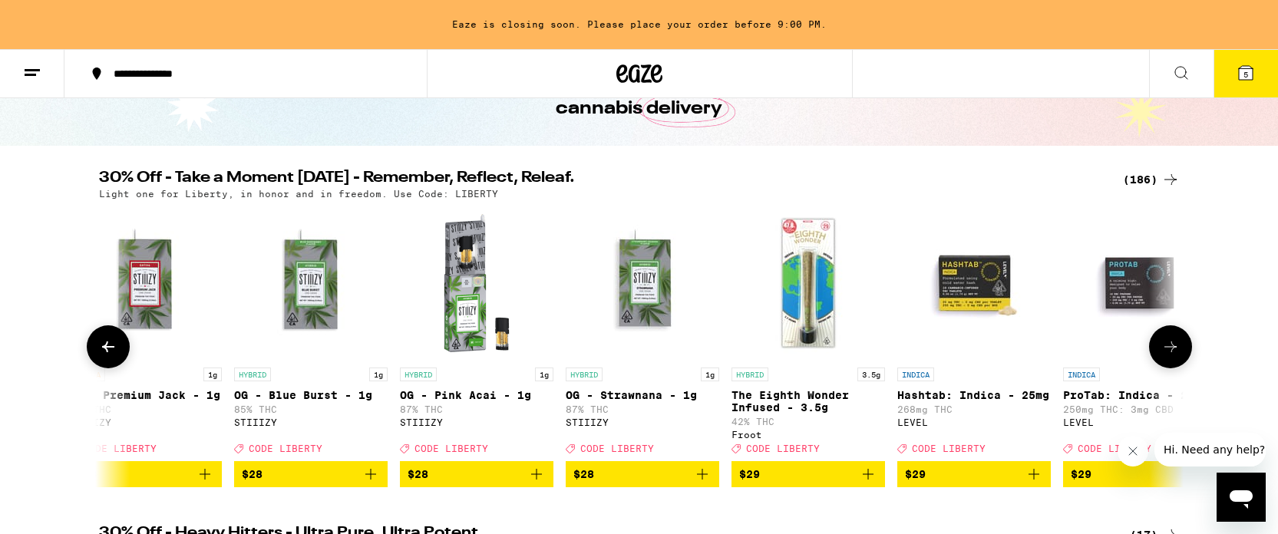
click at [1170, 351] on icon at bounding box center [1170, 347] width 18 height 18
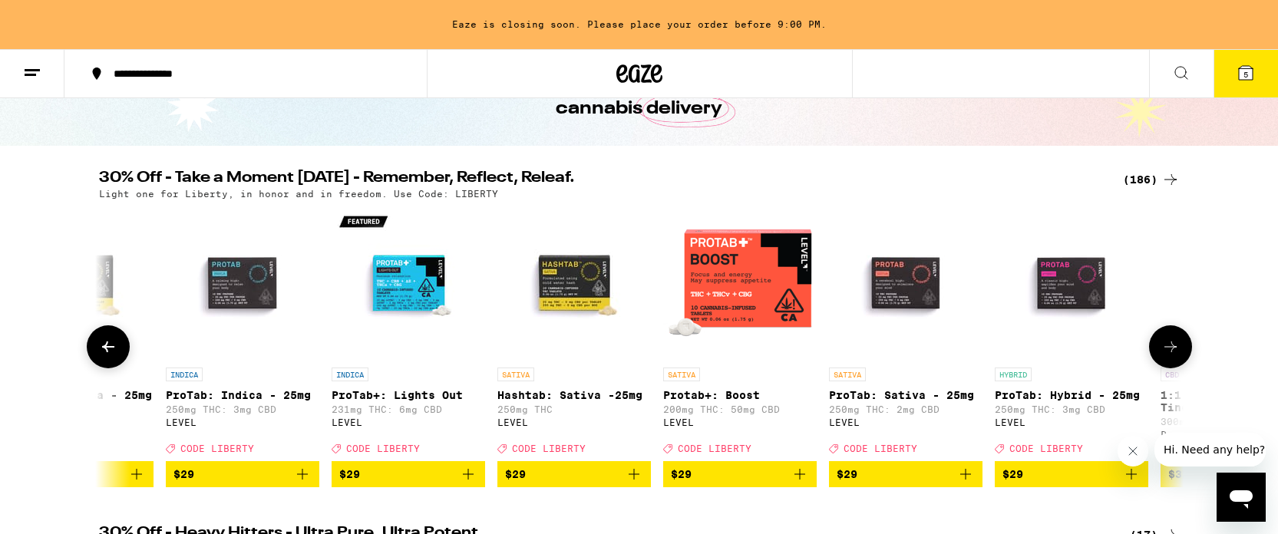
scroll to position [0, 19181]
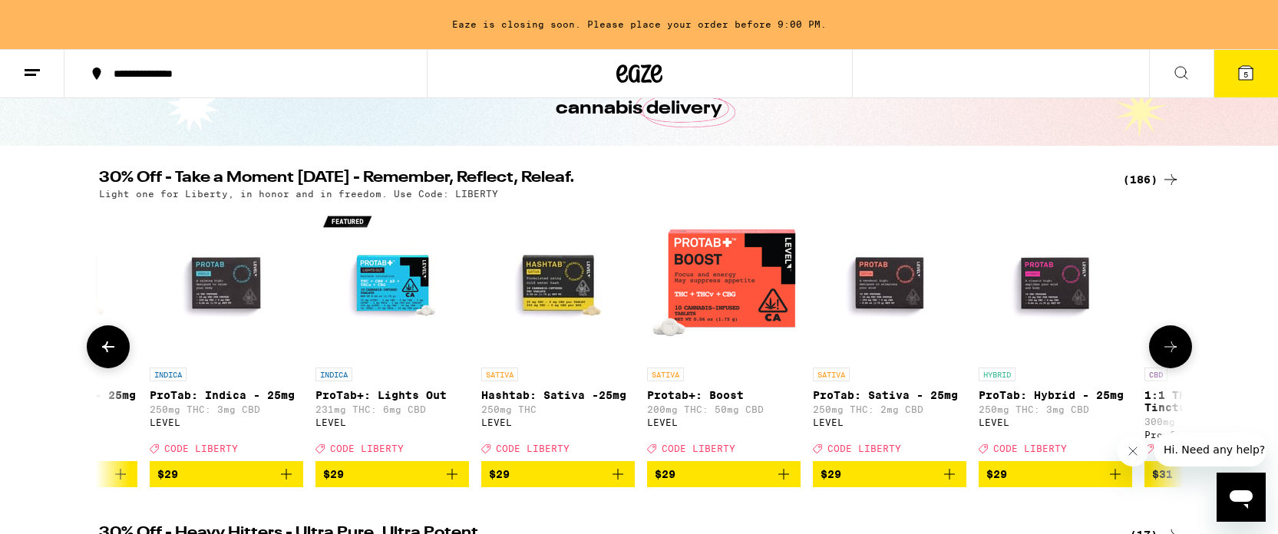
click at [114, 352] on icon at bounding box center [108, 347] width 18 height 18
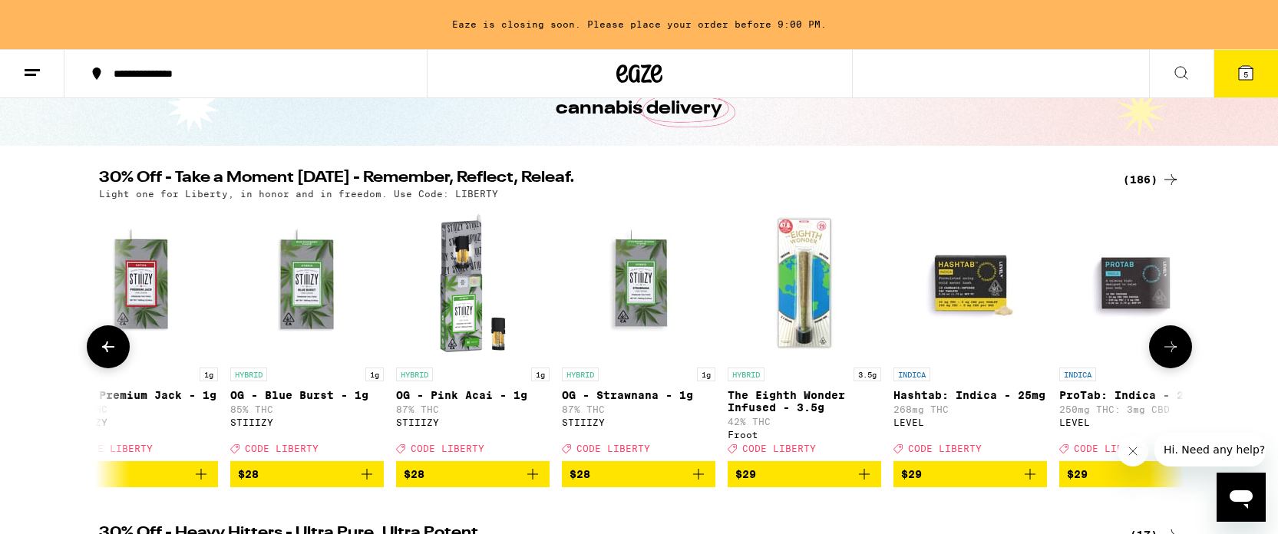
scroll to position [0, 18267]
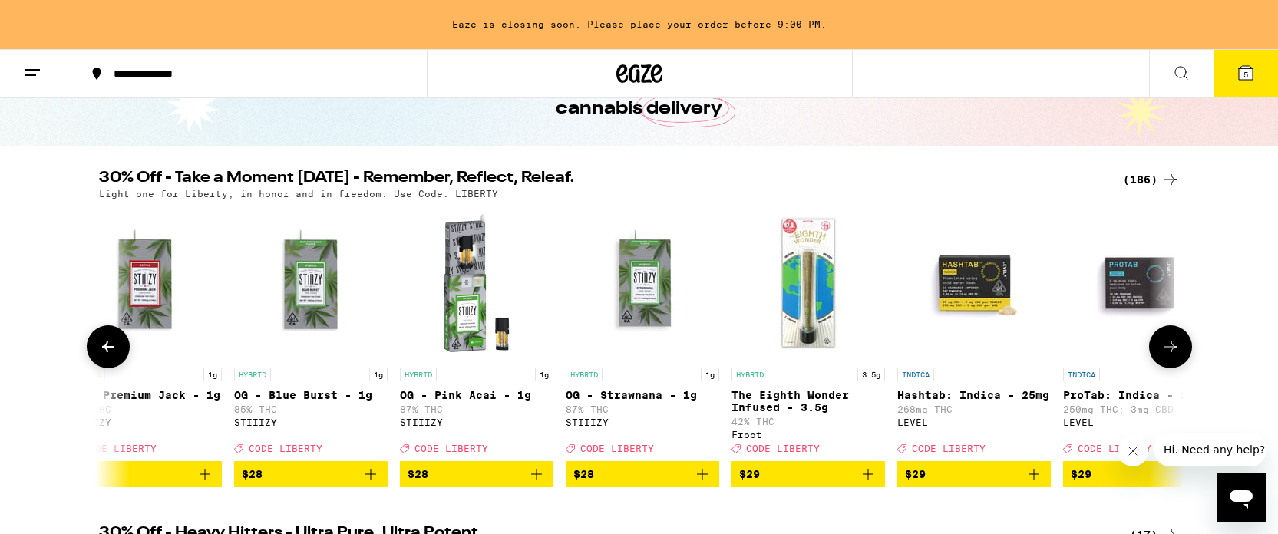
click at [1169, 352] on icon at bounding box center [1170, 347] width 18 height 18
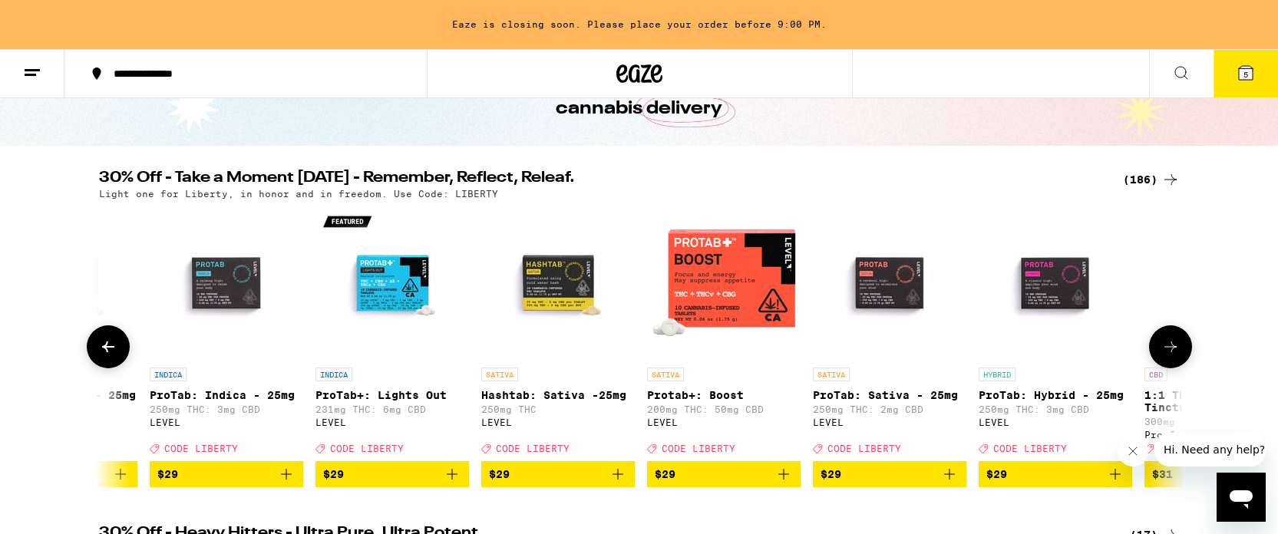
click at [1169, 352] on icon at bounding box center [1170, 347] width 18 height 18
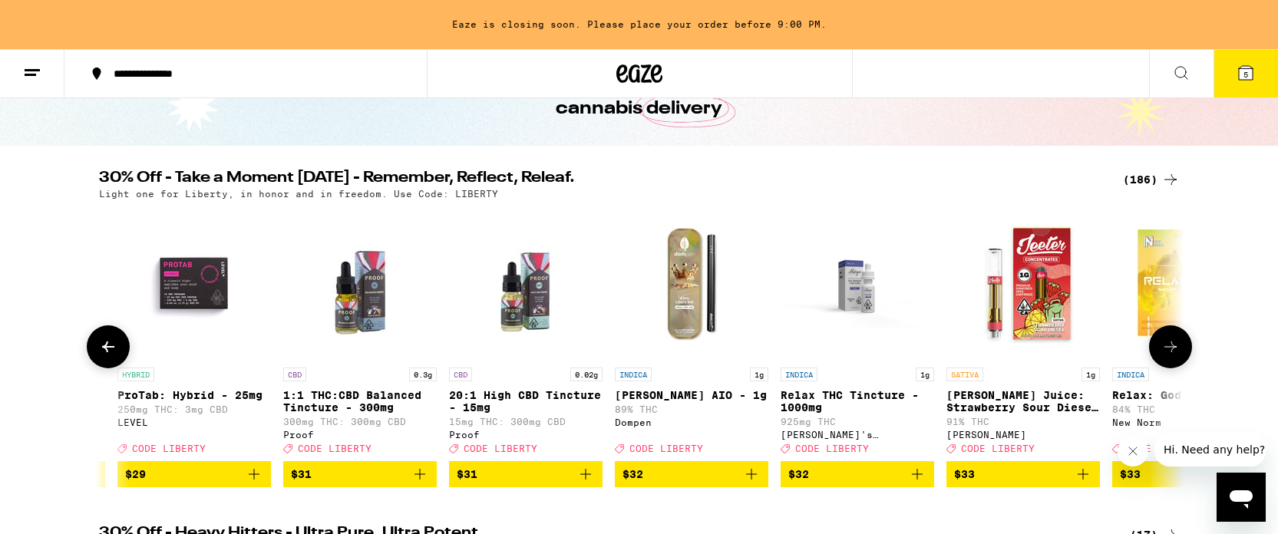
scroll to position [0, 20094]
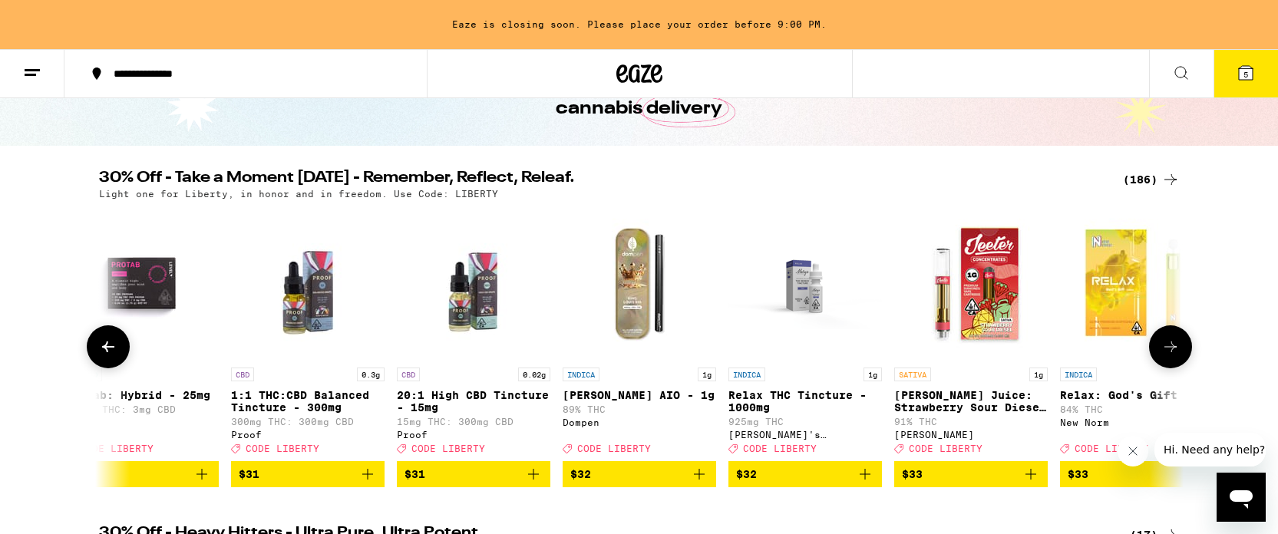
click at [1169, 352] on icon at bounding box center [1170, 347] width 18 height 18
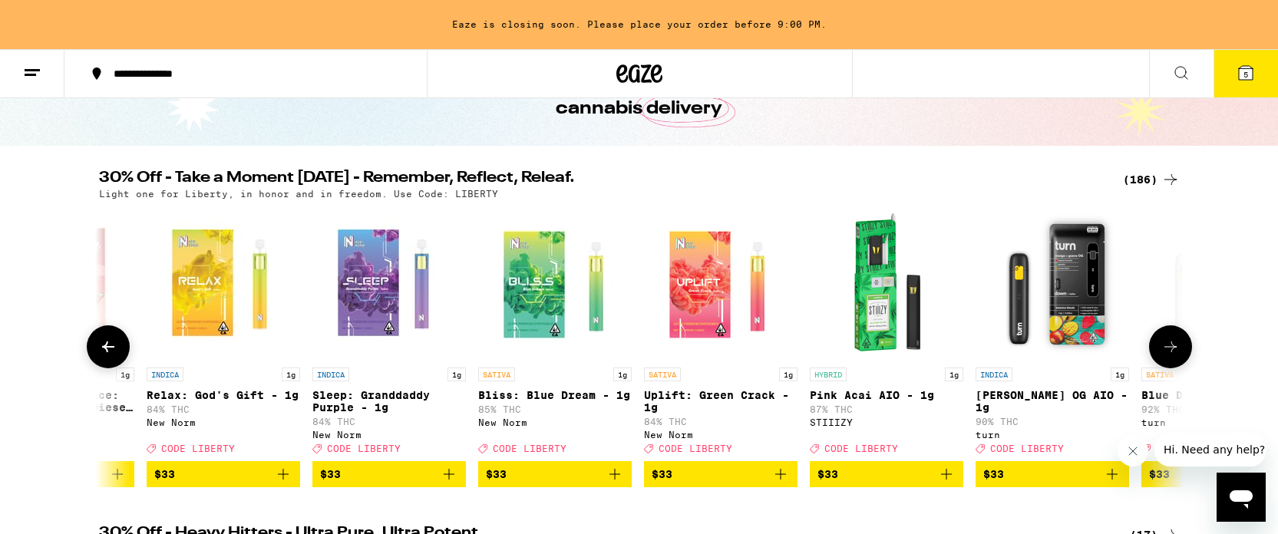
click at [1169, 352] on icon at bounding box center [1170, 347] width 18 height 18
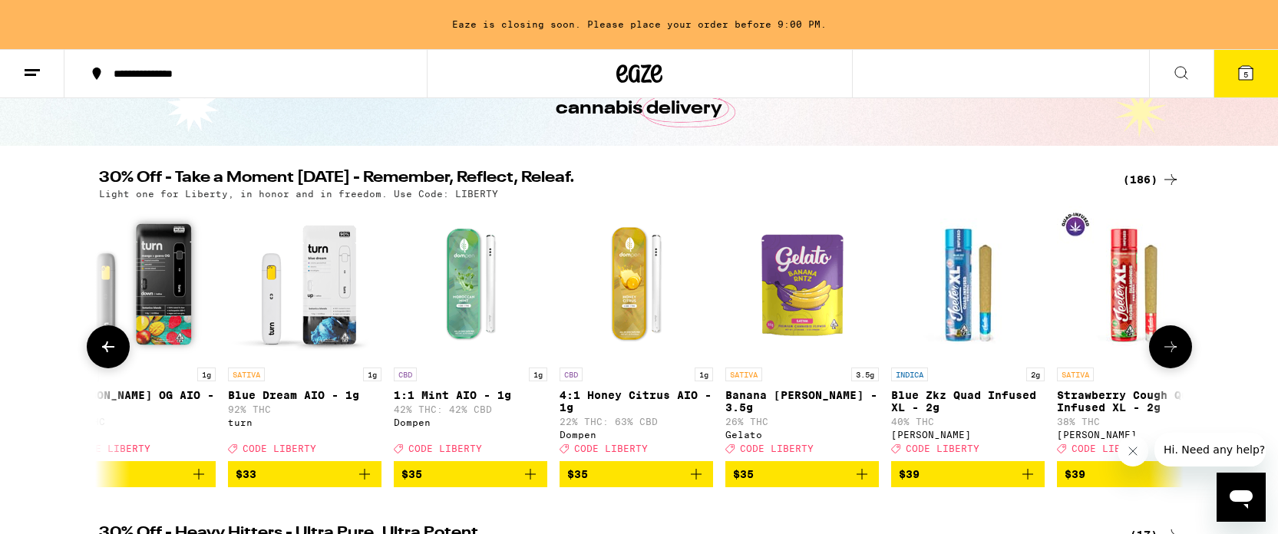
click at [1169, 352] on icon at bounding box center [1170, 347] width 18 height 18
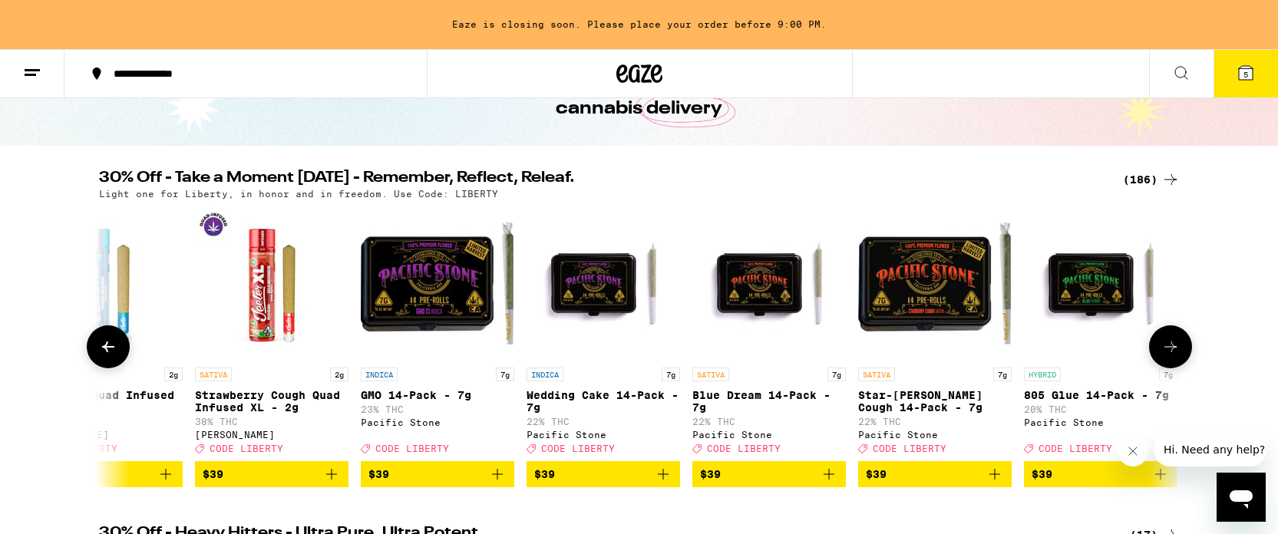
scroll to position [0, 22834]
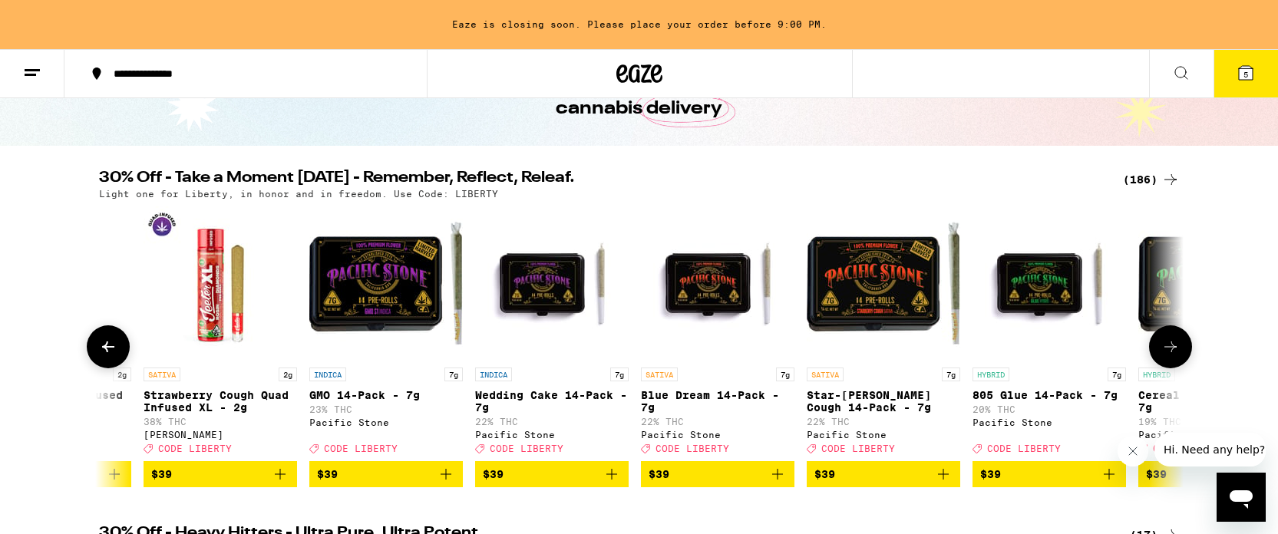
click at [1169, 352] on icon at bounding box center [1170, 347] width 18 height 18
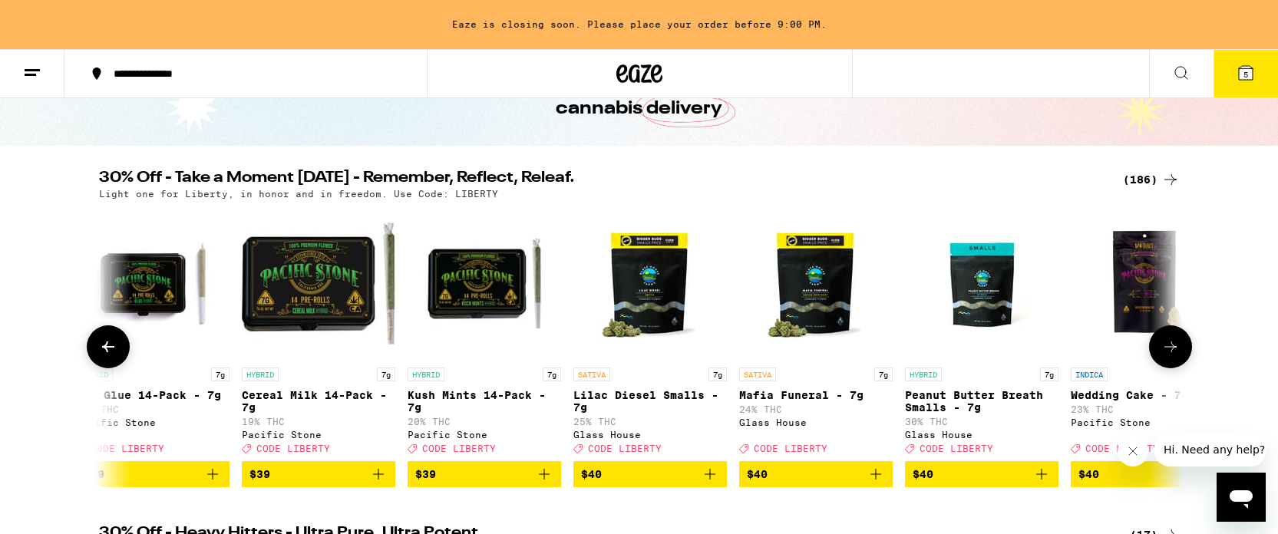
scroll to position [0, 23748]
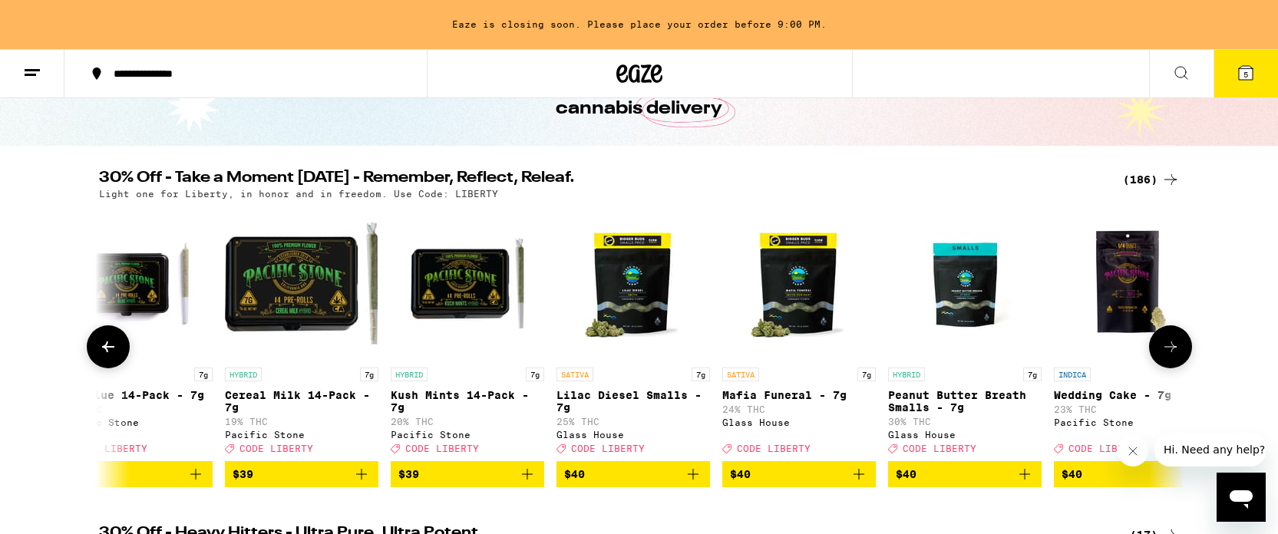
click at [1169, 352] on icon at bounding box center [1170, 347] width 18 height 18
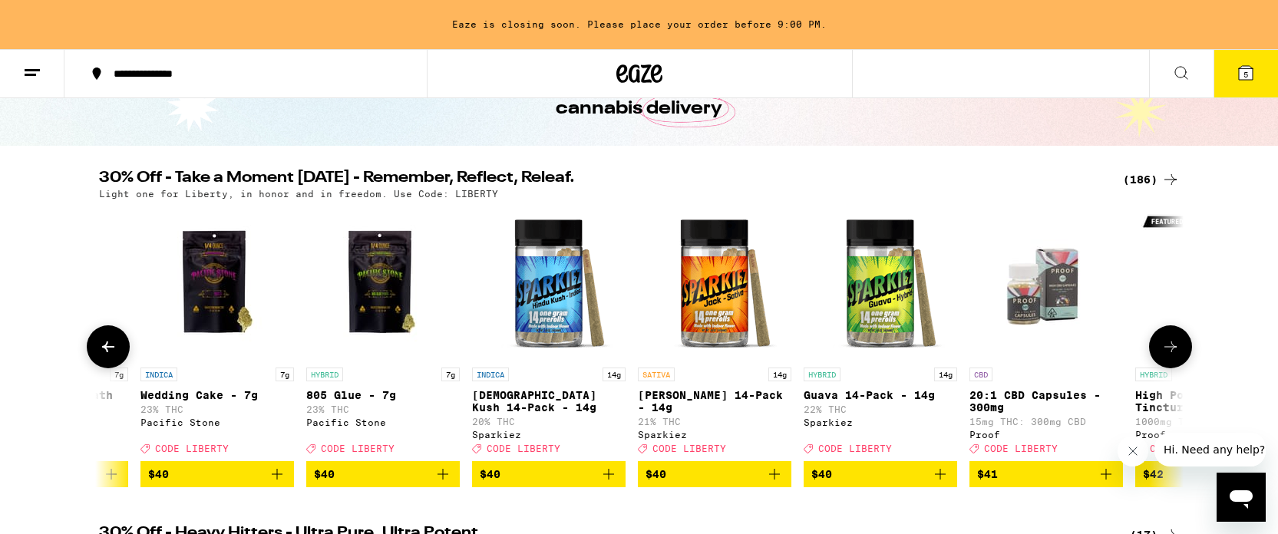
click at [1169, 352] on icon at bounding box center [1170, 347] width 18 height 18
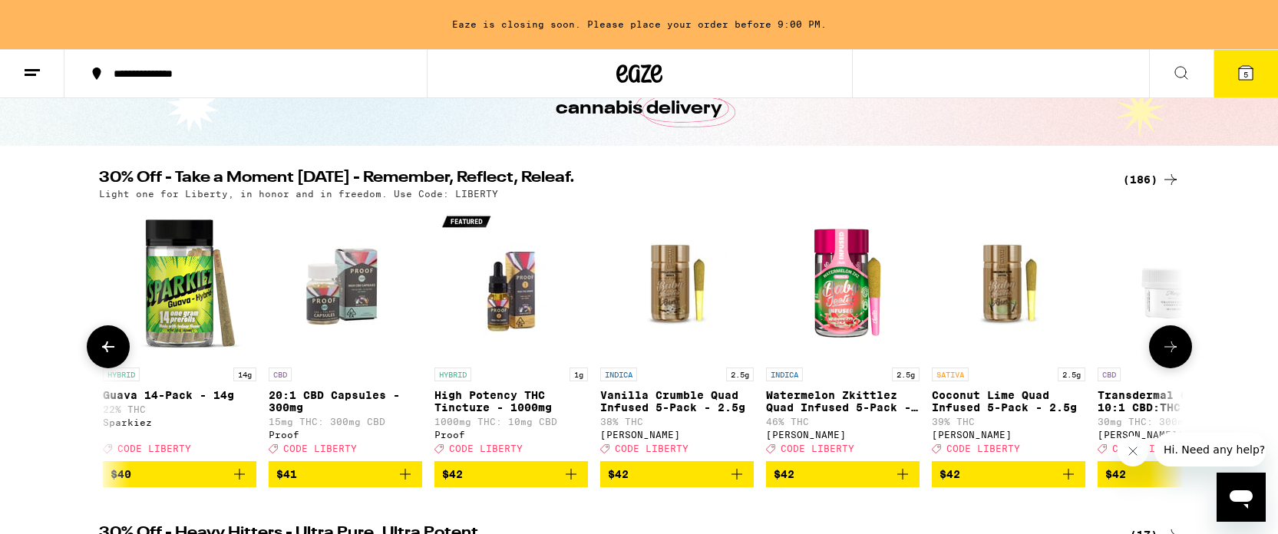
scroll to position [0, 25574]
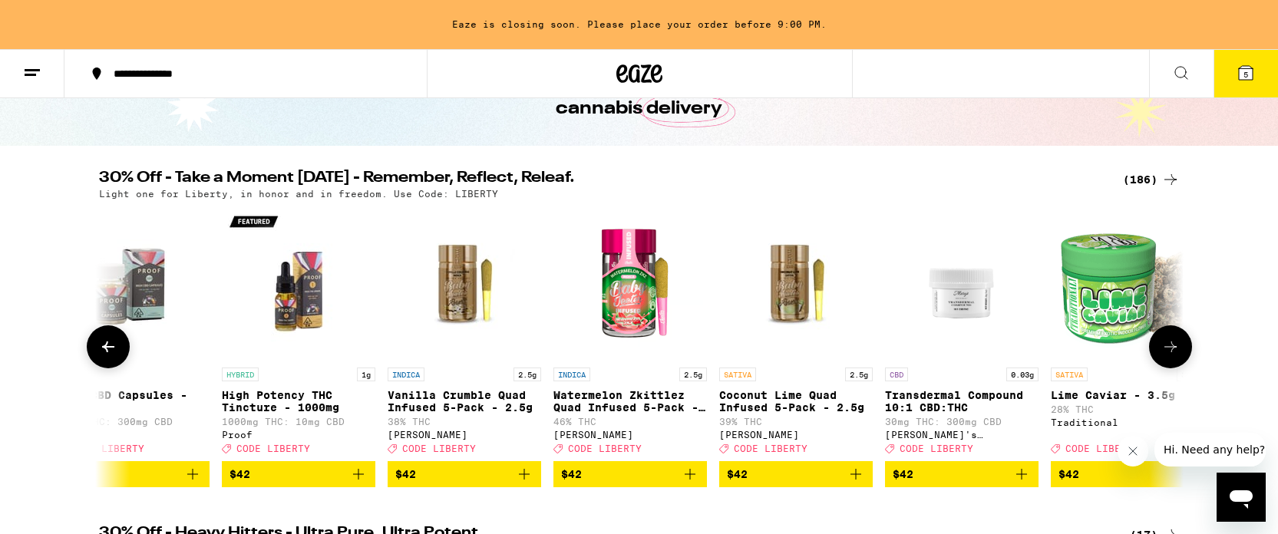
click at [1169, 352] on icon at bounding box center [1170, 347] width 18 height 18
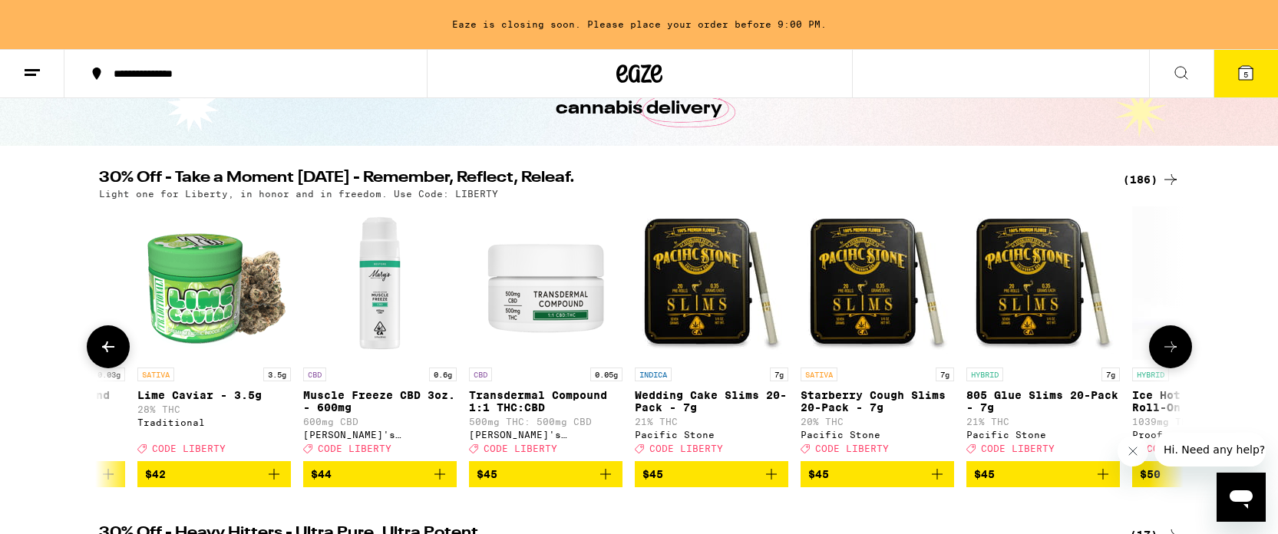
click at [1169, 352] on icon at bounding box center [1170, 347] width 18 height 18
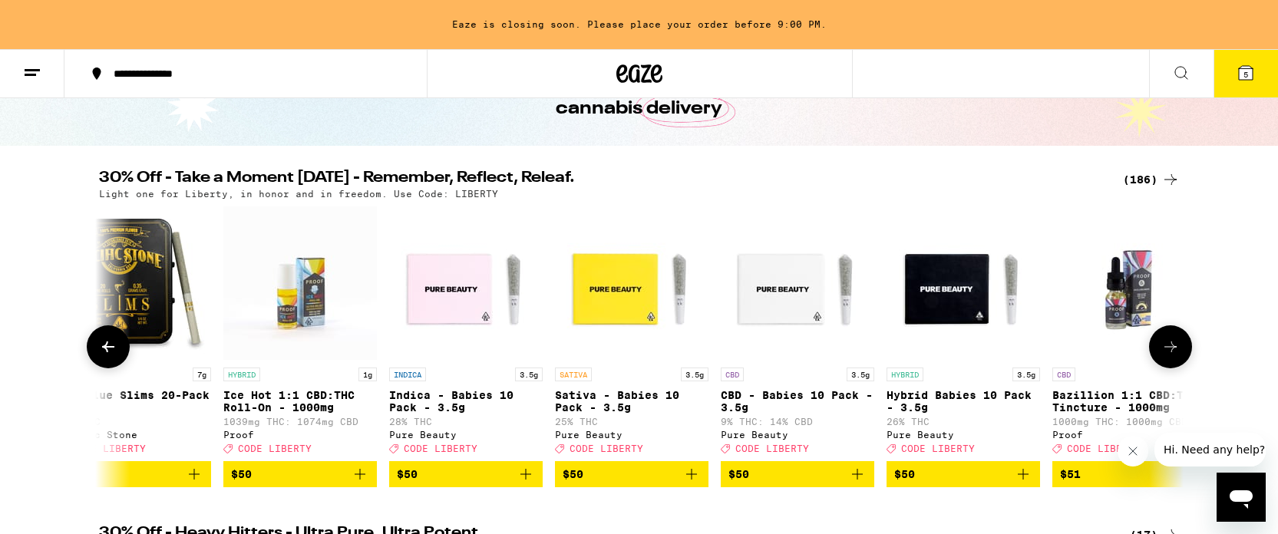
scroll to position [0, 27401]
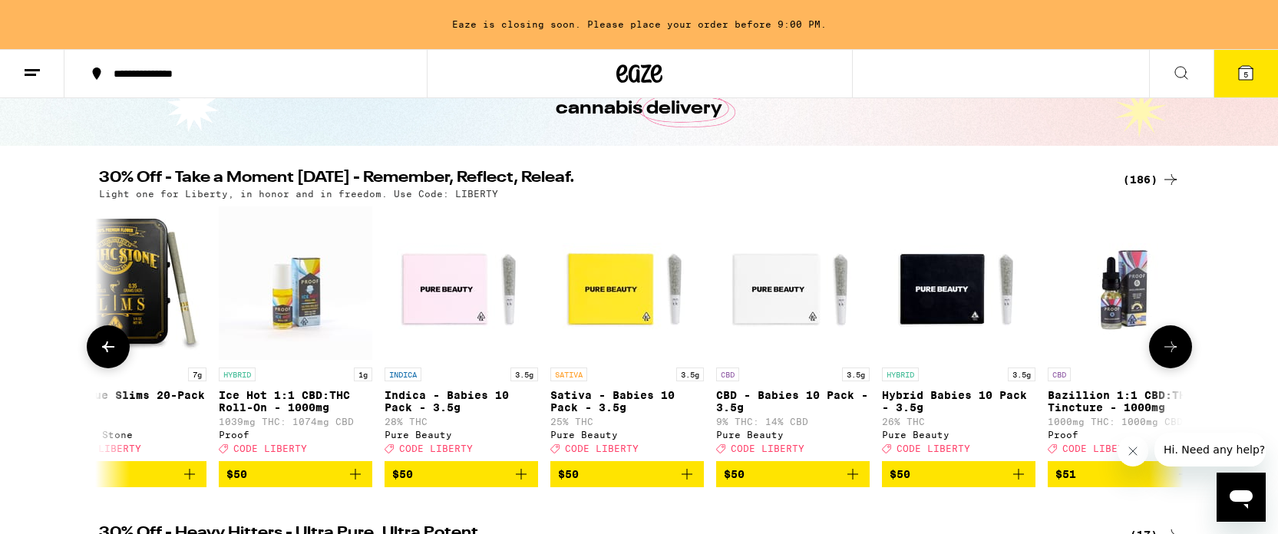
click at [1169, 352] on icon at bounding box center [1170, 347] width 18 height 18
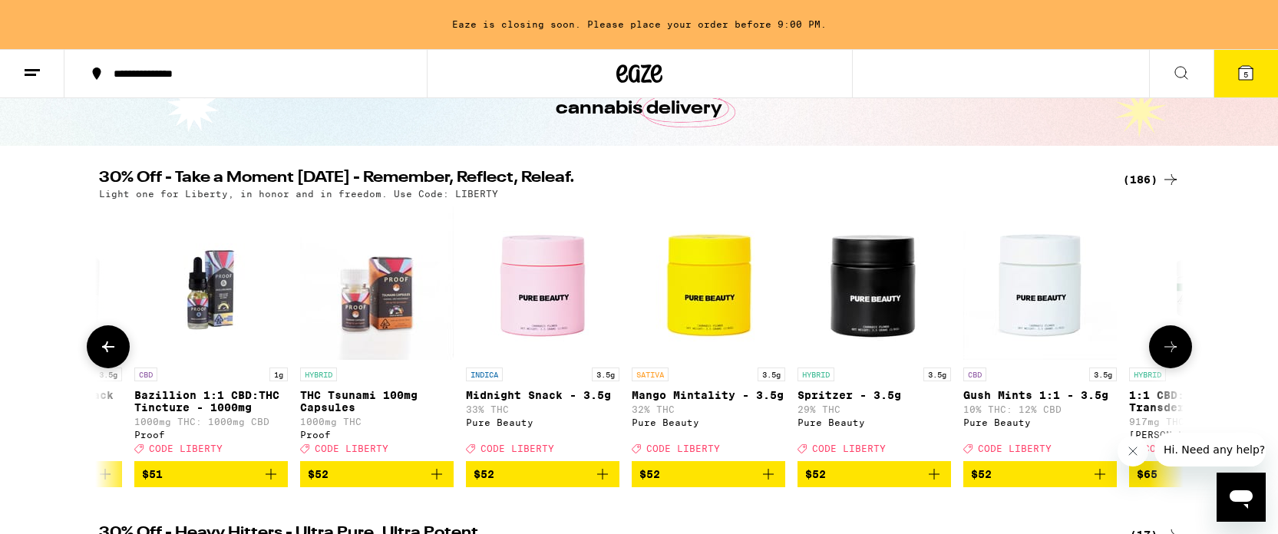
click at [1169, 352] on icon at bounding box center [1170, 347] width 18 height 18
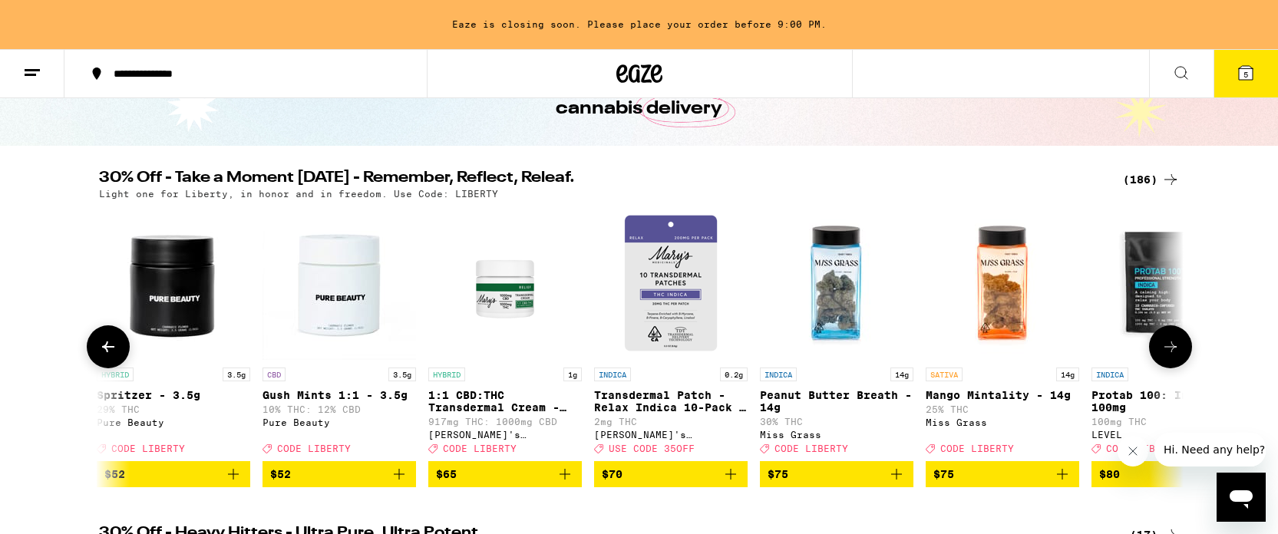
scroll to position [0, 29228]
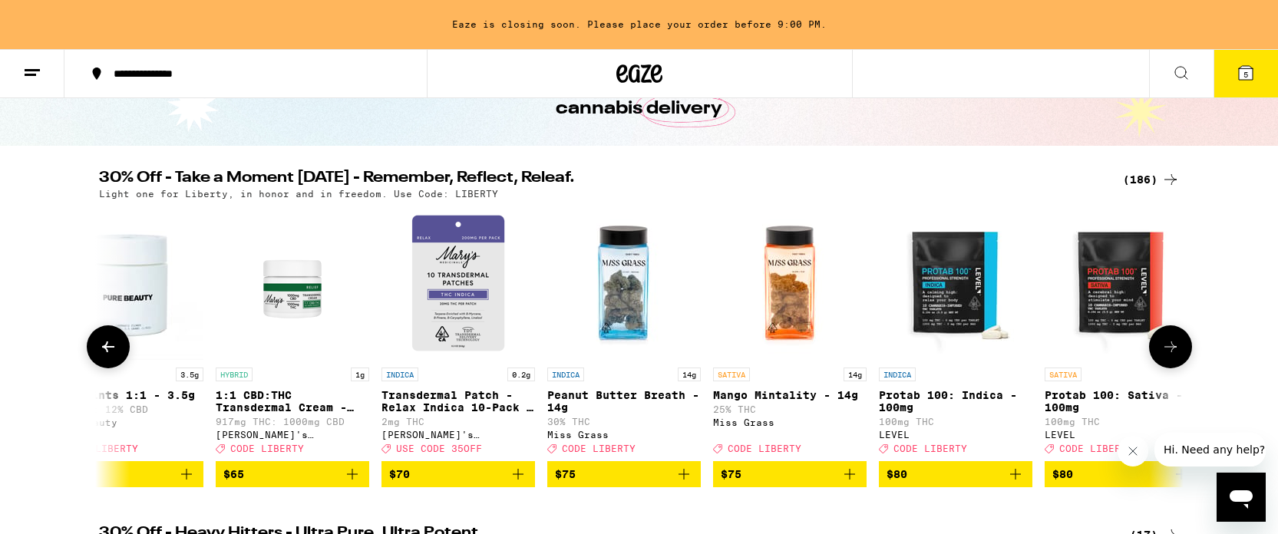
click at [1169, 352] on icon at bounding box center [1170, 347] width 18 height 18
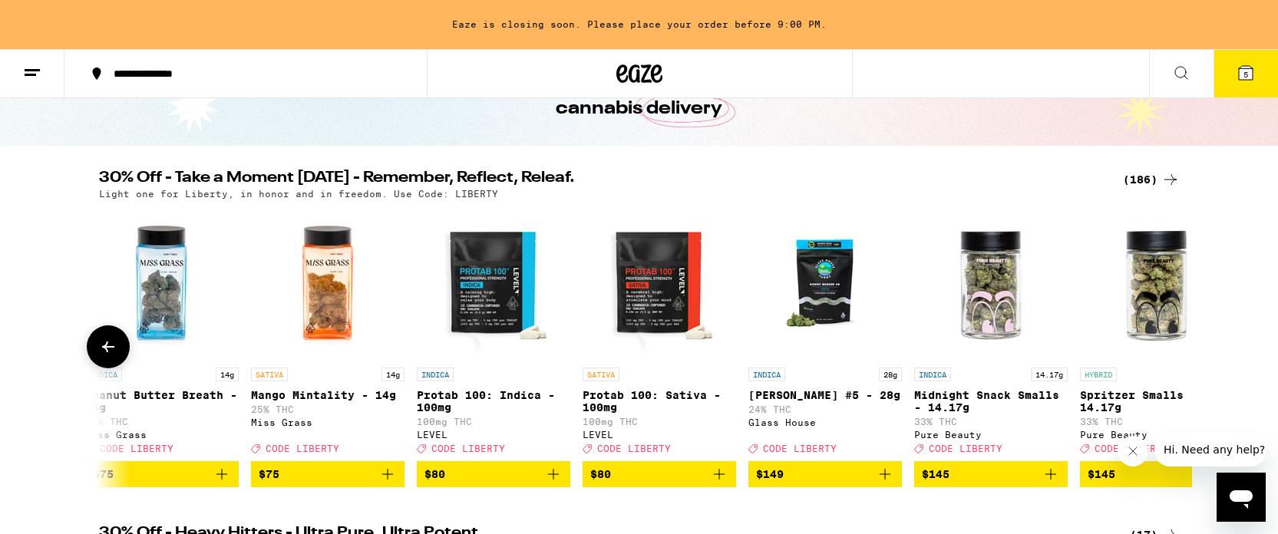
scroll to position [0, 29756]
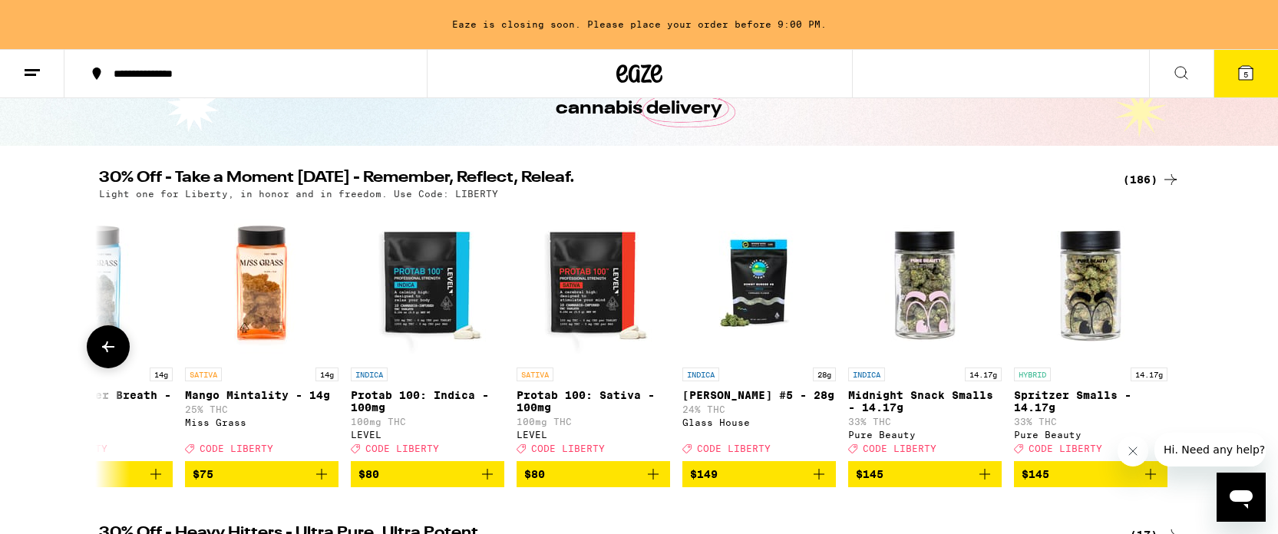
click at [110, 351] on icon at bounding box center [108, 347] width 18 height 18
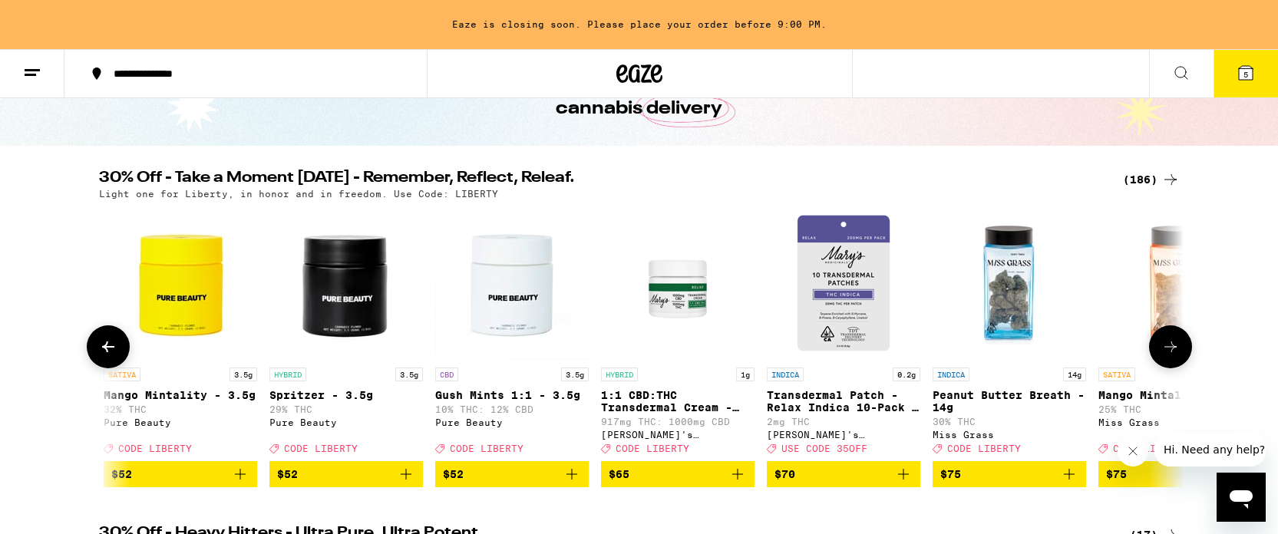
click at [110, 351] on icon at bounding box center [108, 347] width 18 height 18
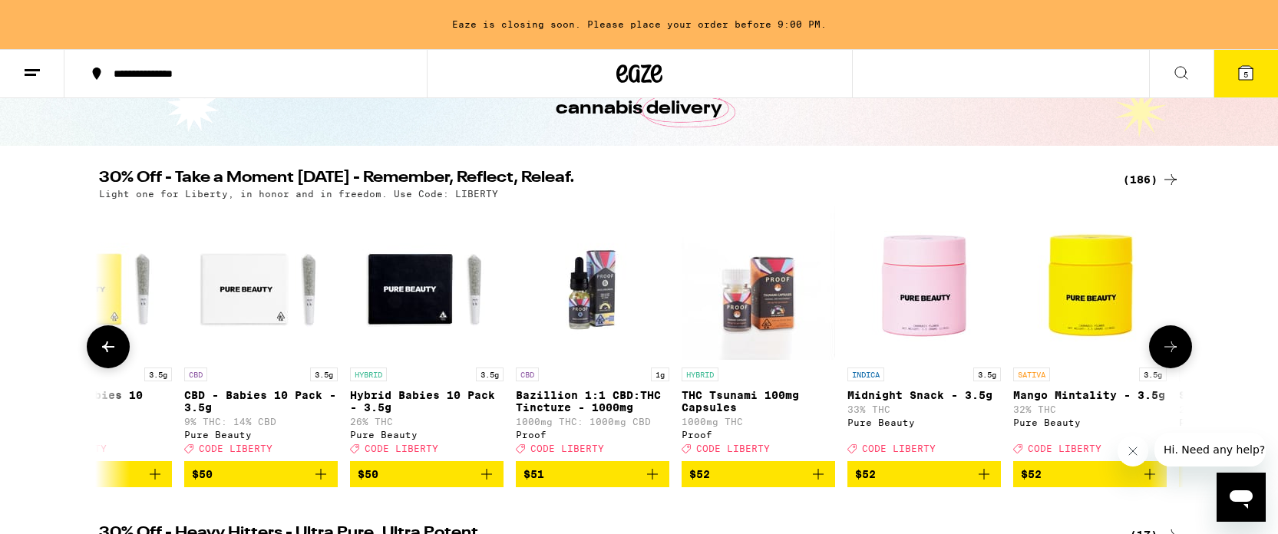
scroll to position [0, 27929]
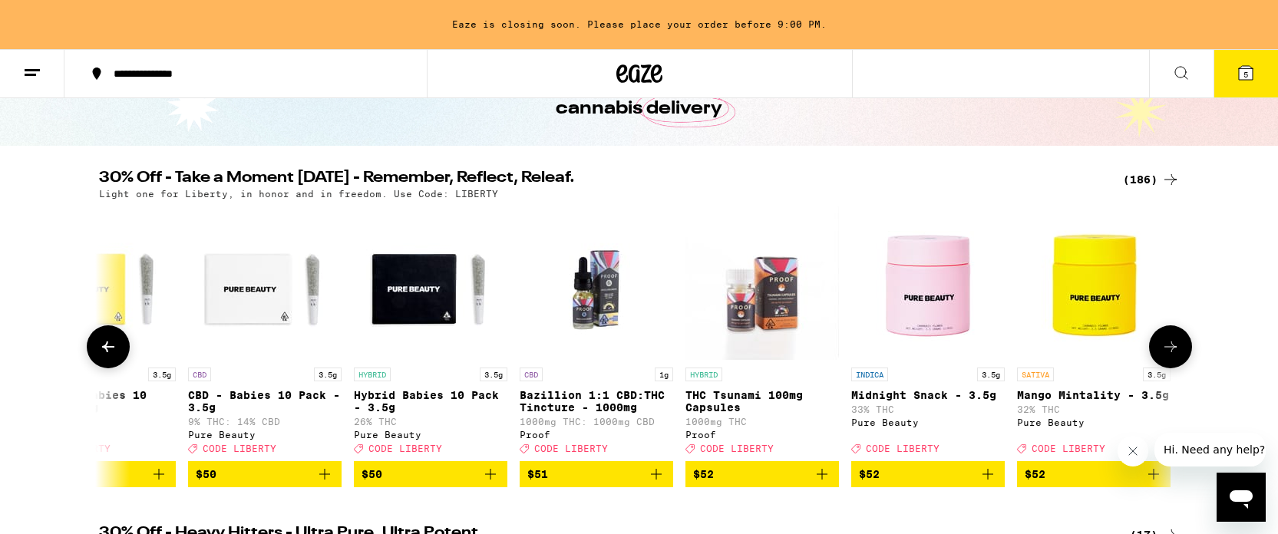
click at [108, 348] on icon at bounding box center [108, 347] width 18 height 18
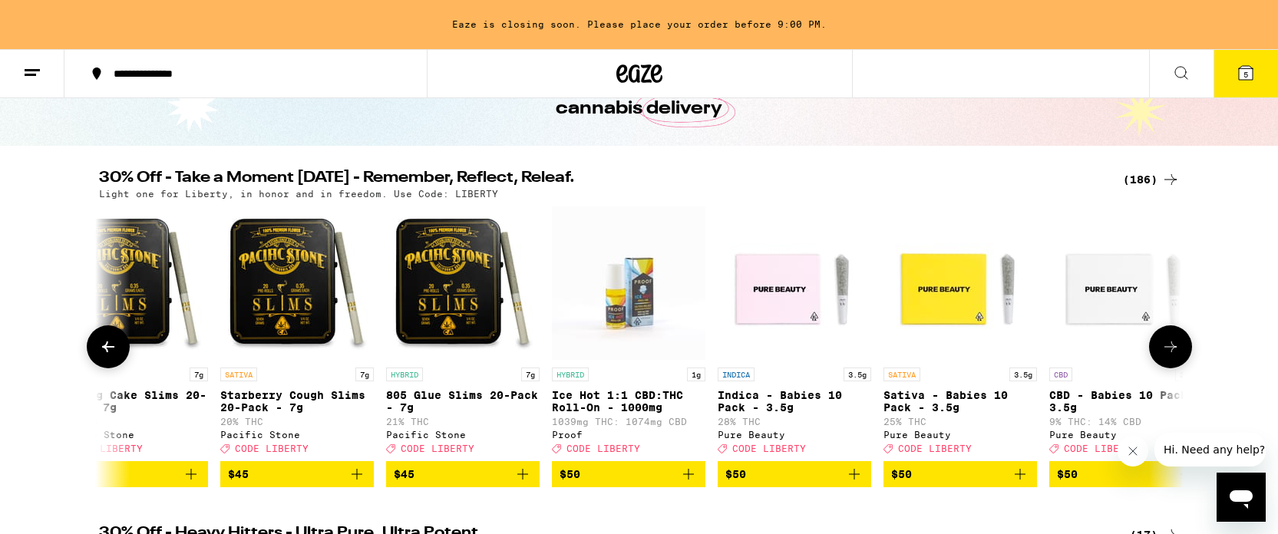
scroll to position [0, 27016]
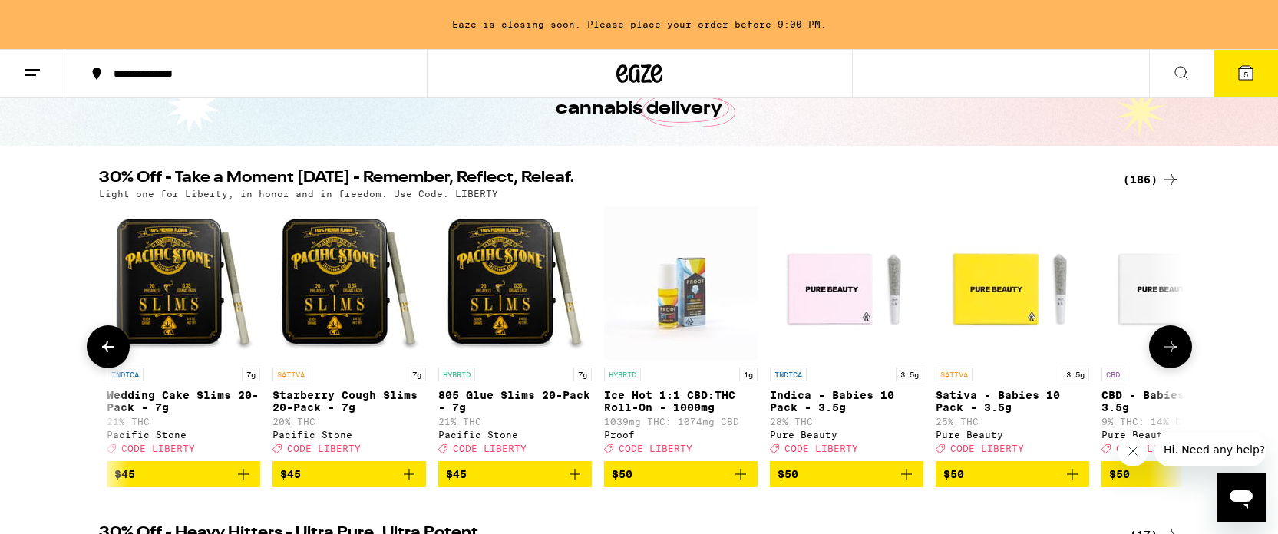
click at [1068, 482] on icon "Add to bag" at bounding box center [1072, 474] width 18 height 18
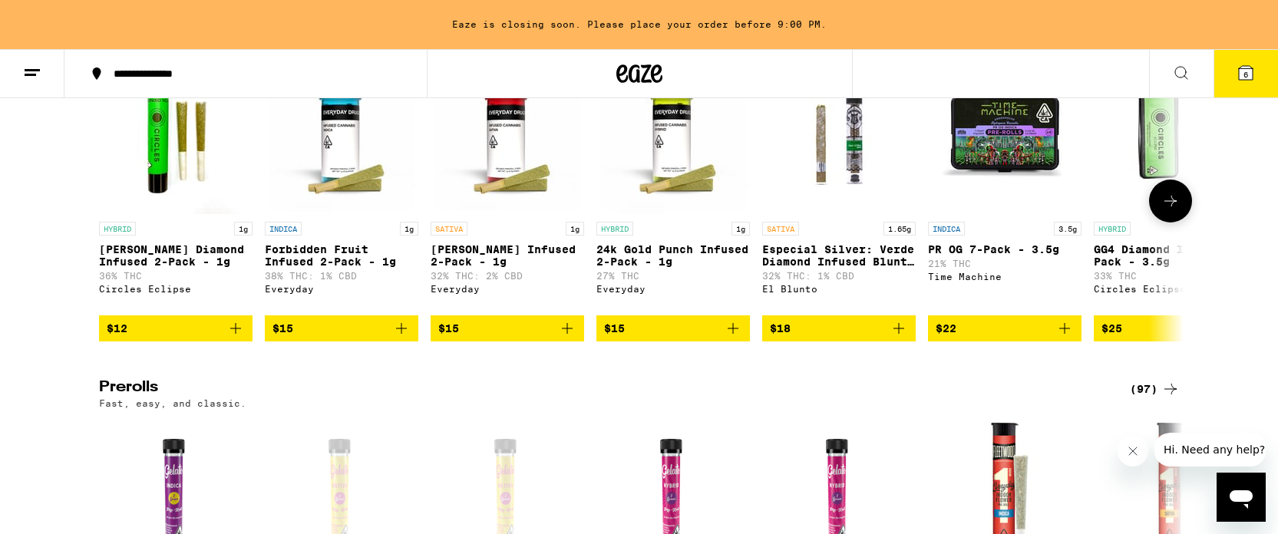
scroll to position [4599, 0]
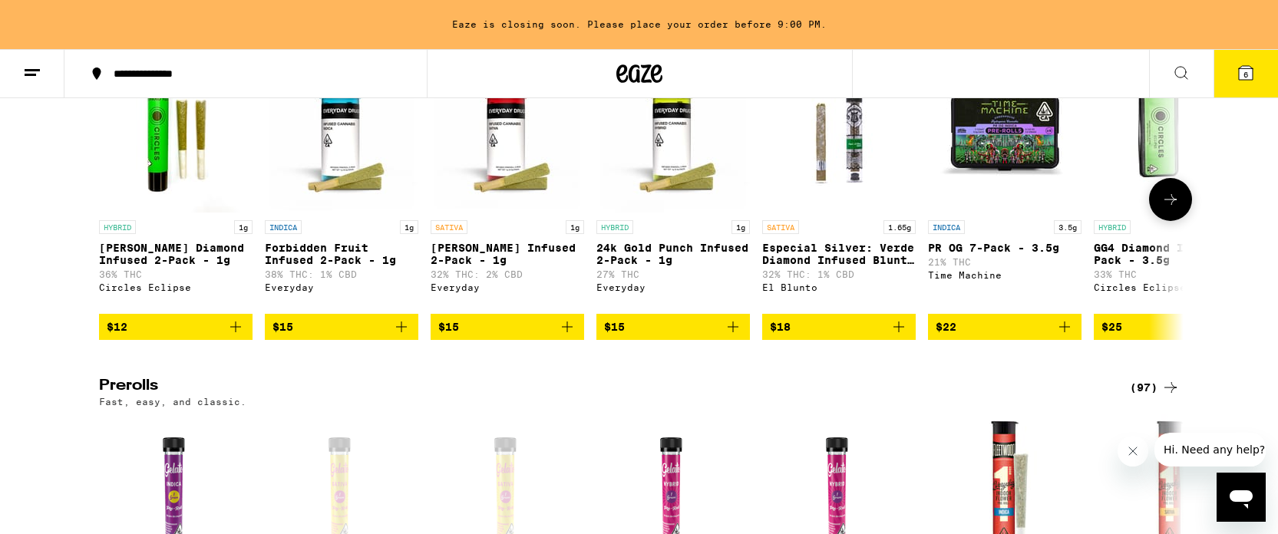
click at [1175, 209] on icon at bounding box center [1170, 199] width 18 height 18
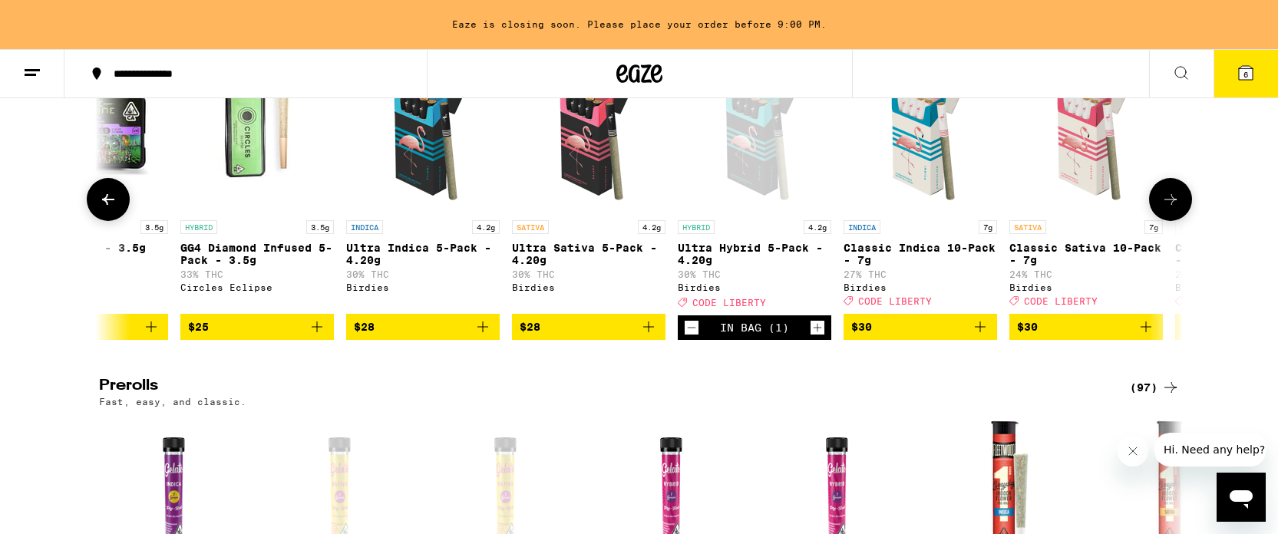
click at [1175, 209] on icon at bounding box center [1170, 199] width 18 height 18
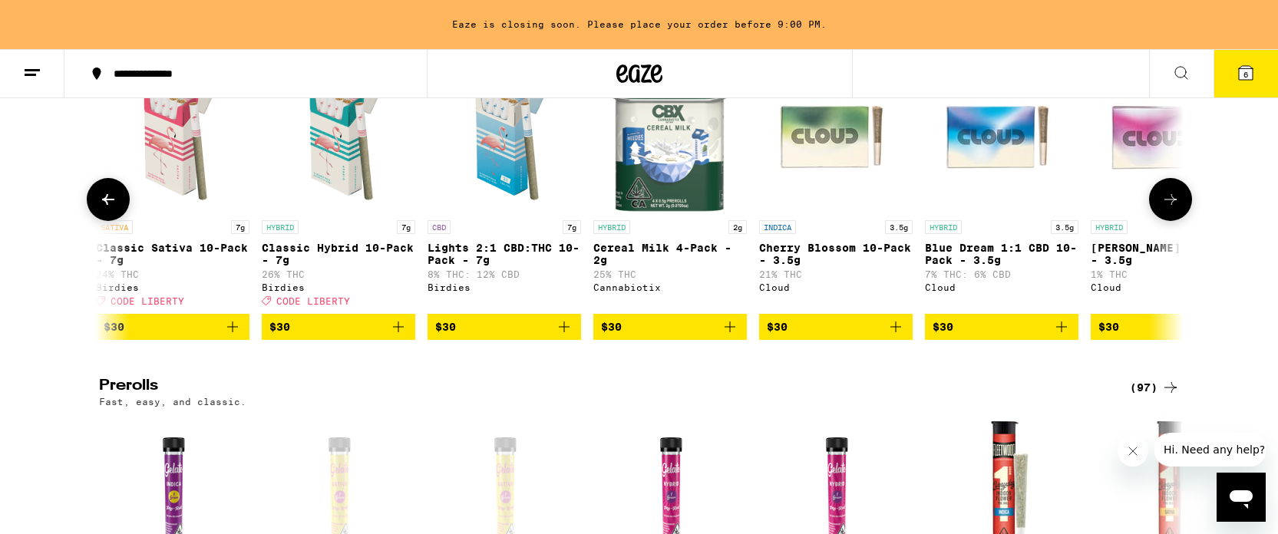
click at [1175, 209] on icon at bounding box center [1170, 199] width 18 height 18
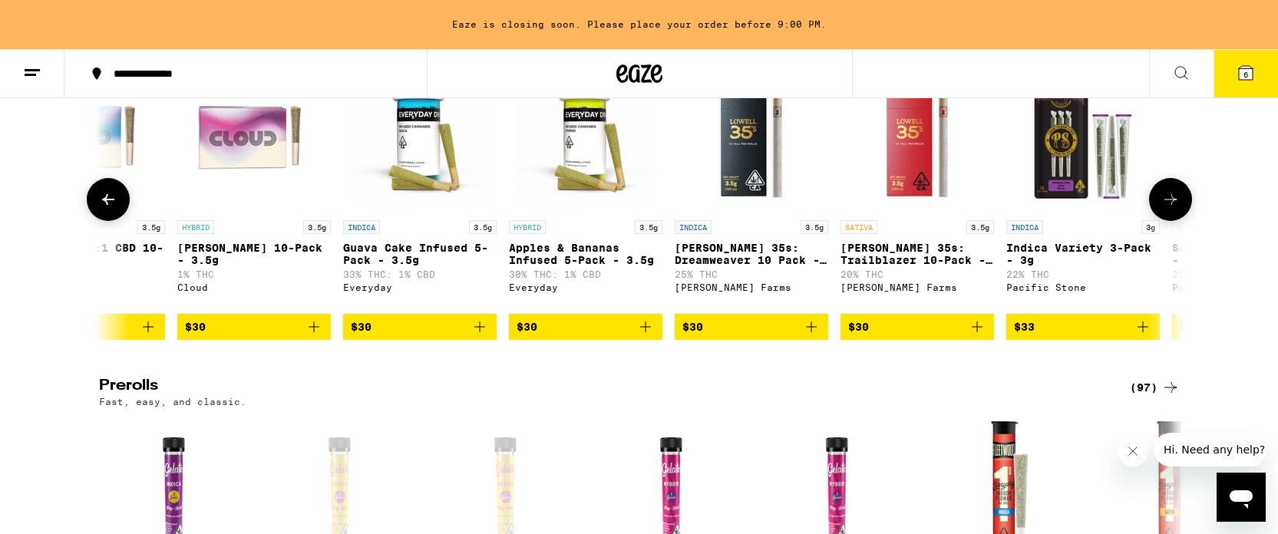
click at [1175, 209] on icon at bounding box center [1170, 199] width 18 height 18
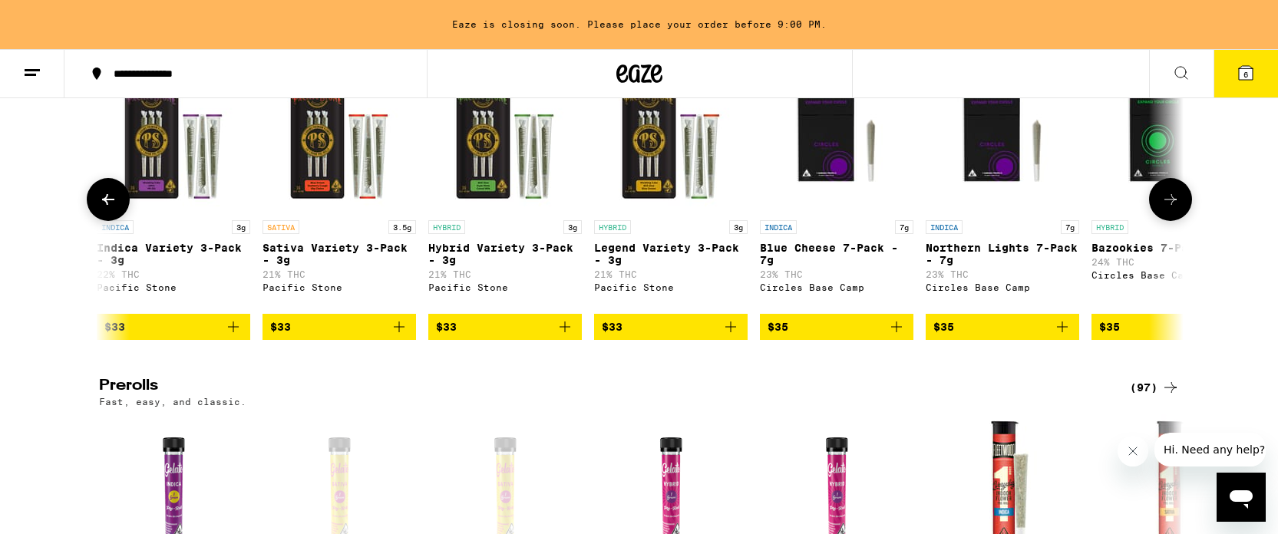
scroll to position [0, 3653]
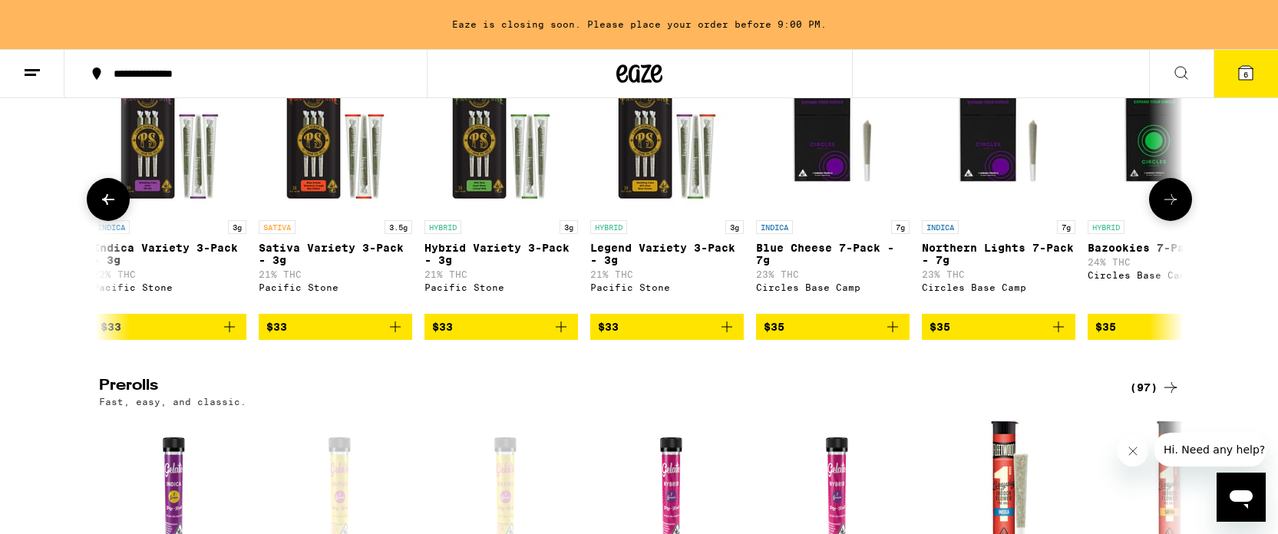
click at [104, 209] on icon at bounding box center [108, 199] width 18 height 18
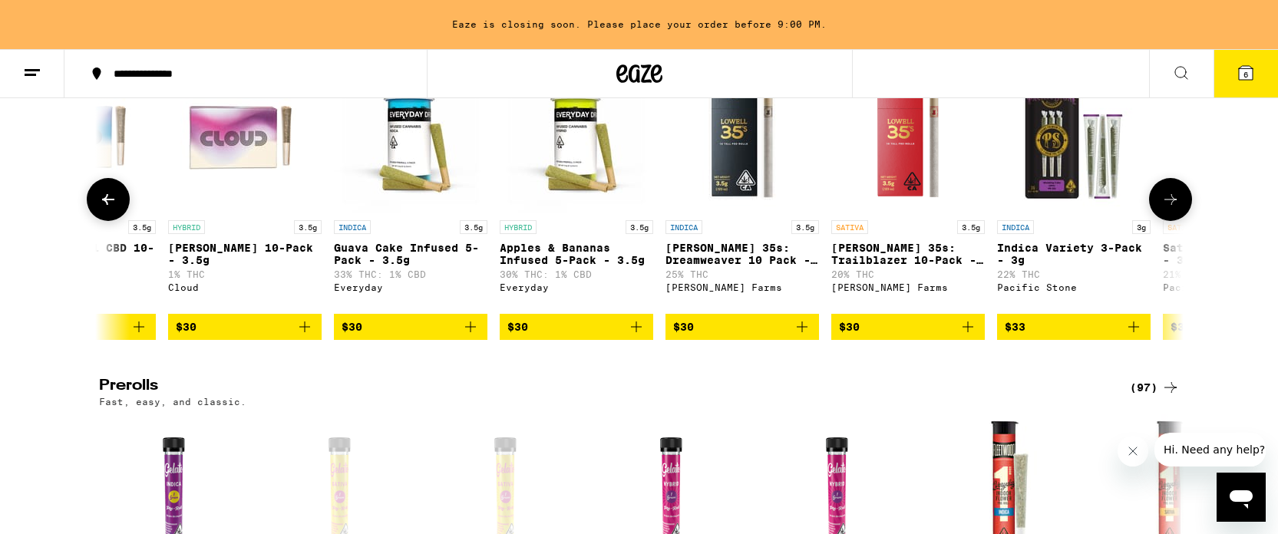
scroll to position [0, 2740]
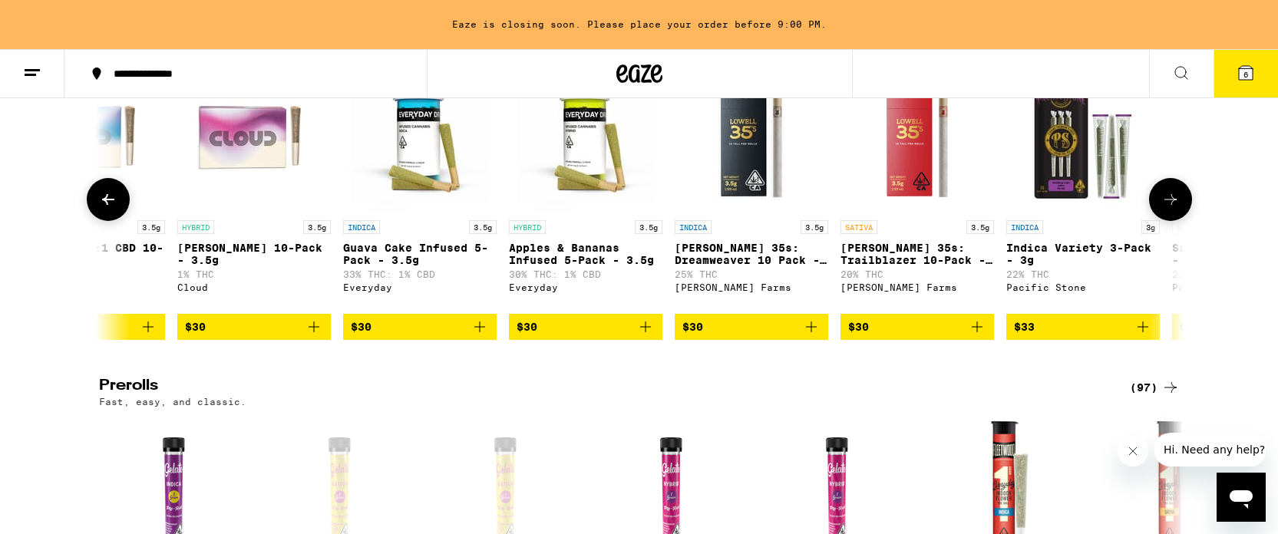
click at [1172, 209] on icon at bounding box center [1170, 199] width 18 height 18
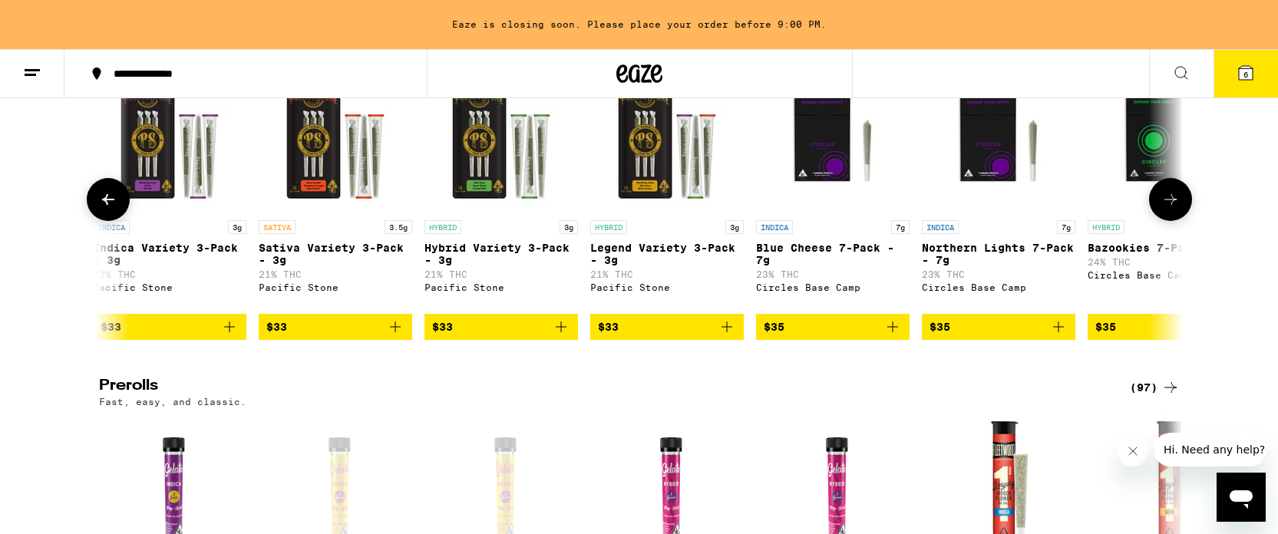
click at [1172, 209] on icon at bounding box center [1170, 199] width 18 height 18
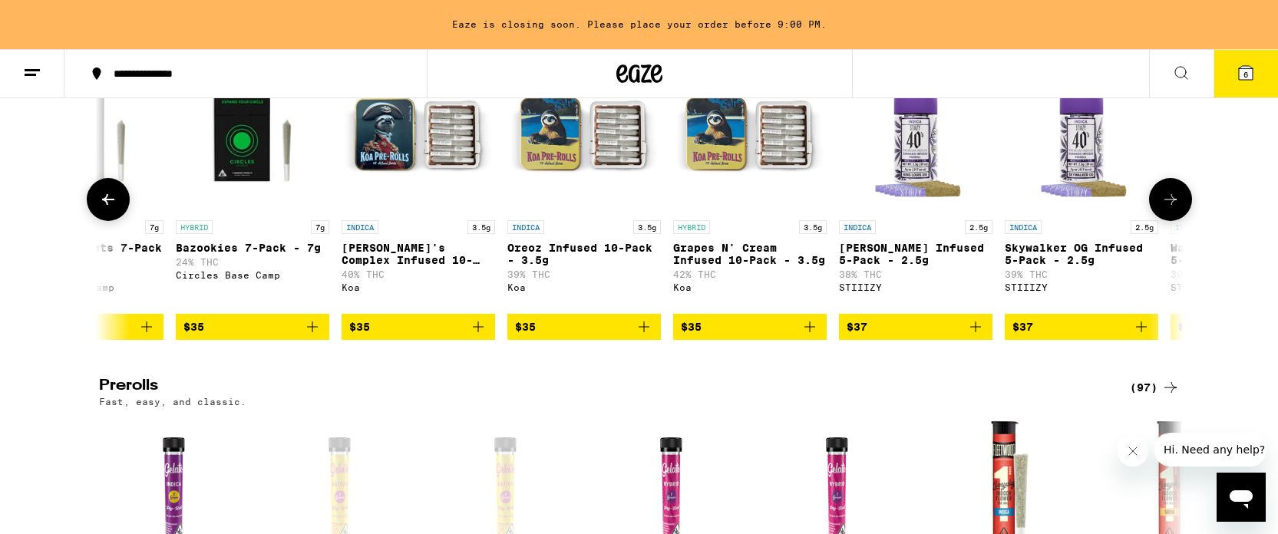
scroll to position [0, 4567]
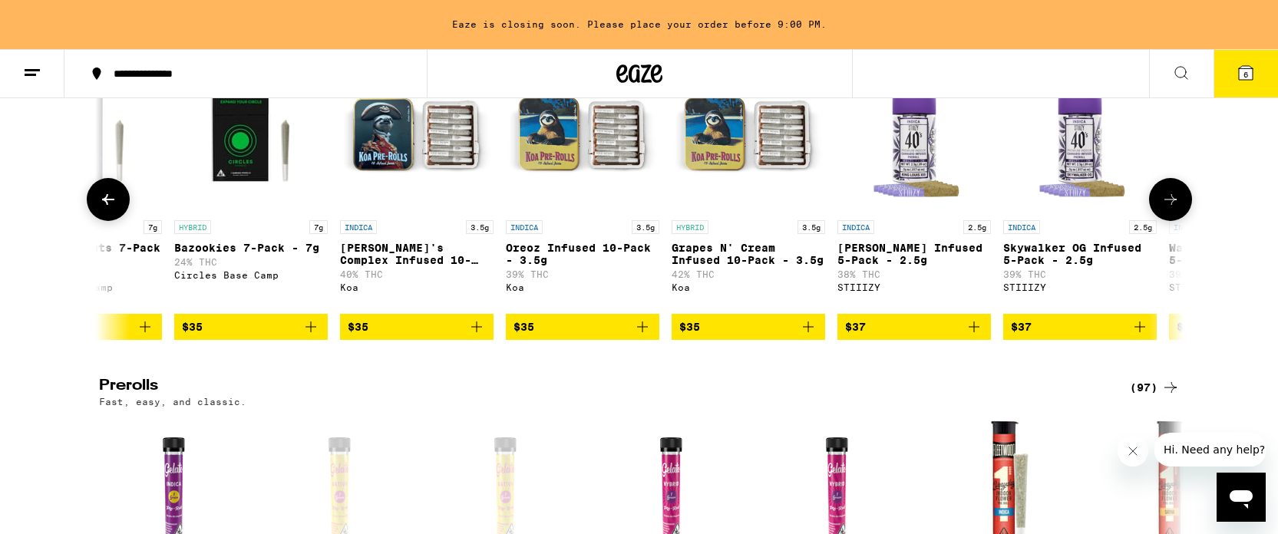
click at [1172, 209] on icon at bounding box center [1170, 199] width 18 height 18
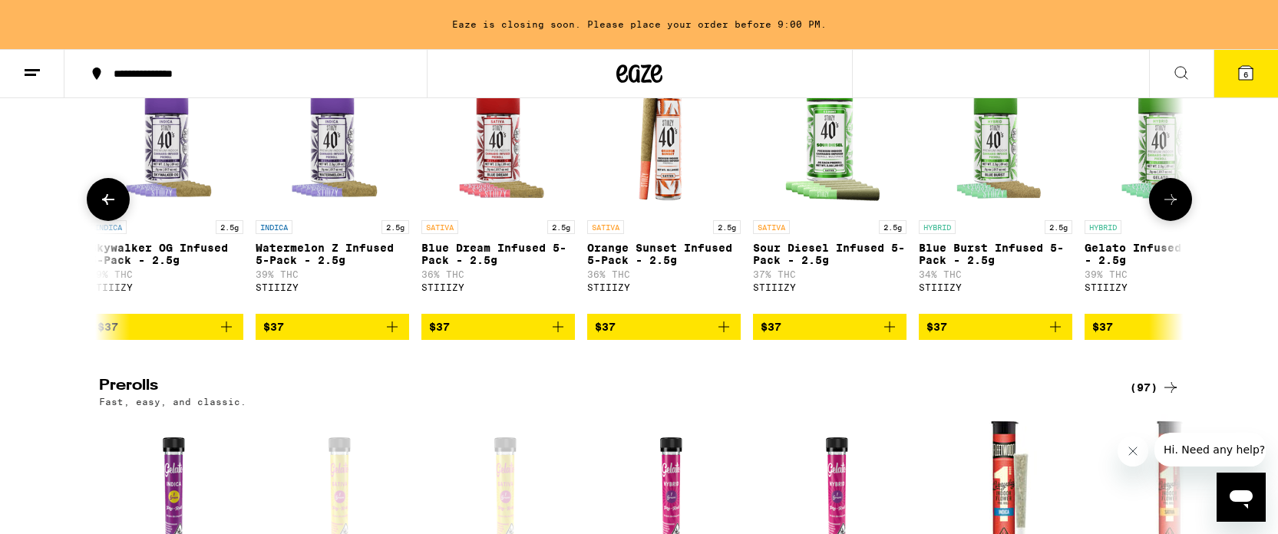
click at [1172, 209] on icon at bounding box center [1170, 199] width 18 height 18
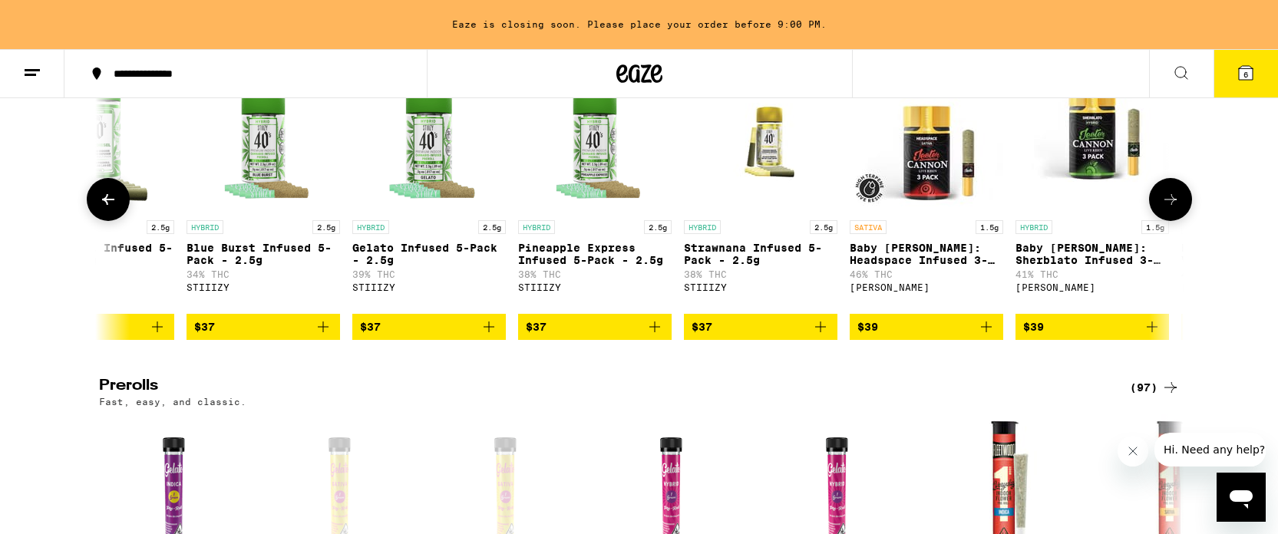
scroll to position [0, 6394]
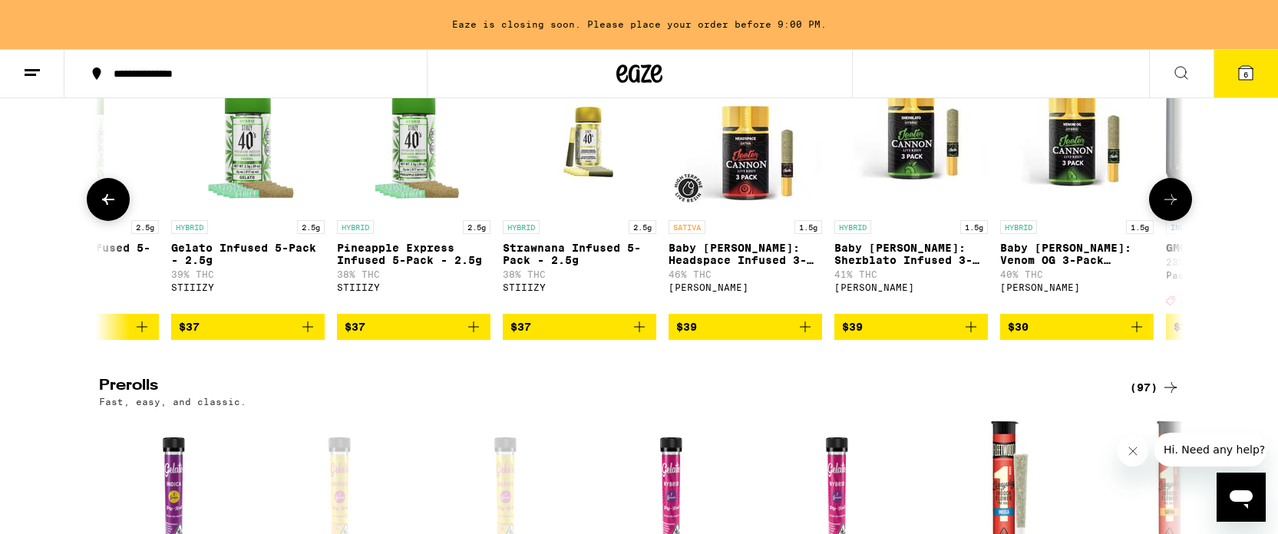
click at [1172, 209] on icon at bounding box center [1170, 199] width 18 height 18
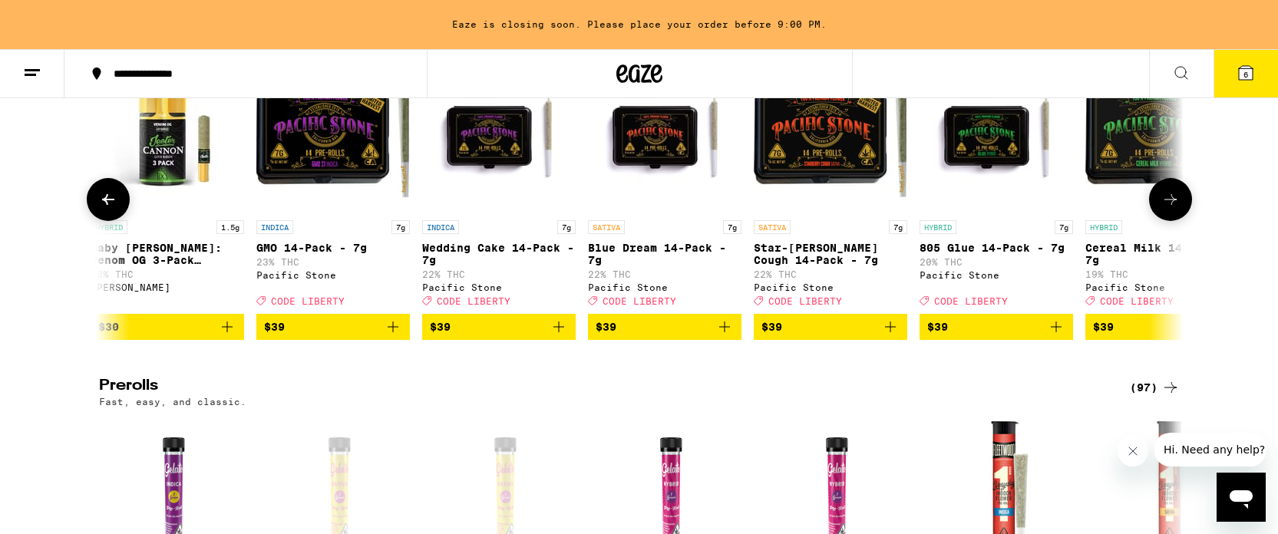
scroll to position [0, 7307]
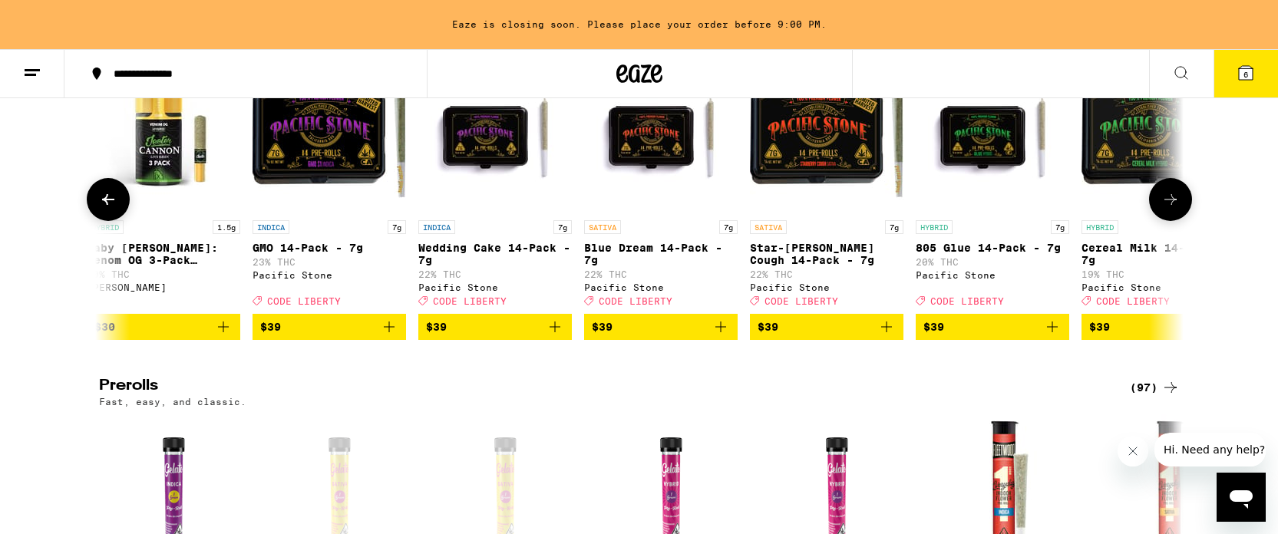
click at [1172, 209] on icon at bounding box center [1170, 199] width 18 height 18
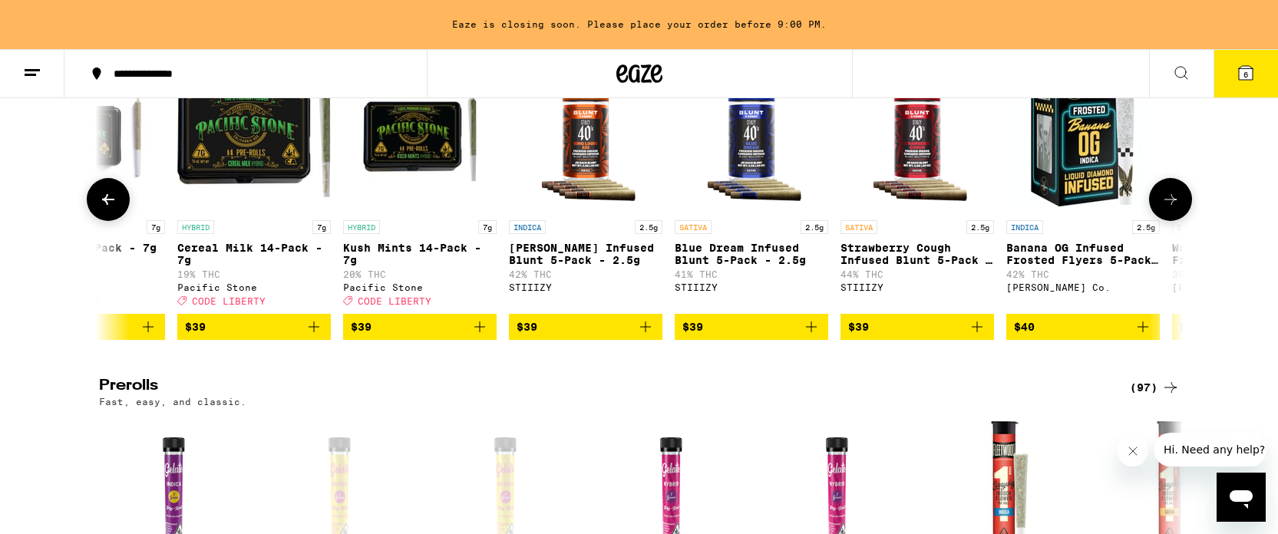
scroll to position [0, 8220]
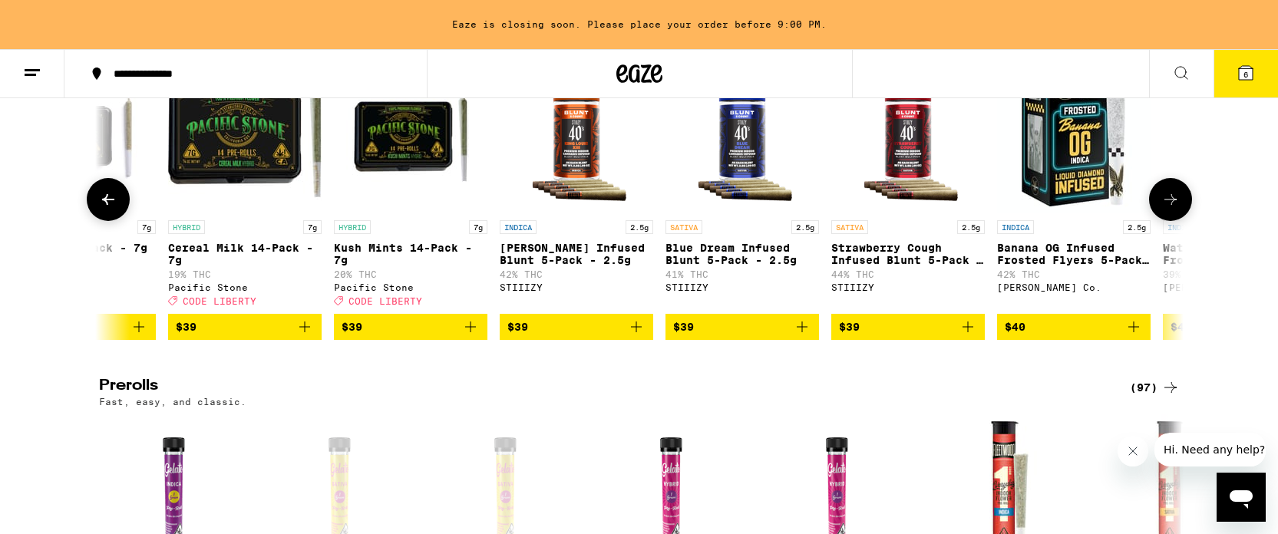
click at [1172, 209] on icon at bounding box center [1170, 199] width 18 height 18
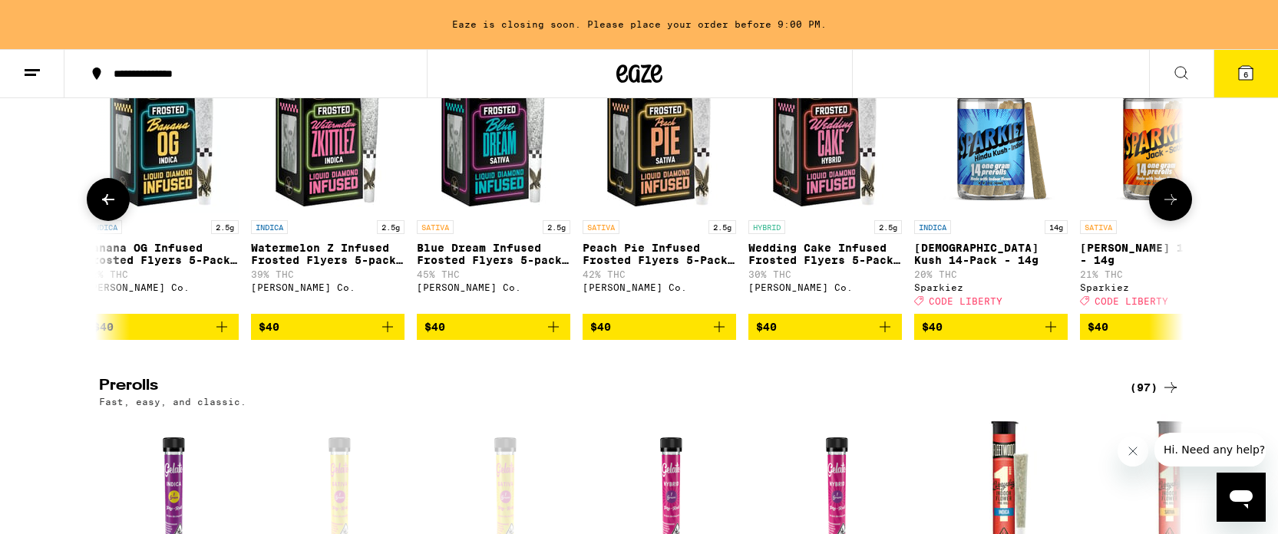
scroll to position [0, 9134]
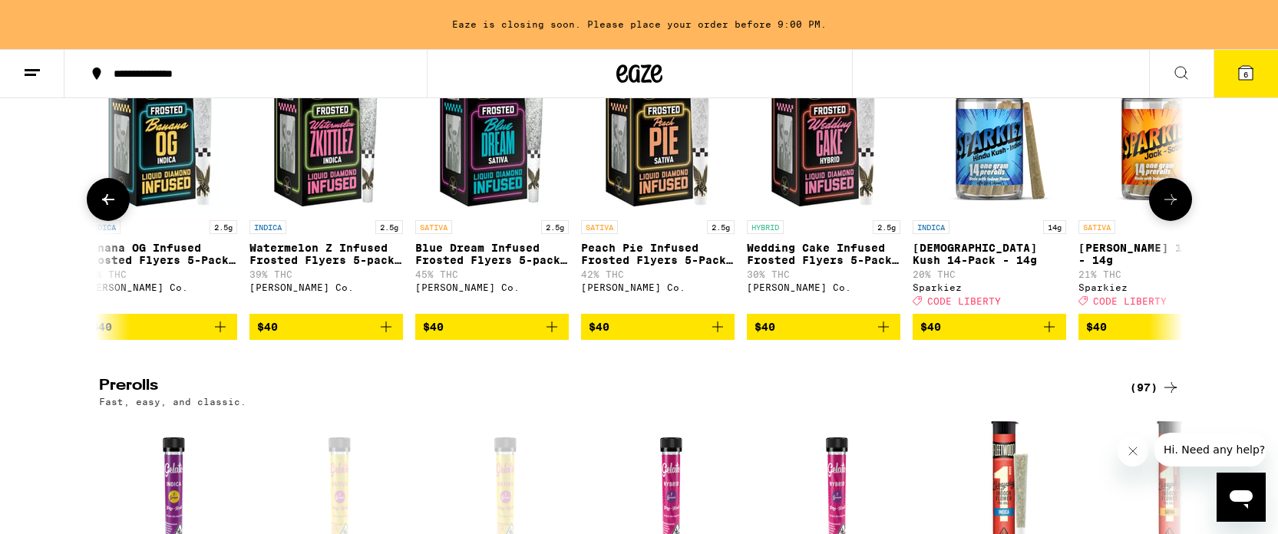
click at [1173, 209] on icon at bounding box center [1170, 199] width 18 height 18
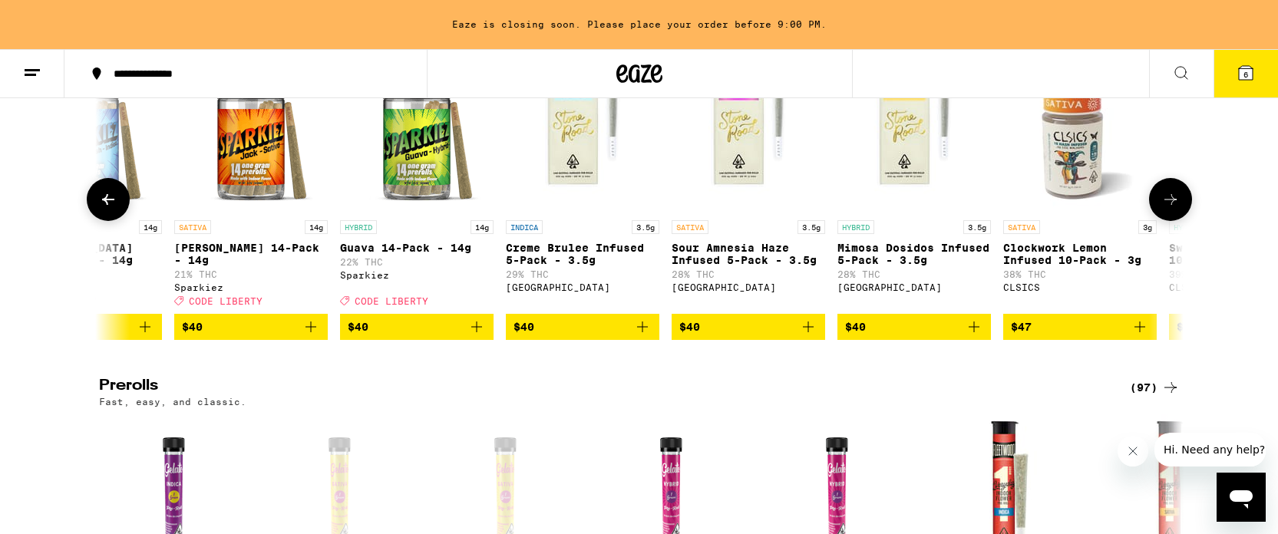
scroll to position [0, 10047]
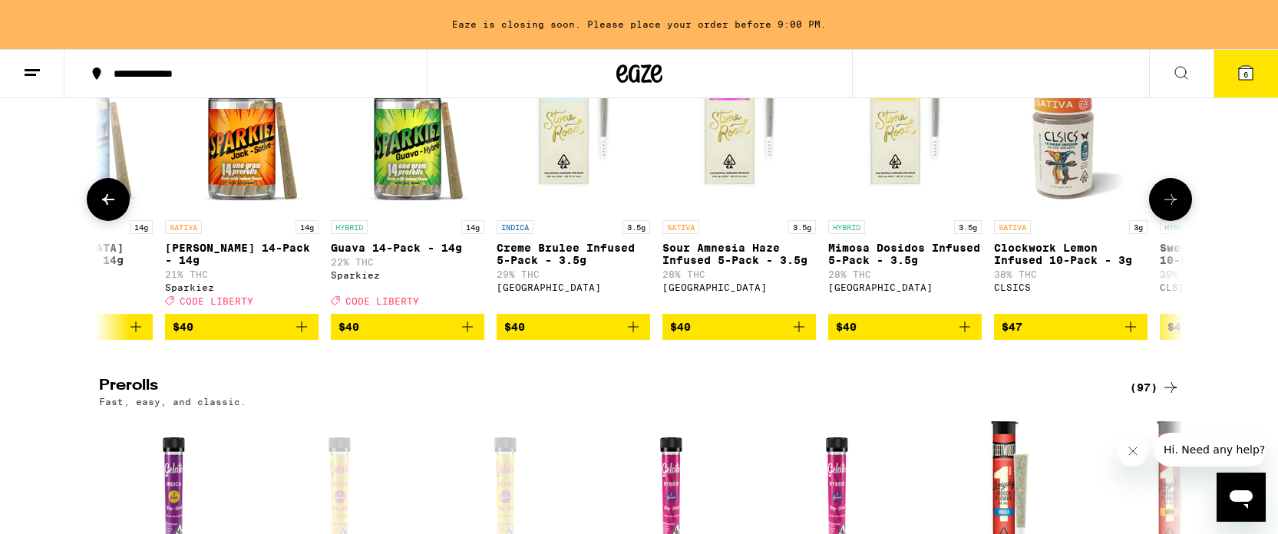
click at [1161, 209] on icon at bounding box center [1170, 199] width 18 height 18
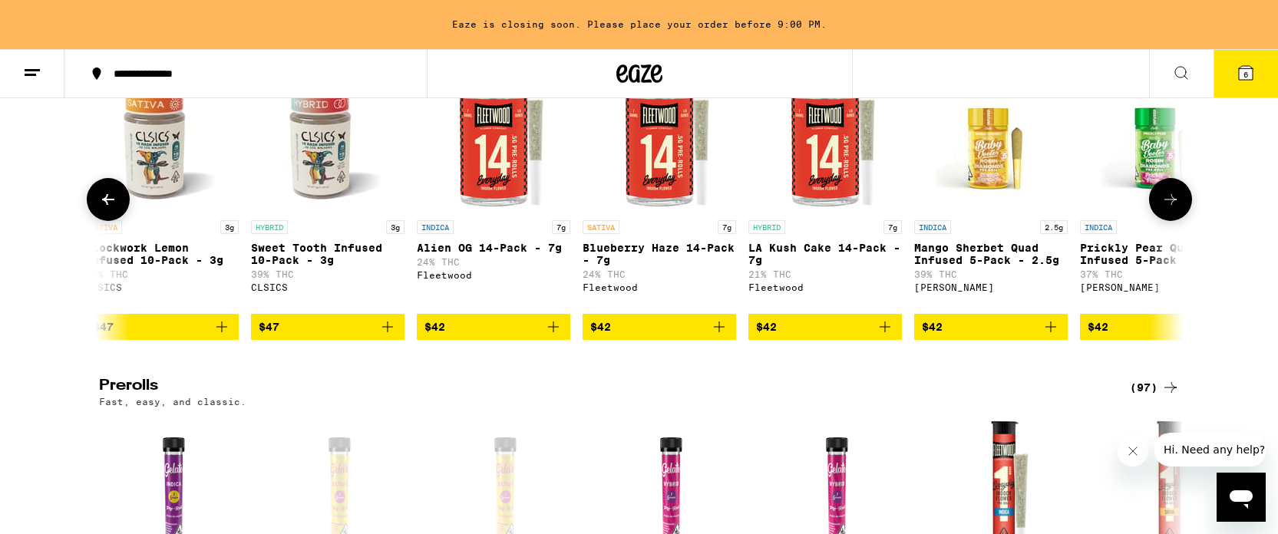
scroll to position [0, 10960]
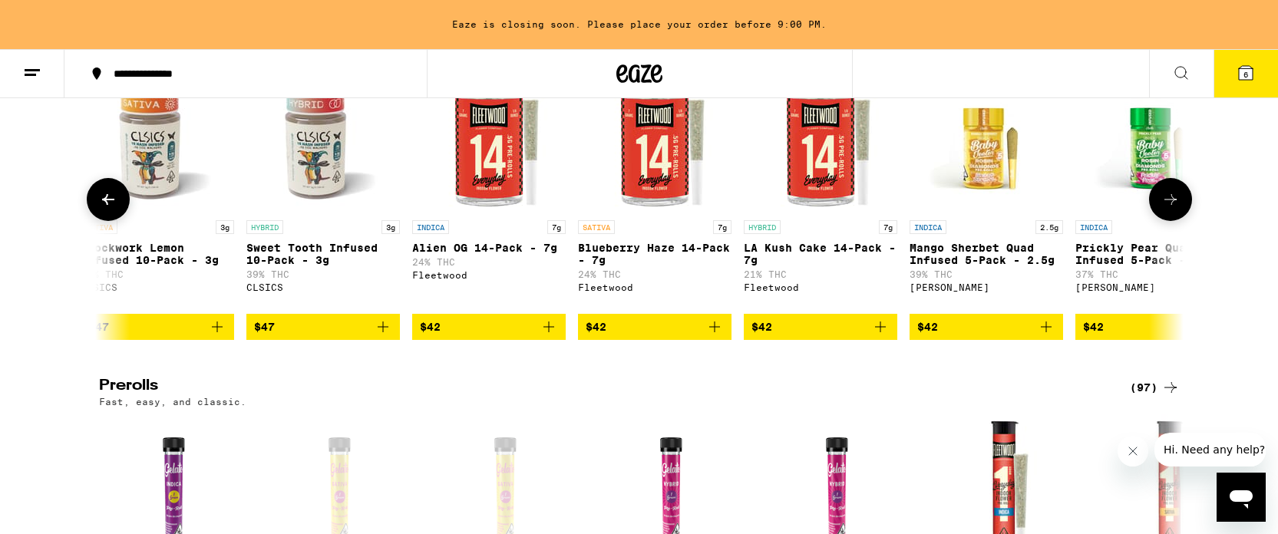
click at [1161, 209] on icon at bounding box center [1170, 199] width 18 height 18
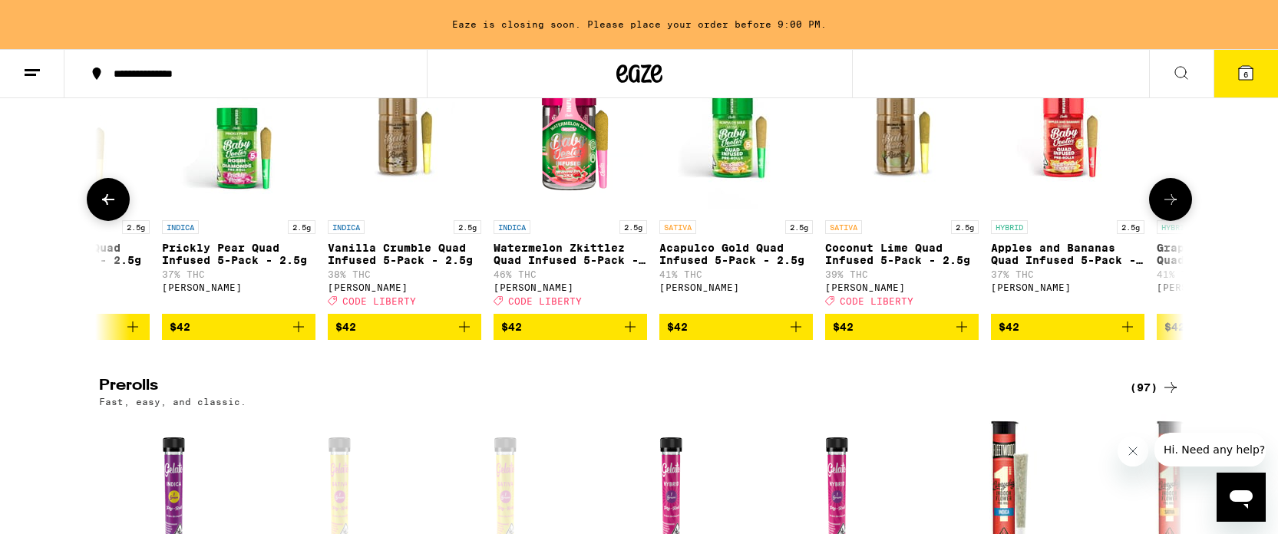
click at [1161, 209] on icon at bounding box center [1170, 199] width 18 height 18
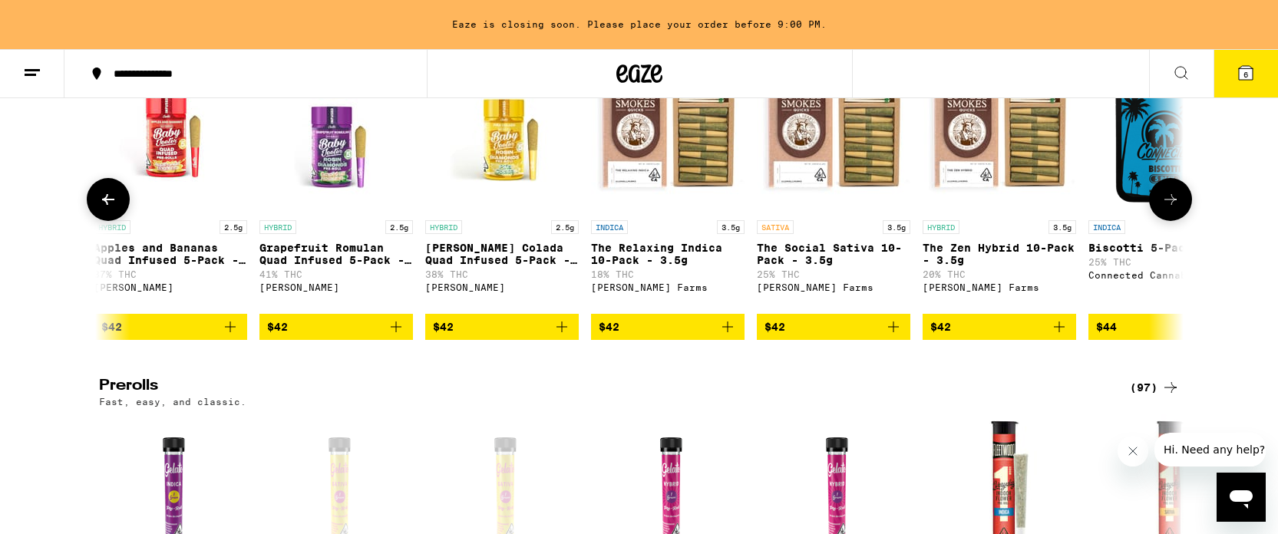
scroll to position [0, 12787]
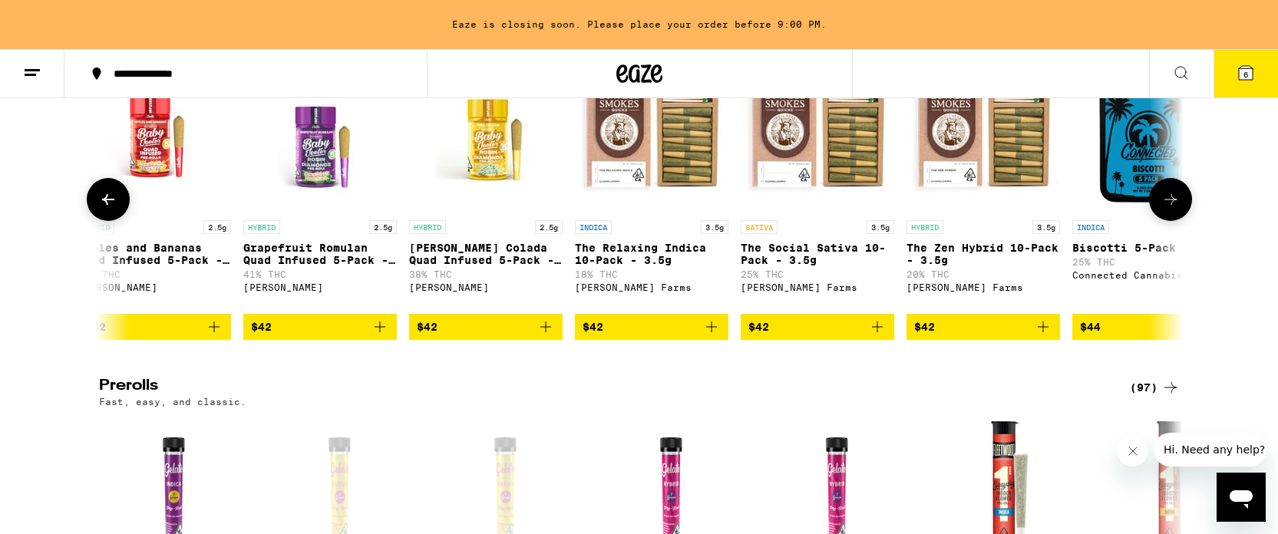
click at [876, 336] on icon "Add to bag" at bounding box center [877, 327] width 18 height 18
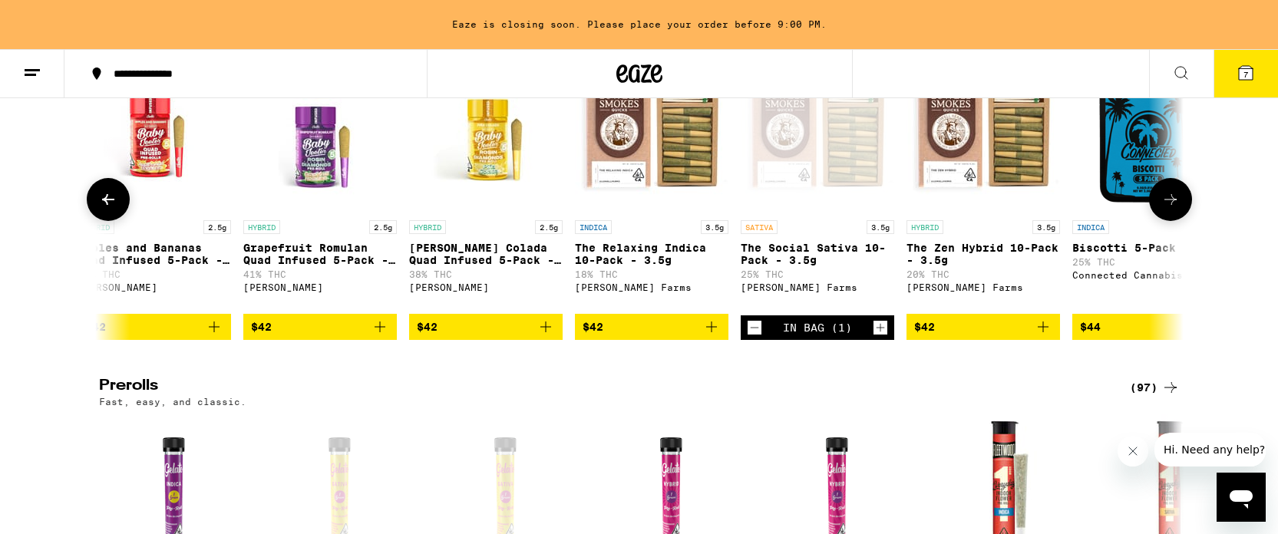
click at [1174, 209] on icon at bounding box center [1170, 199] width 18 height 18
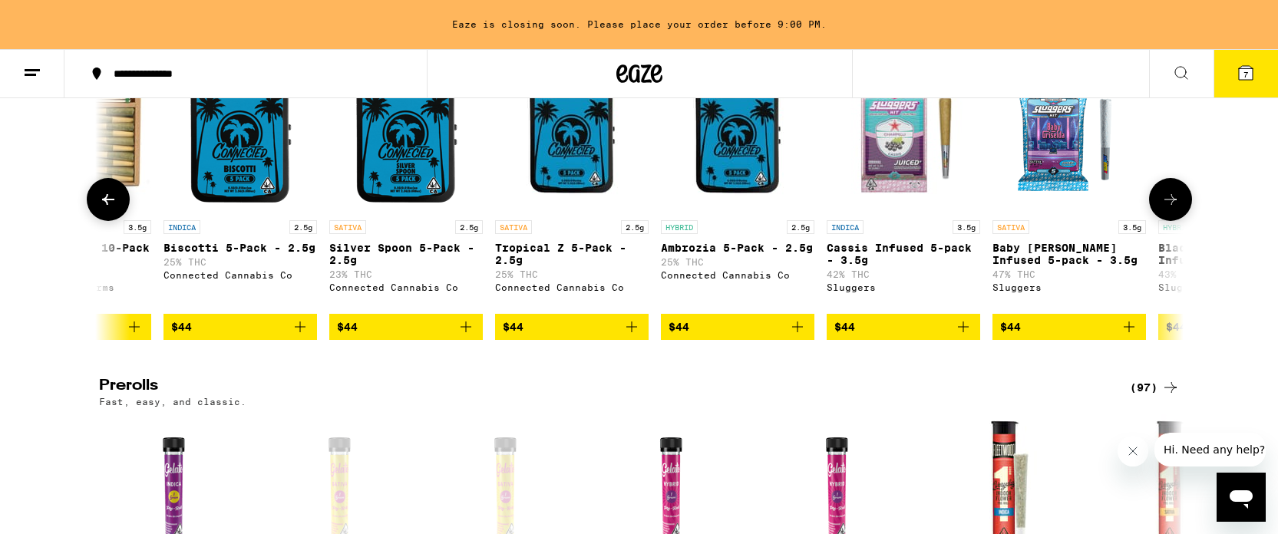
scroll to position [0, 13701]
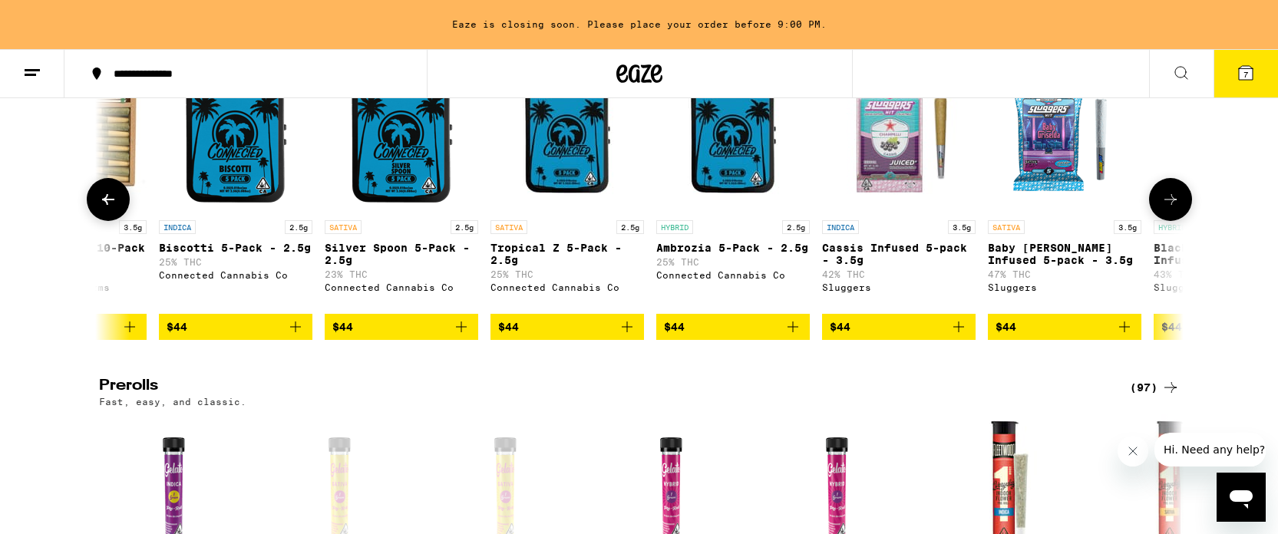
click at [111, 209] on icon at bounding box center [108, 199] width 18 height 18
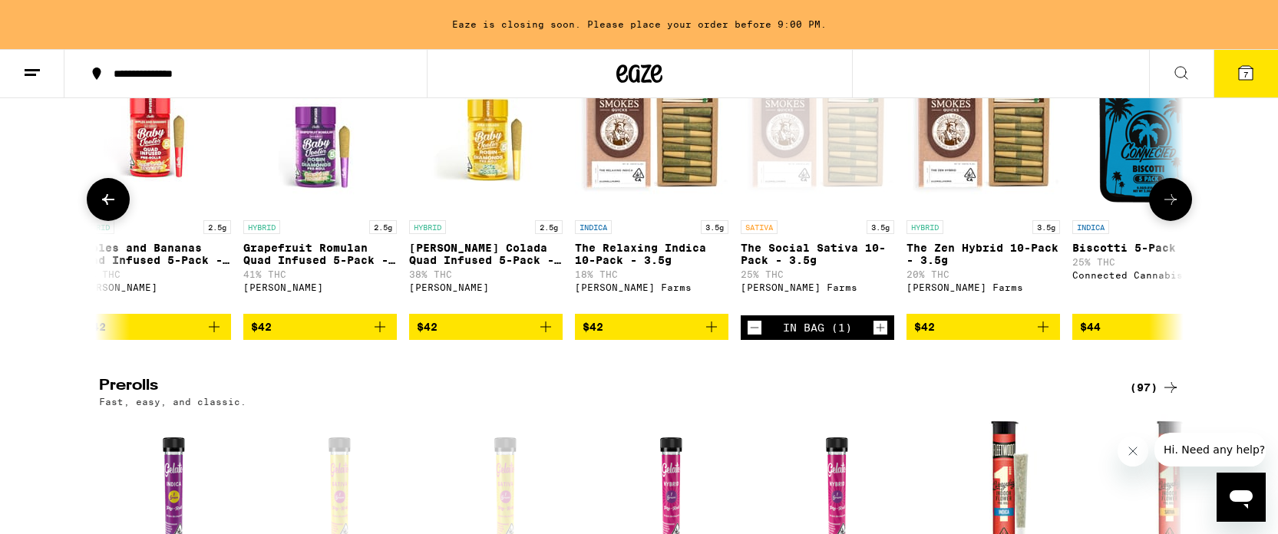
click at [111, 209] on icon at bounding box center [108, 199] width 18 height 18
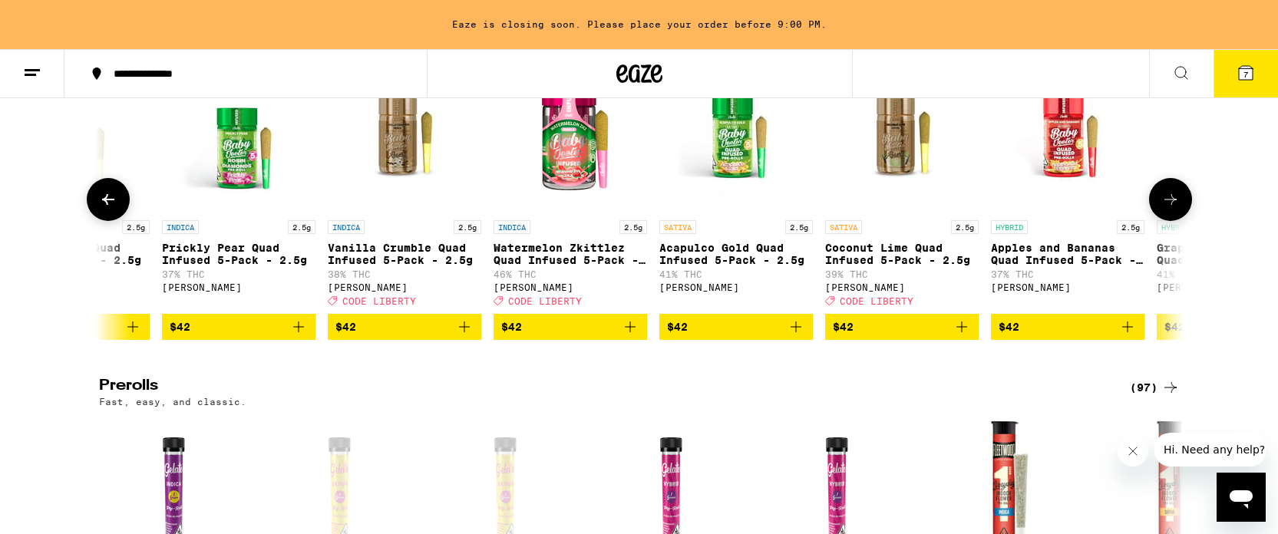
click at [111, 209] on icon at bounding box center [108, 199] width 18 height 18
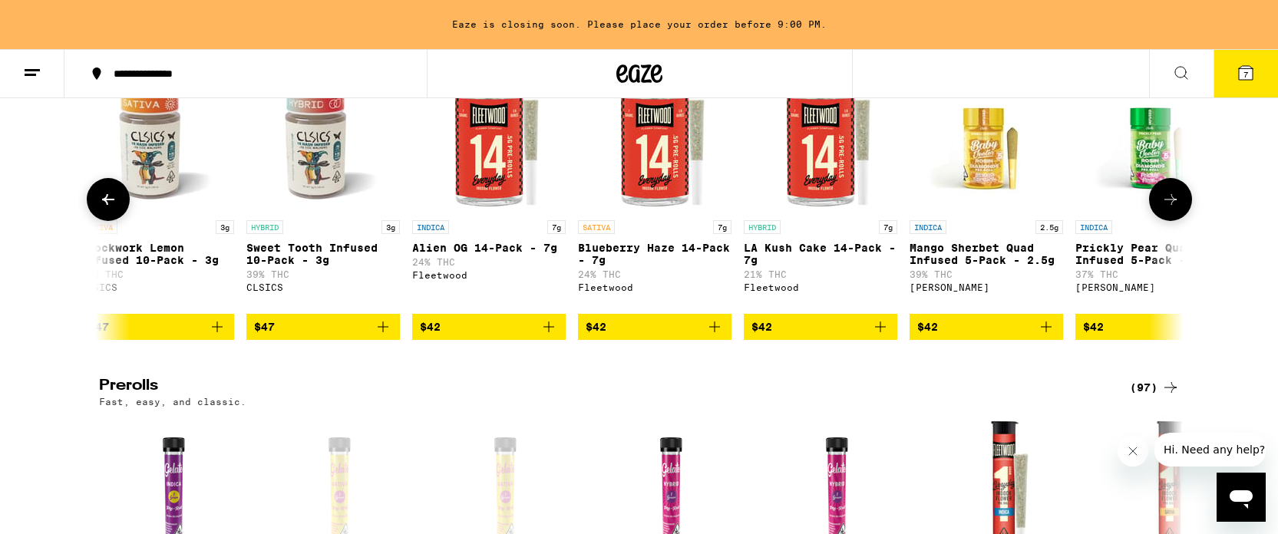
click at [111, 209] on icon at bounding box center [108, 199] width 18 height 18
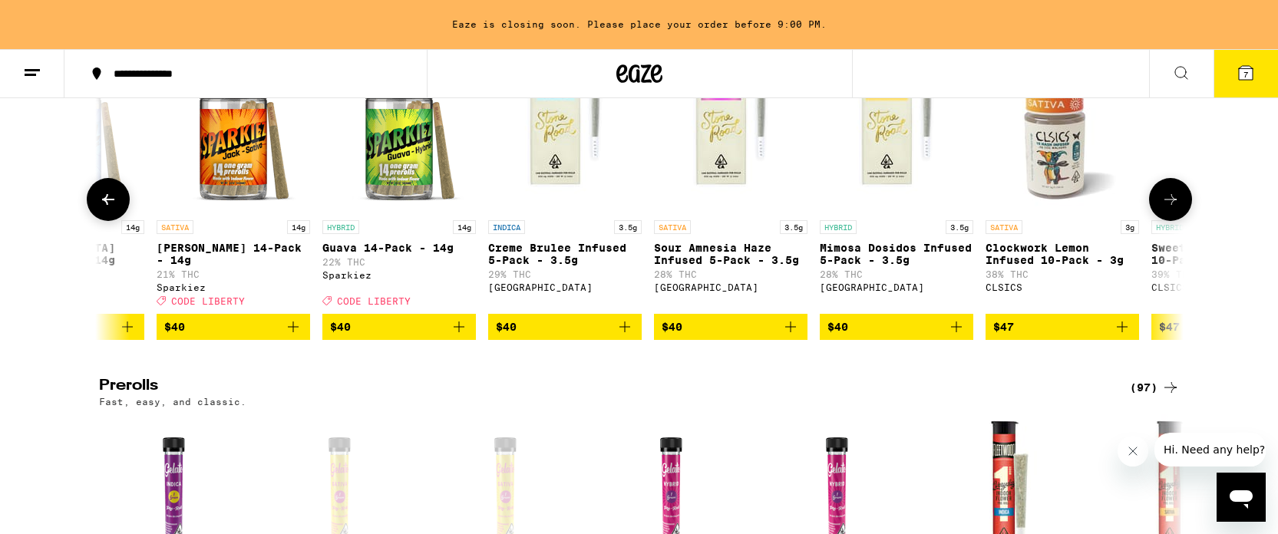
scroll to position [0, 10047]
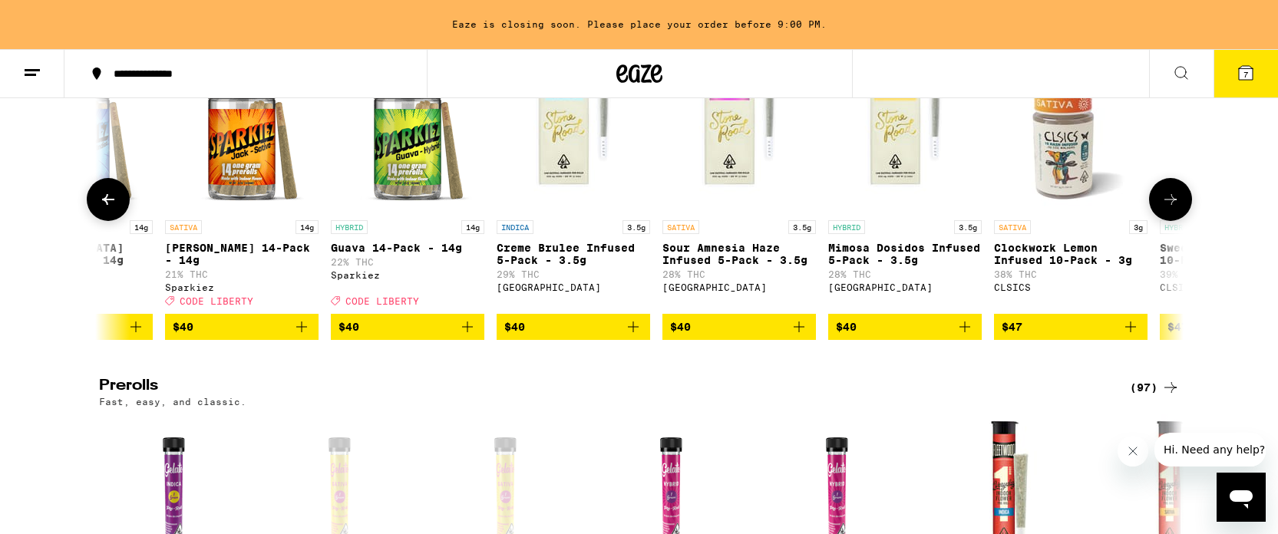
click at [1168, 209] on icon at bounding box center [1170, 199] width 18 height 18
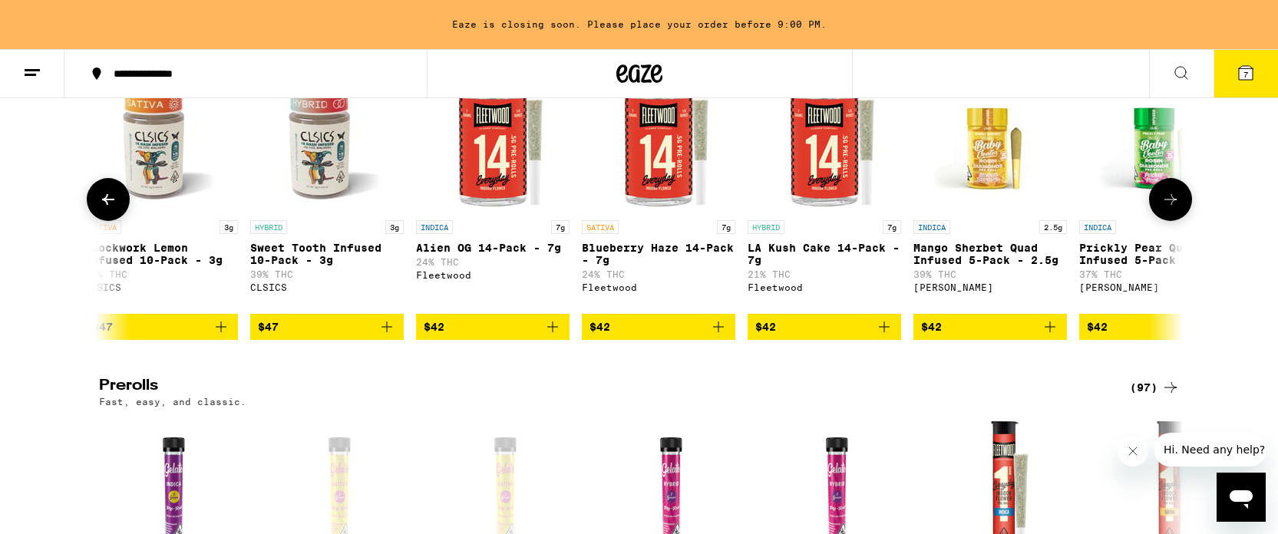
scroll to position [0, 10960]
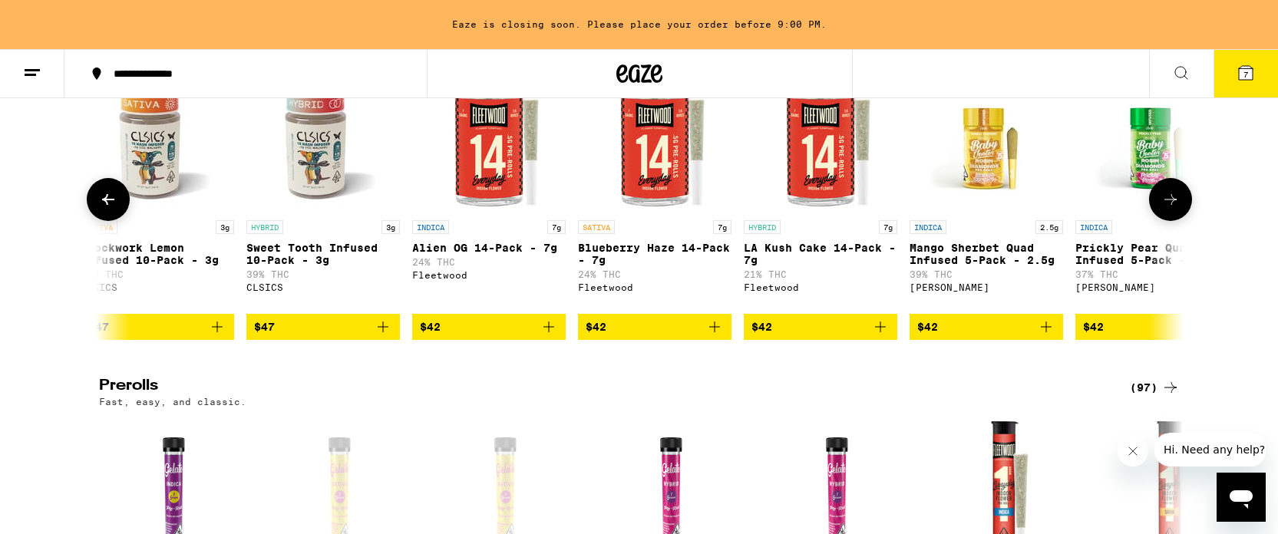
click at [111, 209] on icon at bounding box center [108, 199] width 18 height 18
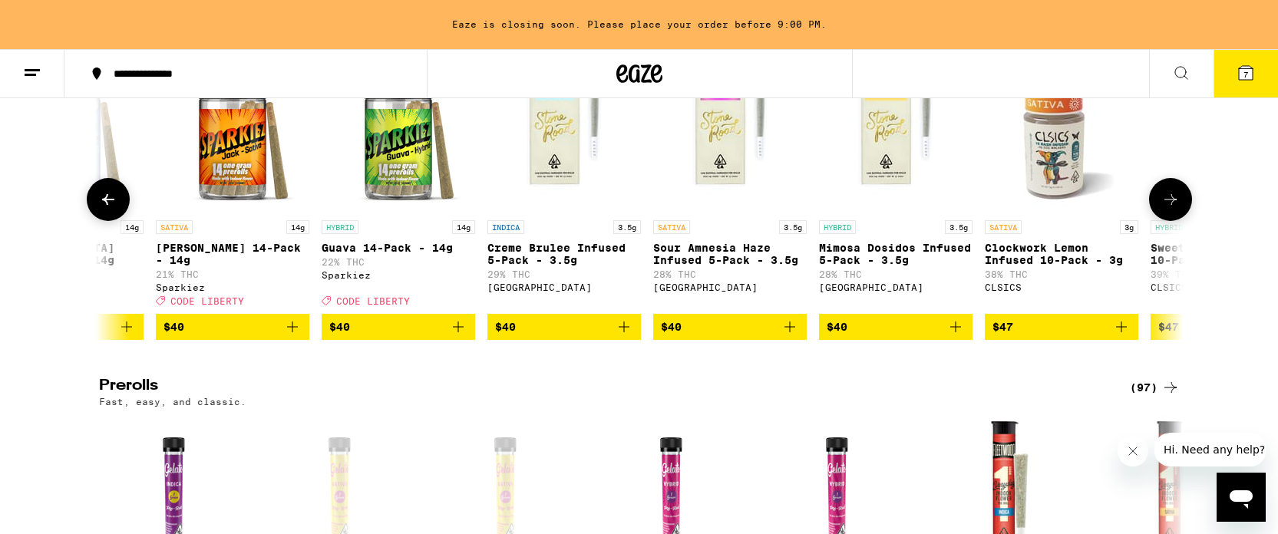
scroll to position [0, 10047]
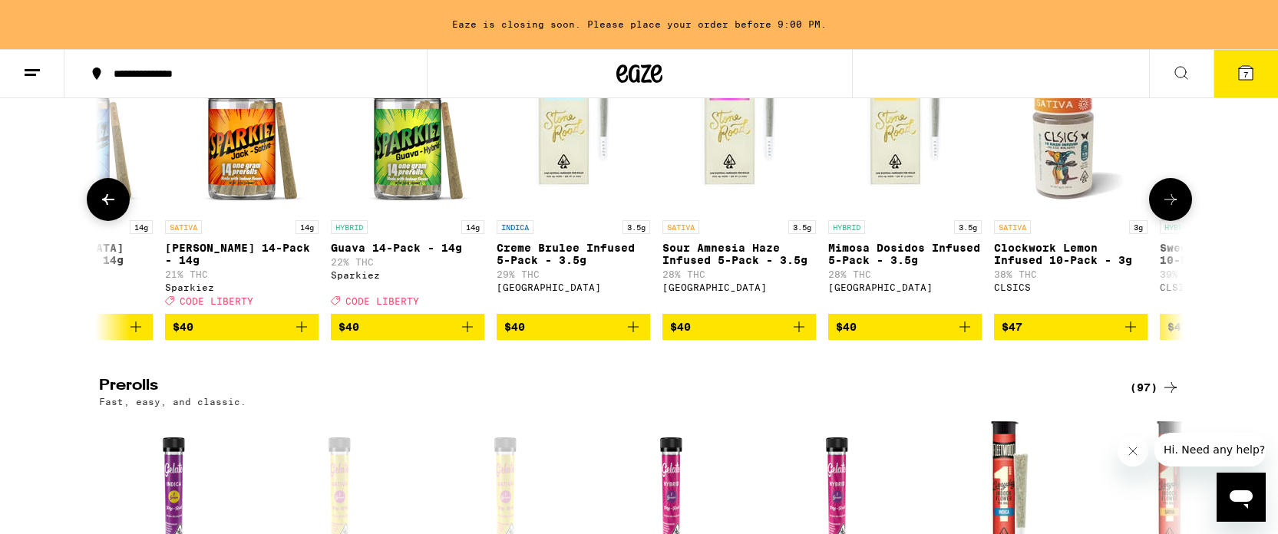
click at [791, 336] on icon "Add to bag" at bounding box center [799, 327] width 18 height 18
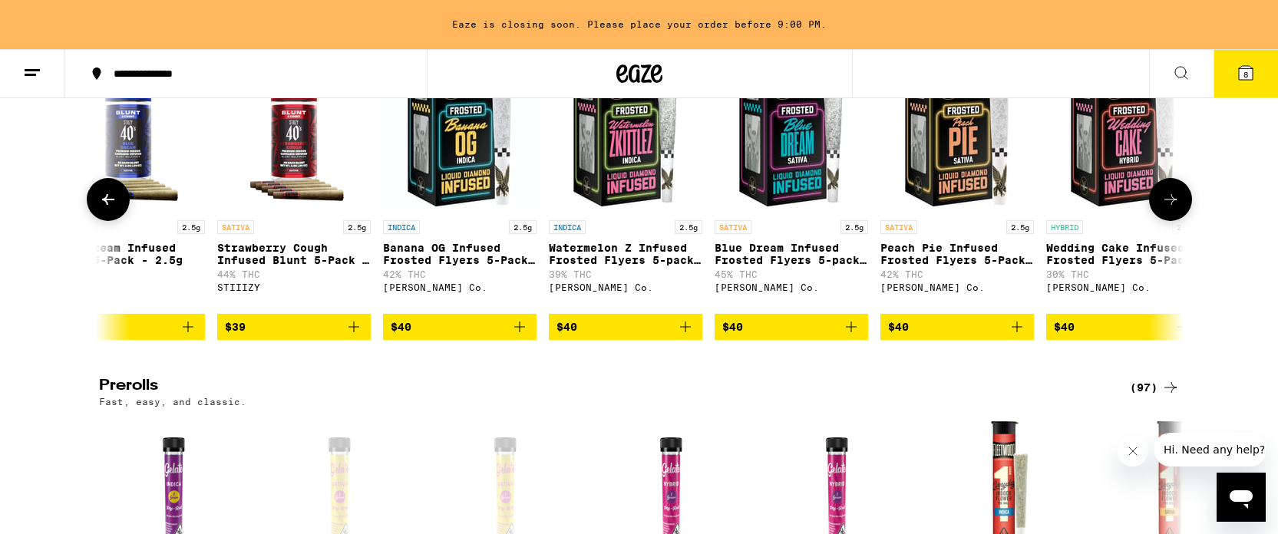
scroll to position [0, 8812]
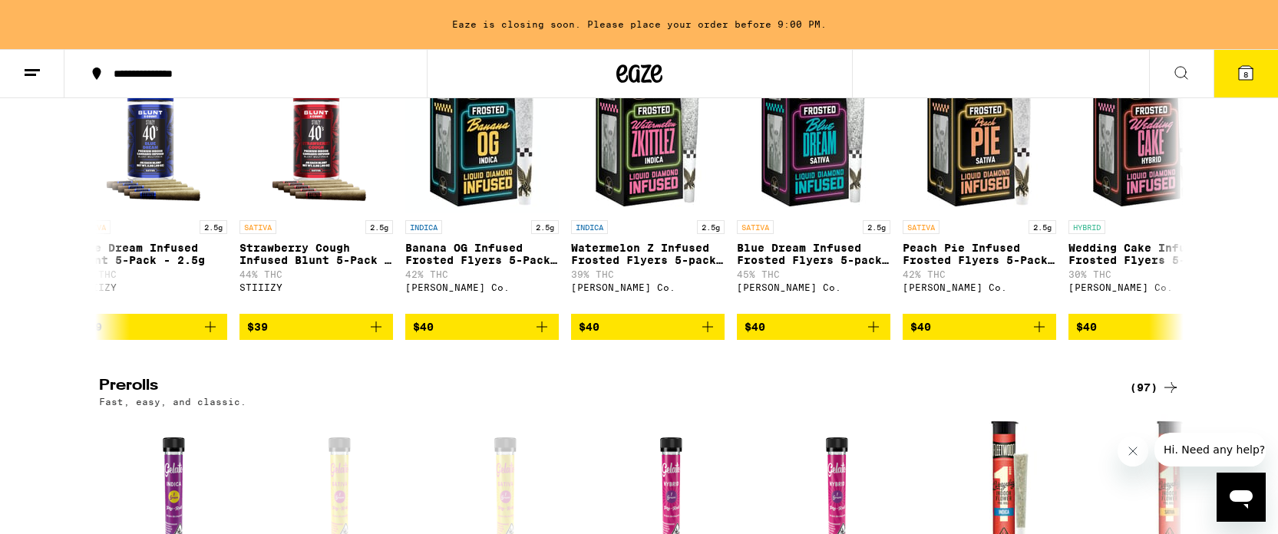
click at [1245, 67] on icon at bounding box center [1246, 73] width 14 height 14
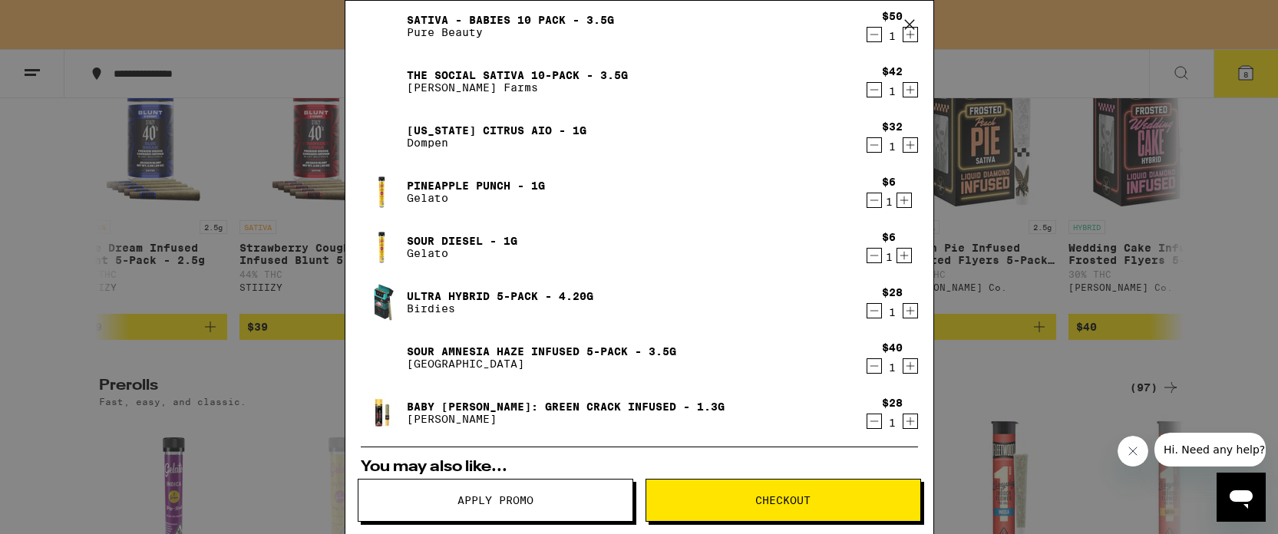
scroll to position [104, 0]
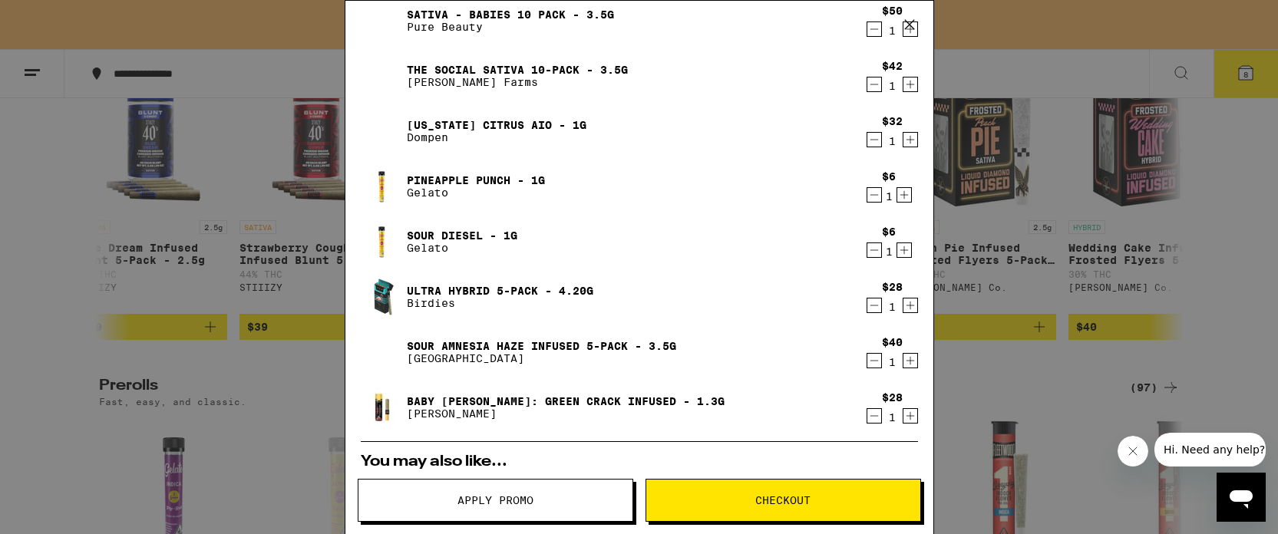
click at [547, 500] on span "Apply Promo" at bounding box center [495, 500] width 274 height 11
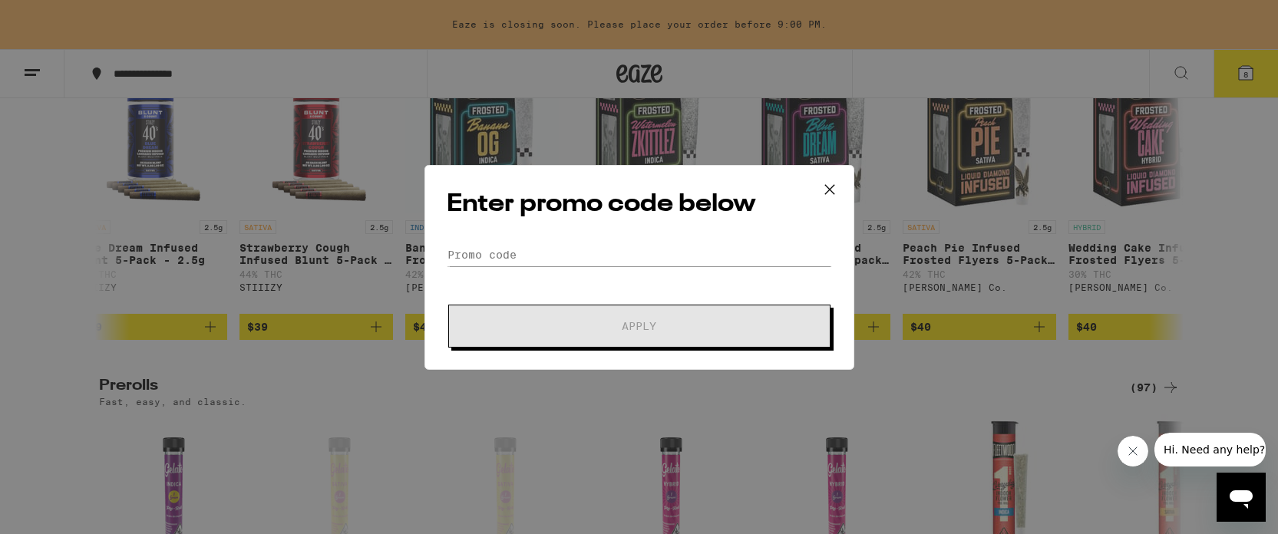
click at [514, 266] on form "Promo Code Apply" at bounding box center [639, 295] width 385 height 104
click at [502, 250] on input "Promo Code" at bounding box center [639, 254] width 385 height 23
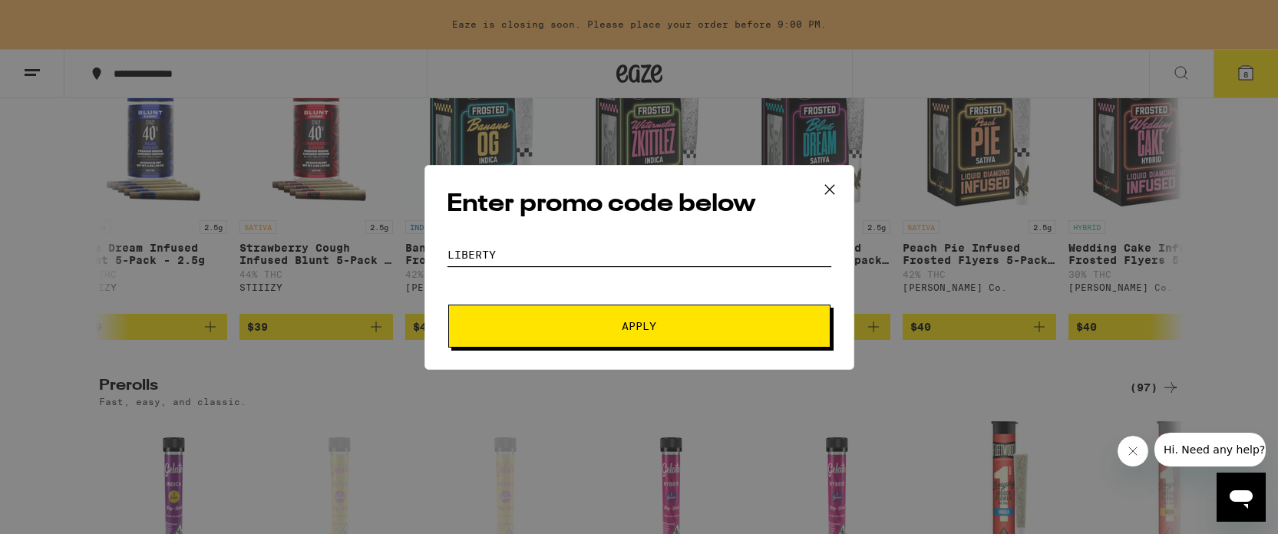
type input "Liberty"
click at [448, 305] on button "Apply" at bounding box center [639, 326] width 382 height 43
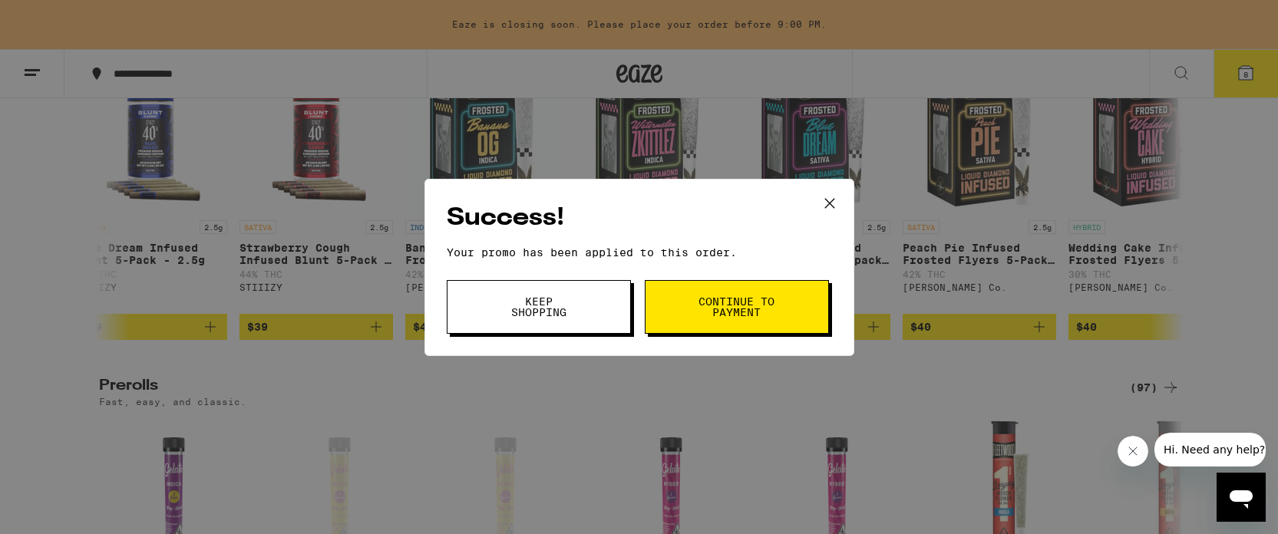
click at [706, 306] on span "Continue to payment" at bounding box center [737, 306] width 78 height 21
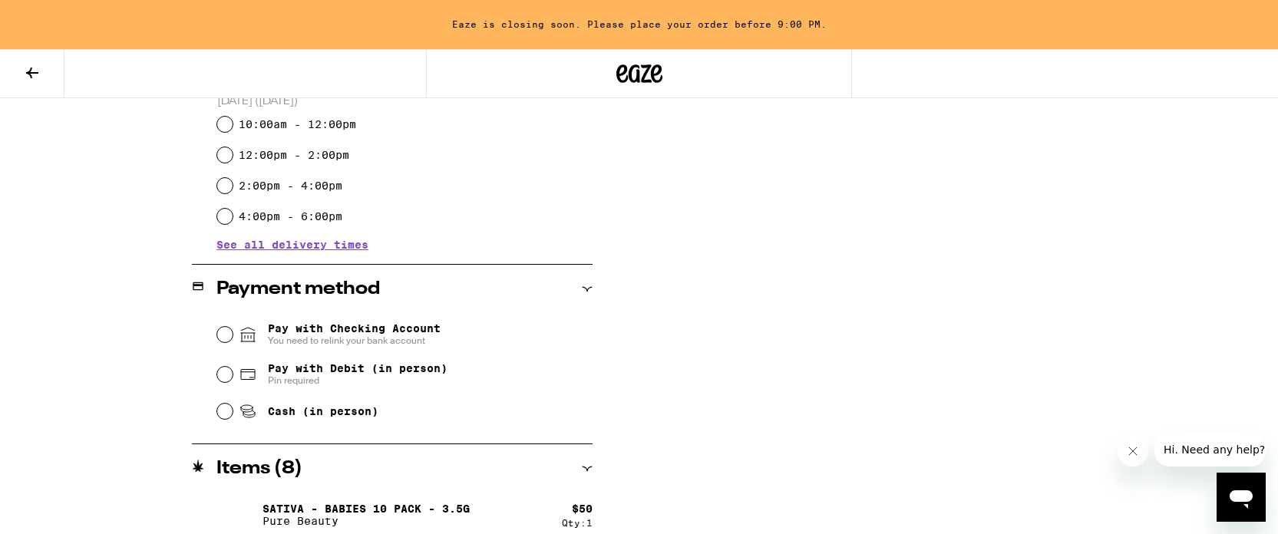
scroll to position [497, 0]
click at [223, 373] on input "Pay with Debit (in person) Pin required" at bounding box center [224, 373] width 15 height 15
radio input "true"
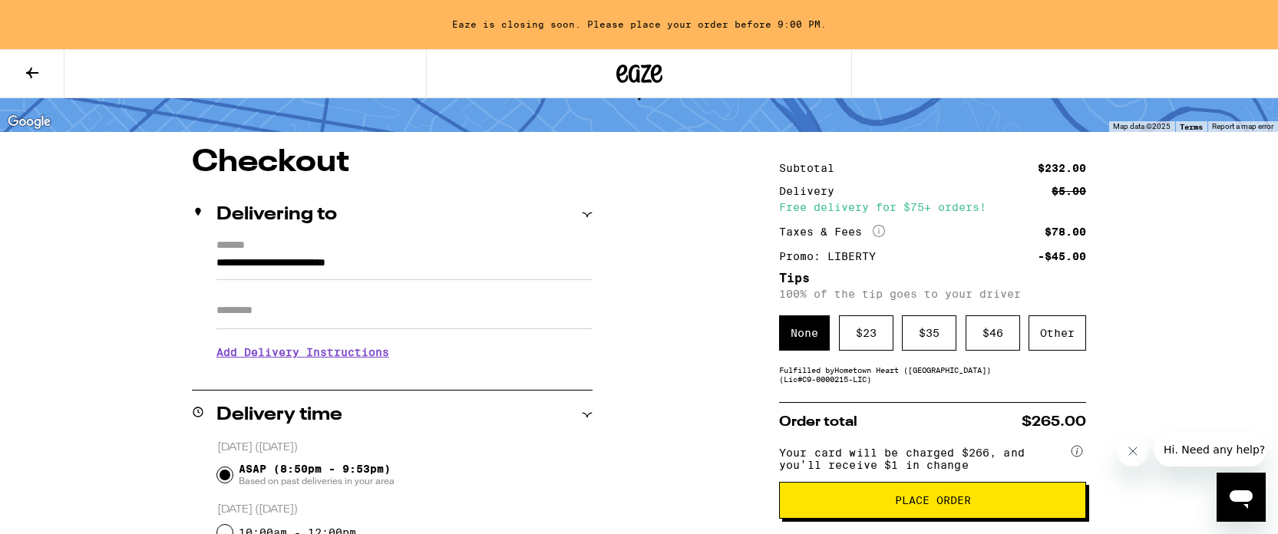
scroll to position [91, 0]
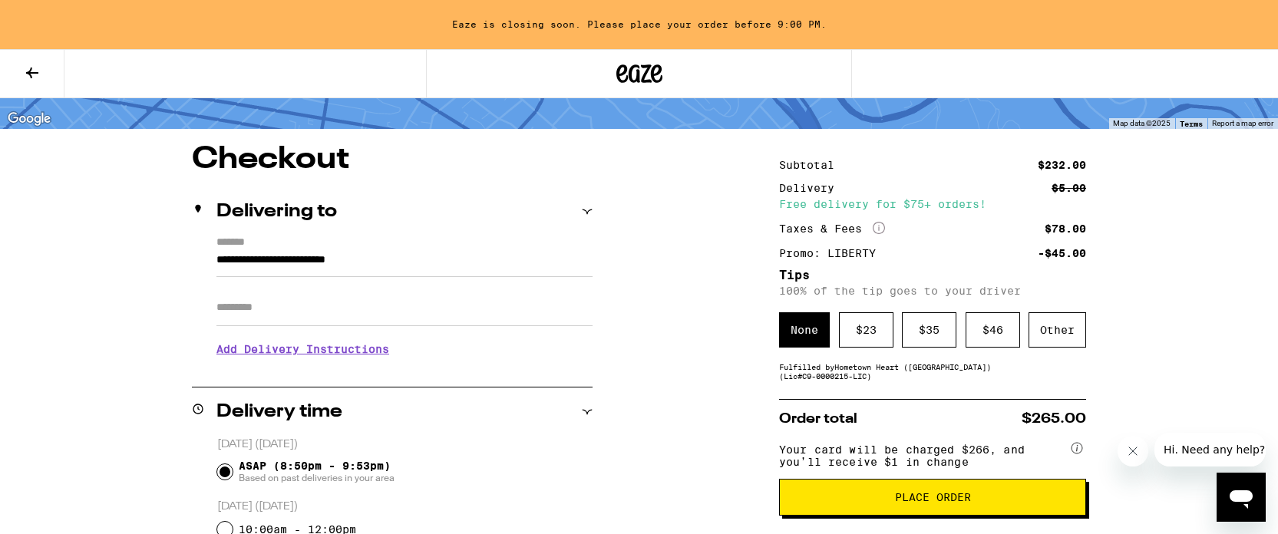
click at [926, 503] on span "Place Order" at bounding box center [933, 497] width 76 height 11
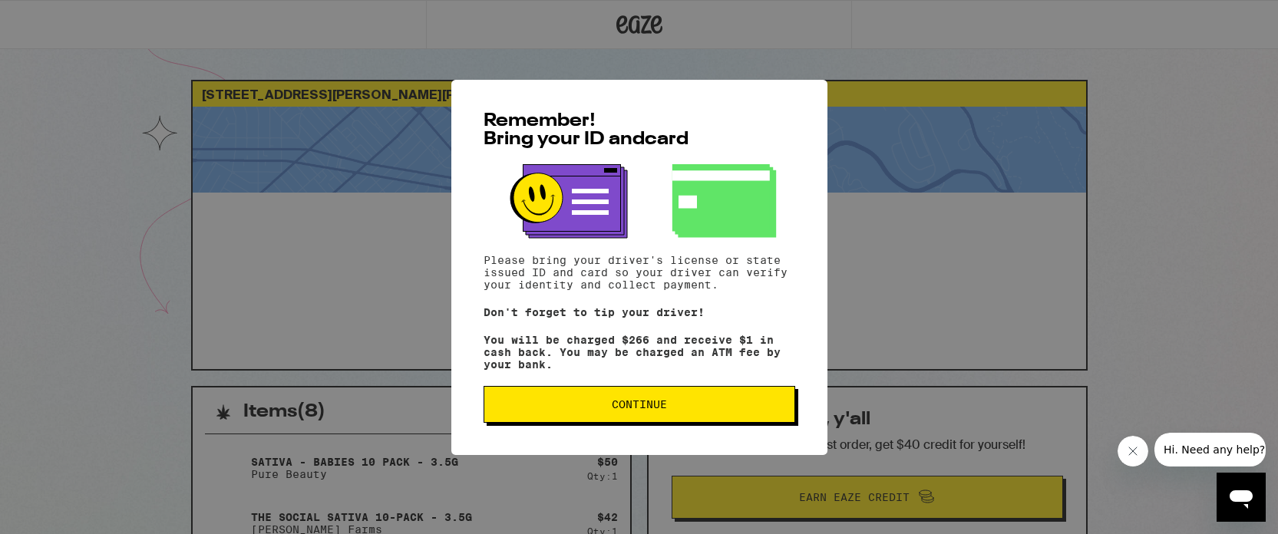
click at [666, 410] on span "Continue" at bounding box center [640, 404] width 286 height 11
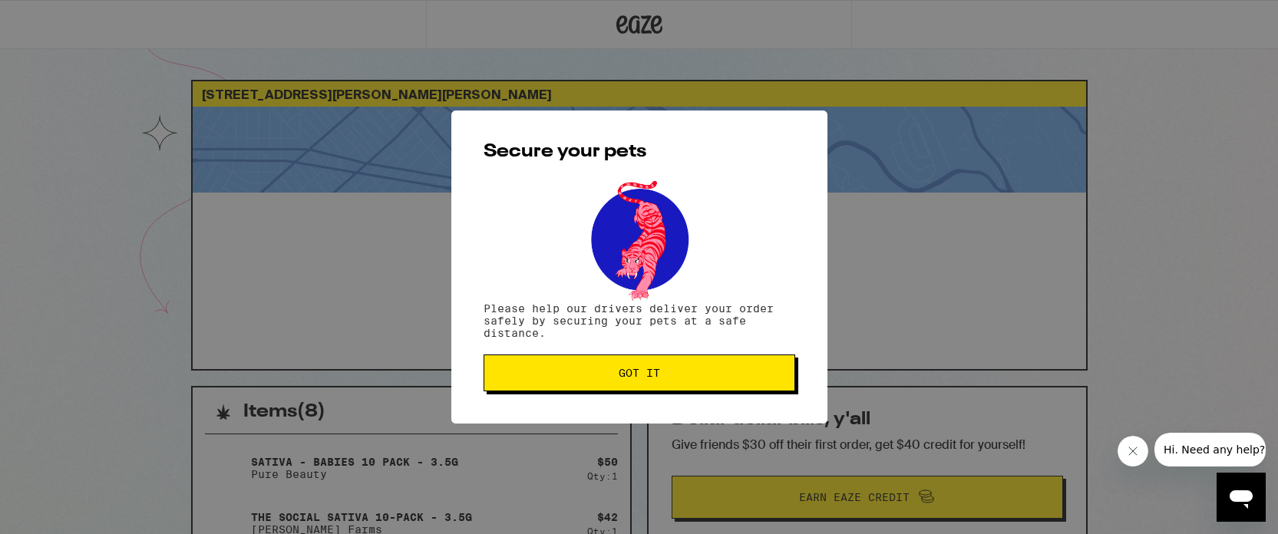
click at [630, 363] on button "Got it" at bounding box center [640, 373] width 312 height 37
